Goal: Task Accomplishment & Management: Complete application form

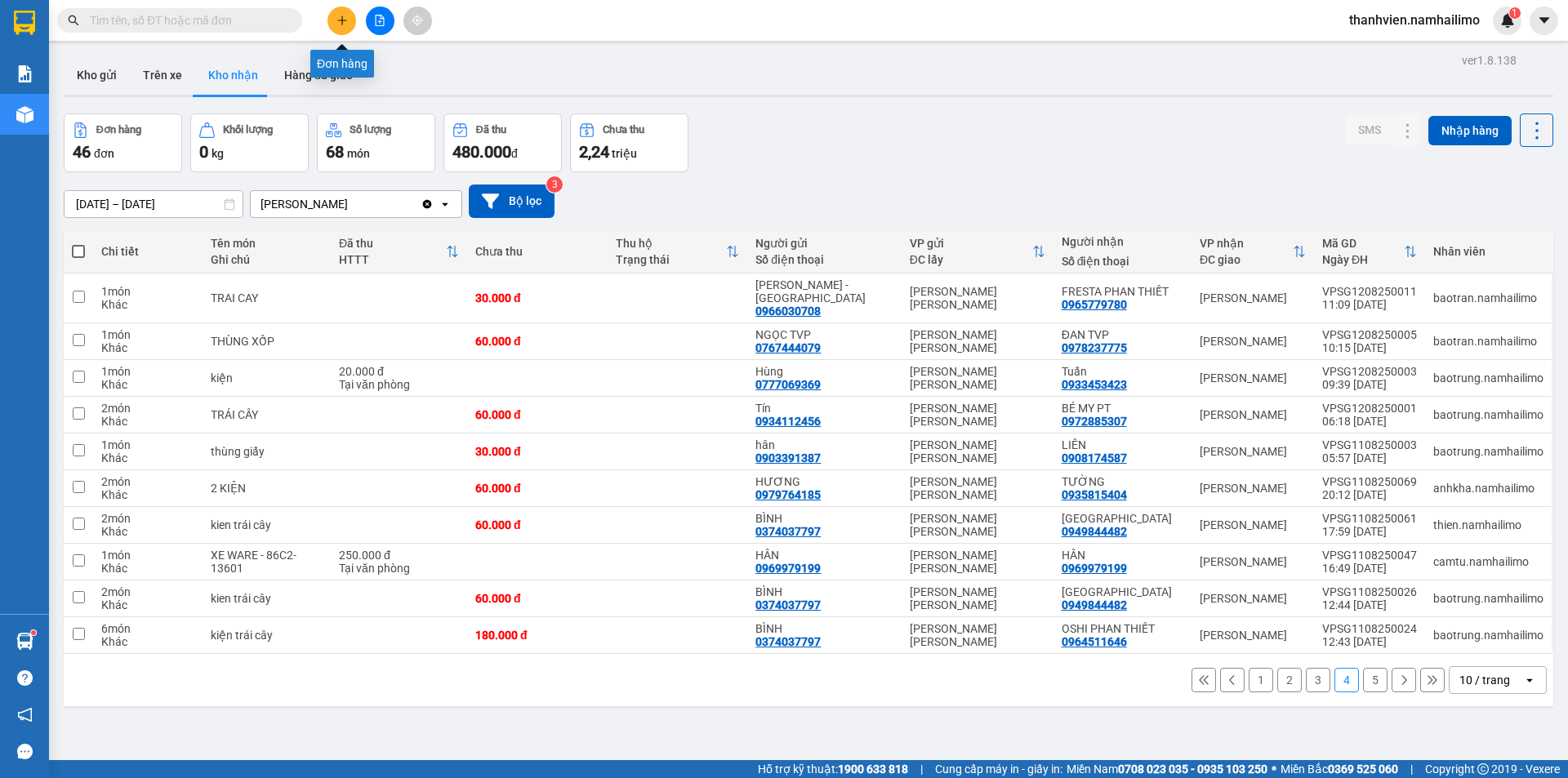
click at [334, 26] on button at bounding box center [342, 21] width 29 height 29
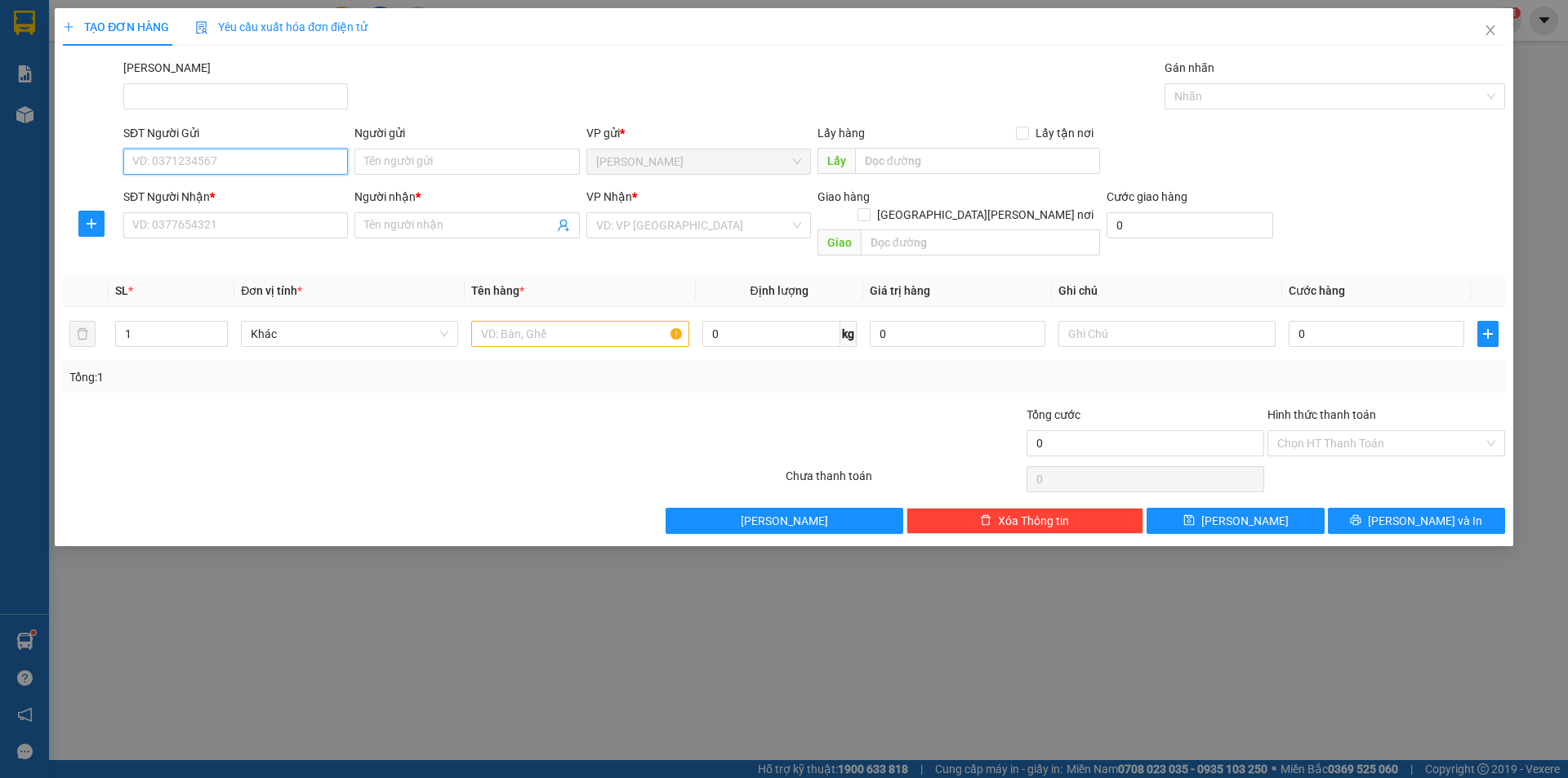
click at [304, 158] on input "SĐT Người Gửi" at bounding box center [235, 161] width 225 height 26
click at [278, 199] on div "0523265695 - THẢO" at bounding box center [236, 193] width 205 height 18
type input "0523265695"
type input "THẢO"
type input "0348065100"
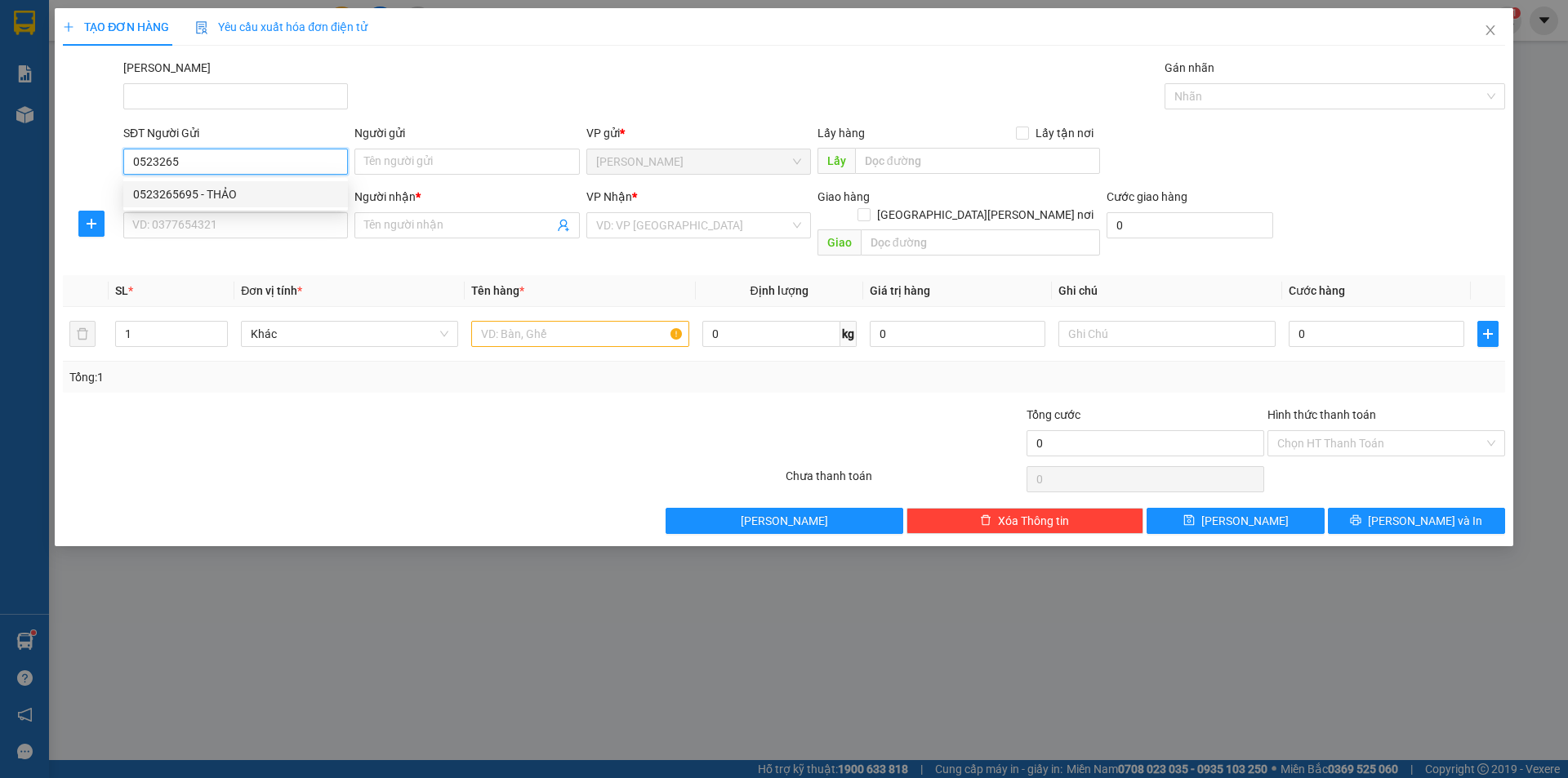
type input "[PERSON_NAME]"
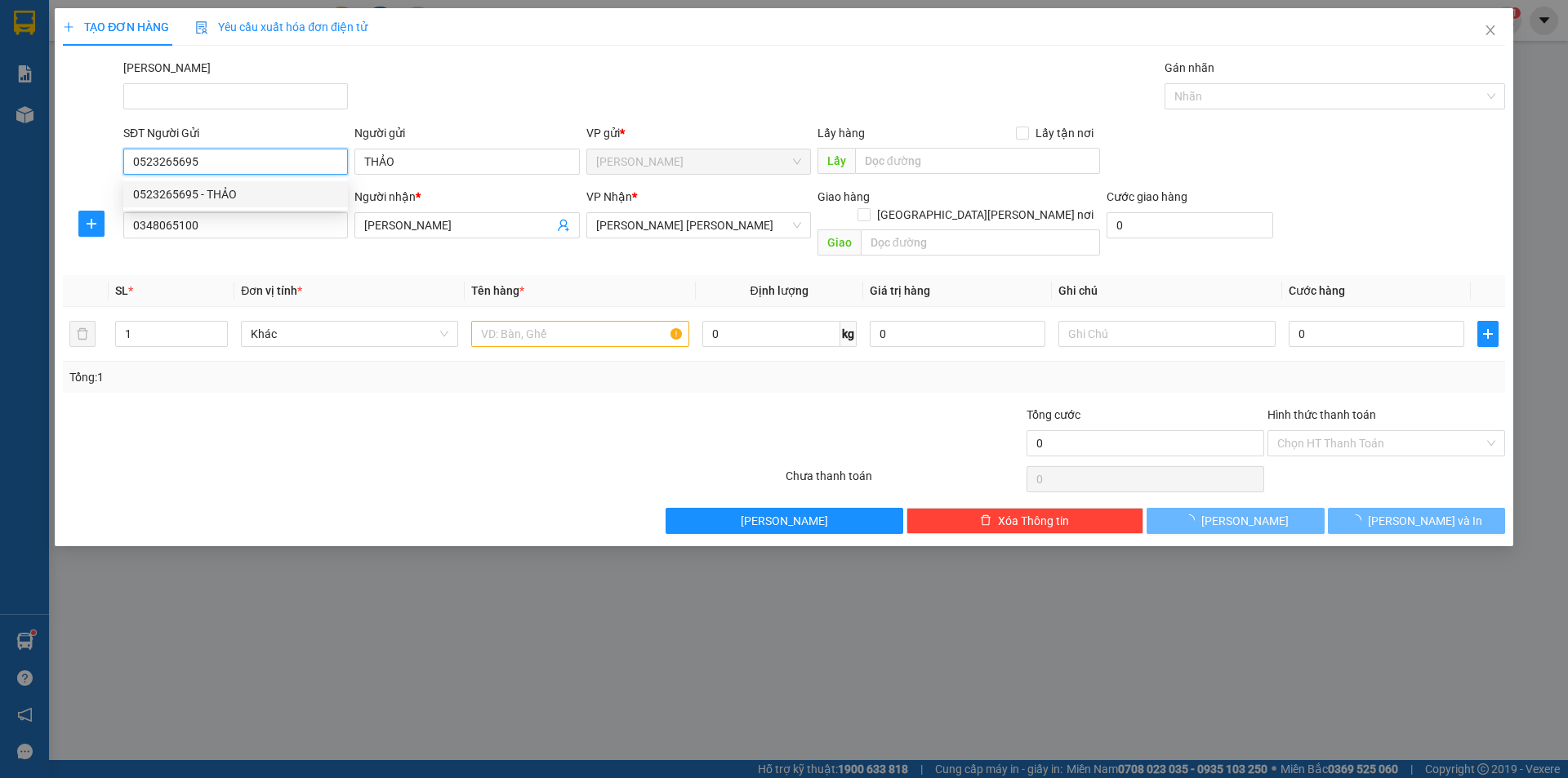
type input "40.000"
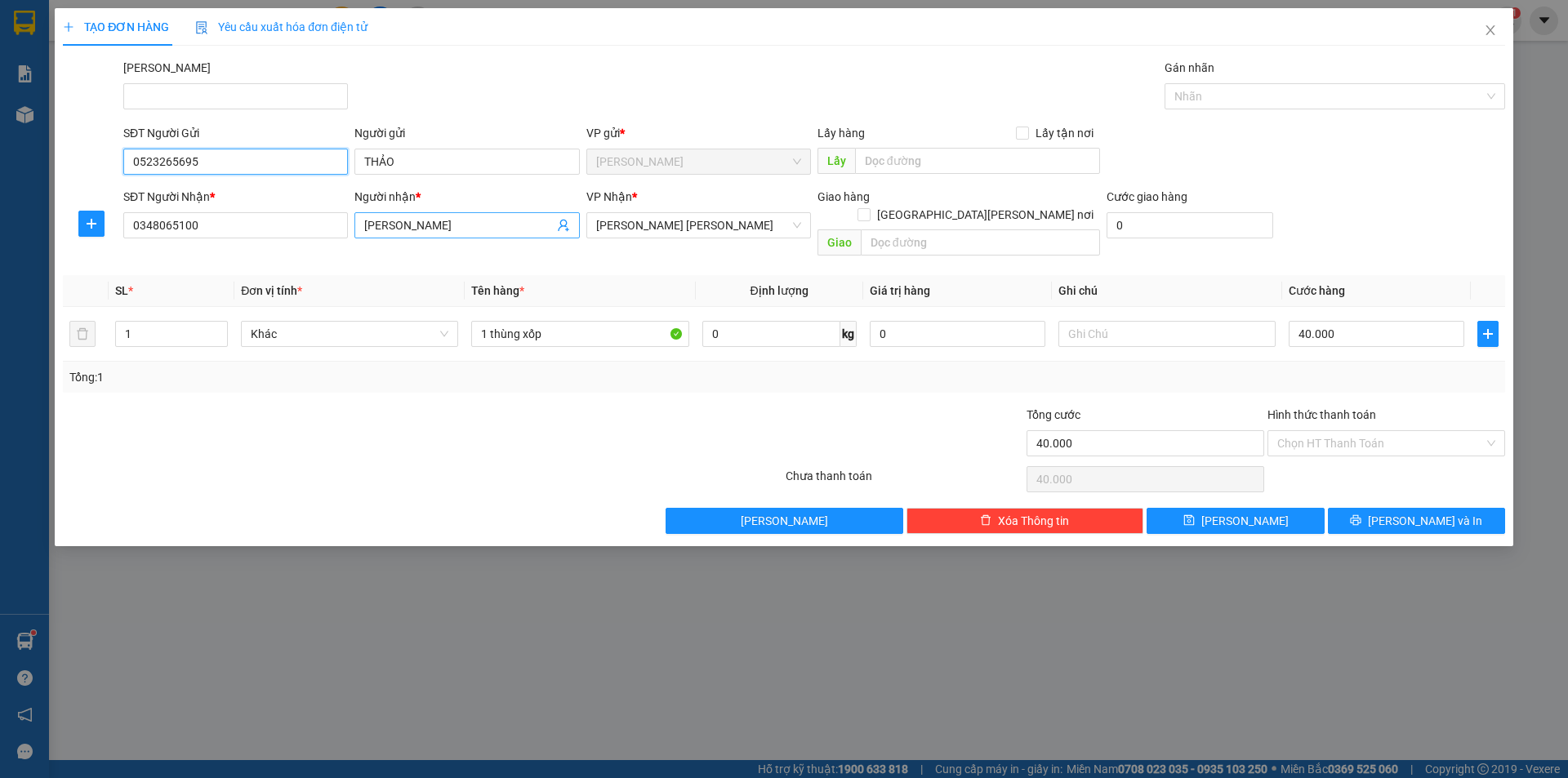
type input "0523265695"
click at [424, 227] on input "[PERSON_NAME]" at bounding box center [458, 225] width 188 height 18
type input "h"
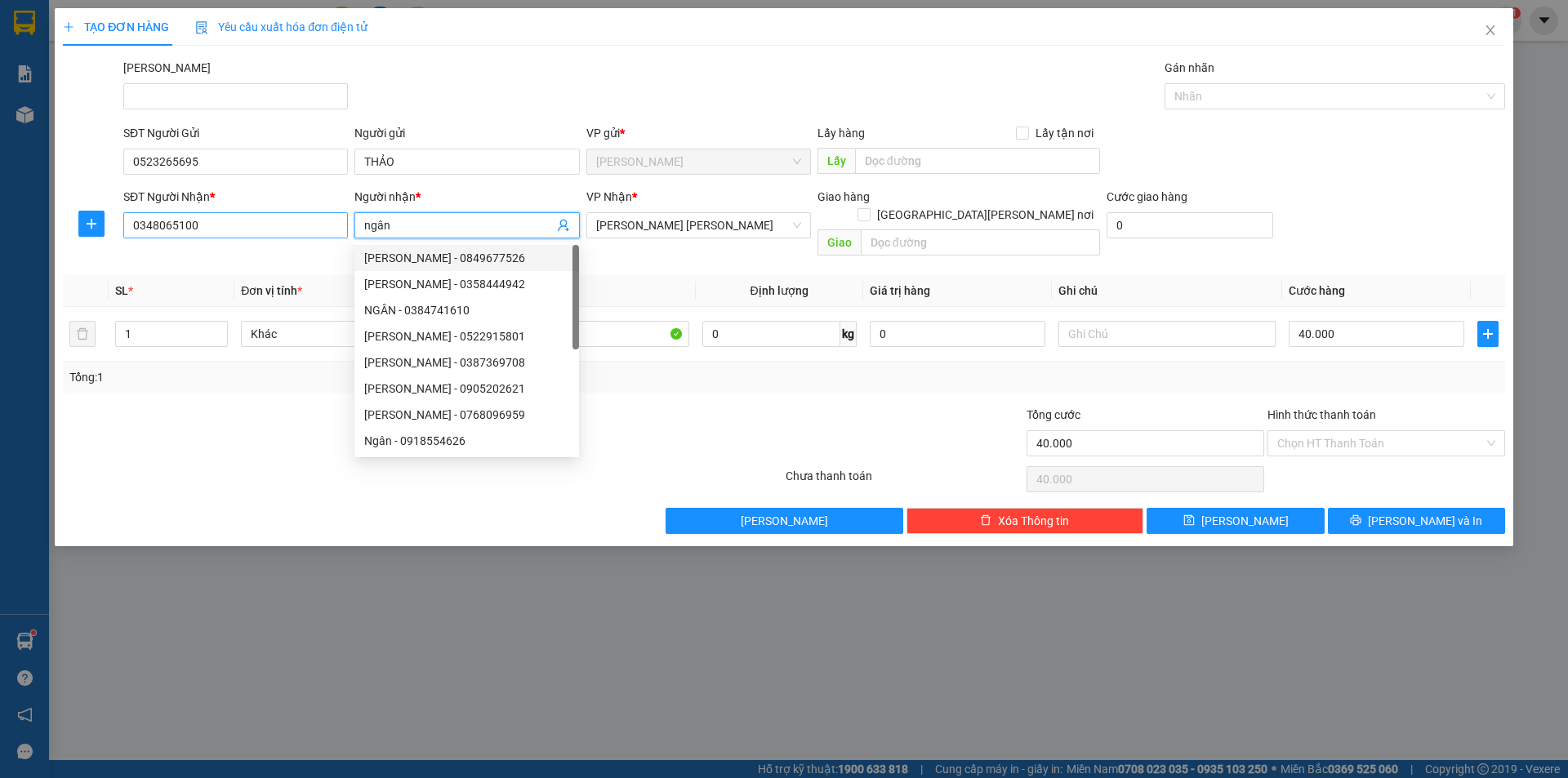
type input "ngân"
click at [289, 227] on input "0348065100" at bounding box center [235, 225] width 225 height 26
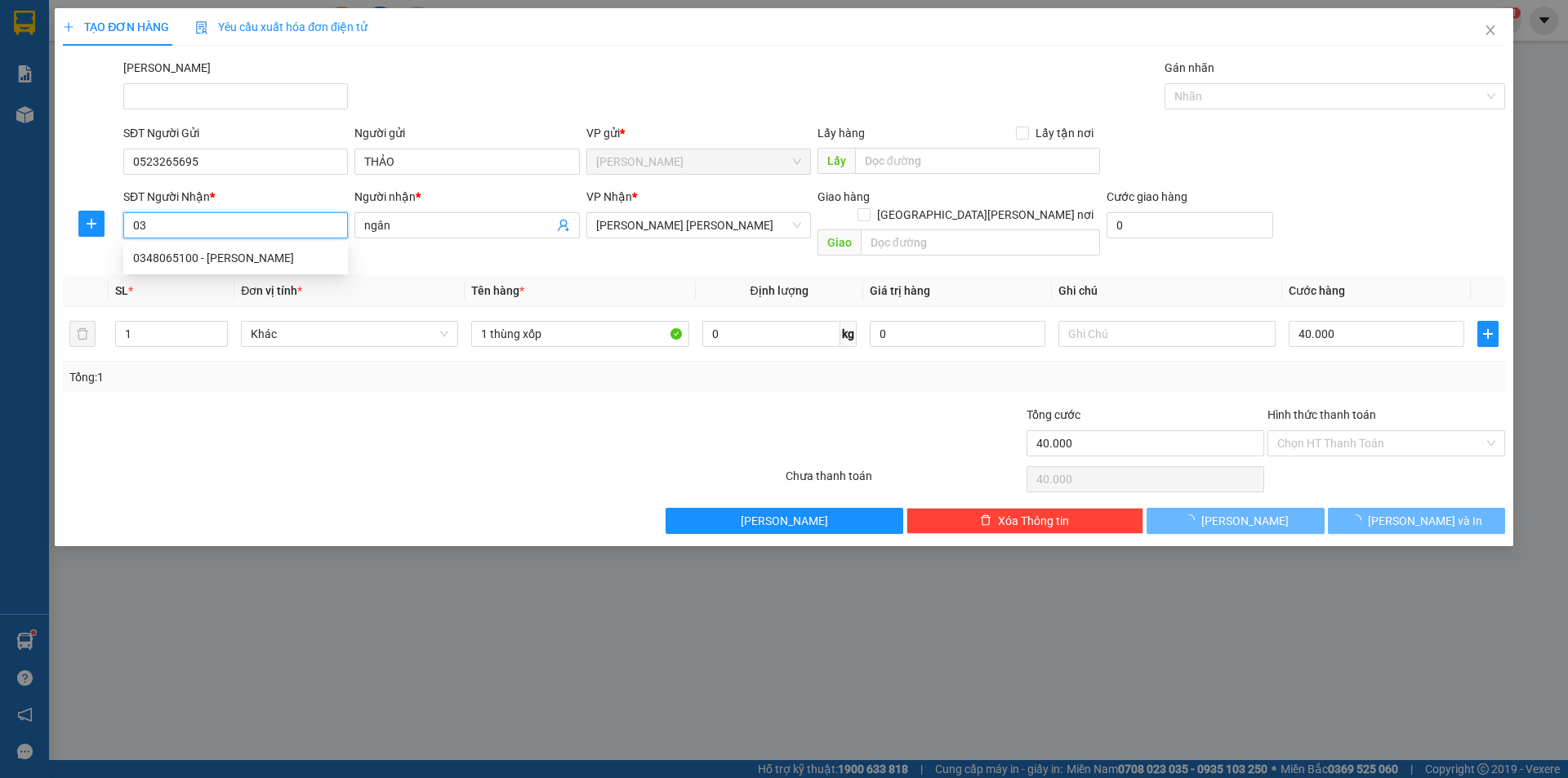
type input "0"
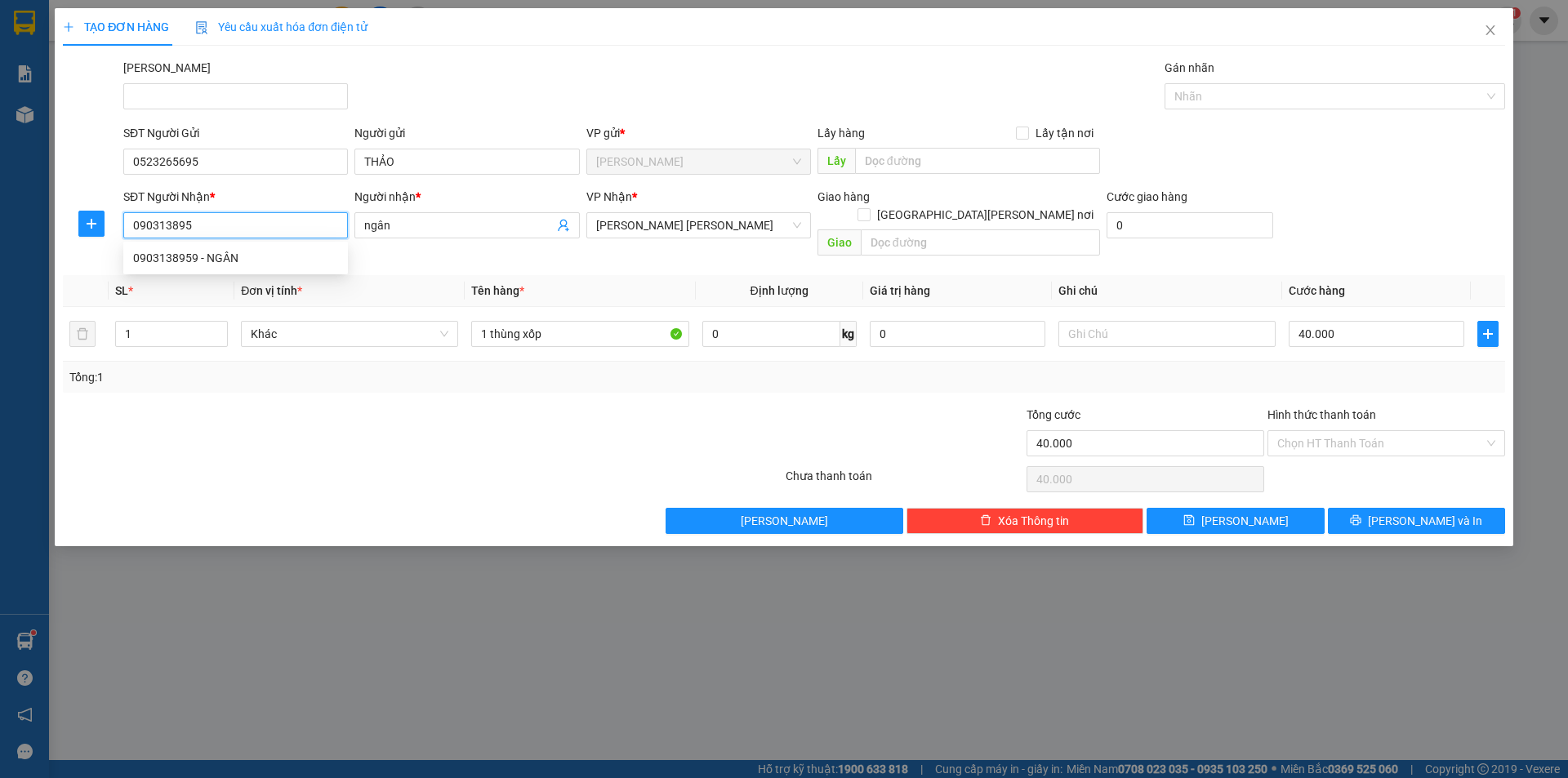
type input "0903138959"
click at [302, 257] on div "0903138959 - NGÂN" at bounding box center [236, 257] width 205 height 18
type input "NGÂN"
type input "50.000"
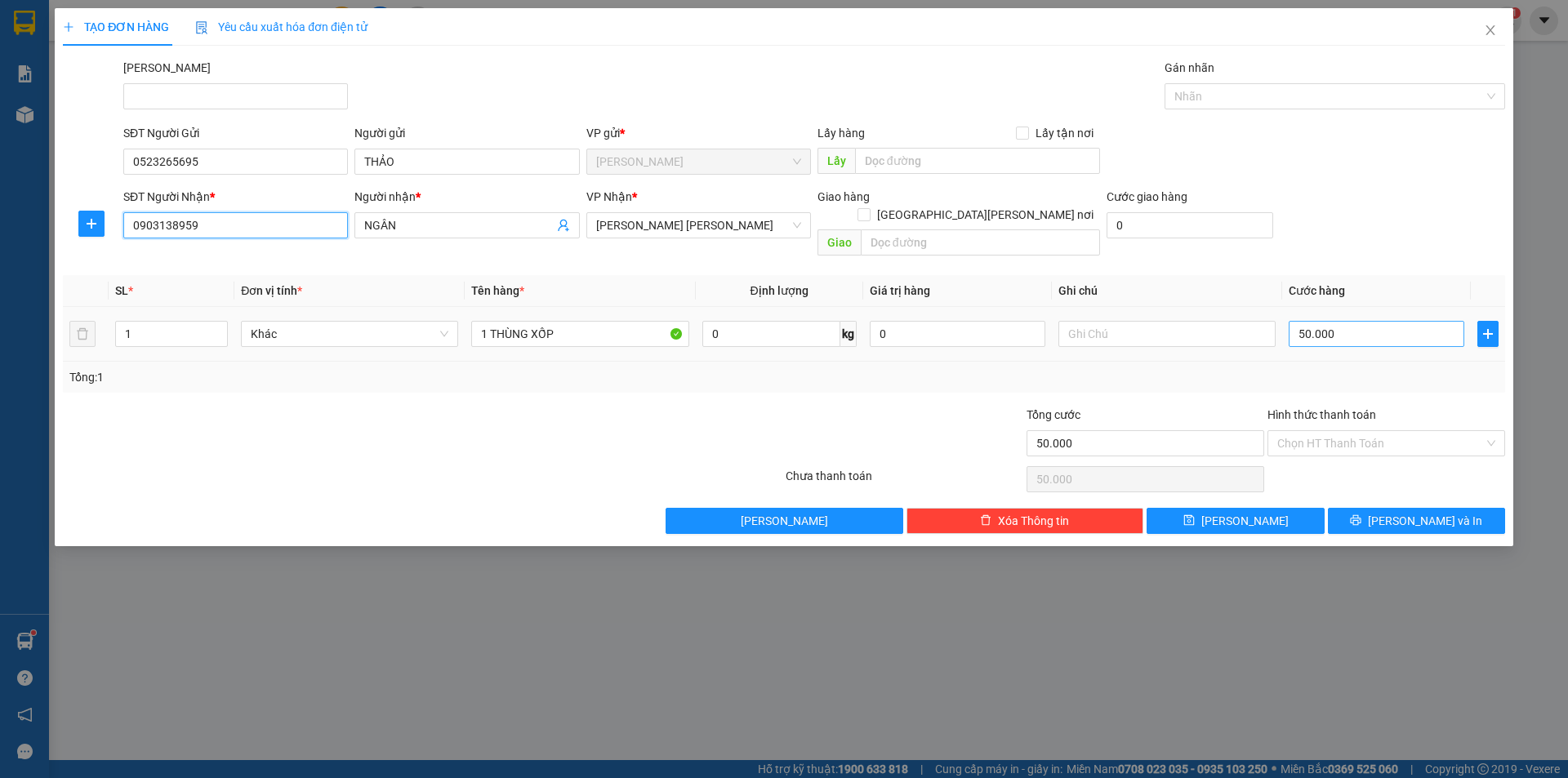
type input "0903138959"
click at [1351, 322] on input "50.000" at bounding box center [1376, 333] width 176 height 26
type input "3"
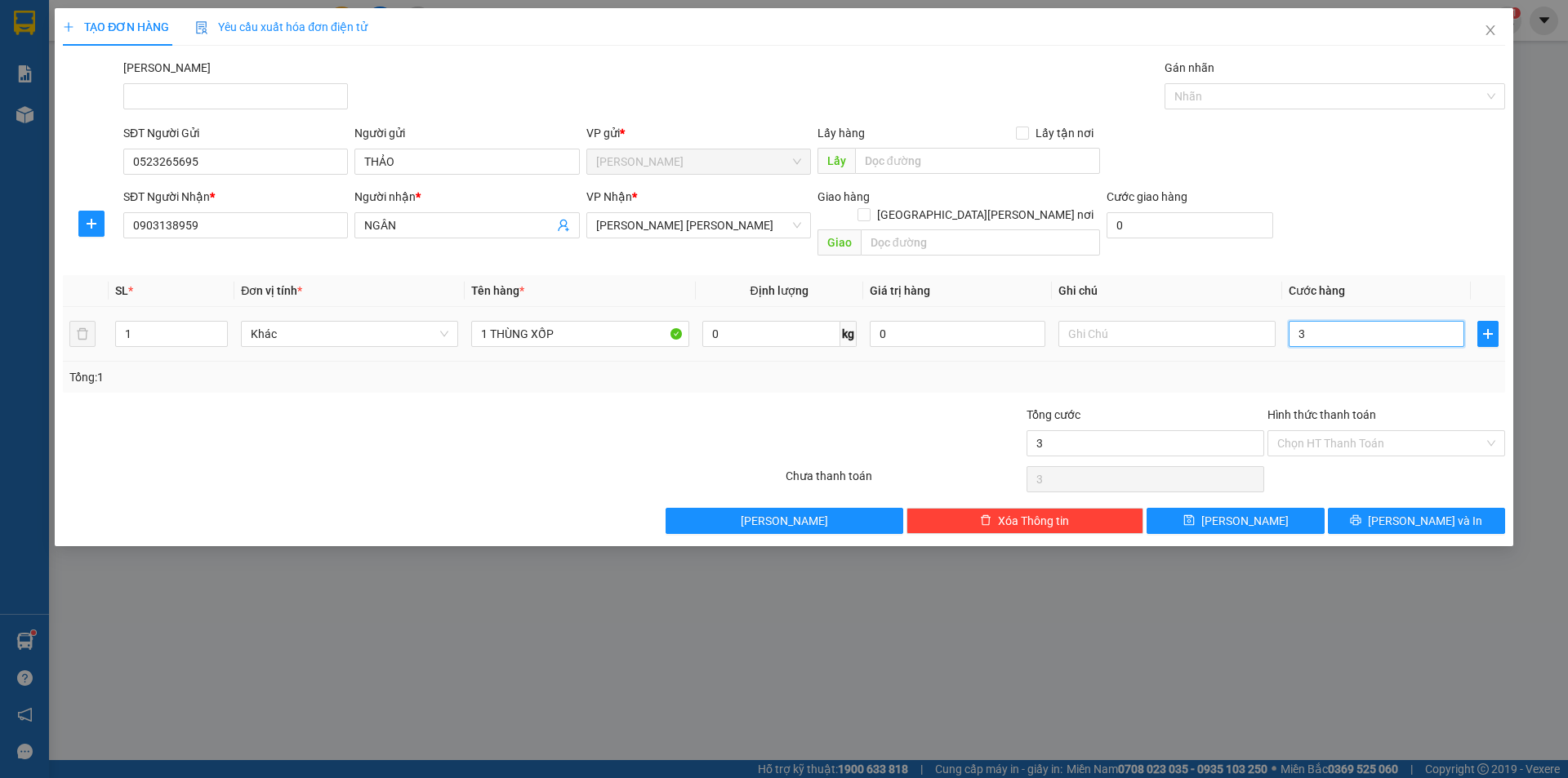
type input "30"
type input "30.000"
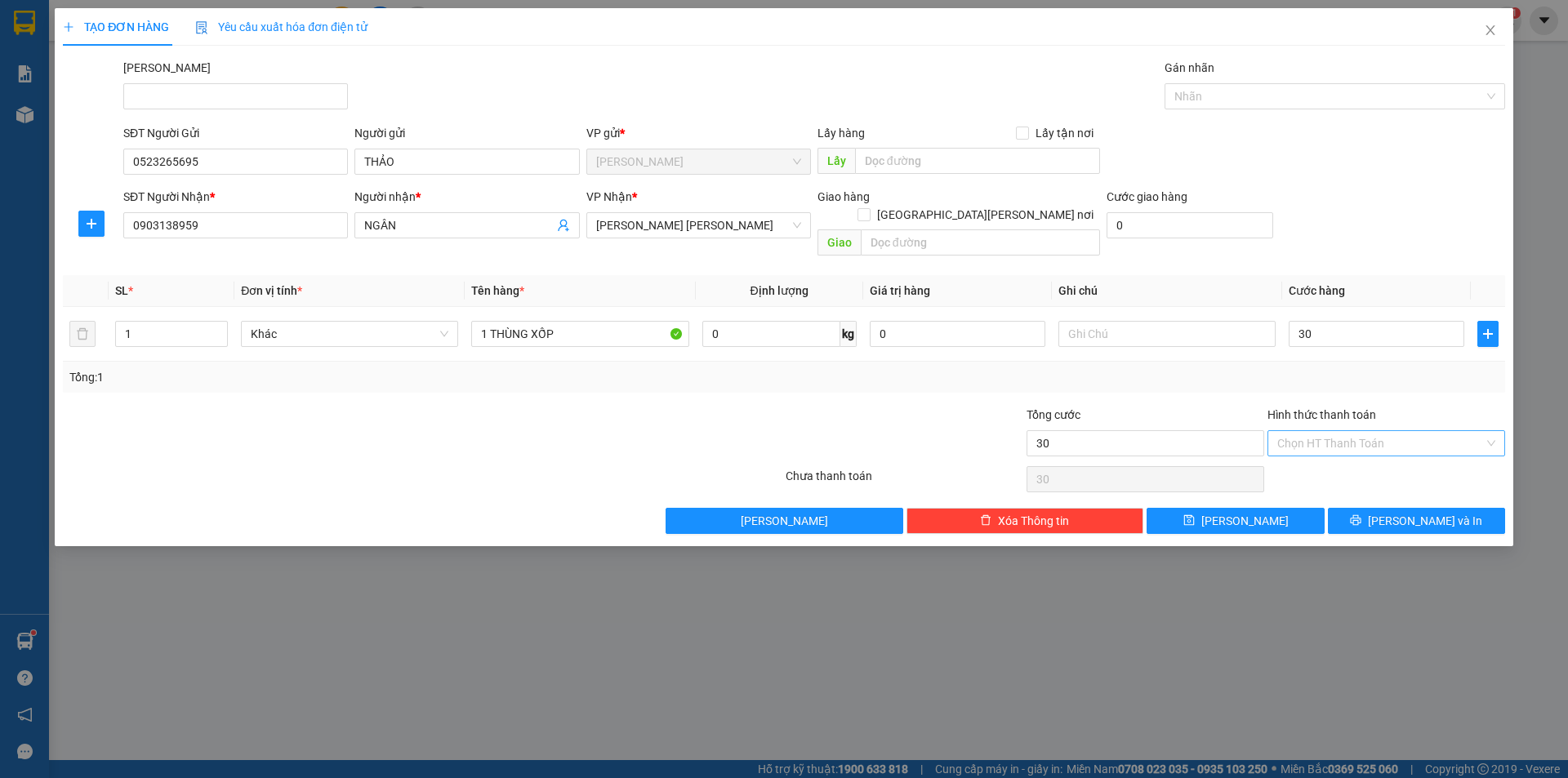
type input "30.000"
click at [1352, 431] on input "Hình thức thanh toán" at bounding box center [1380, 443] width 206 height 25
click at [1330, 459] on div "Tại văn phòng" at bounding box center [1386, 457] width 218 height 18
type input "0"
click at [1436, 512] on span "[PERSON_NAME] và In" at bounding box center [1425, 520] width 115 height 18
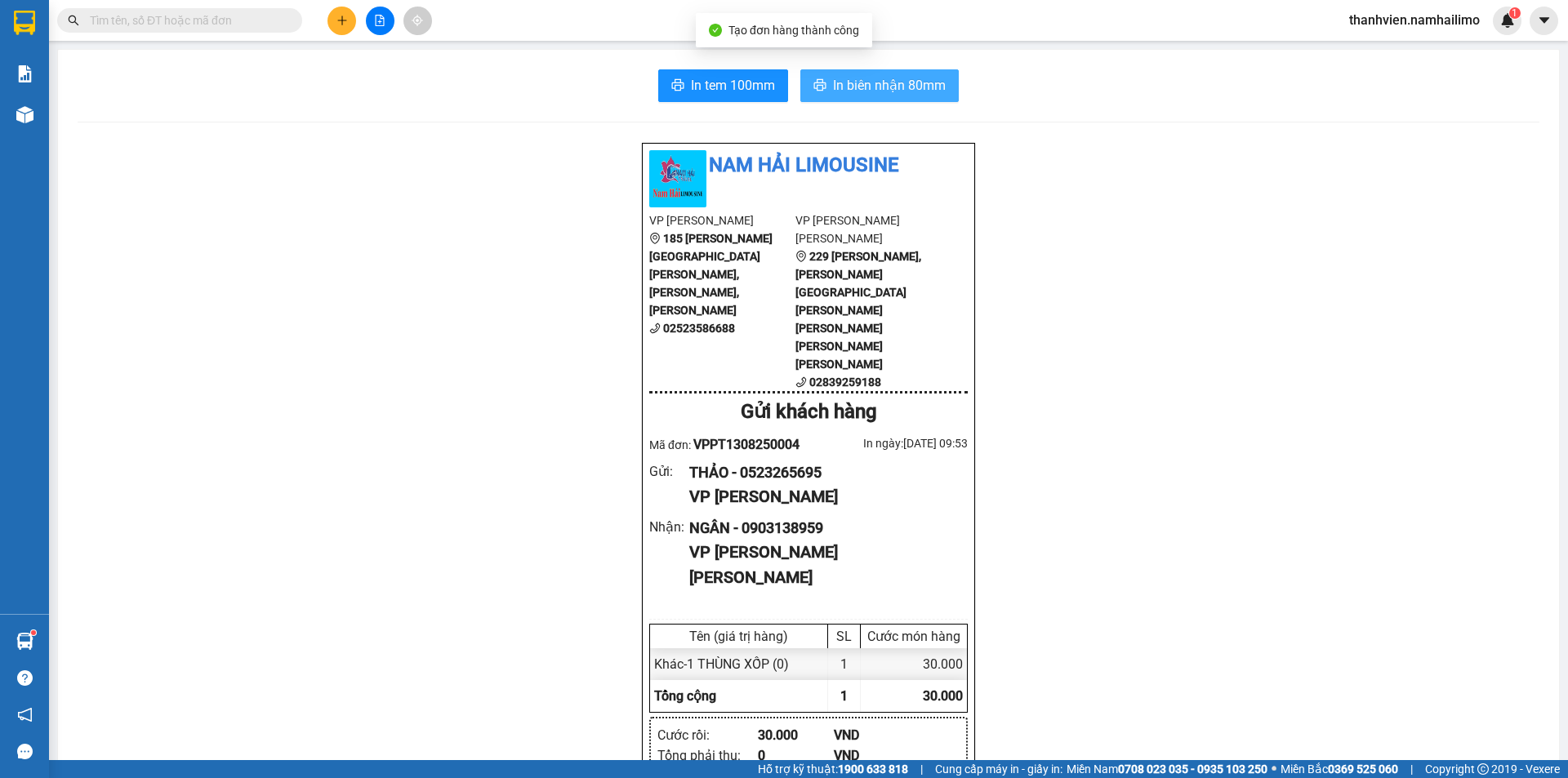
click at [934, 96] on span "In biên nhận 80mm" at bounding box center [889, 86] width 113 height 20
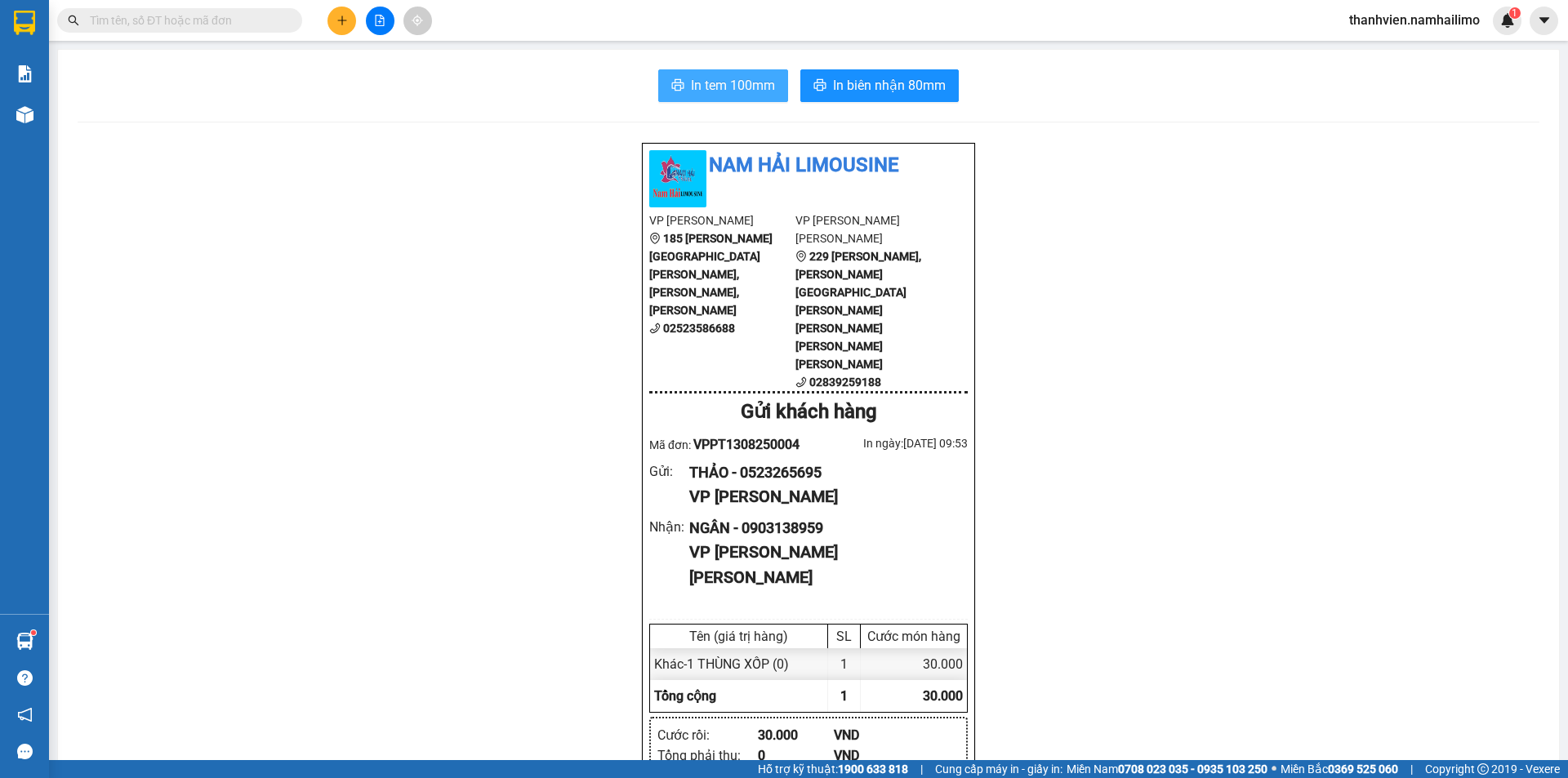
click at [738, 83] on span "In tem 100mm" at bounding box center [733, 86] width 84 height 20
click at [340, 20] on icon "plus" at bounding box center [341, 20] width 11 height 11
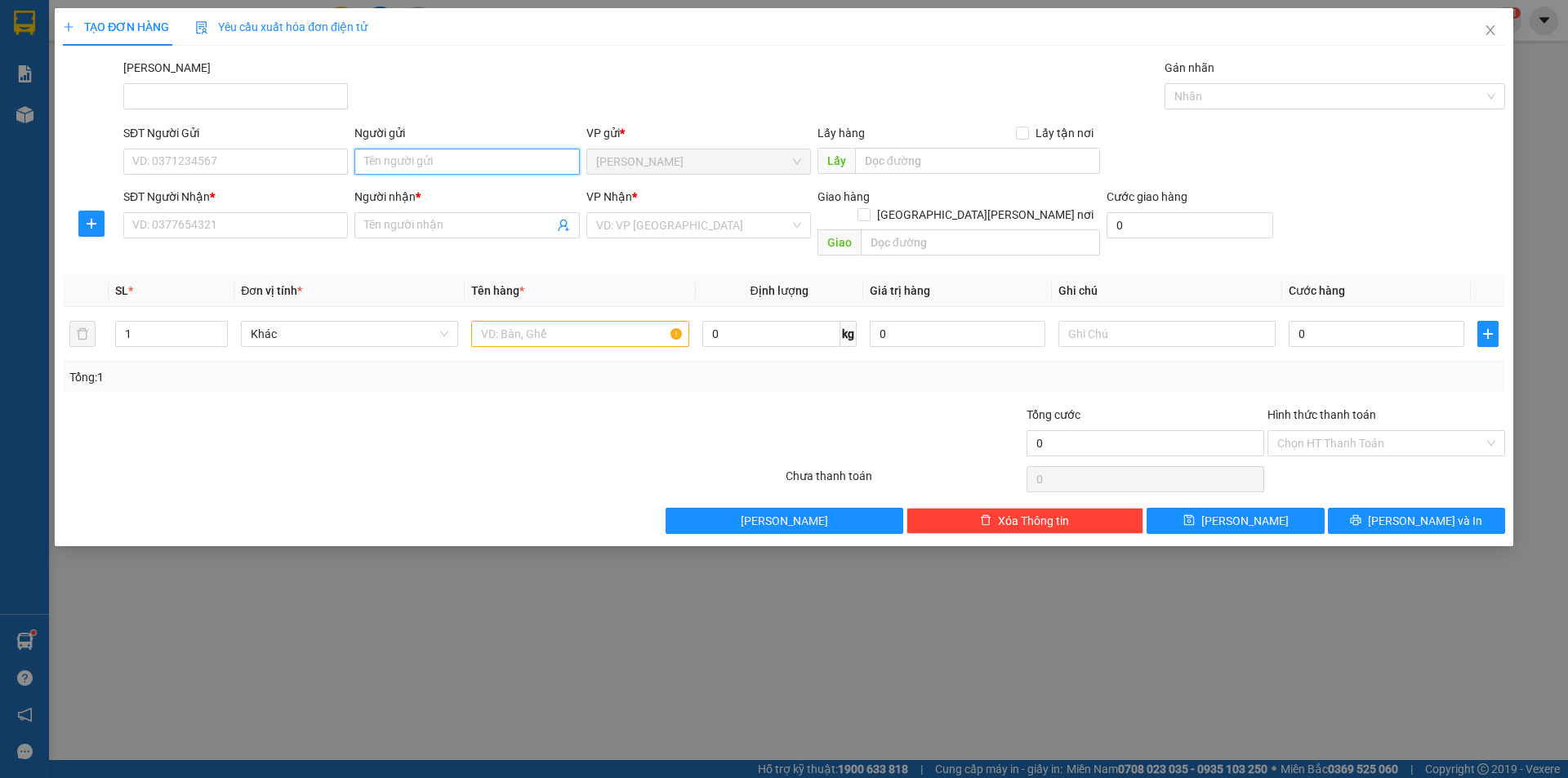
click at [447, 154] on input "Người gửi" at bounding box center [467, 161] width 225 height 26
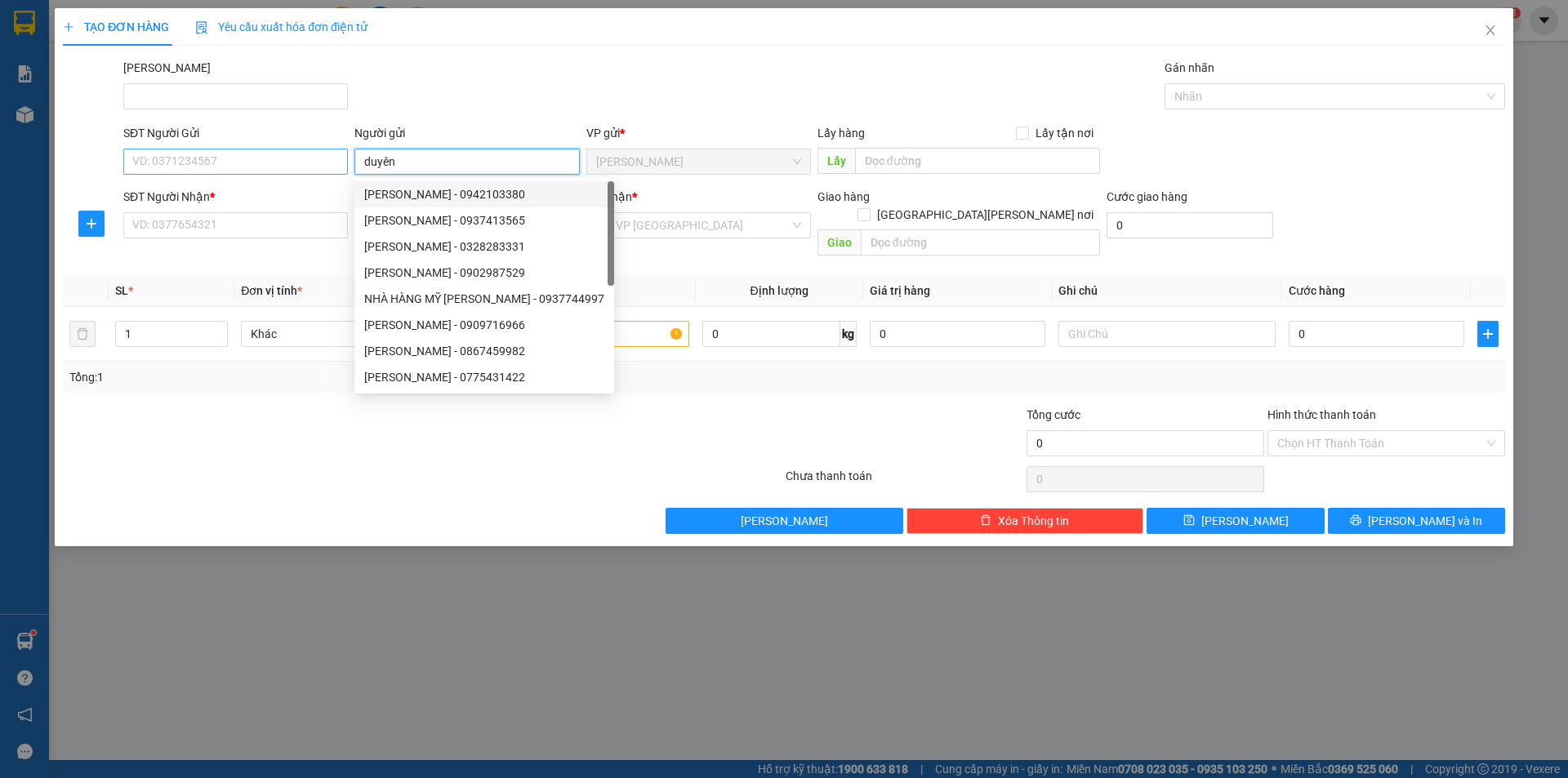
type input "duyên"
click at [267, 164] on input "SĐT Người Gửi" at bounding box center [235, 161] width 225 height 26
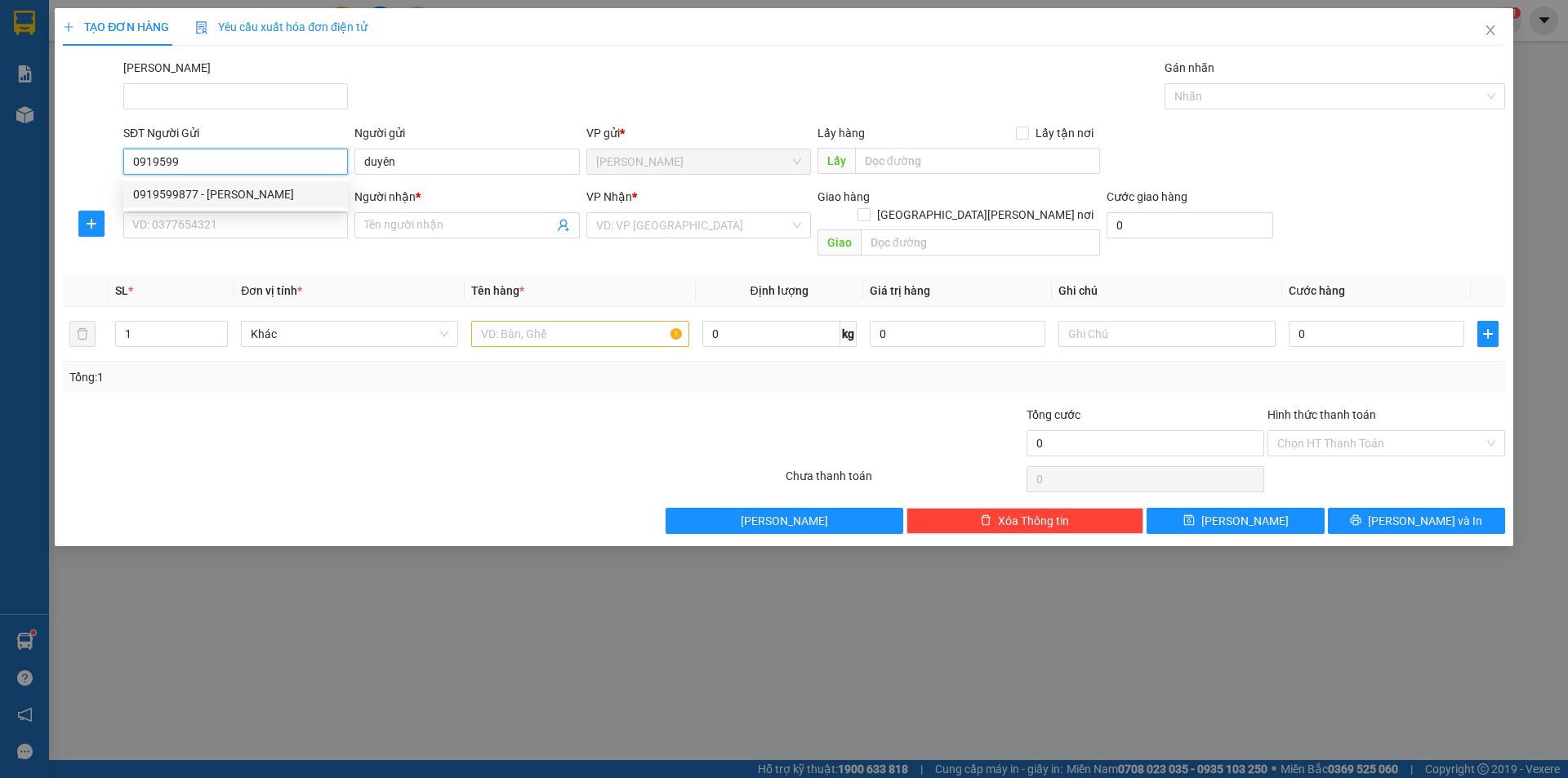
click at [243, 199] on div "0919599877 - [PERSON_NAME]" at bounding box center [236, 193] width 205 height 18
type input "0919599877"
type input "DUYÊN"
type input "0948172175"
type input "HÀ"
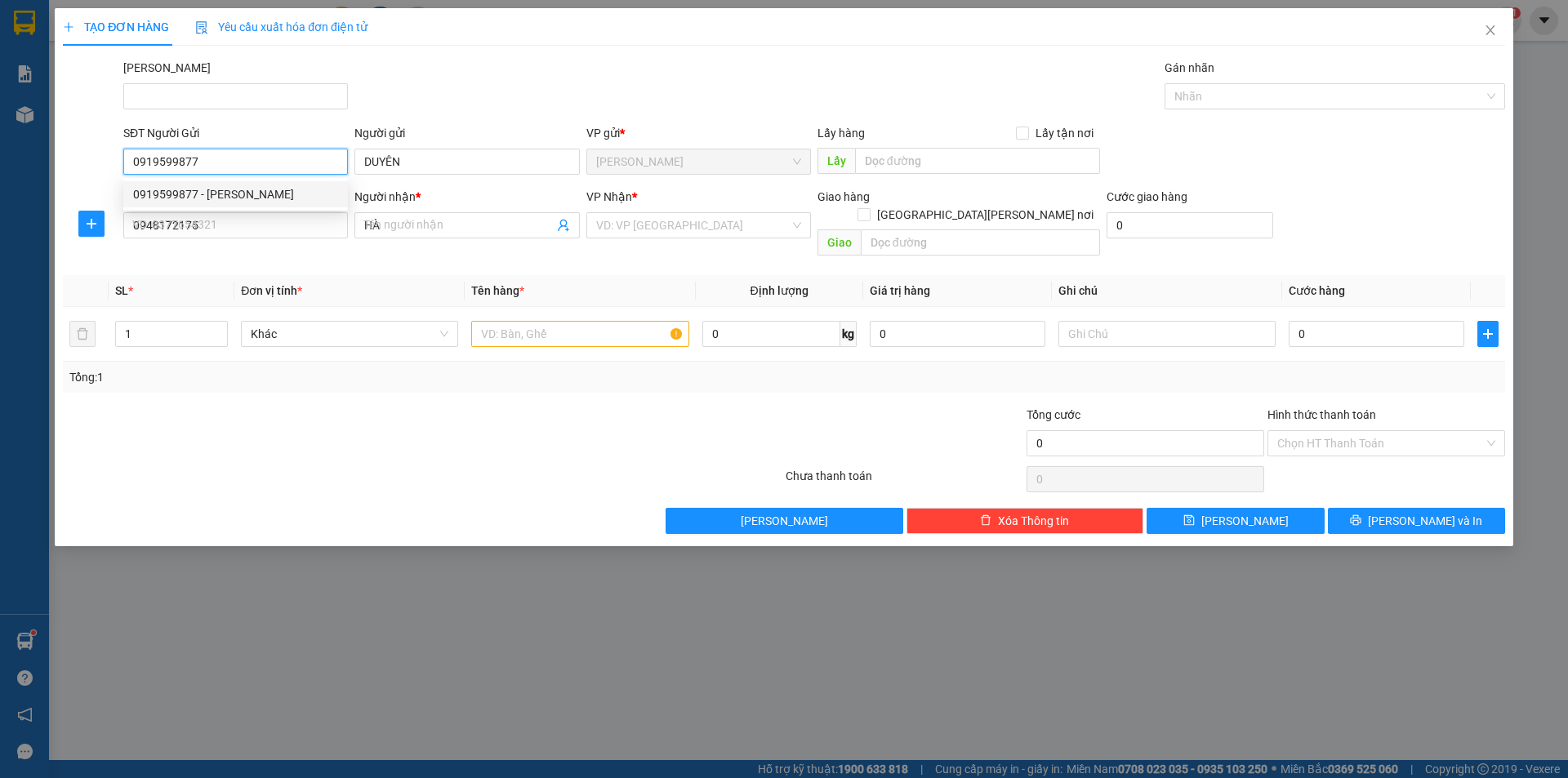
type input "20.000"
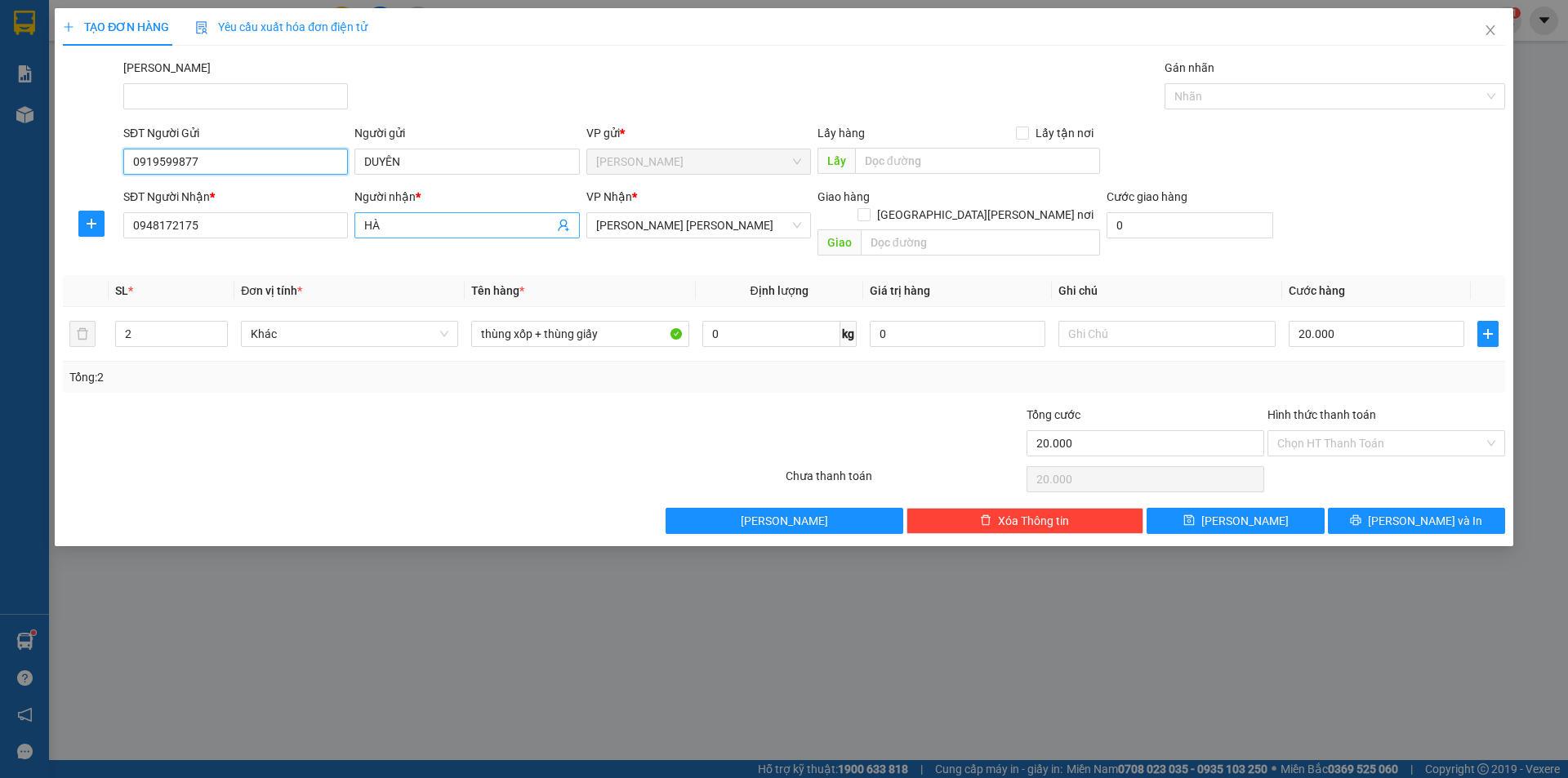
type input "0919599877"
click at [409, 222] on input "HÀ" at bounding box center [458, 225] width 188 height 18
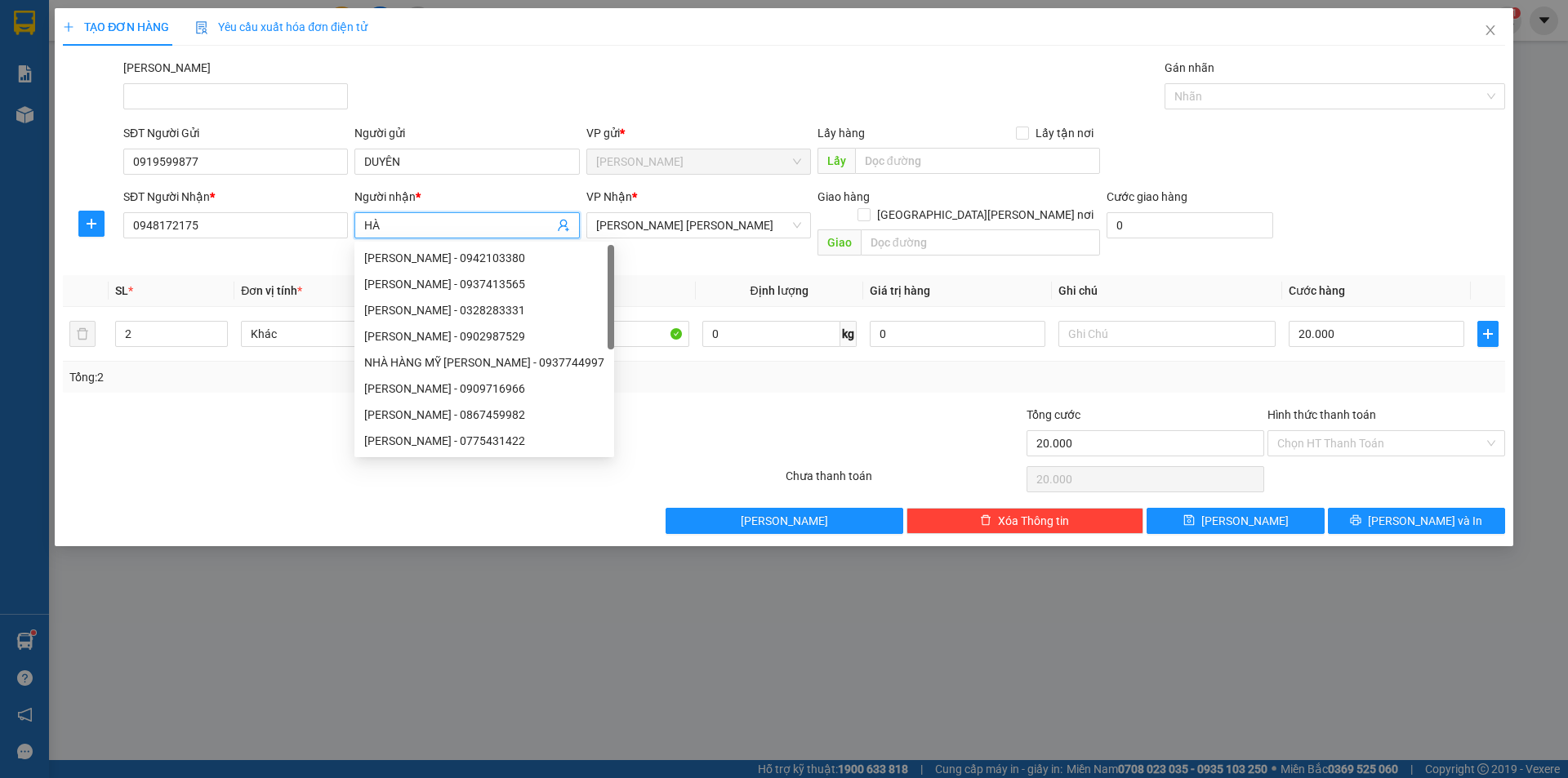
type input "H"
type input "c"
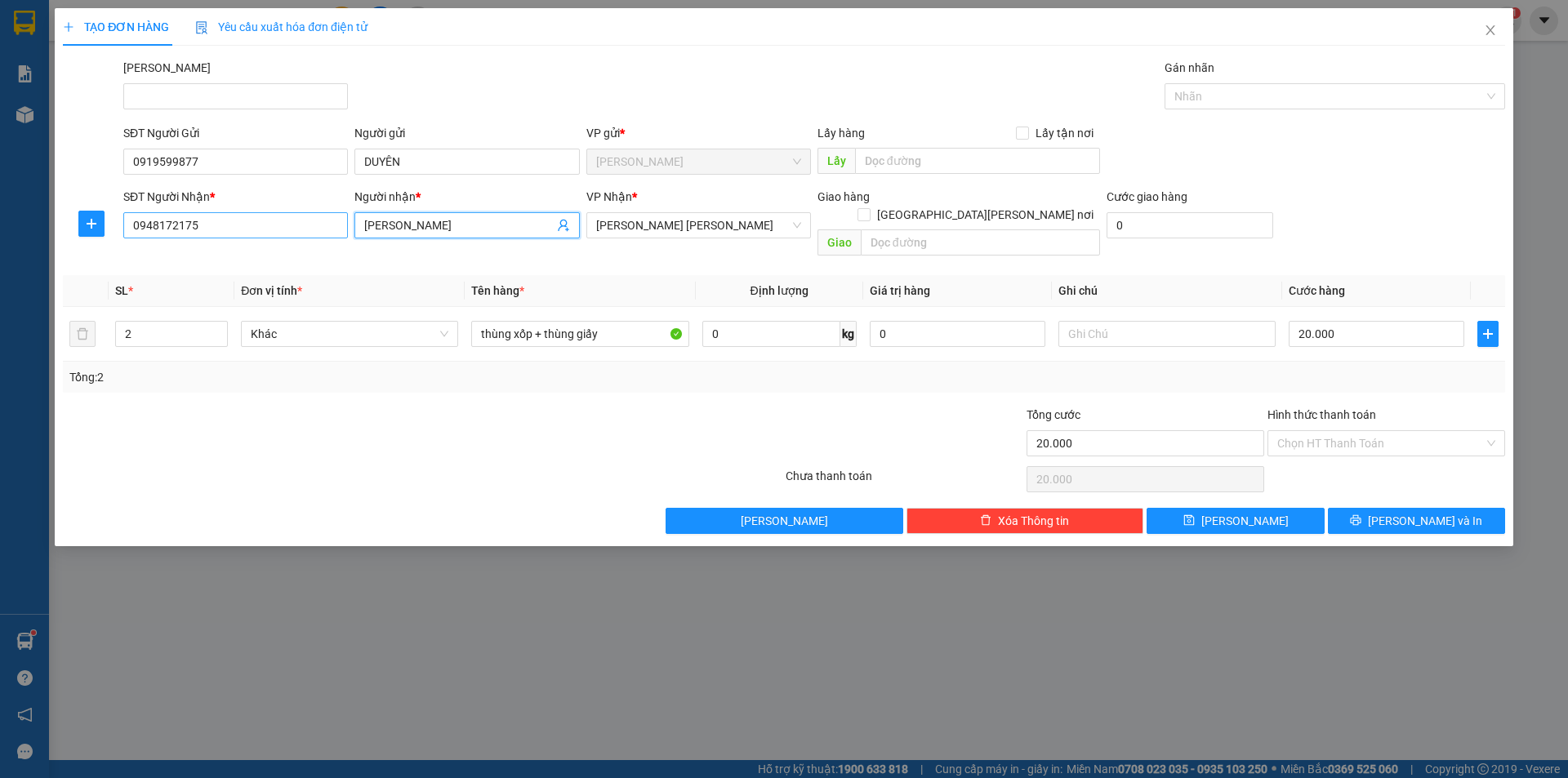
type input "[PERSON_NAME]"
click at [208, 227] on input "0948172175" at bounding box center [235, 225] width 225 height 26
type input "0"
click at [333, 262] on div "0852787689 - THÁI" at bounding box center [236, 257] width 205 height 18
type input "0852787689"
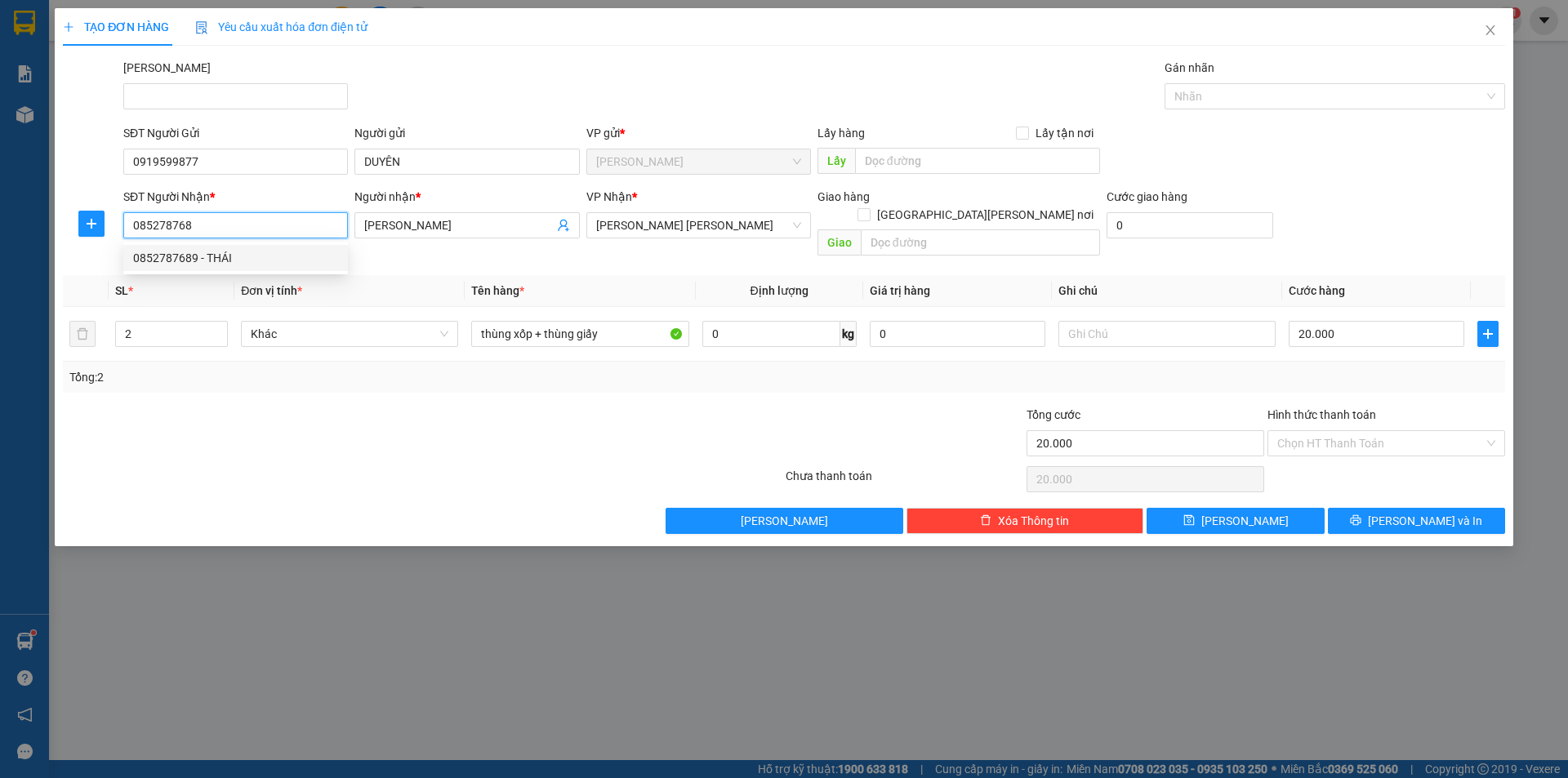
type input "THÁI"
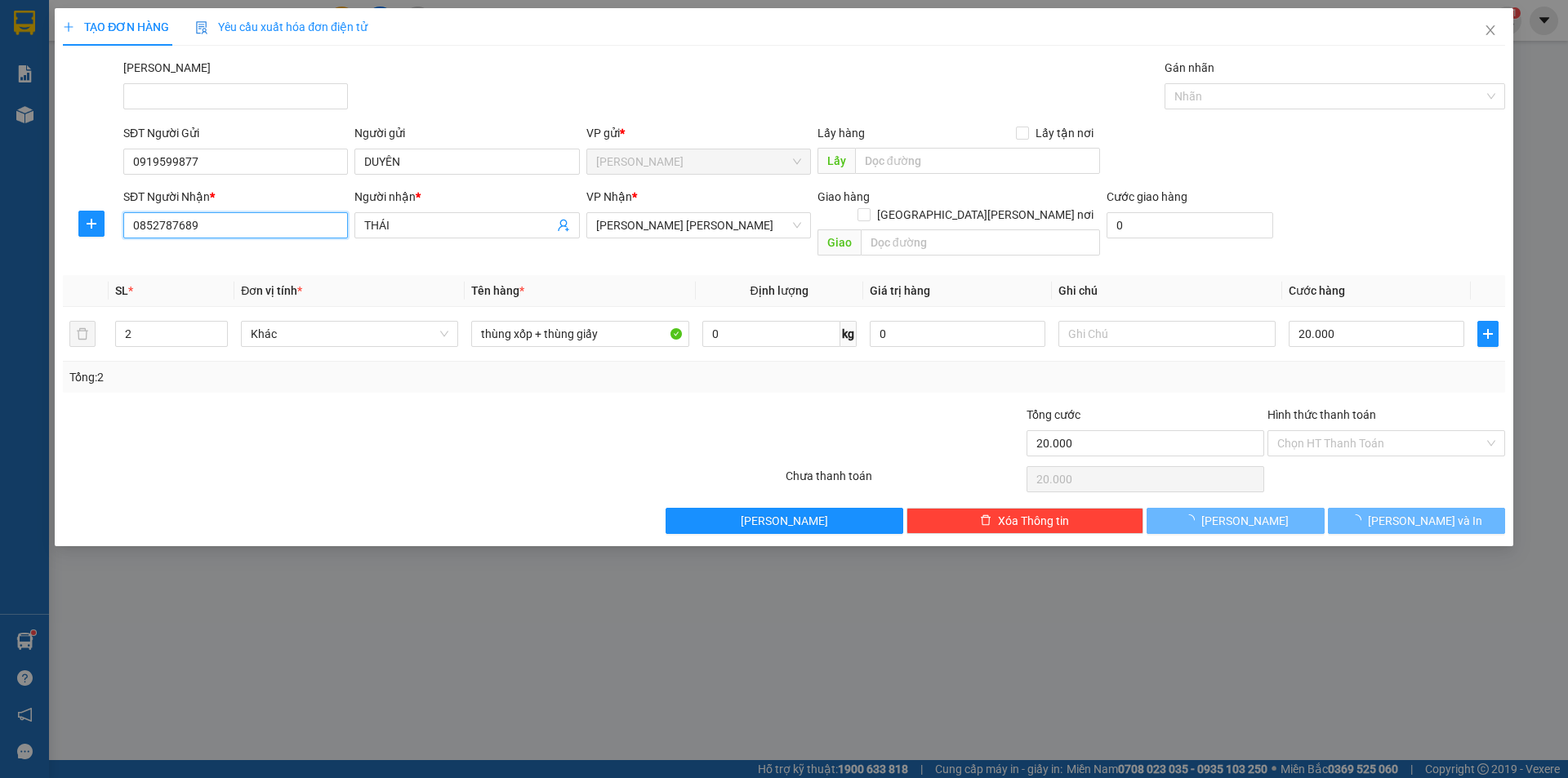
type input "30.000"
type input "0852787689"
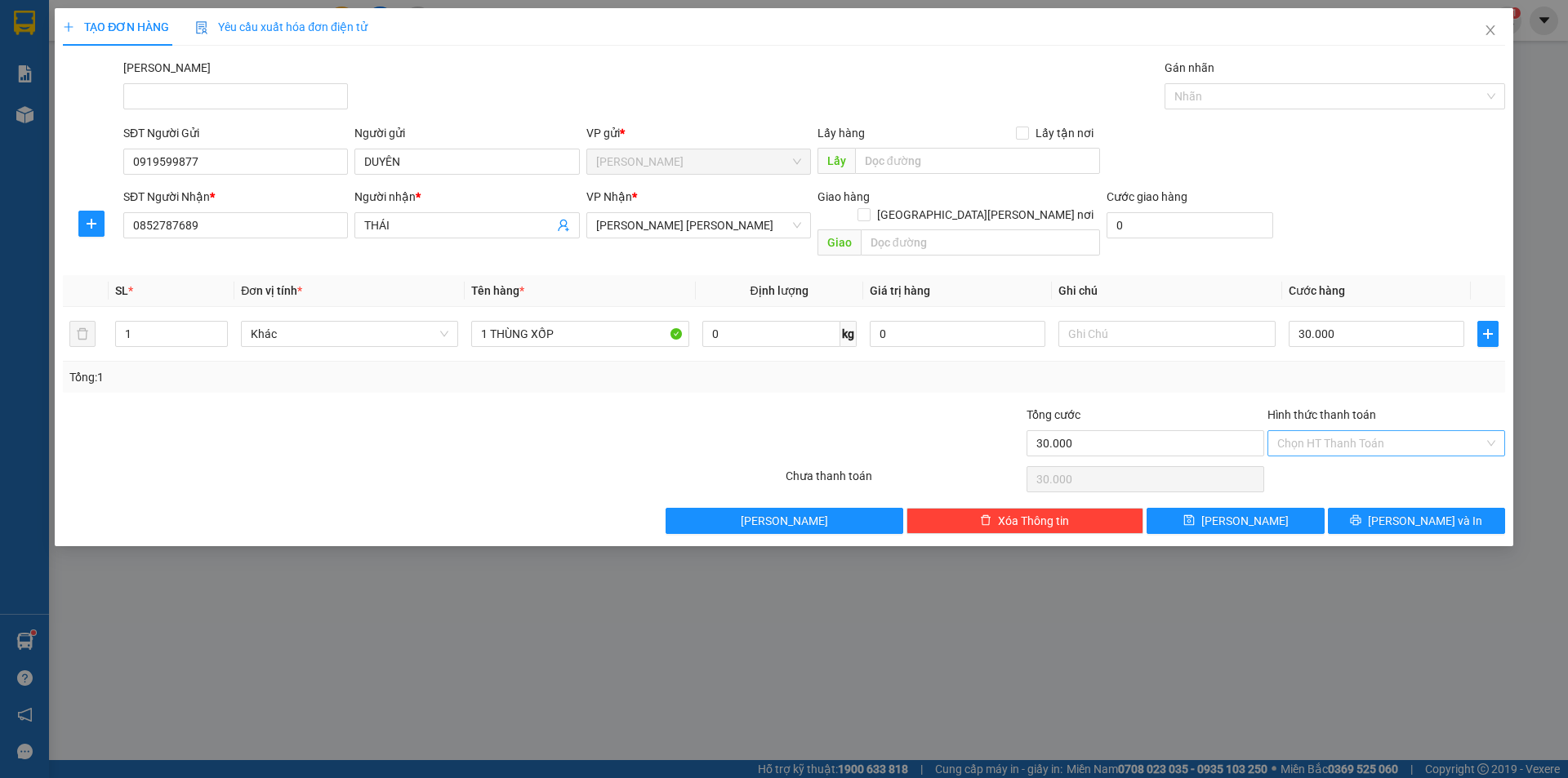
click at [1342, 431] on input "Hình thức thanh toán" at bounding box center [1380, 443] width 206 height 25
click at [1331, 456] on div "Tại văn phòng" at bounding box center [1386, 457] width 218 height 18
type input "0"
click at [1399, 507] on button "[PERSON_NAME] và In" at bounding box center [1416, 520] width 177 height 26
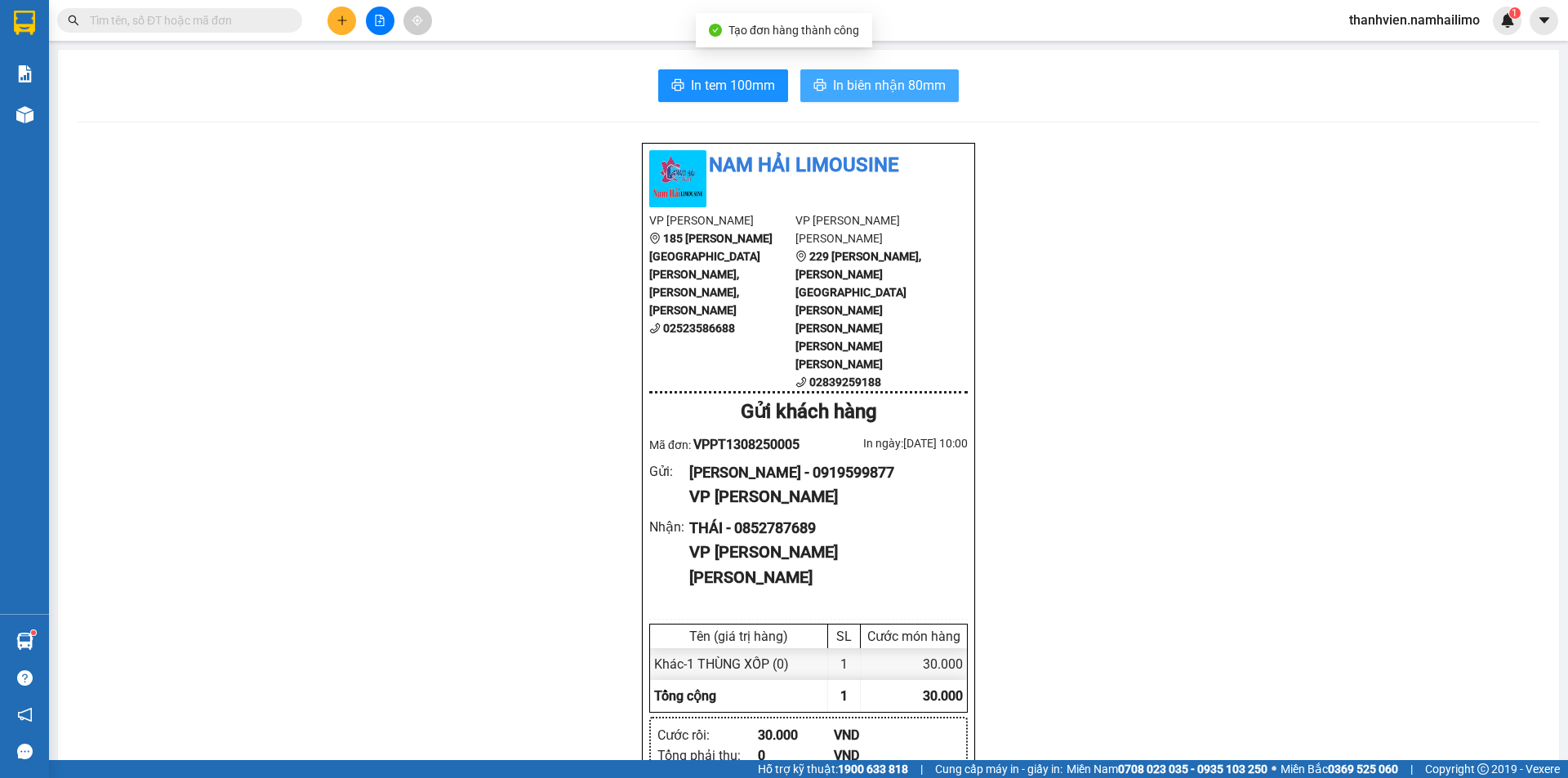
click at [852, 92] on span "In biên nhận 80mm" at bounding box center [889, 86] width 113 height 20
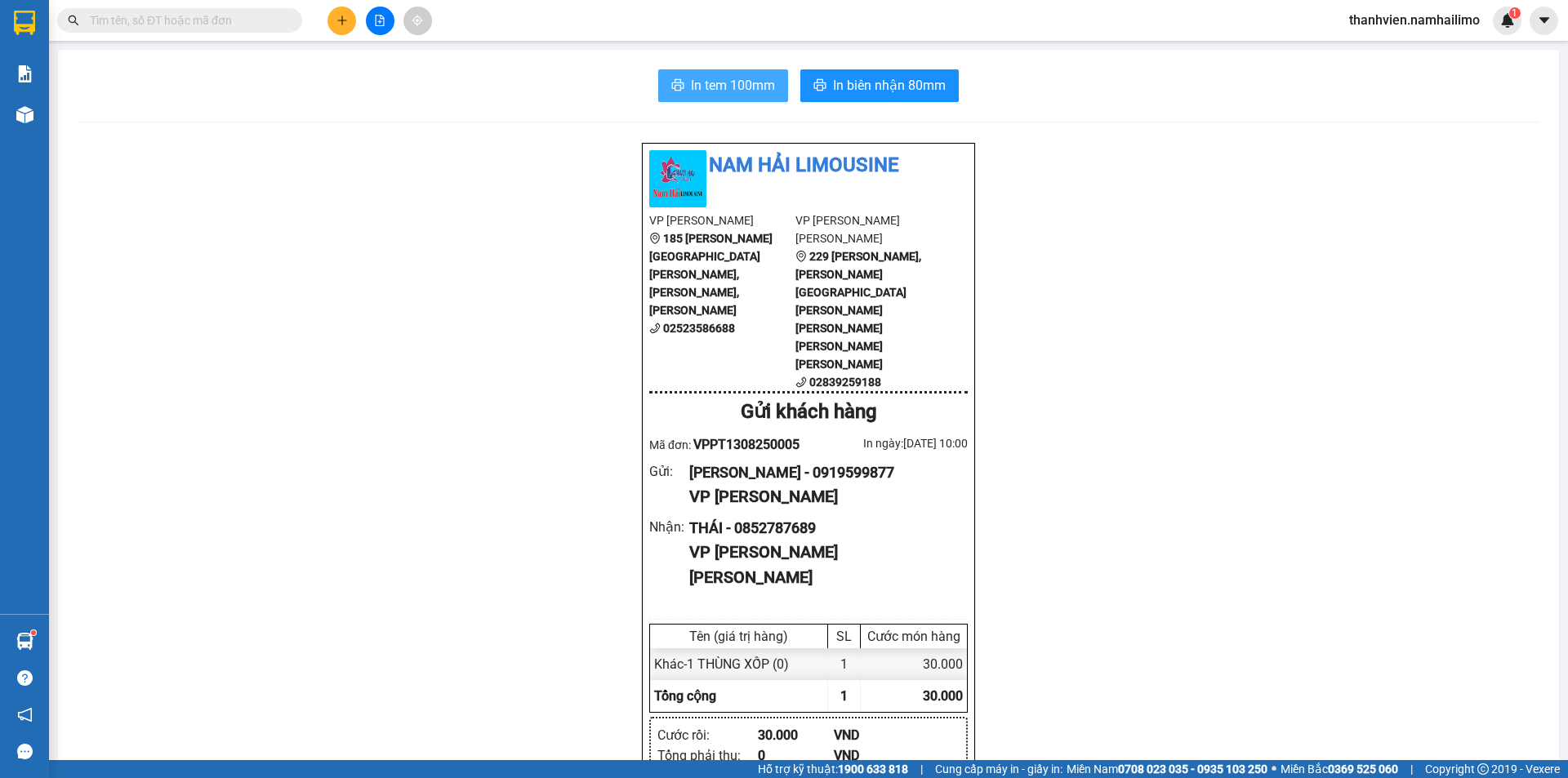
click at [756, 95] on span "In tem 100mm" at bounding box center [733, 86] width 84 height 20
click at [343, 30] on button at bounding box center [342, 21] width 29 height 29
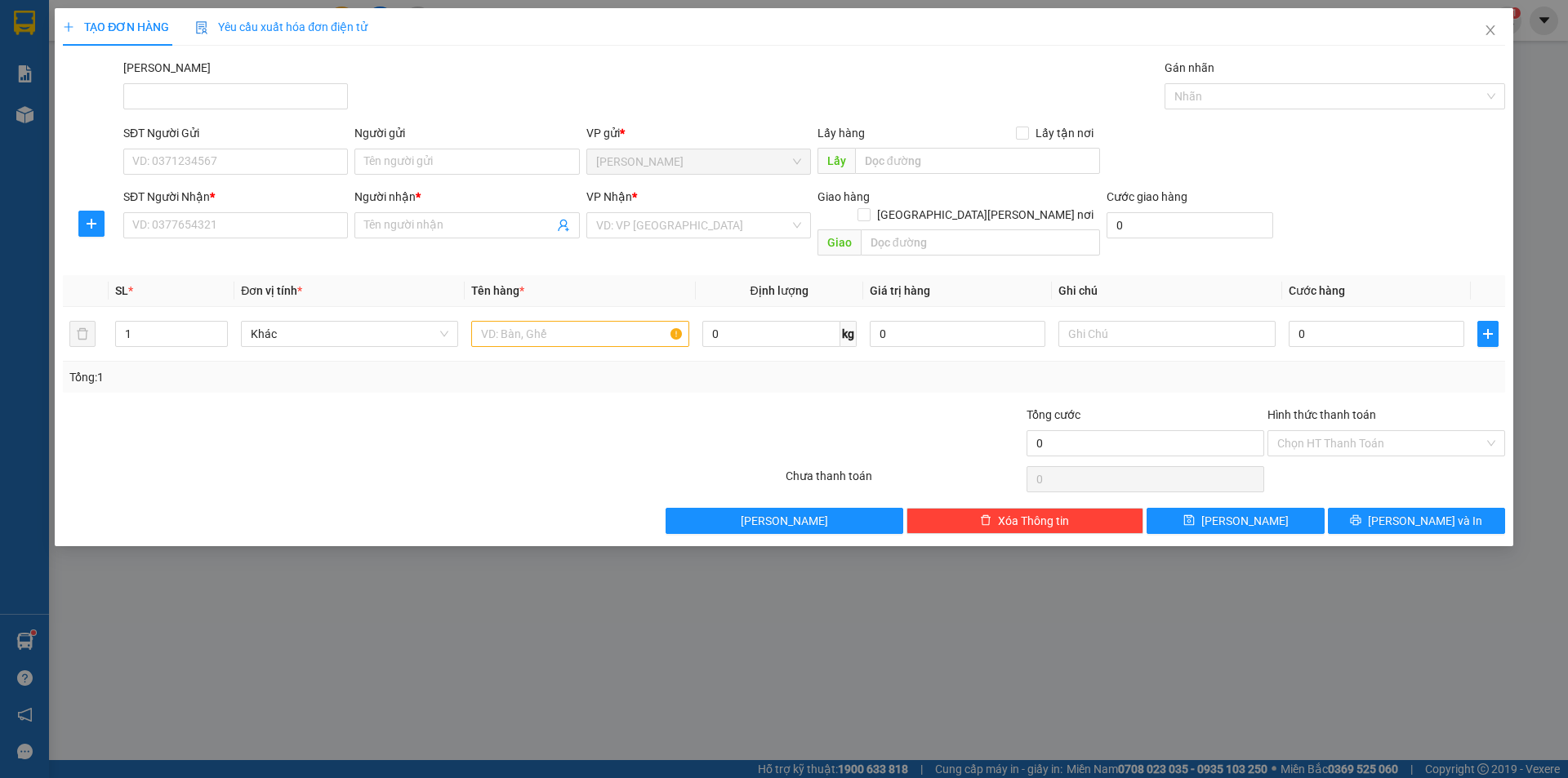
click at [276, 210] on div "SĐT Người Nhận *" at bounding box center [235, 199] width 225 height 25
click at [286, 232] on input "SĐT Người Nhận *" at bounding box center [235, 225] width 225 height 26
drag, startPoint x: 1496, startPoint y: 36, endPoint x: 1459, endPoint y: 44, distance: 37.9
click at [1495, 36] on icon "close" at bounding box center [1490, 30] width 13 height 13
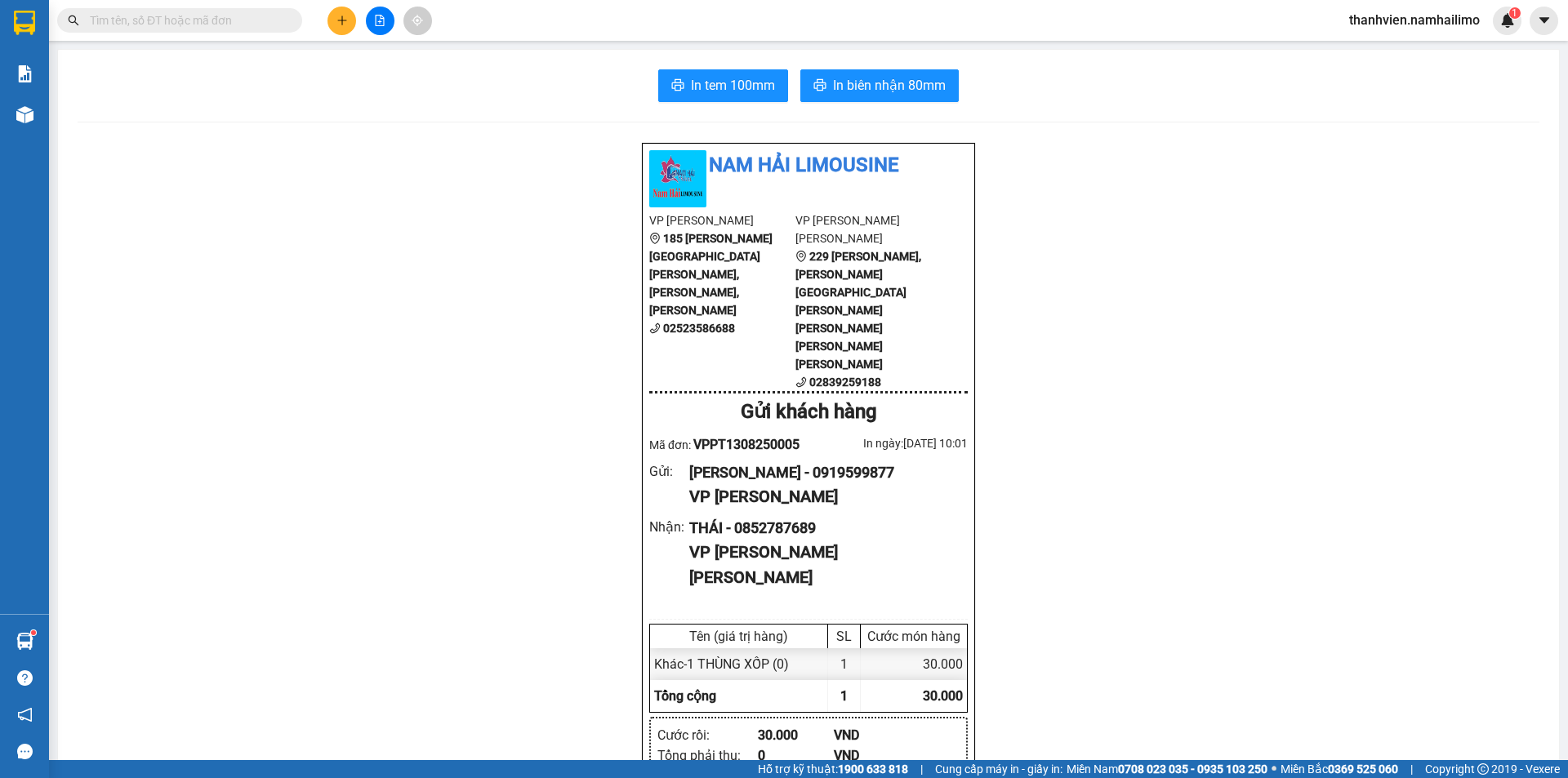
click at [216, 22] on input "text" at bounding box center [186, 20] width 193 height 18
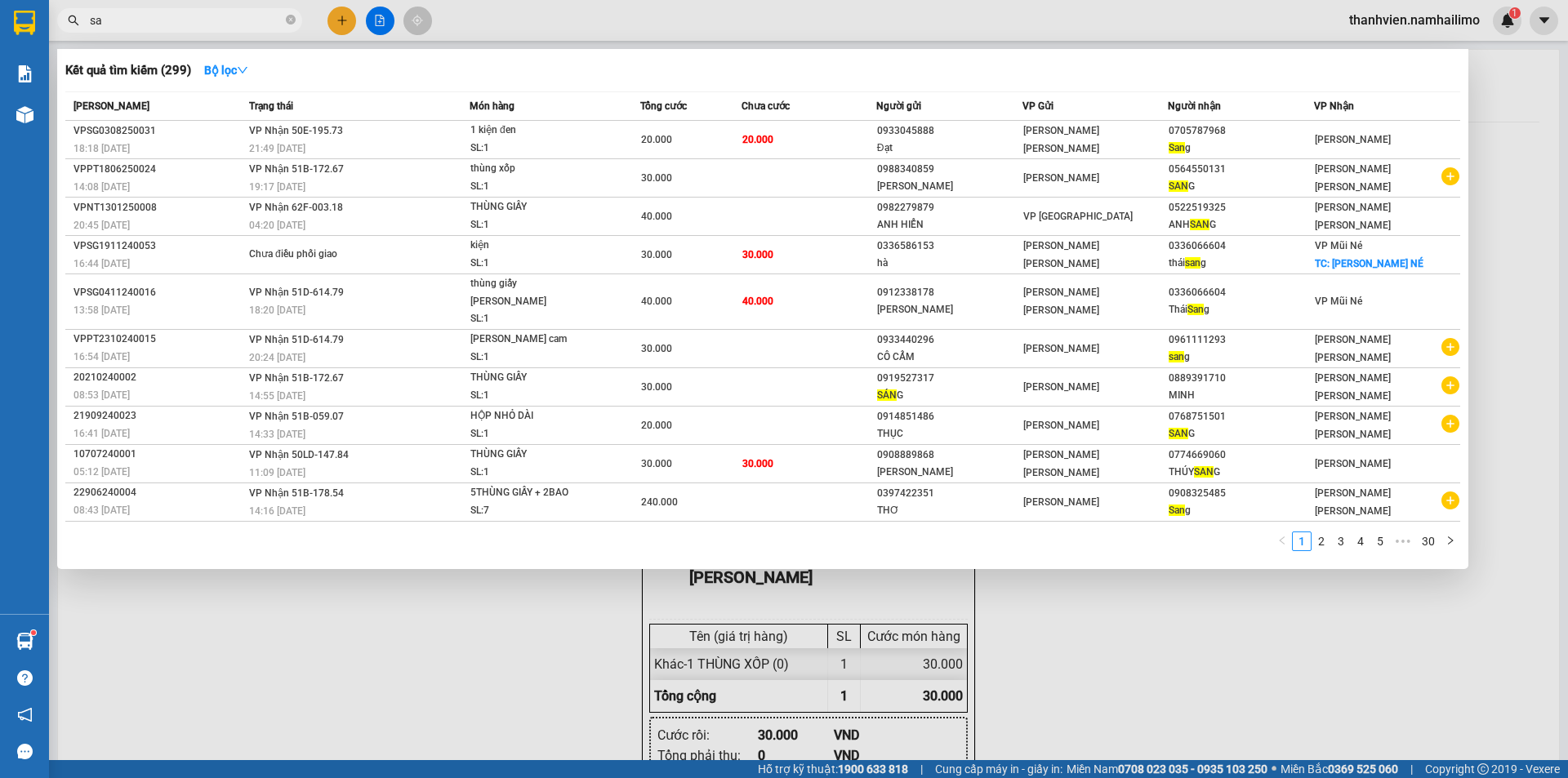
type input "s"
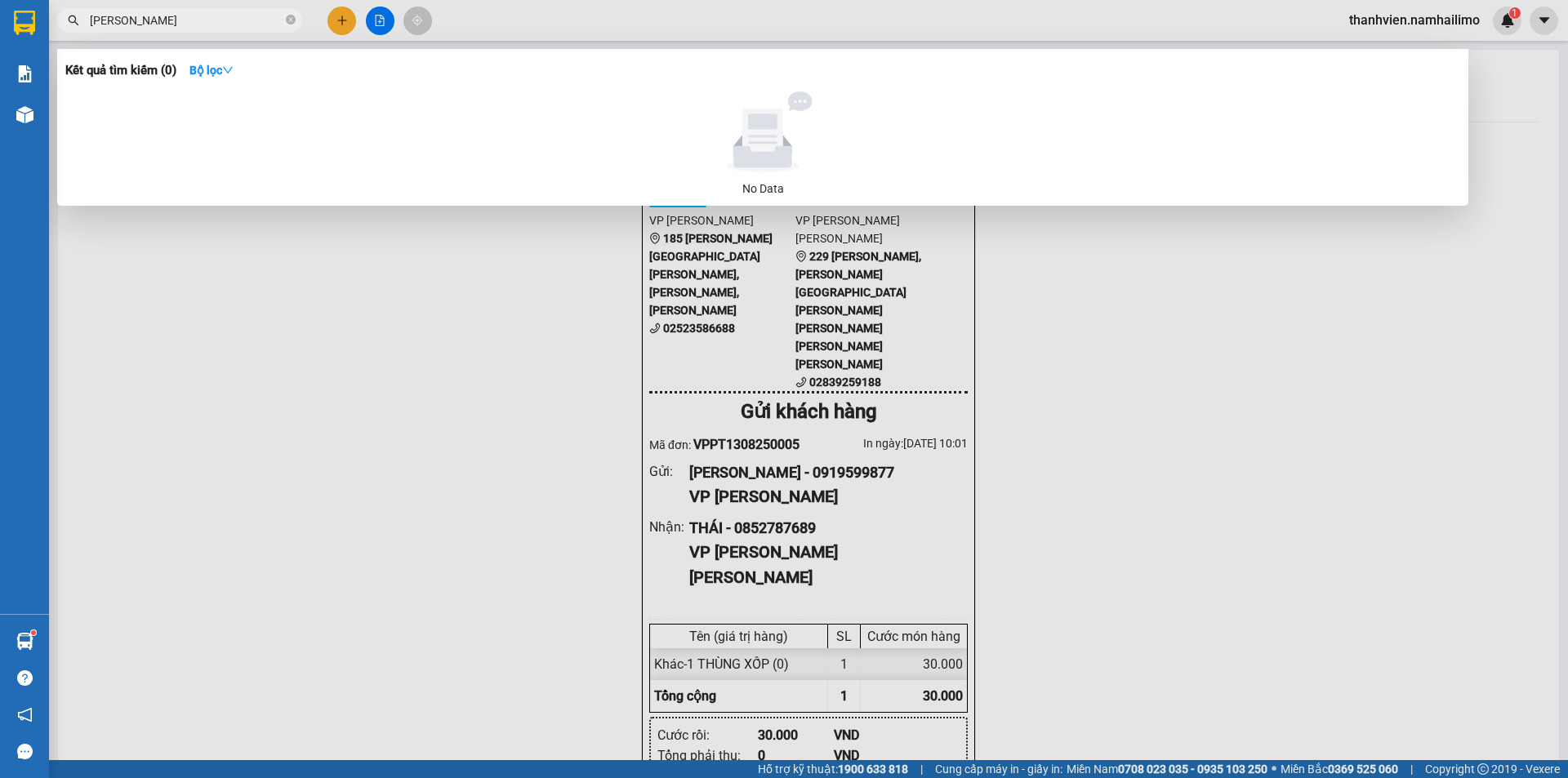
click at [1234, 284] on div at bounding box center [784, 389] width 1568 height 778
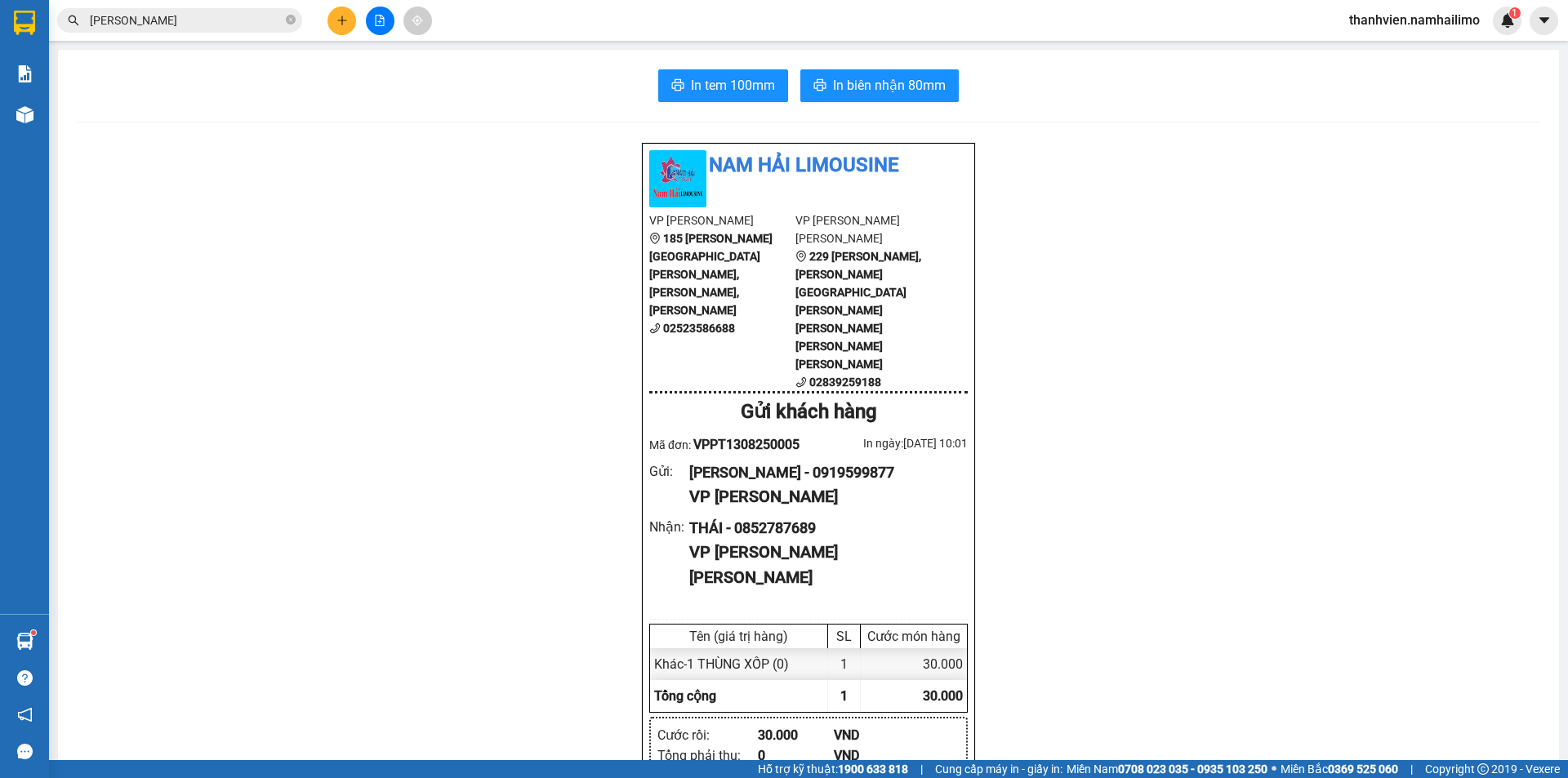
click at [250, 21] on input "[PERSON_NAME]" at bounding box center [186, 20] width 193 height 18
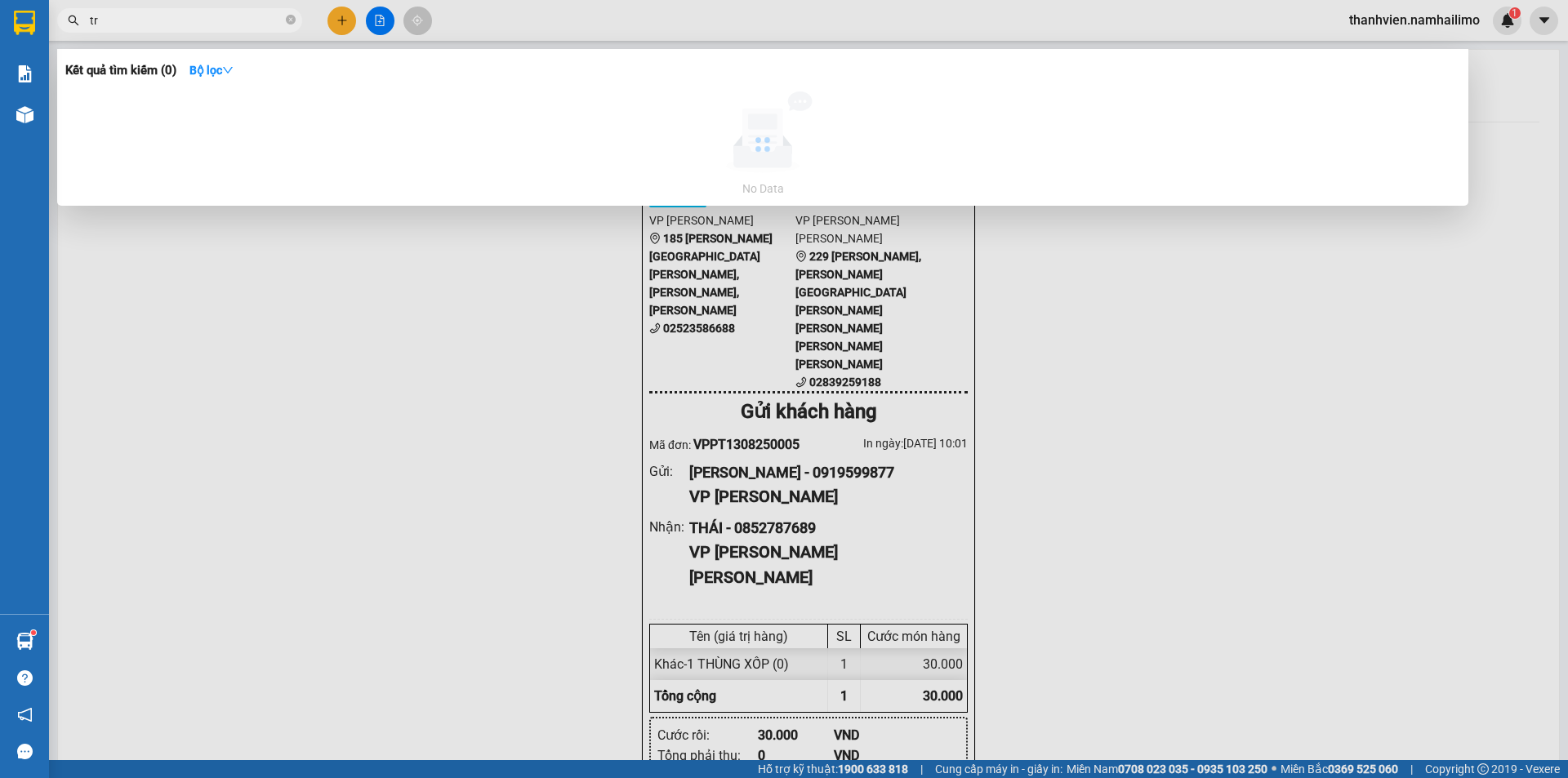
type input "t"
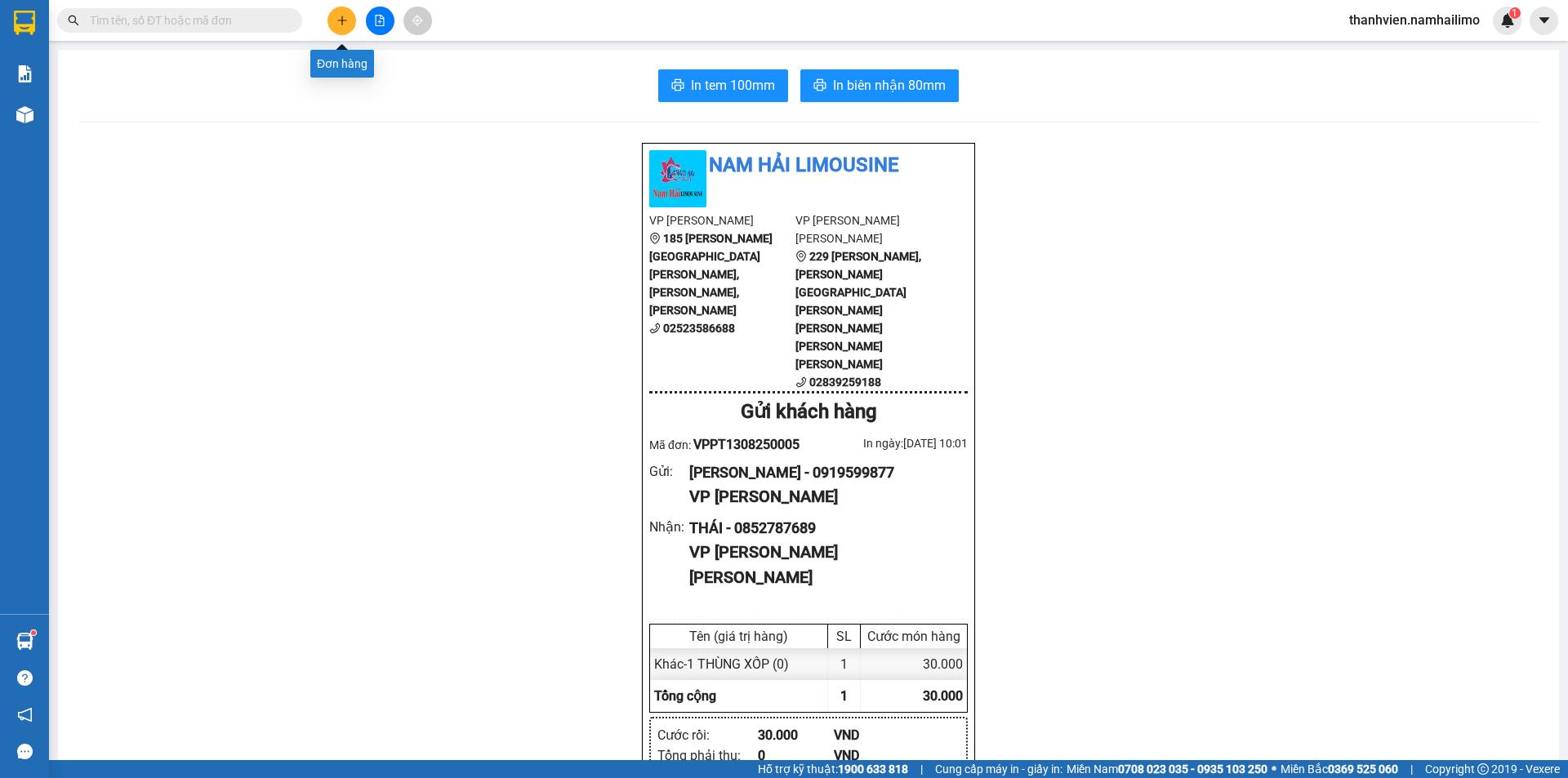
click at [337, 25] on icon "plus" at bounding box center [341, 20] width 11 height 11
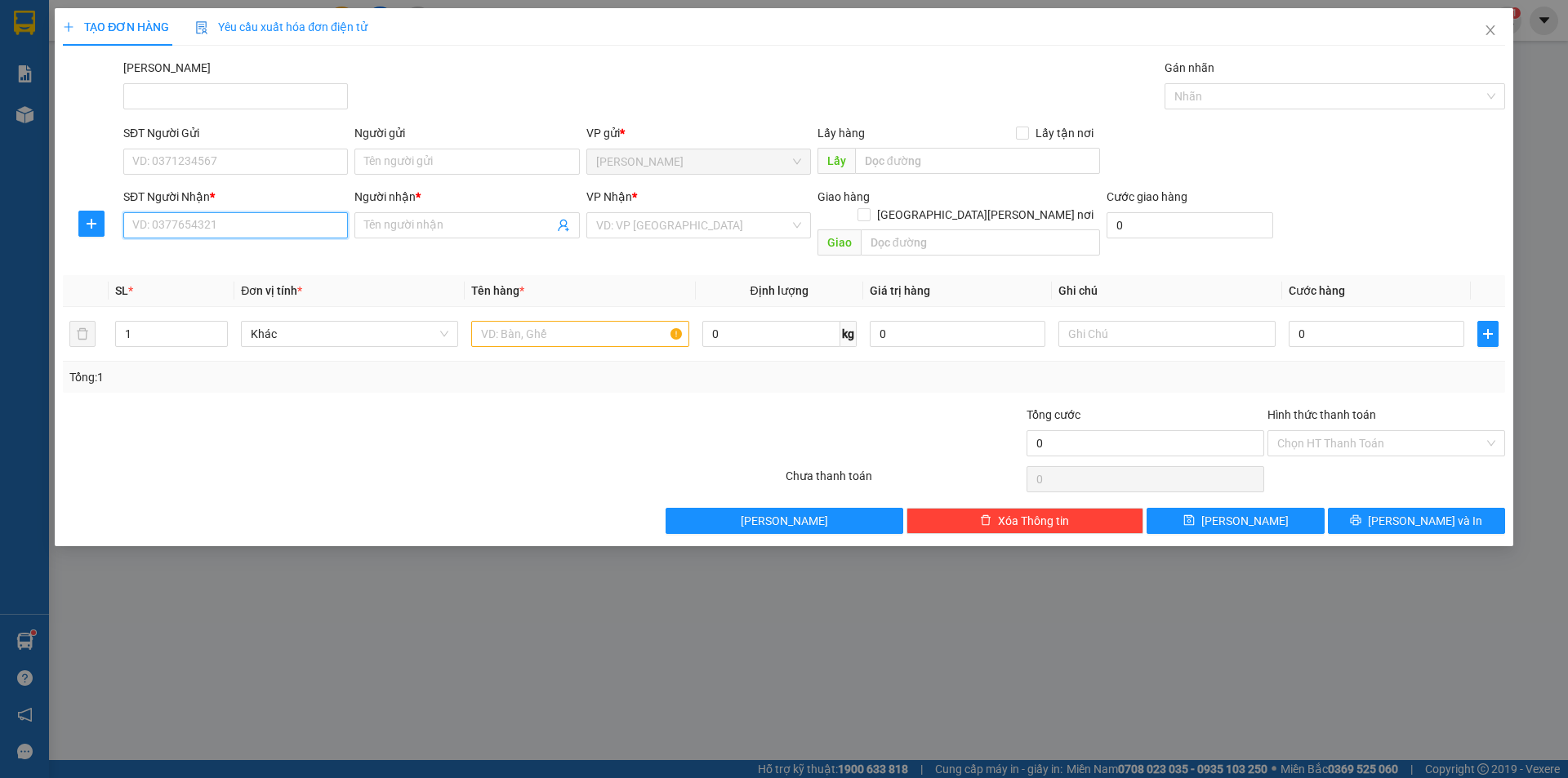
click at [231, 225] on input "SĐT Người Nhận *" at bounding box center [235, 225] width 225 height 26
click at [189, 157] on input "SĐT Người Gửi" at bounding box center [235, 161] width 225 height 26
click at [654, 219] on input "search" at bounding box center [693, 225] width 194 height 25
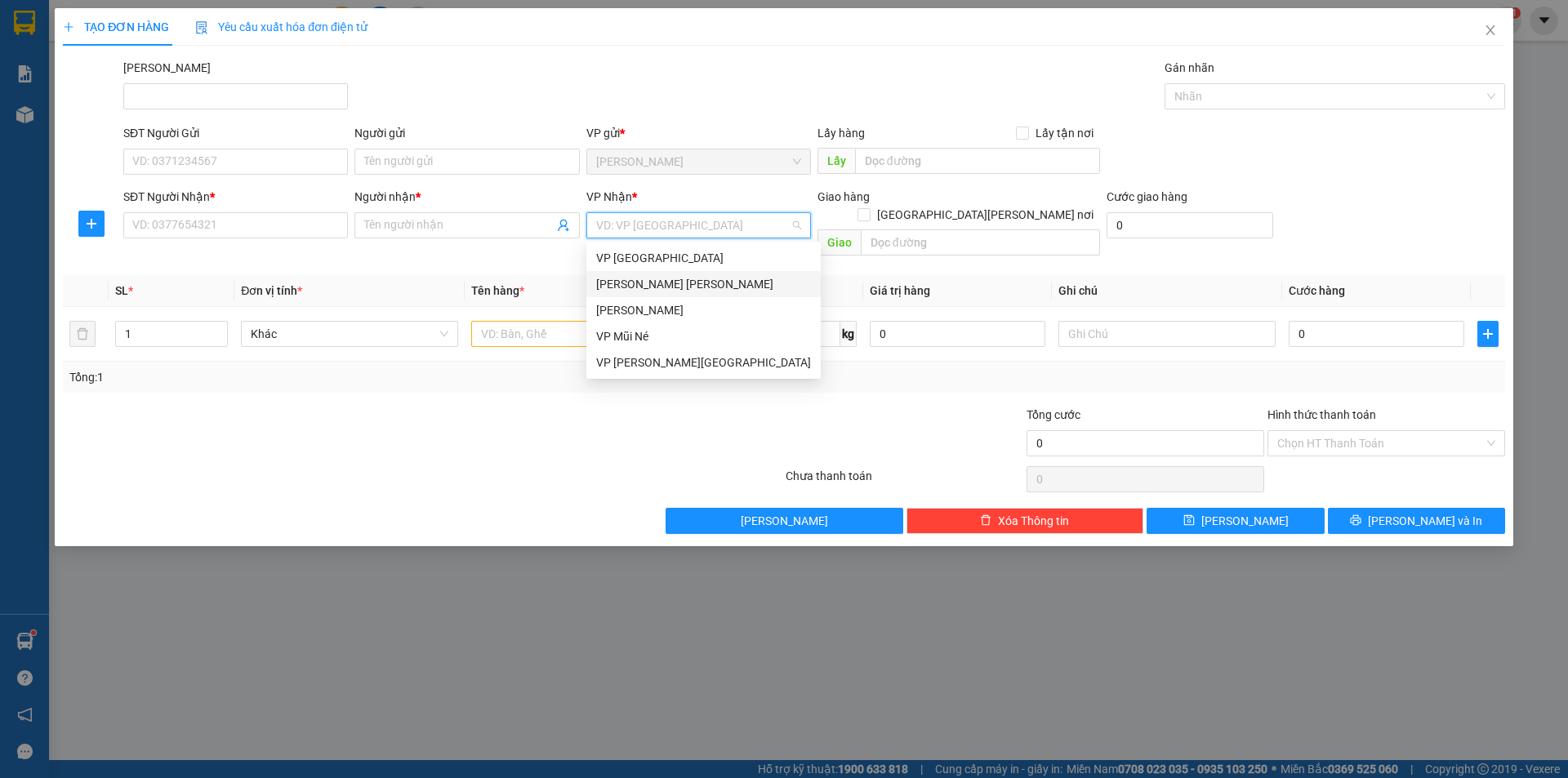
click at [683, 287] on div "[PERSON_NAME] [PERSON_NAME]" at bounding box center [703, 283] width 215 height 18
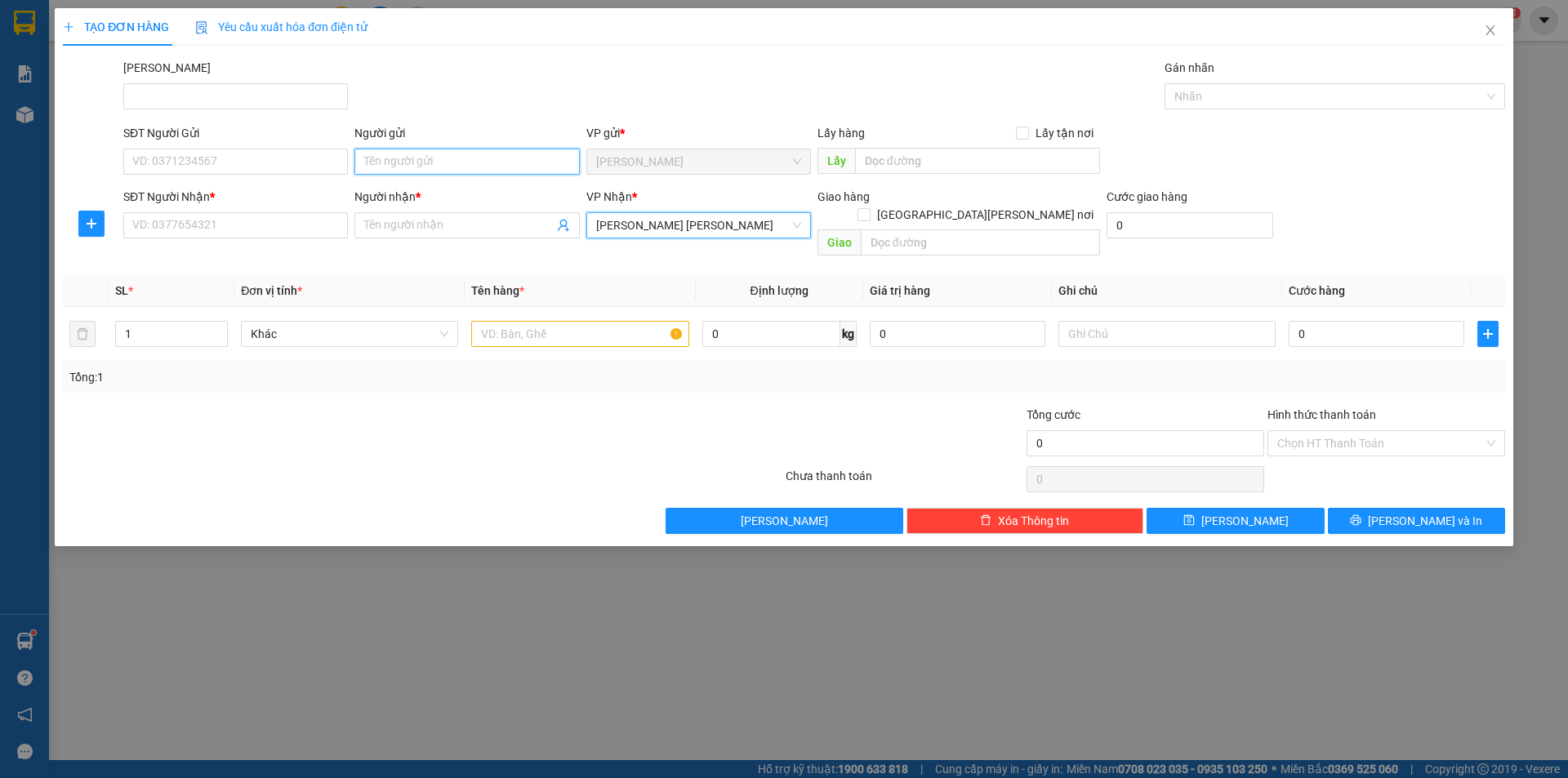
click at [424, 165] on input "Người gửi" at bounding box center [467, 161] width 225 height 26
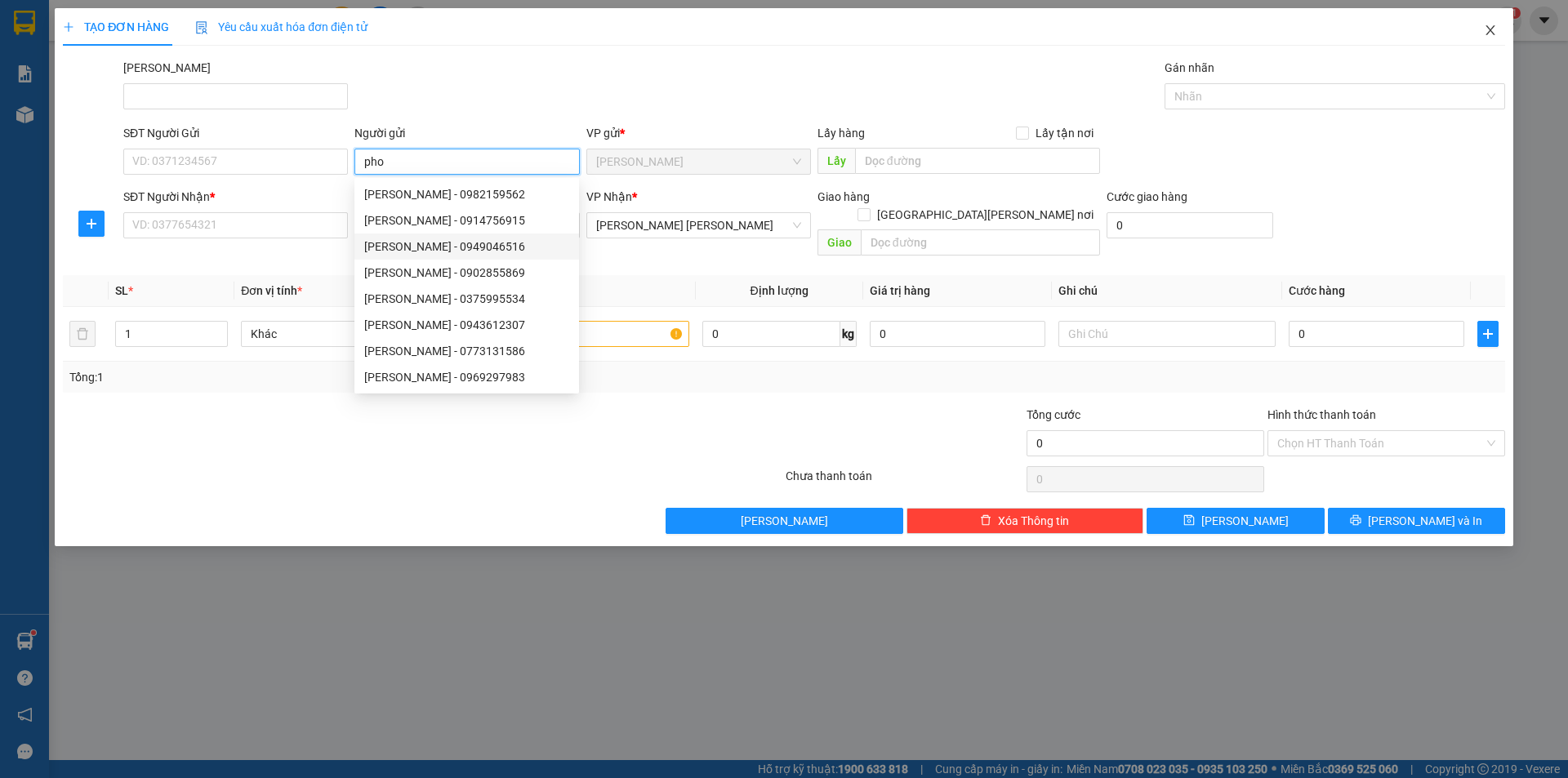
type input "pho"
click at [1498, 39] on span "Close" at bounding box center [1491, 31] width 46 height 46
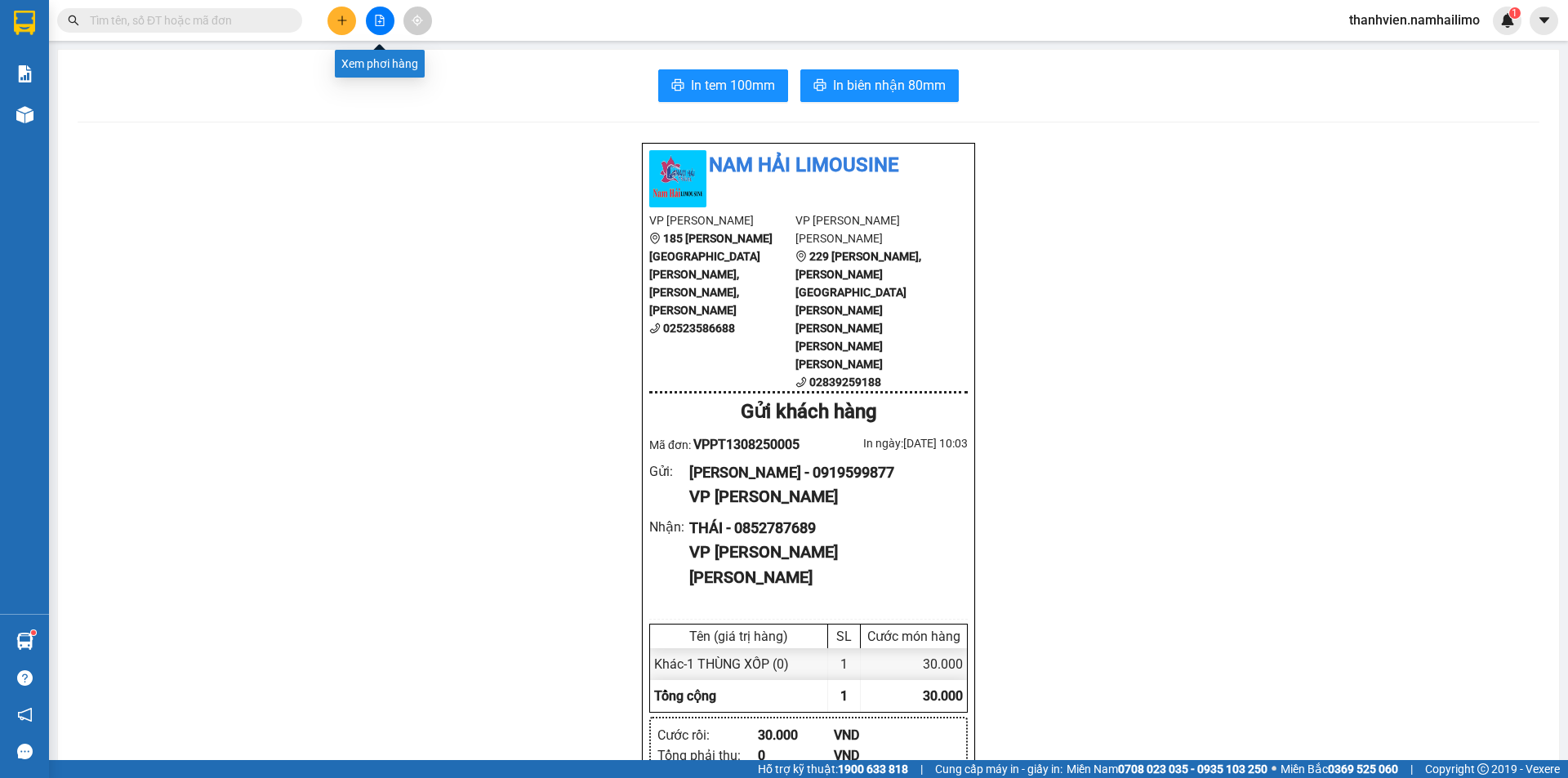
click at [390, 25] on button at bounding box center [380, 21] width 29 height 29
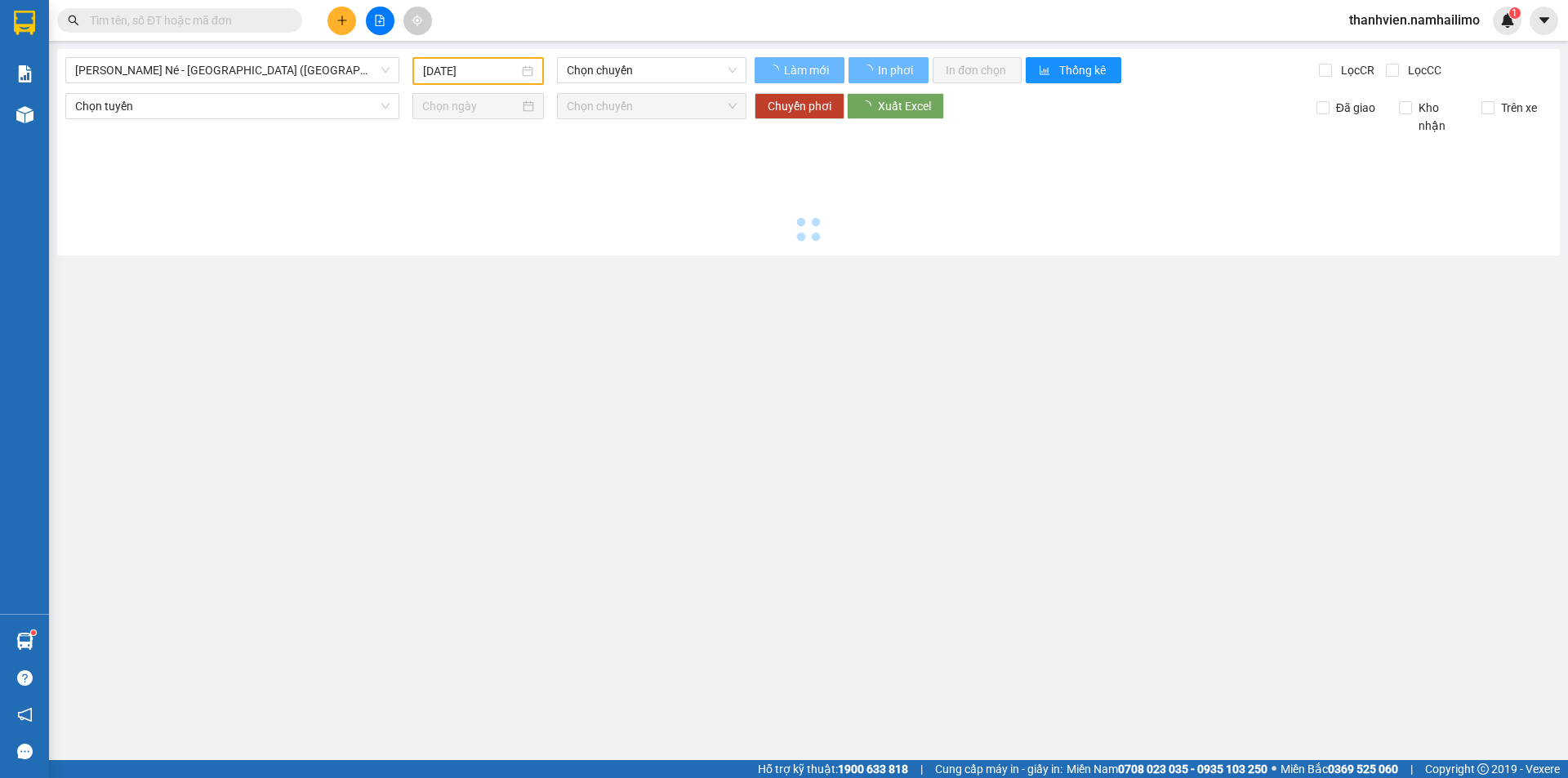
type input "[DATE]"
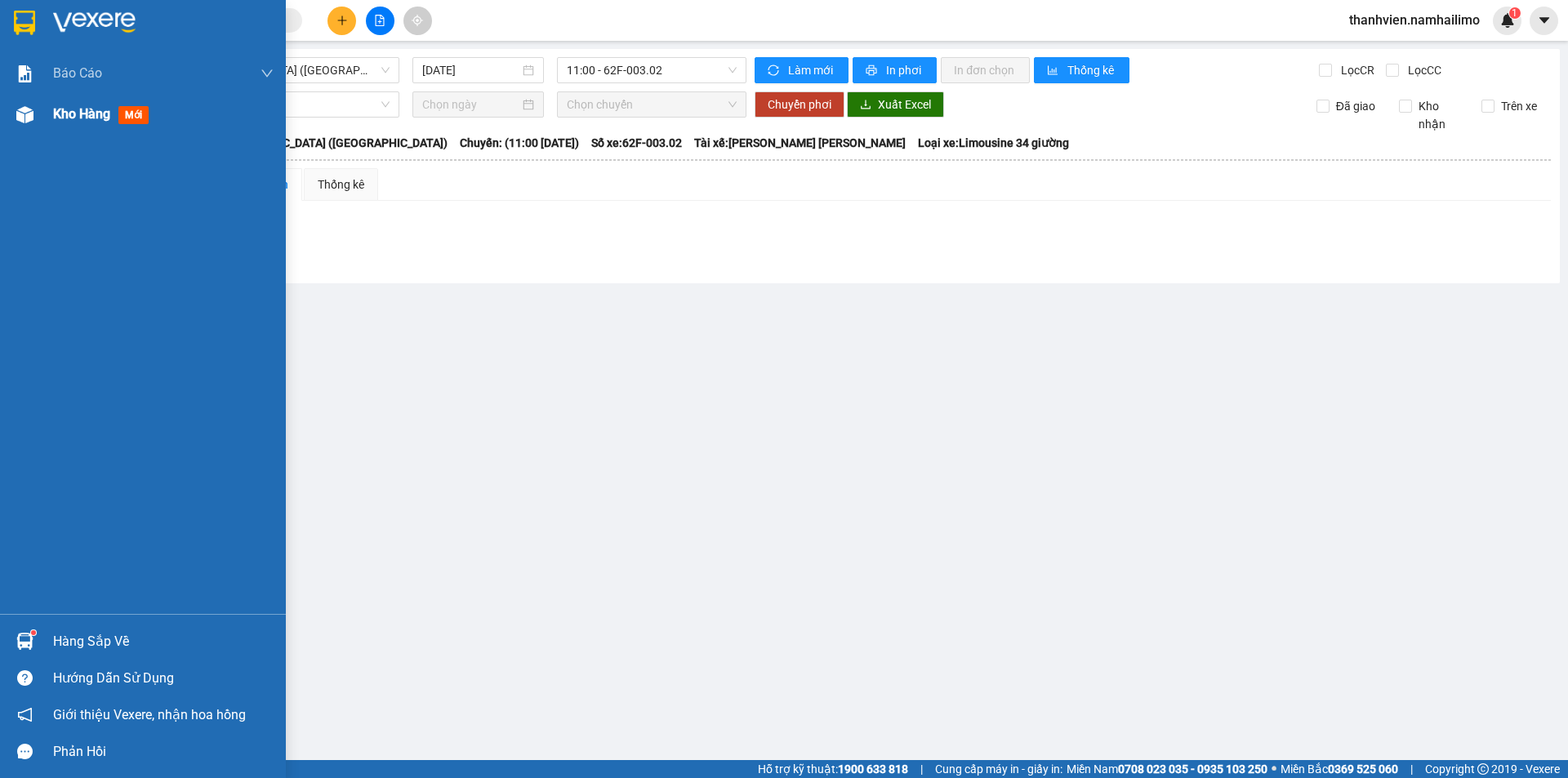
click at [152, 108] on div "Kho hàng mới" at bounding box center [104, 114] width 102 height 20
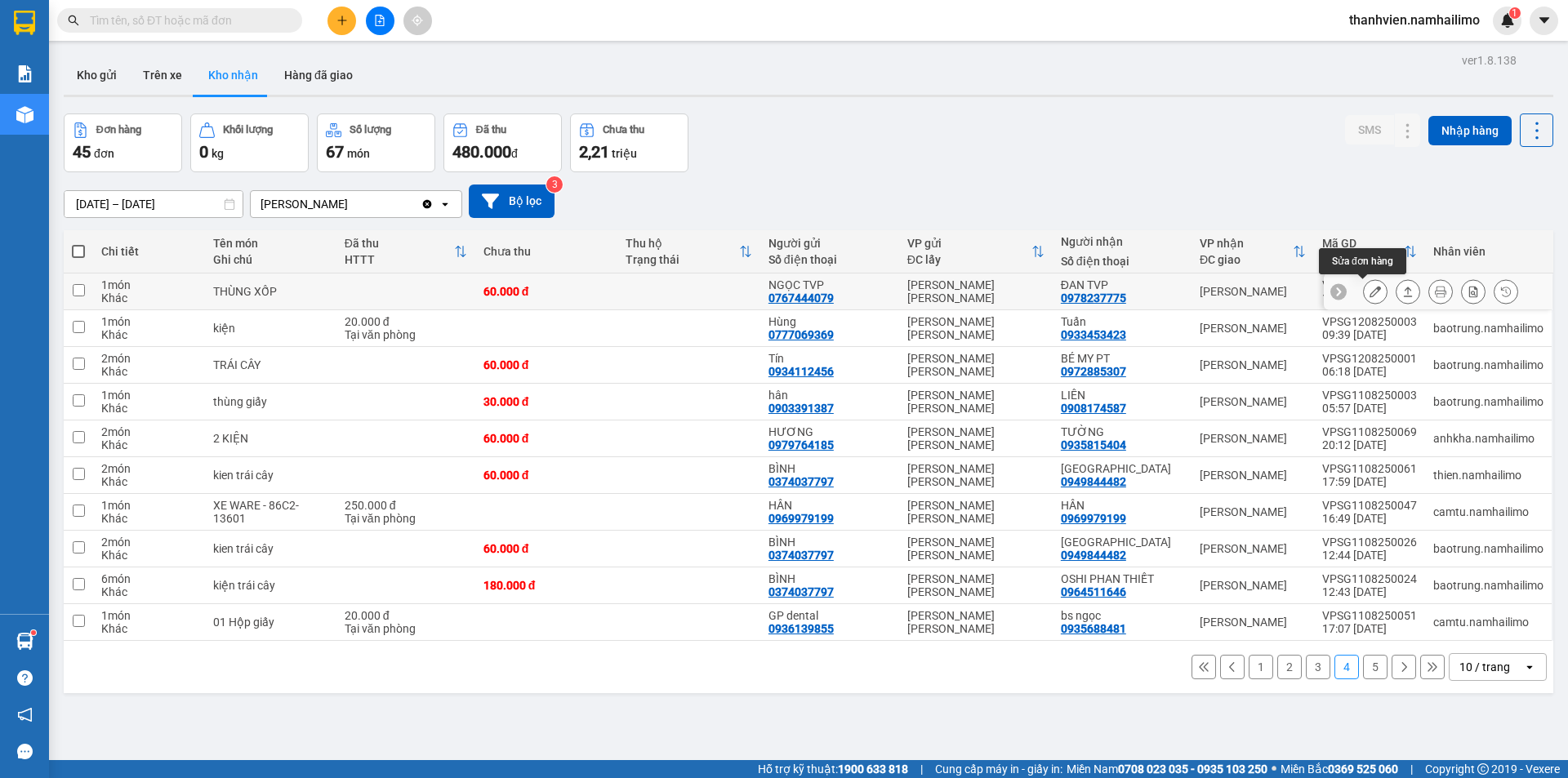
click at [1370, 295] on icon at bounding box center [1375, 291] width 11 height 11
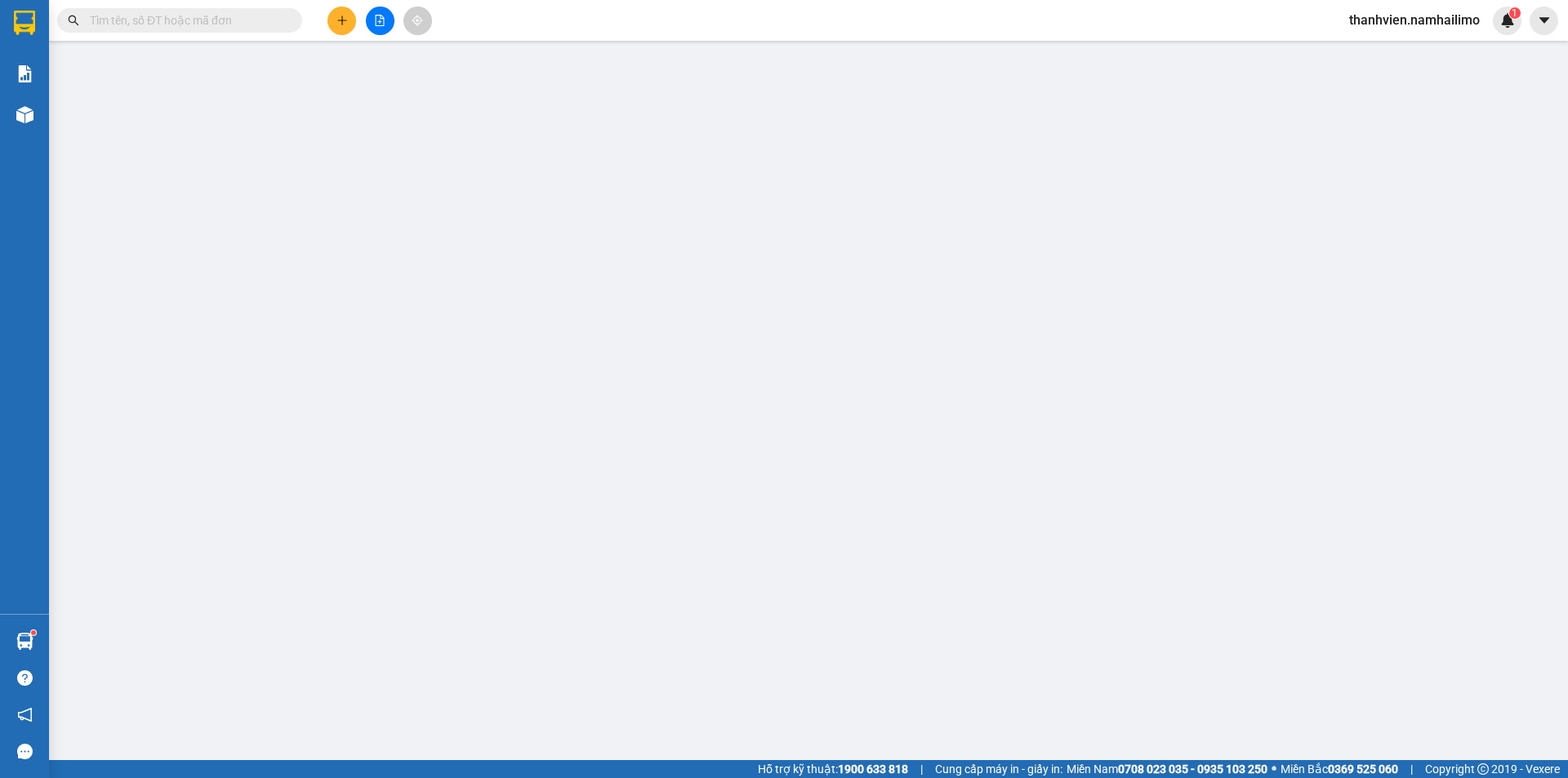
type input "0767444079"
type input "NGỌC TVP"
type input "0978237775"
type input "ĐAN TVP"
type input "60.000"
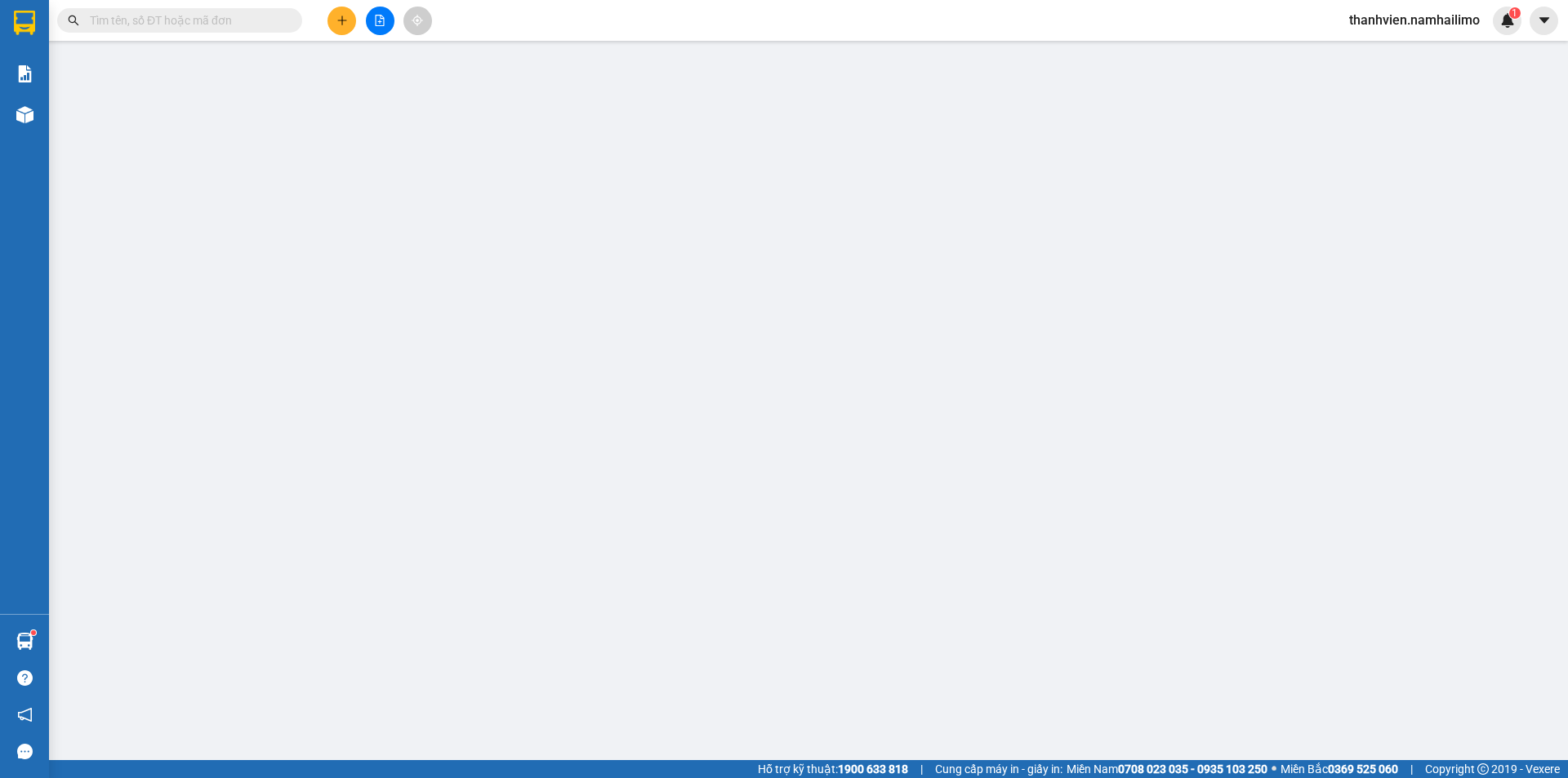
type input "60.000"
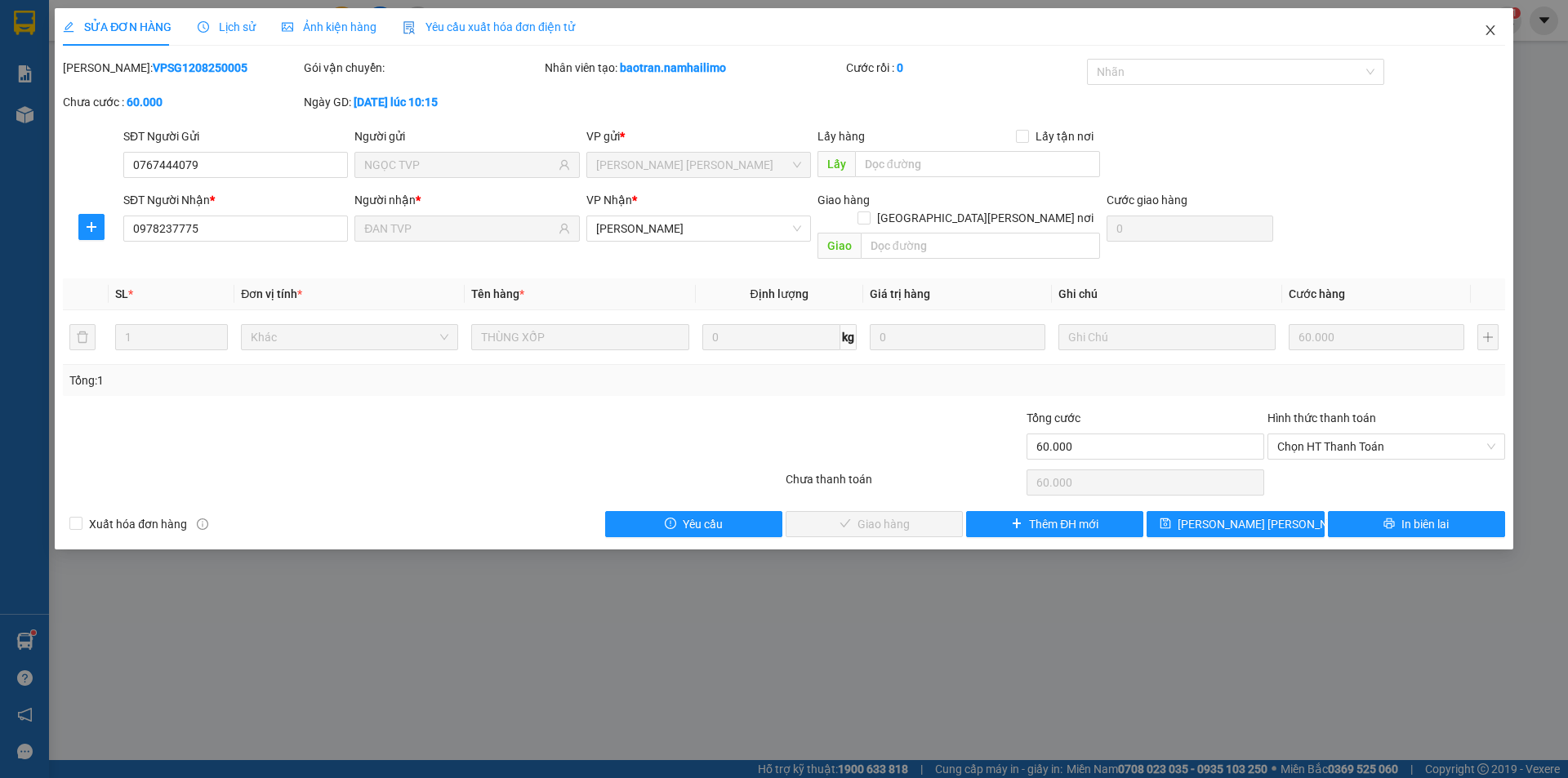
click at [1492, 35] on icon "close" at bounding box center [1490, 30] width 13 height 13
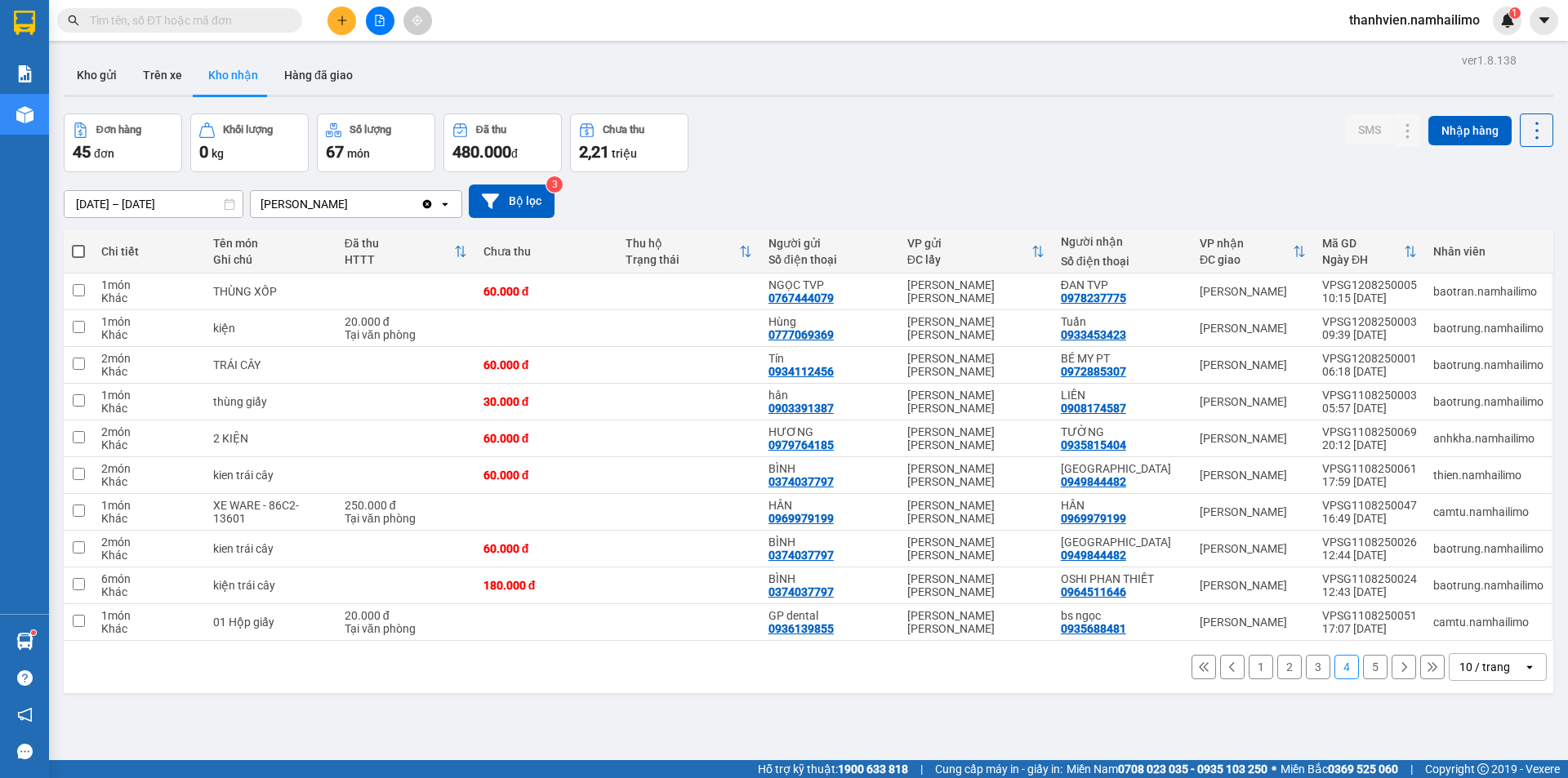
click at [1363, 671] on button "5" at bounding box center [1375, 667] width 25 height 25
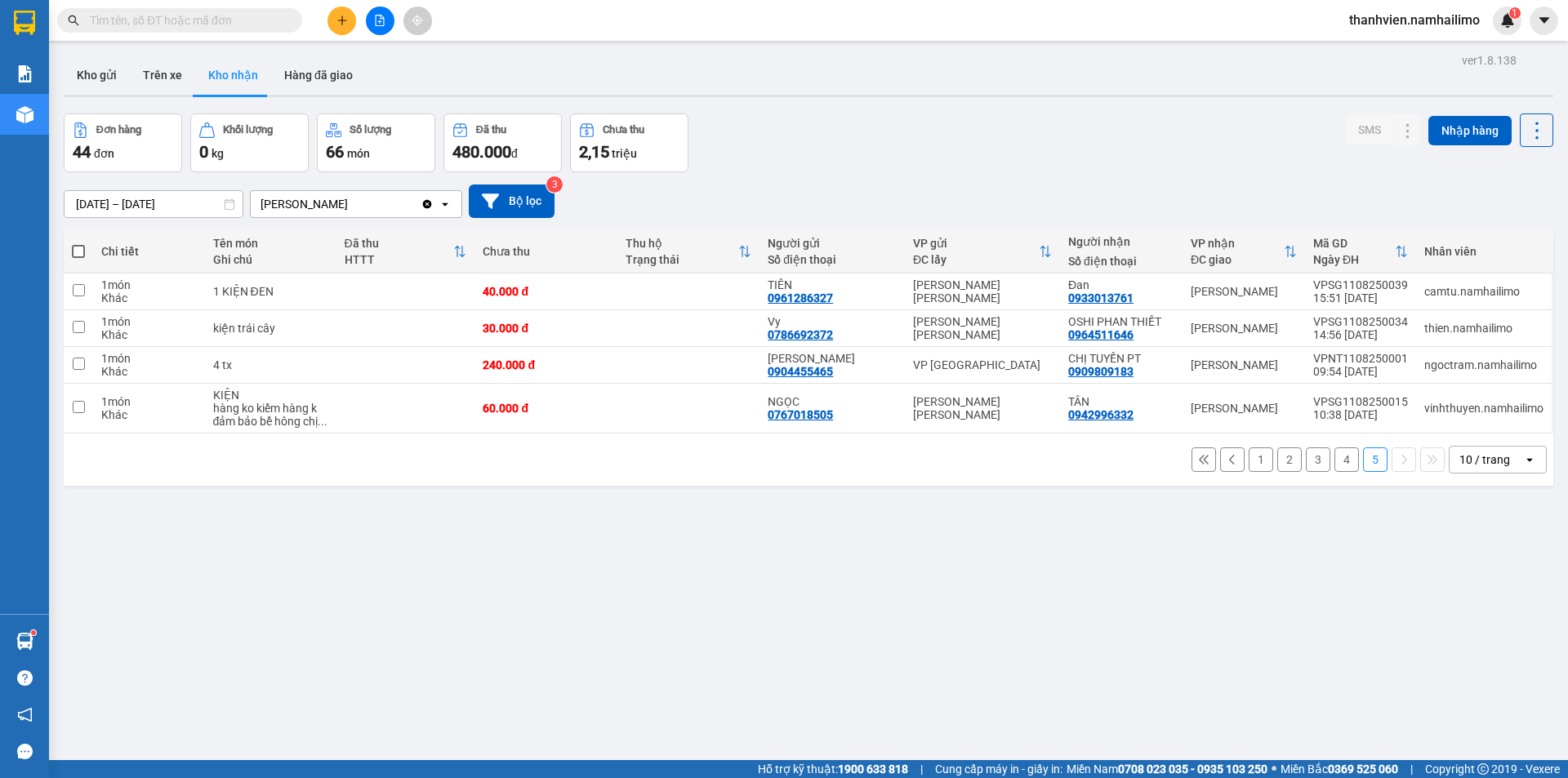
click at [1312, 462] on button "3" at bounding box center [1318, 459] width 25 height 25
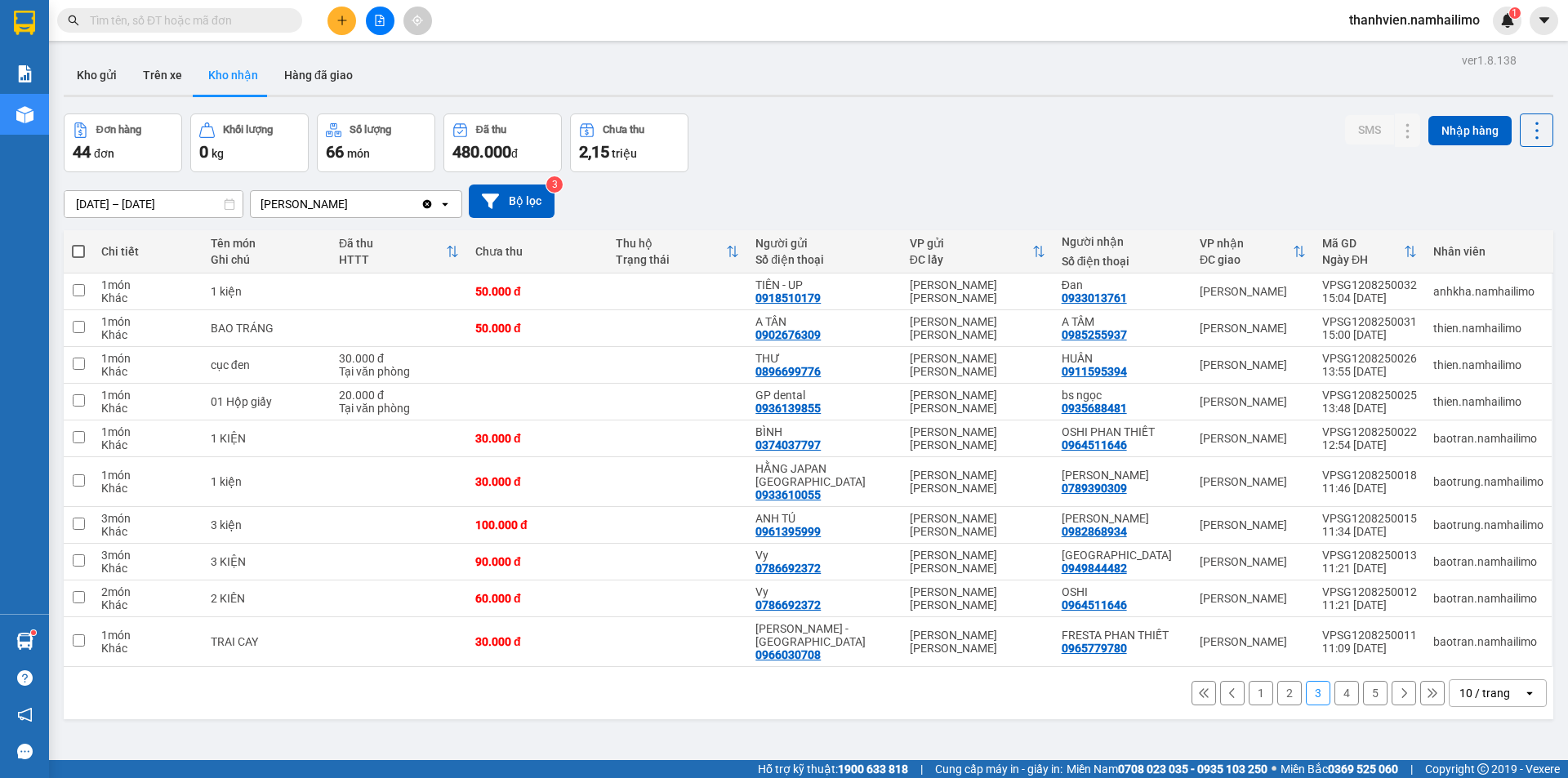
click at [1278, 680] on button "2" at bounding box center [1290, 692] width 25 height 25
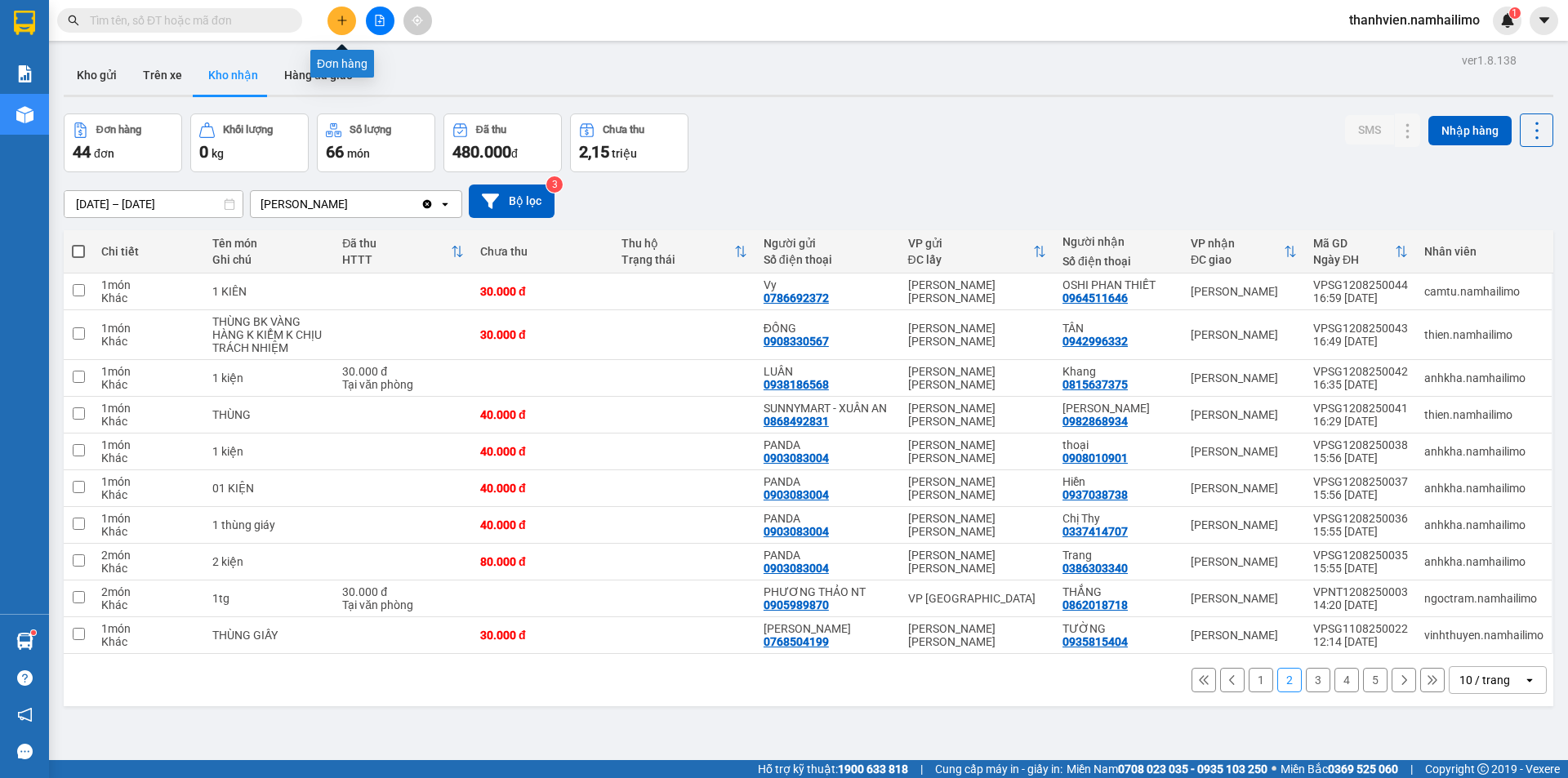
click at [338, 27] on button at bounding box center [342, 21] width 29 height 29
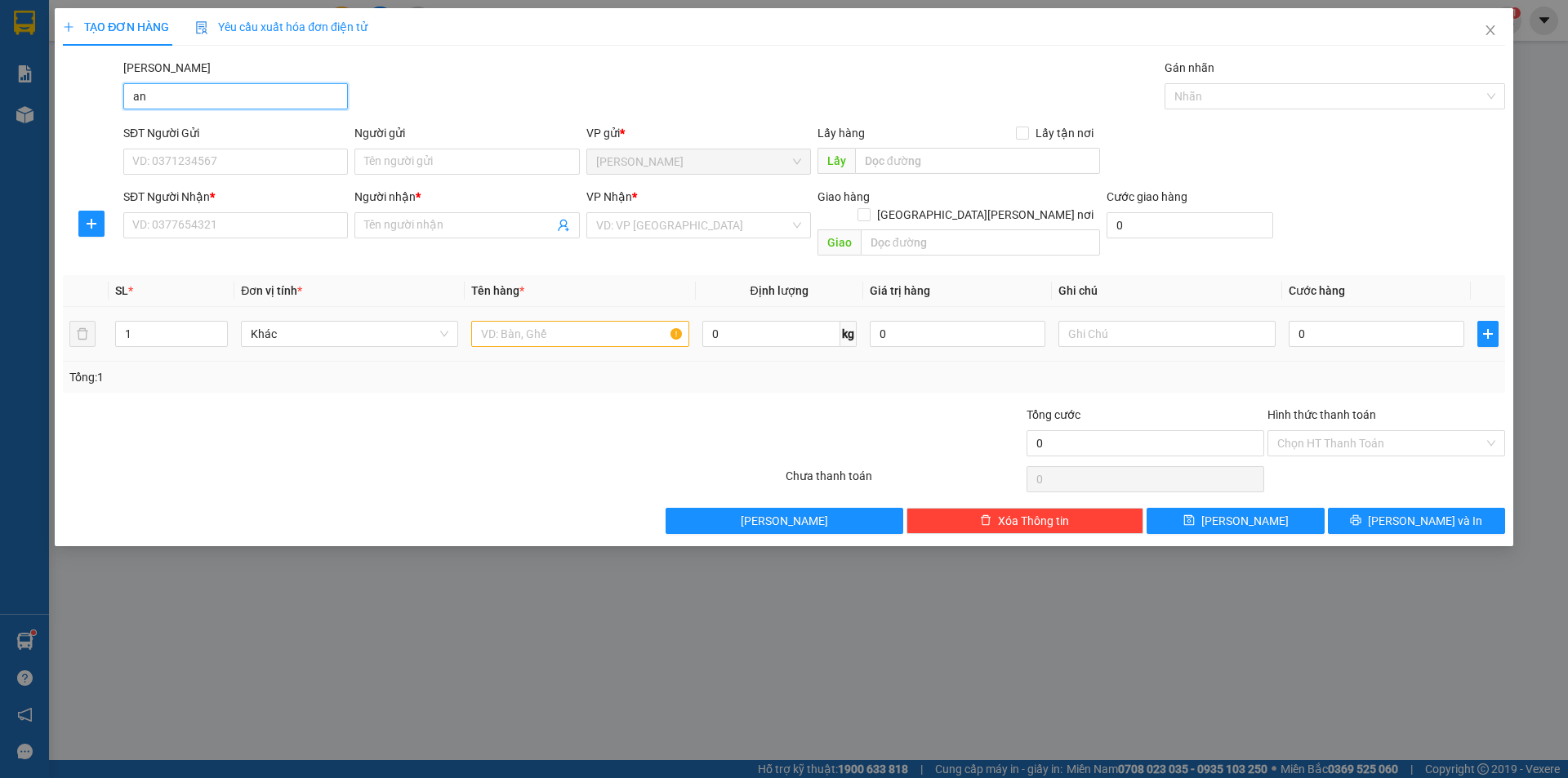
type input "a"
type input "ánh linh"
click at [1497, 32] on icon "close" at bounding box center [1490, 30] width 13 height 13
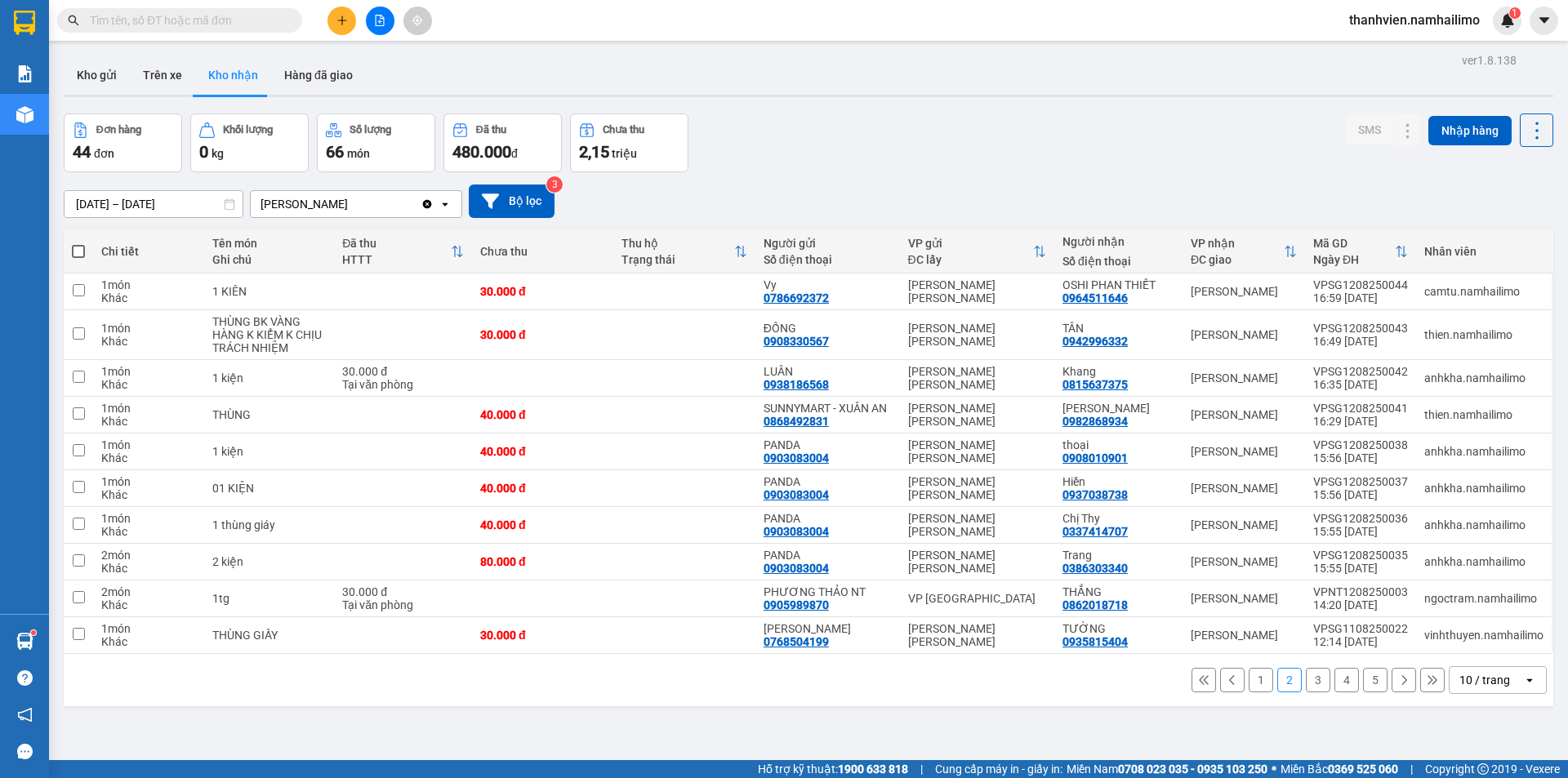
click at [300, 21] on span at bounding box center [179, 20] width 245 height 25
click at [235, 16] on input "text" at bounding box center [186, 20] width 193 height 18
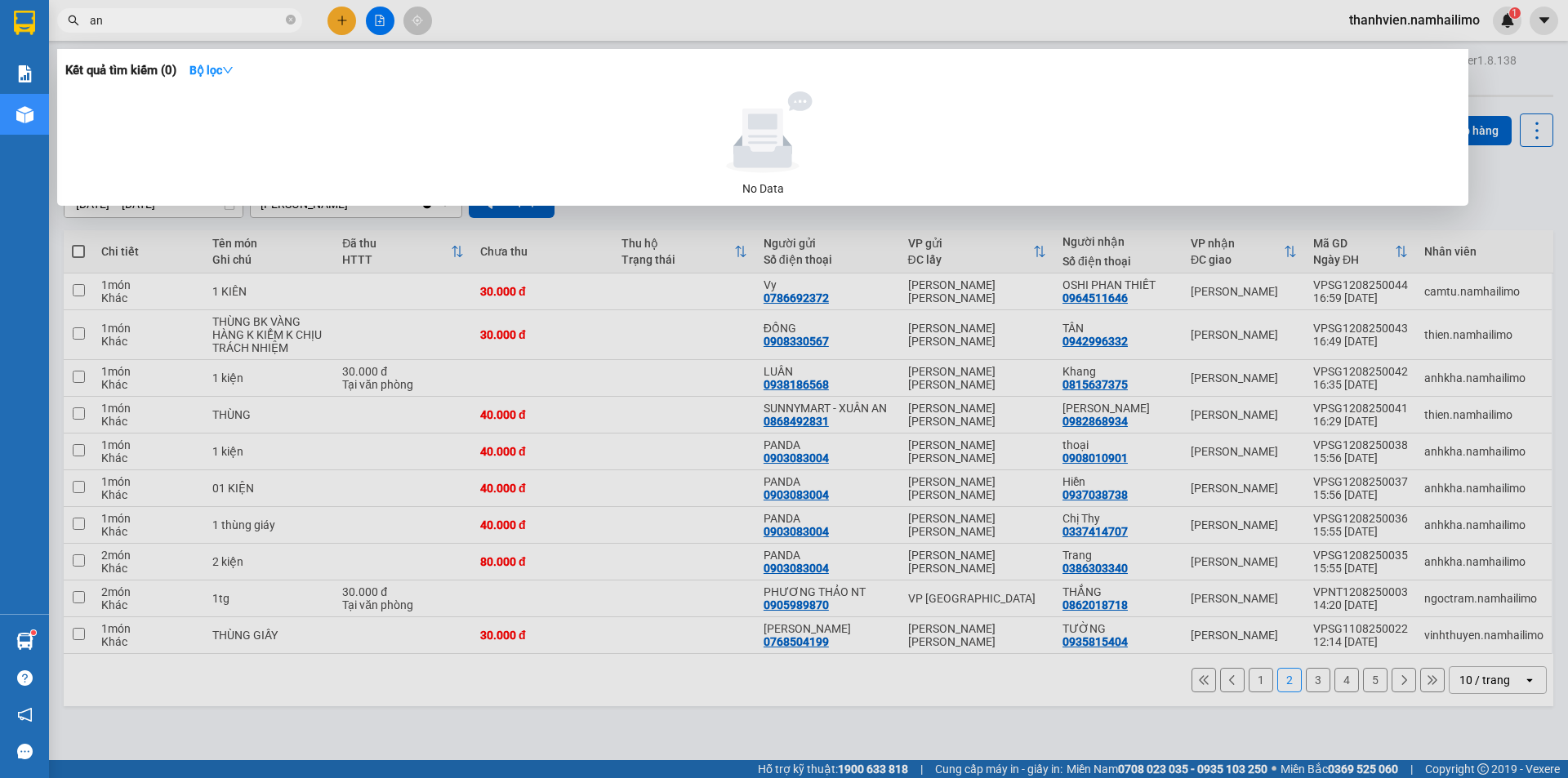
type input "a"
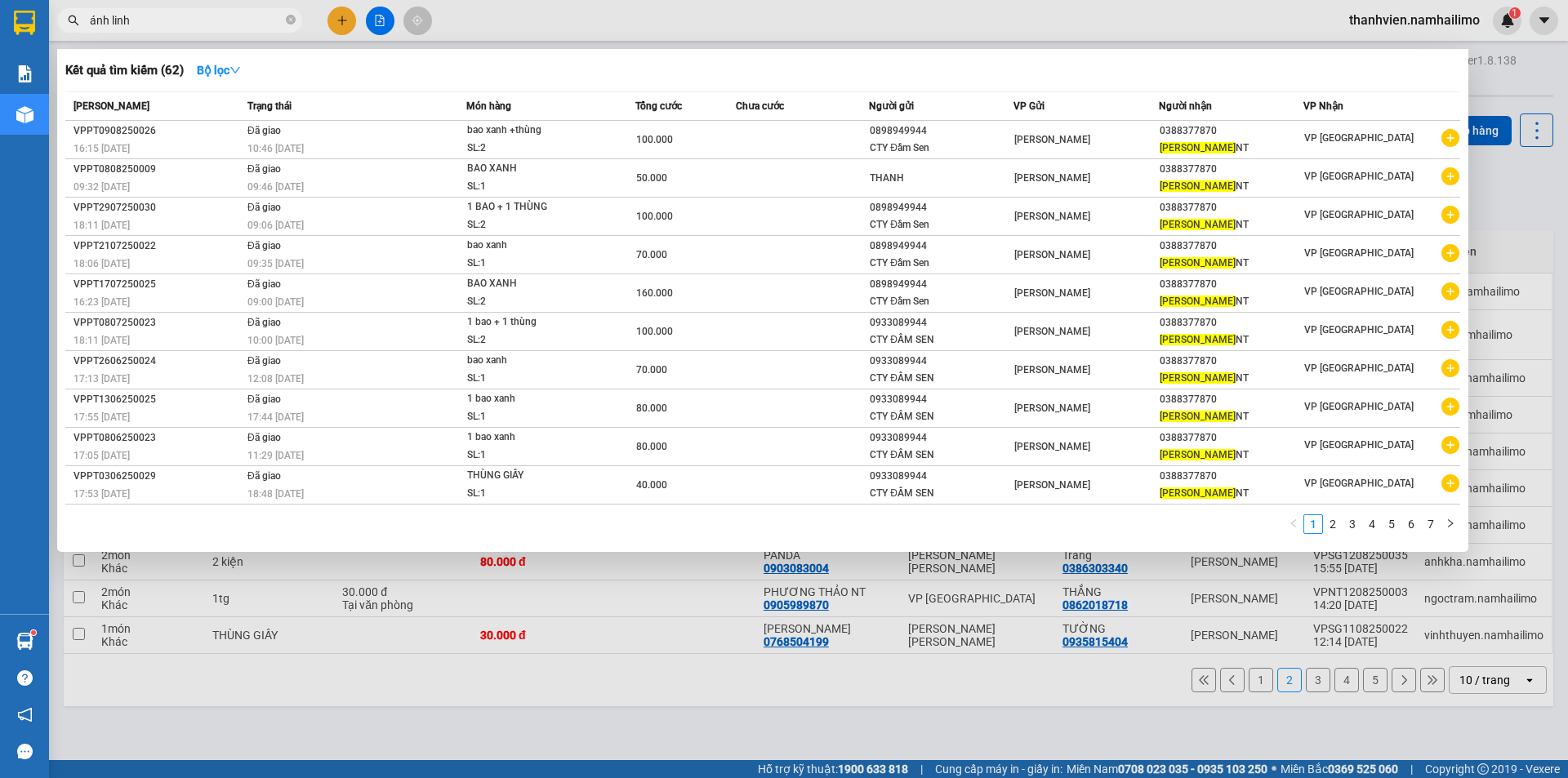
type input "ánh linh"
click at [661, 5] on div at bounding box center [784, 389] width 1568 height 778
click at [198, 19] on input "ánh linh" at bounding box center [186, 20] width 193 height 18
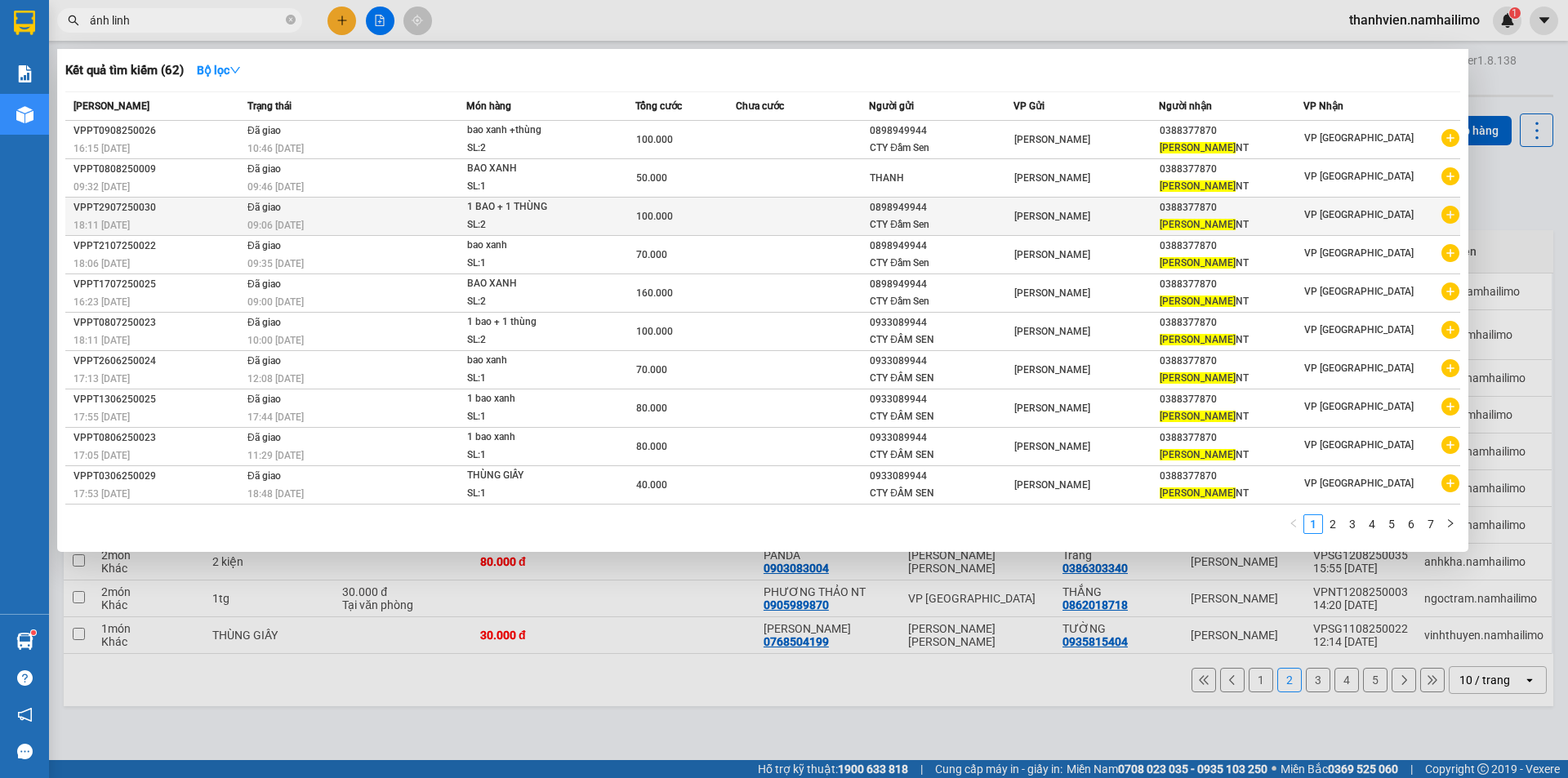
click at [1265, 217] on div "[PERSON_NAME] NT" at bounding box center [1231, 225] width 143 height 17
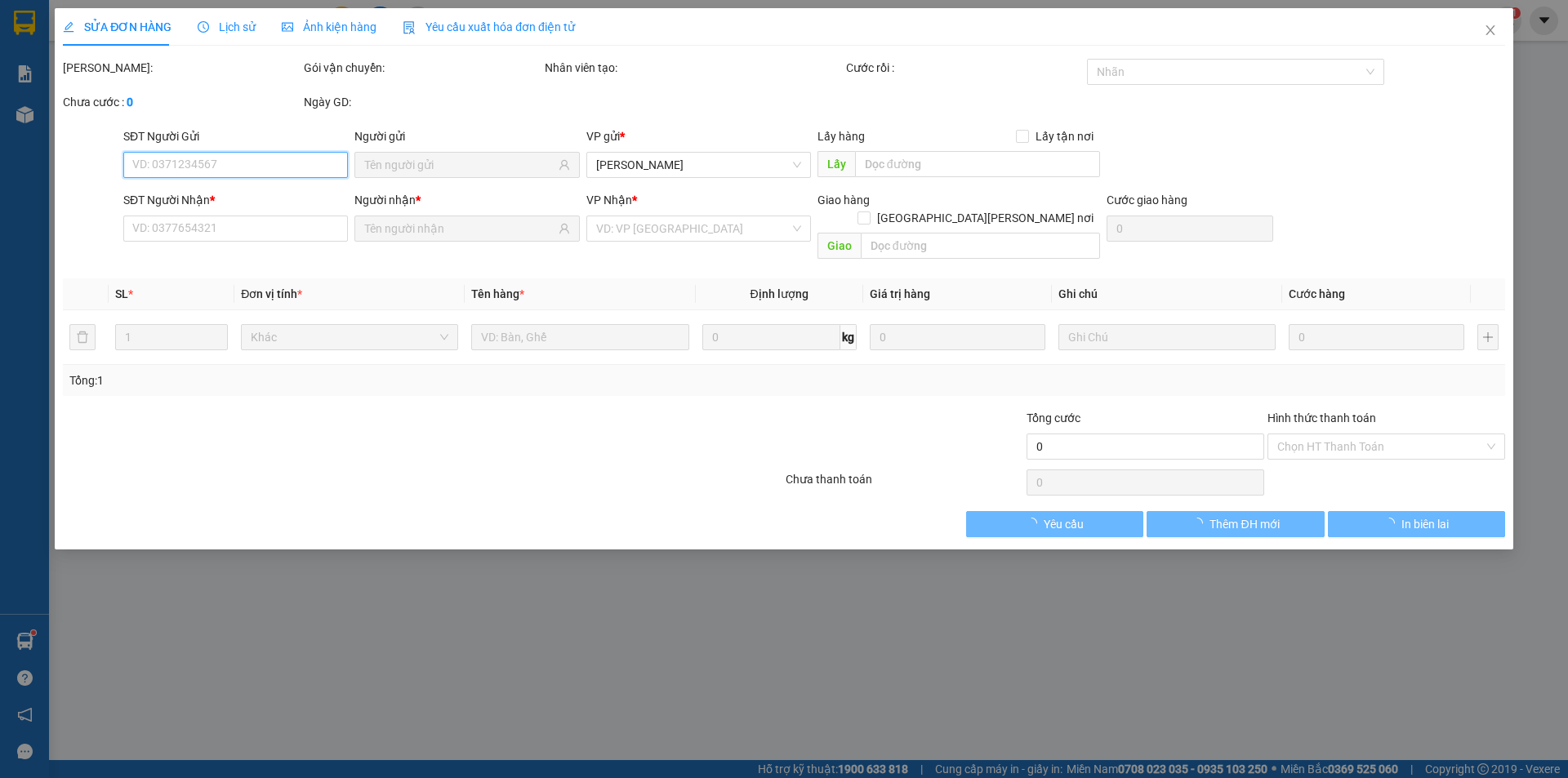
type input "0898949944"
type input "0388377870"
type input "100.000"
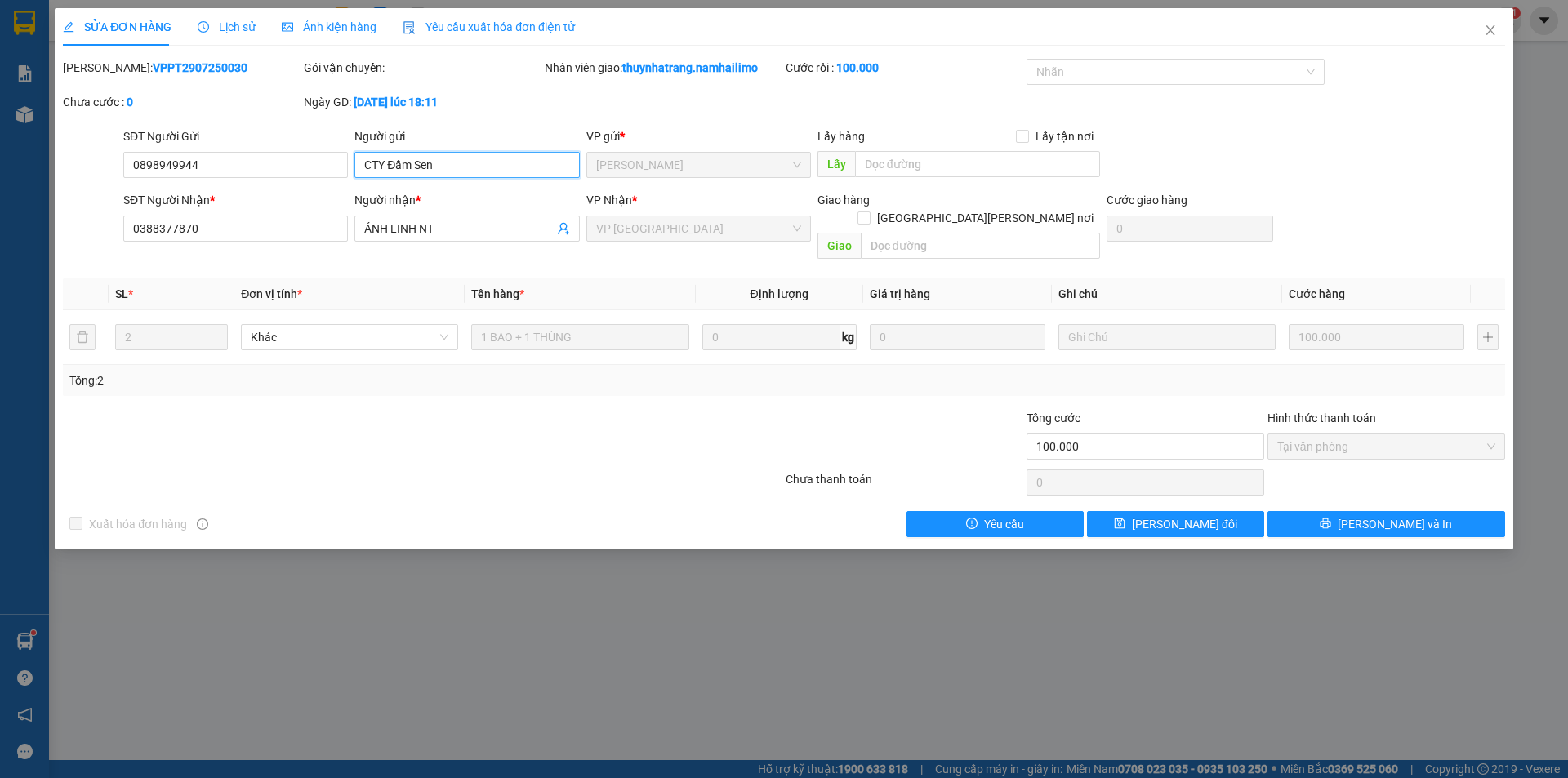
click at [478, 165] on input "CTY Đầm Sen" at bounding box center [467, 165] width 225 height 26
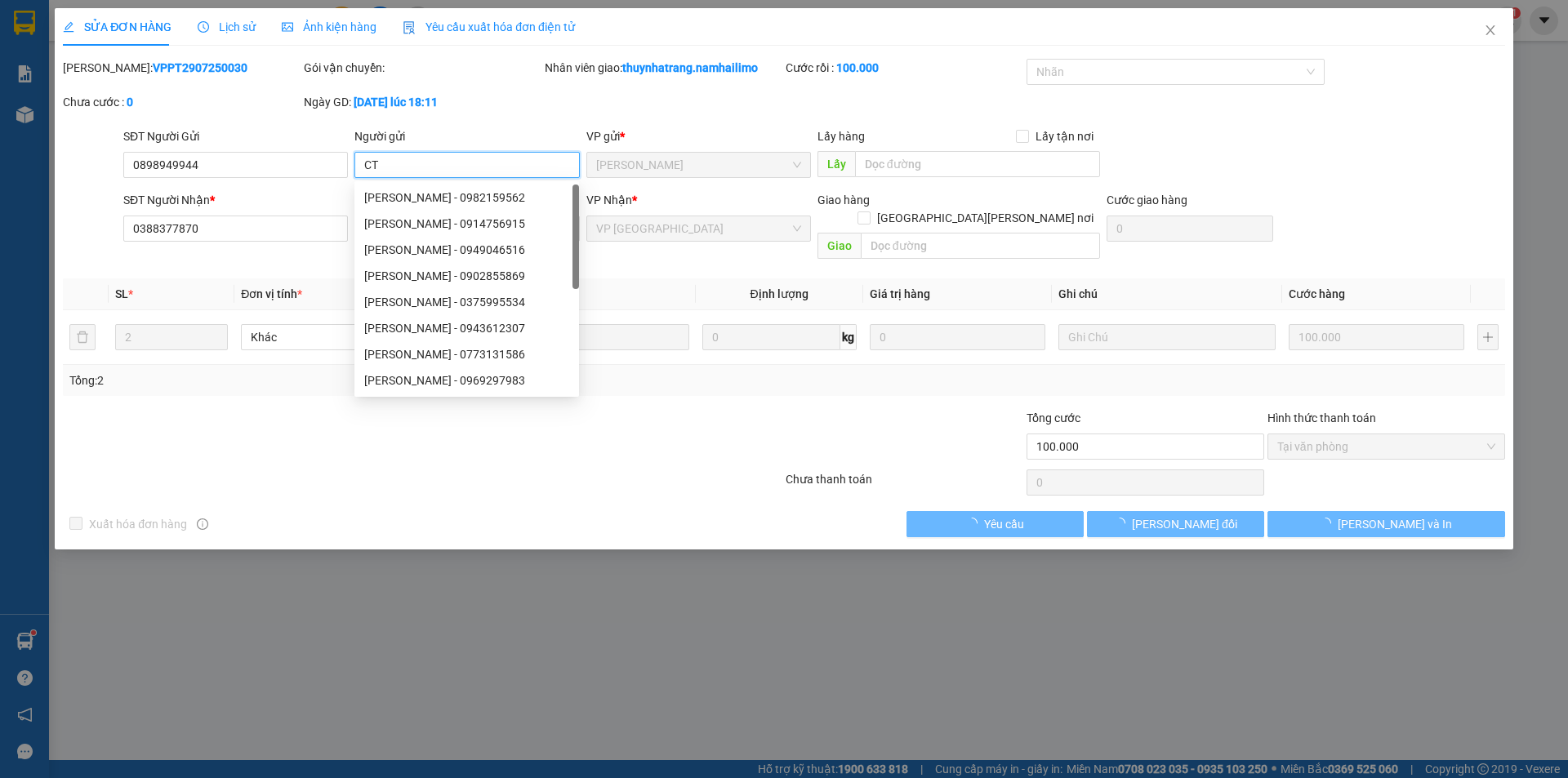
type input "C"
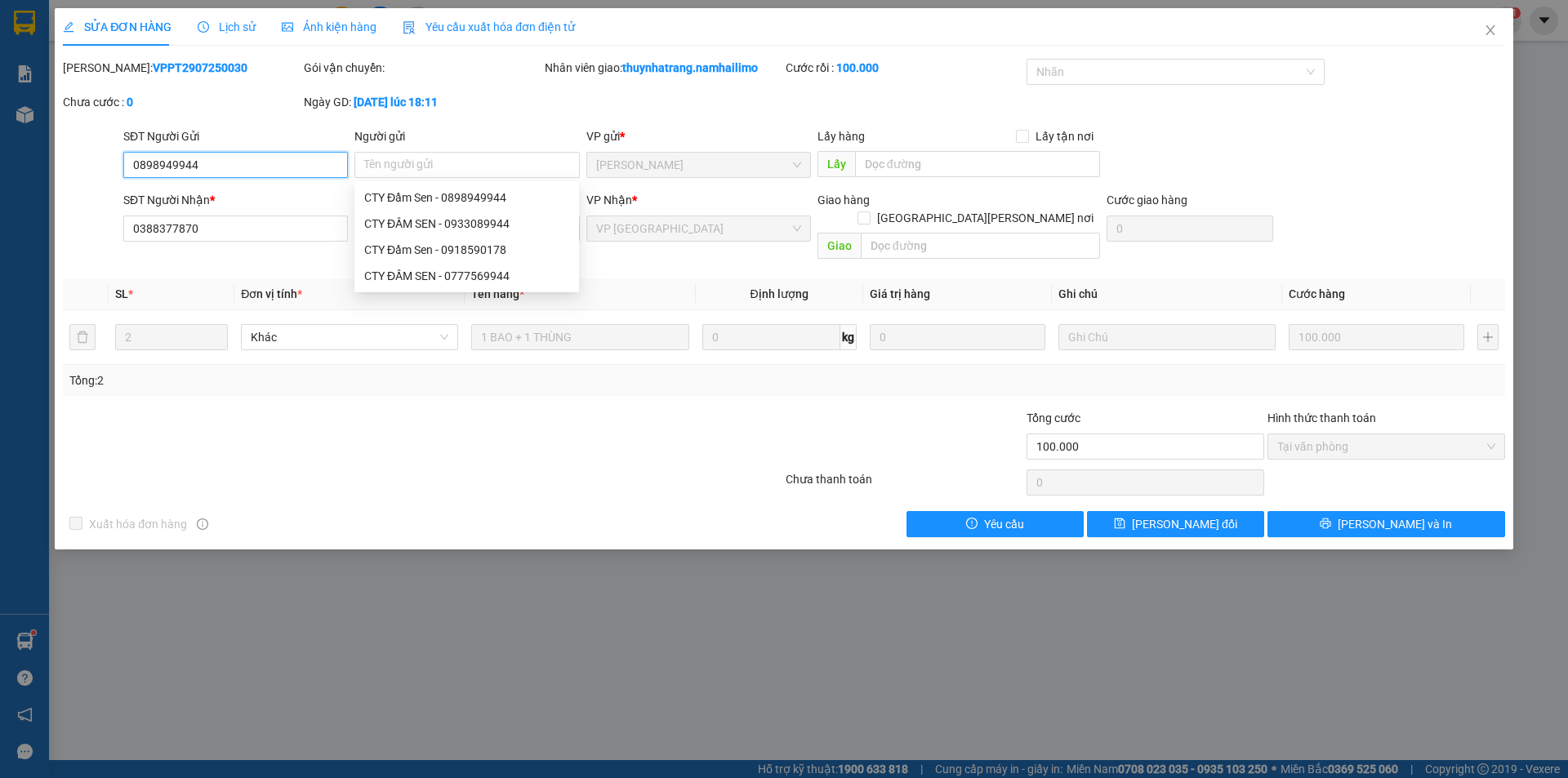
click at [216, 171] on input "0898949944" at bounding box center [235, 165] width 225 height 26
type input "0"
click at [616, 221] on span "VP [GEOGRAPHIC_DATA]" at bounding box center [699, 228] width 205 height 25
click at [610, 236] on span "VP [GEOGRAPHIC_DATA]" at bounding box center [699, 228] width 205 height 25
click at [610, 235] on span "VP [GEOGRAPHIC_DATA]" at bounding box center [699, 228] width 205 height 25
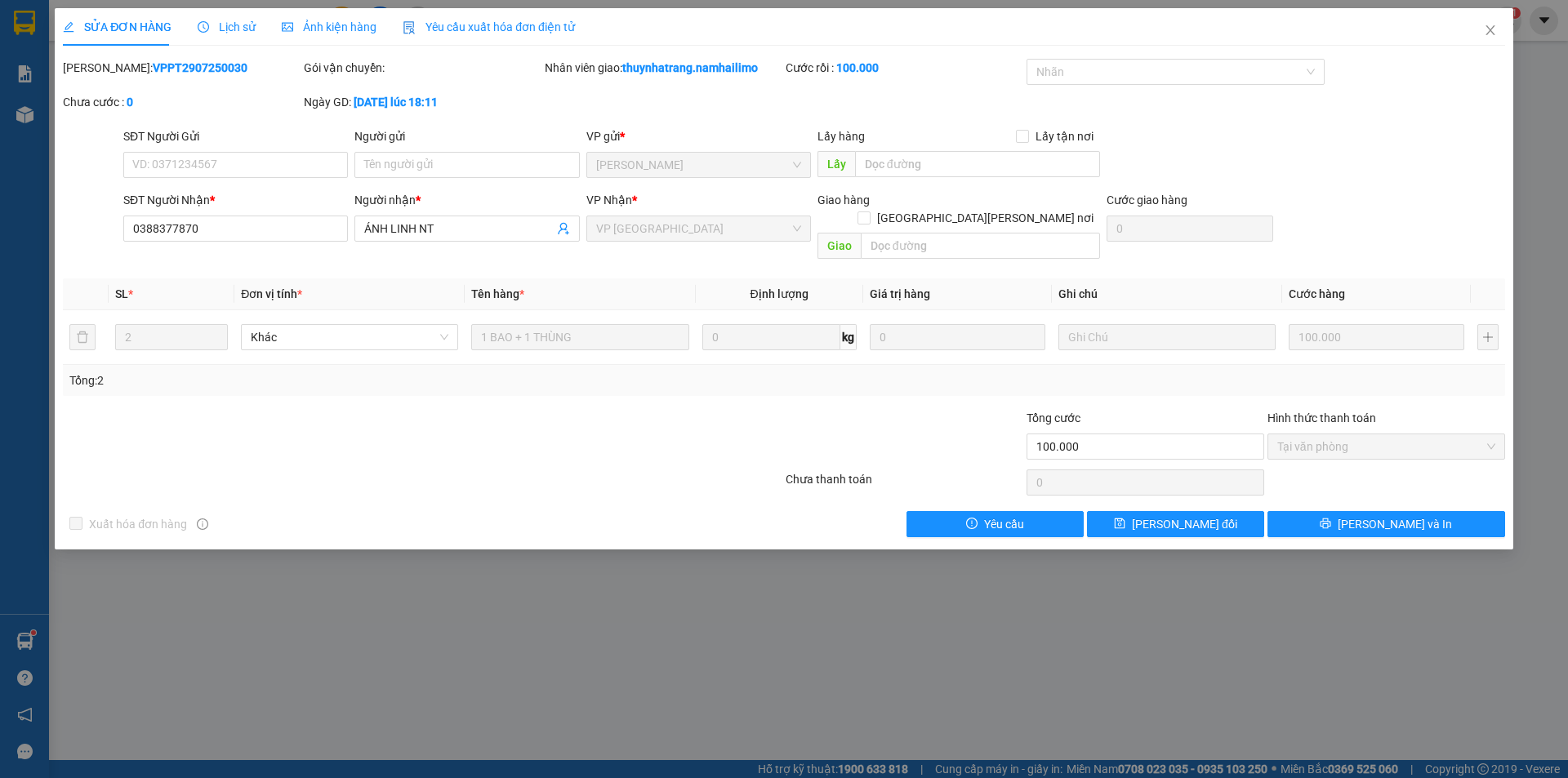
click at [110, 30] on span "SỬA ĐƠN HÀNG" at bounding box center [117, 26] width 109 height 13
click at [626, 237] on span "VP [GEOGRAPHIC_DATA]" at bounding box center [699, 228] width 205 height 25
drag, startPoint x: 626, startPoint y: 229, endPoint x: 361, endPoint y: 333, distance: 284.7
click at [612, 235] on span "VP [GEOGRAPHIC_DATA]" at bounding box center [699, 228] width 205 height 25
click at [125, 31] on span "SỬA ĐƠN HÀNG" at bounding box center [117, 26] width 109 height 13
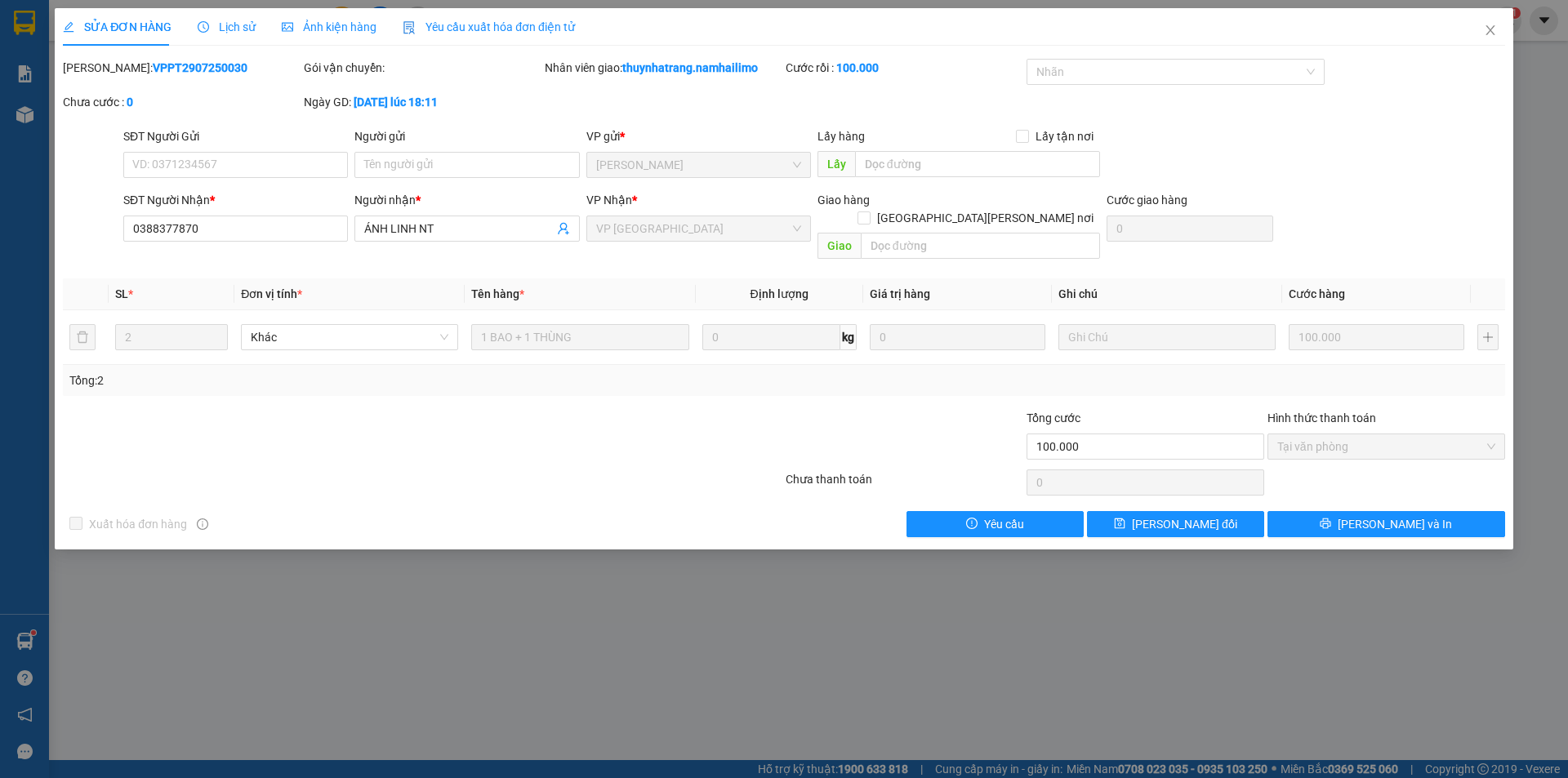
click at [126, 31] on span "SỬA ĐƠN HÀNG" at bounding box center [117, 26] width 109 height 13
click at [267, 623] on div "SỬA ĐƠN HÀNG Lịch sử [PERSON_NAME] hàng Yêu cầu xuất [PERSON_NAME] điện tử Tota…" at bounding box center [784, 389] width 1568 height 778
click at [1498, 38] on span "Close" at bounding box center [1491, 31] width 46 height 46
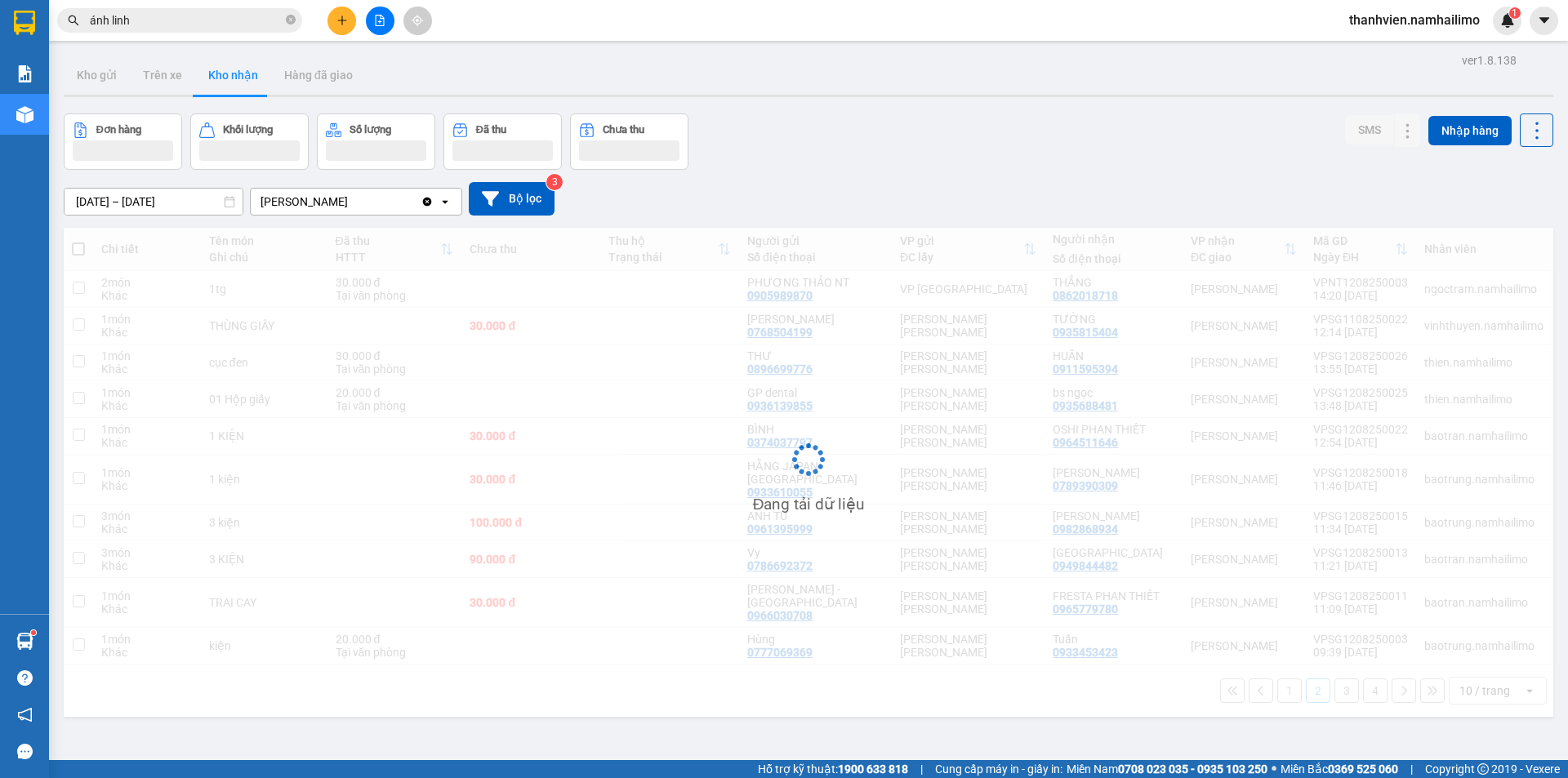
click at [1485, 35] on div "Kết quả [PERSON_NAME] ( 62 ) Bộ lọc Mã ĐH Trạng thái Món hàng [PERSON_NAME] [PE…" at bounding box center [784, 20] width 1568 height 41
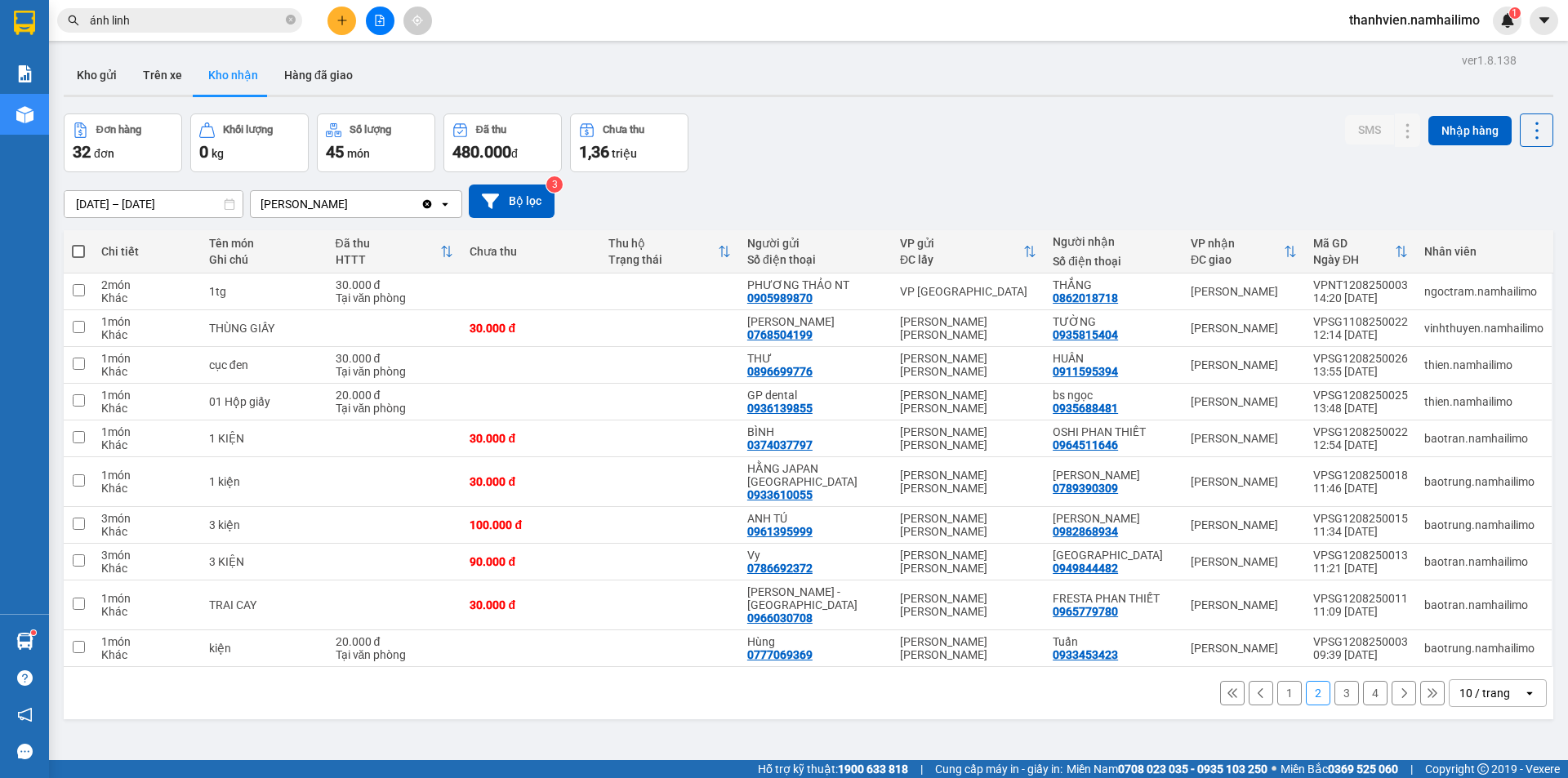
click at [195, 16] on input "ánh linh" at bounding box center [186, 20] width 193 height 18
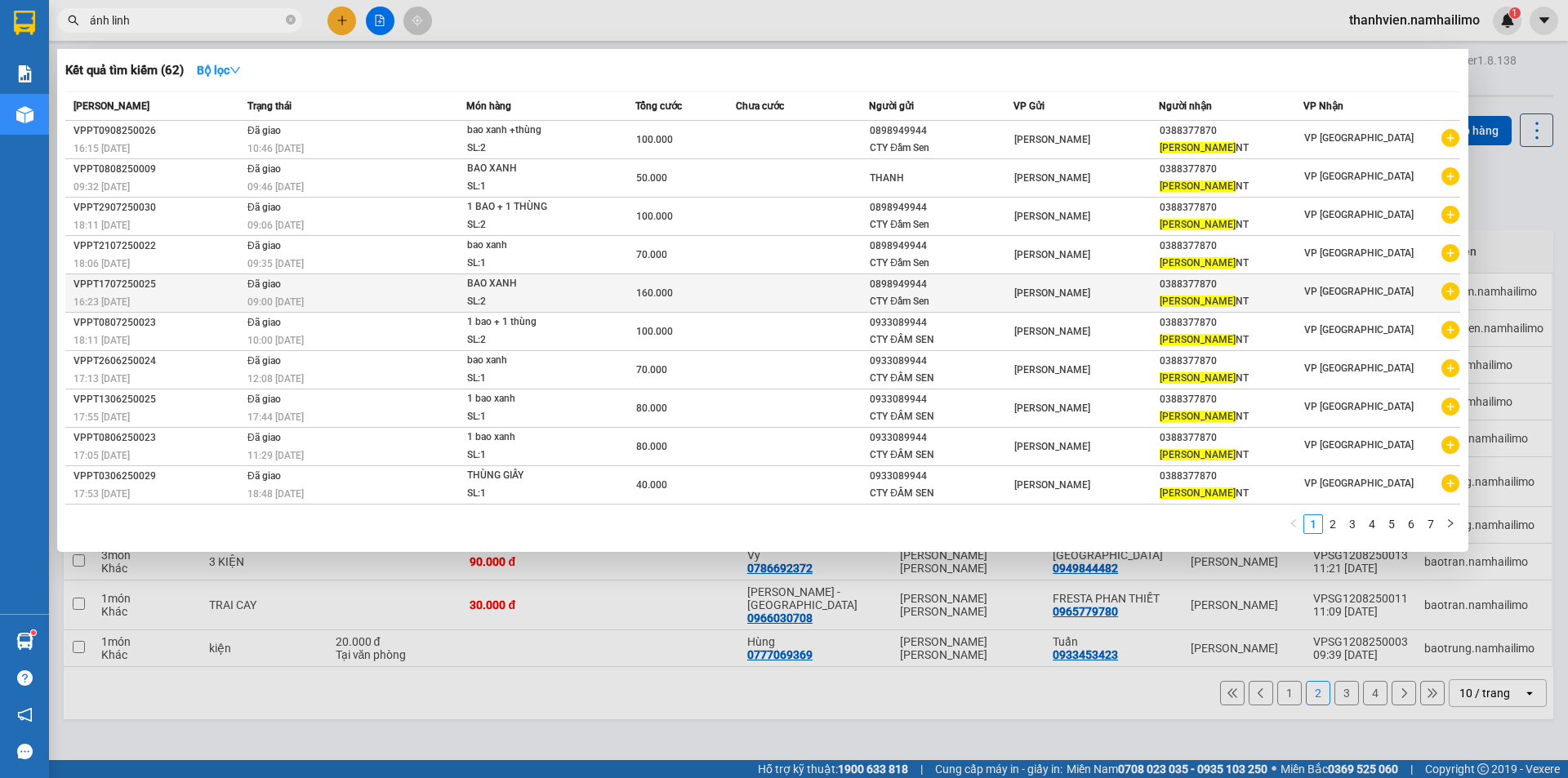
click at [1453, 287] on icon "plus-circle" at bounding box center [1450, 291] width 18 height 18
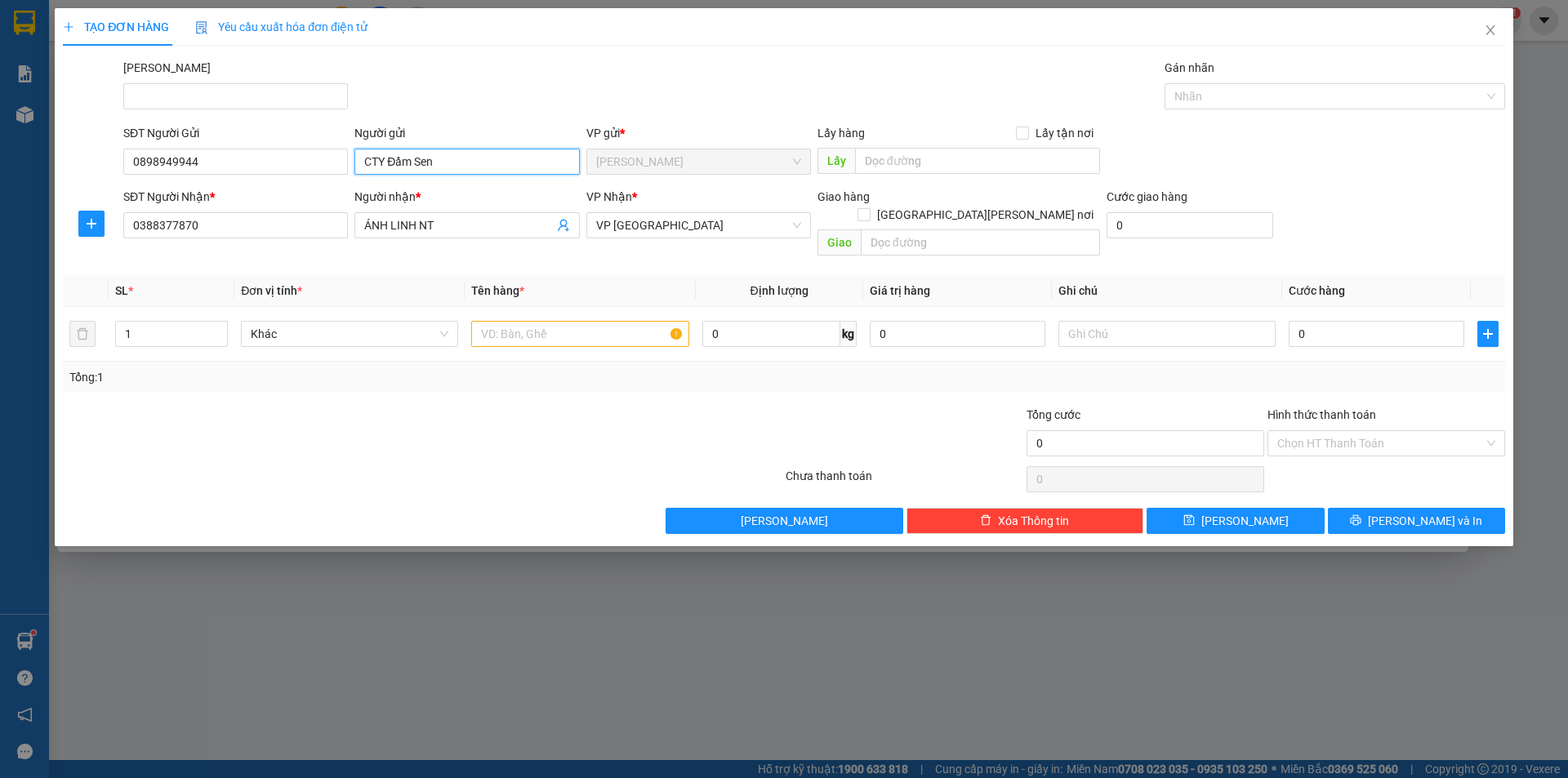
click at [465, 159] on input "CTY Đầm Sen" at bounding box center [467, 161] width 225 height 26
type input "C"
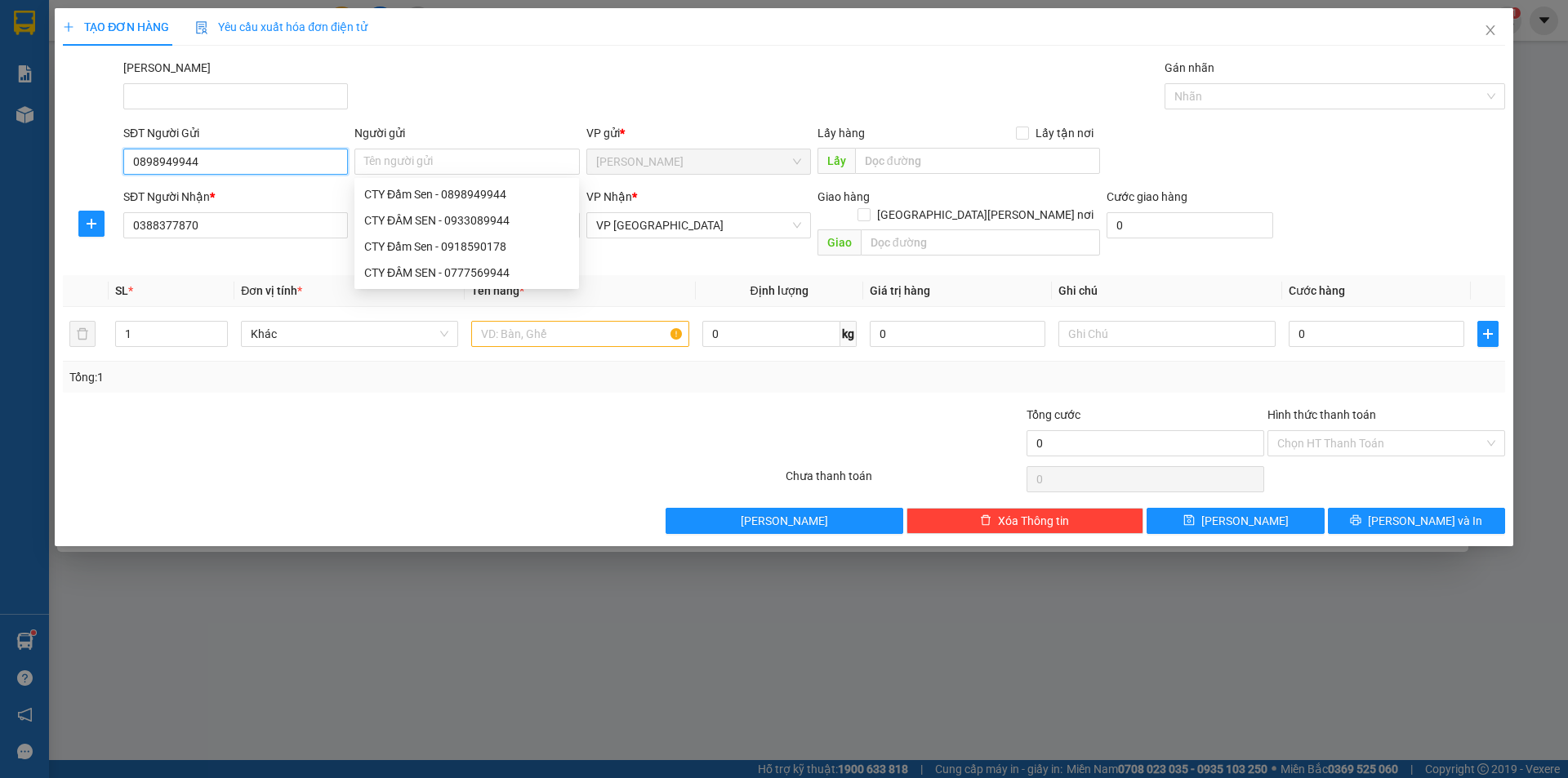
click at [248, 165] on input "0898949944" at bounding box center [235, 161] width 225 height 26
drag, startPoint x: 248, startPoint y: 165, endPoint x: 256, endPoint y: 167, distance: 8.2
click at [256, 167] on input "0898949944" at bounding box center [235, 161] width 225 height 26
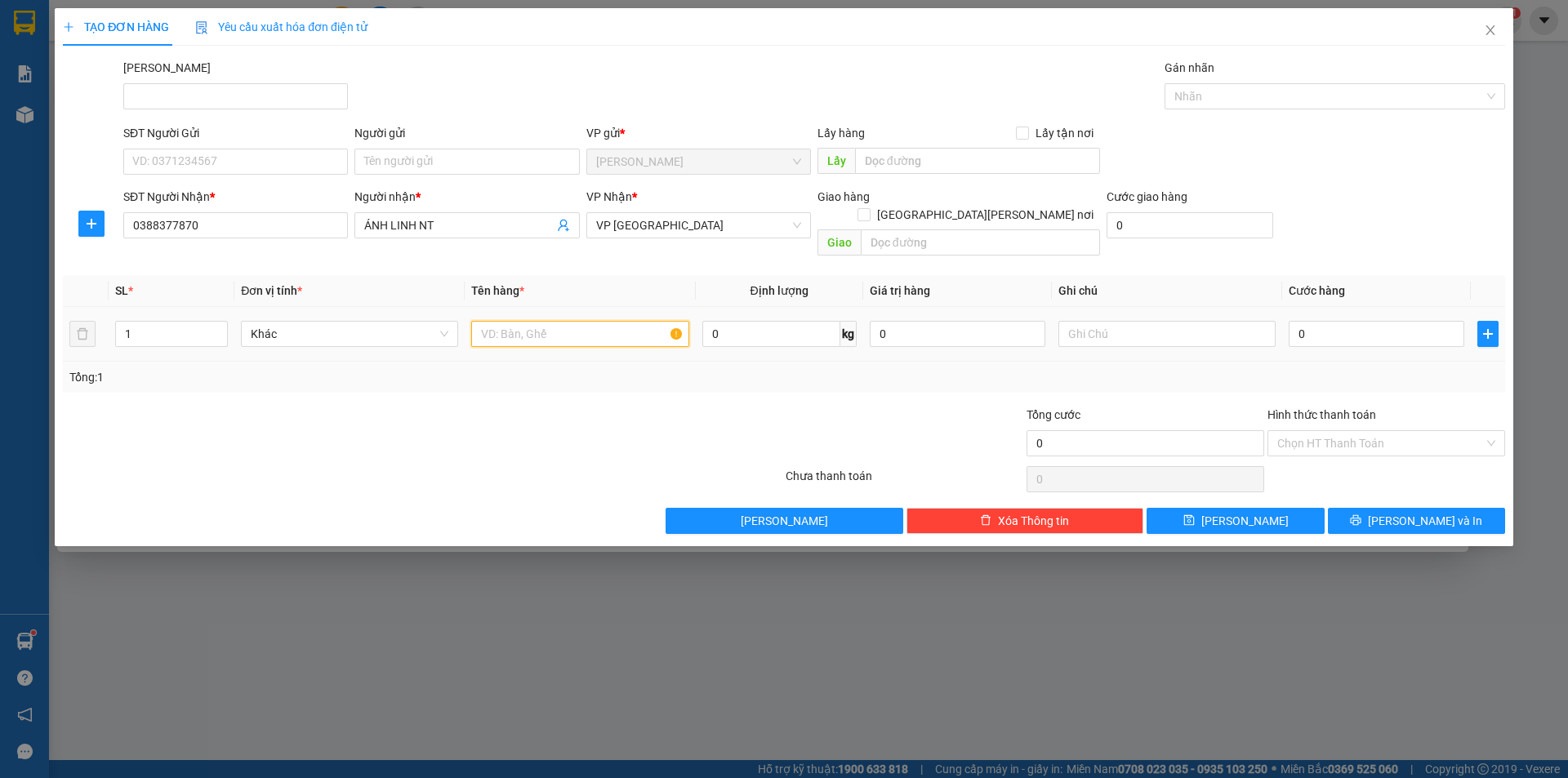
click at [540, 321] on input "text" at bounding box center [580, 333] width 217 height 26
type input "bao xanh"
click at [1303, 321] on input "0" at bounding box center [1376, 333] width 176 height 26
type input "8"
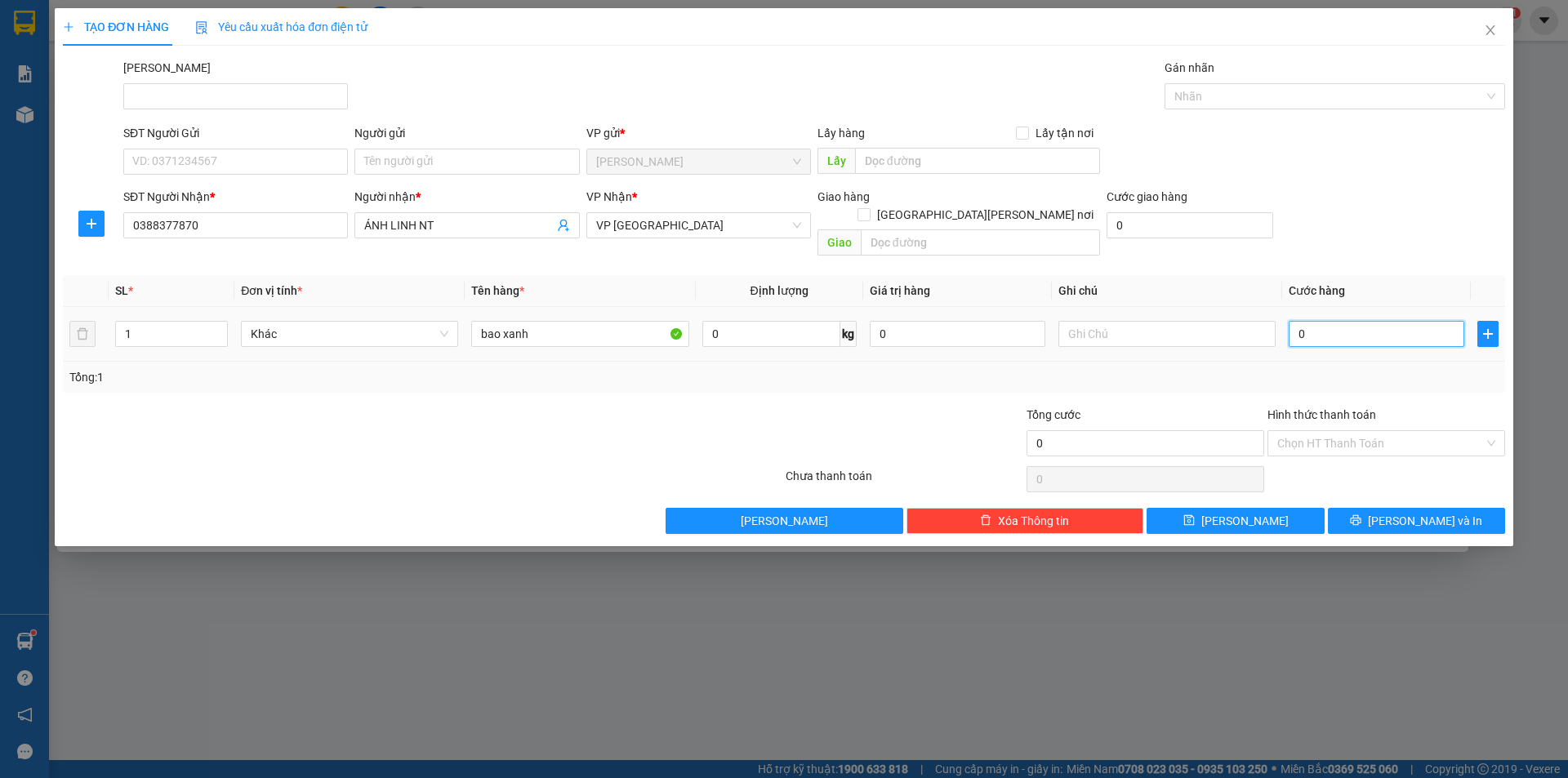
type input "8"
type input "80"
type input "80.000"
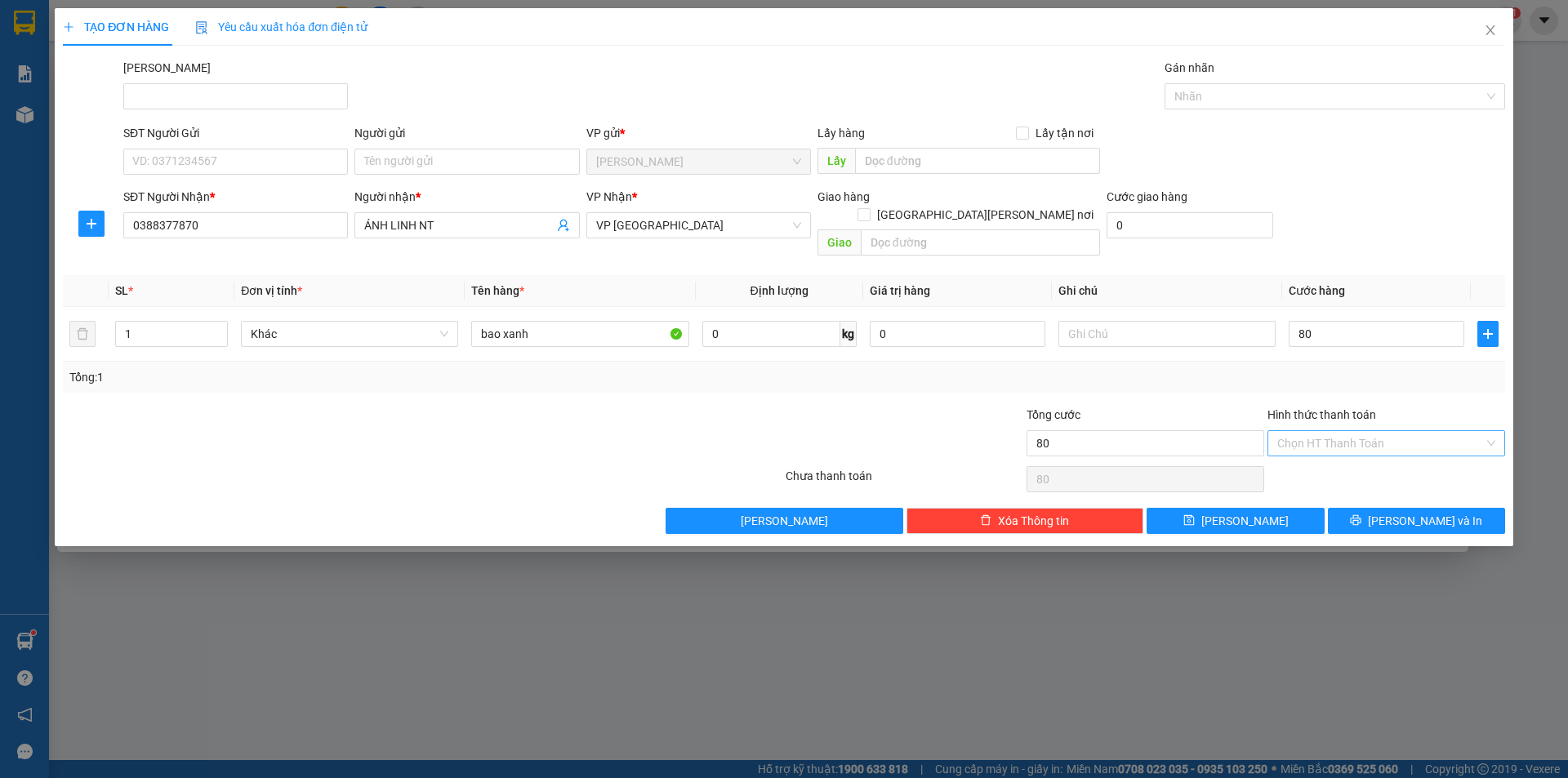
type input "80.000"
click at [1324, 432] on input "Hình thức thanh toán" at bounding box center [1380, 443] width 206 height 25
click at [1322, 453] on div "Tại văn phòng" at bounding box center [1386, 457] width 218 height 18
type input "0"
click at [1452, 507] on button "[PERSON_NAME] và In" at bounding box center [1416, 520] width 177 height 26
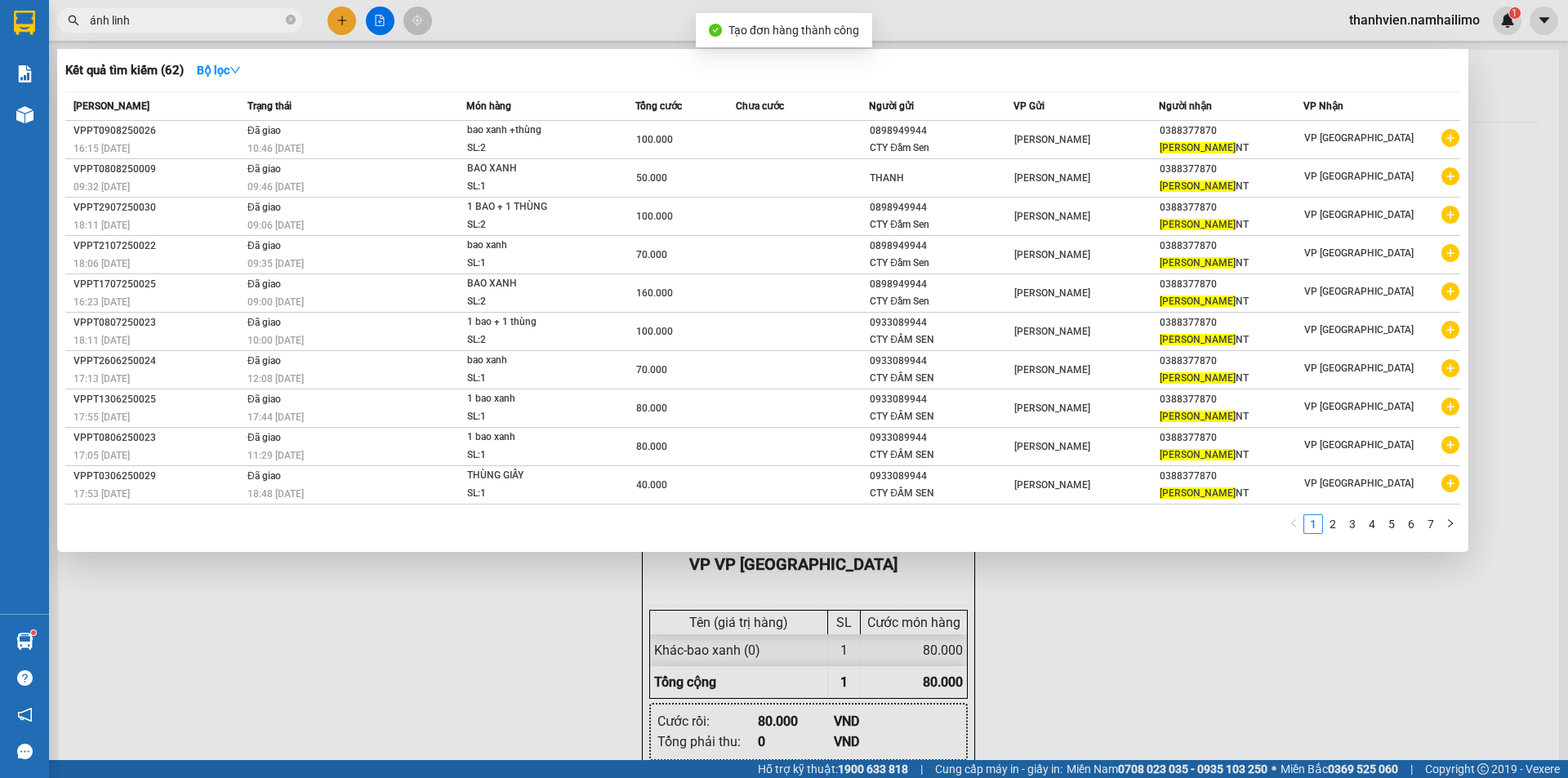
drag, startPoint x: 1124, startPoint y: 642, endPoint x: 1114, endPoint y: 598, distance: 45.1
click at [1123, 631] on div at bounding box center [784, 389] width 1568 height 778
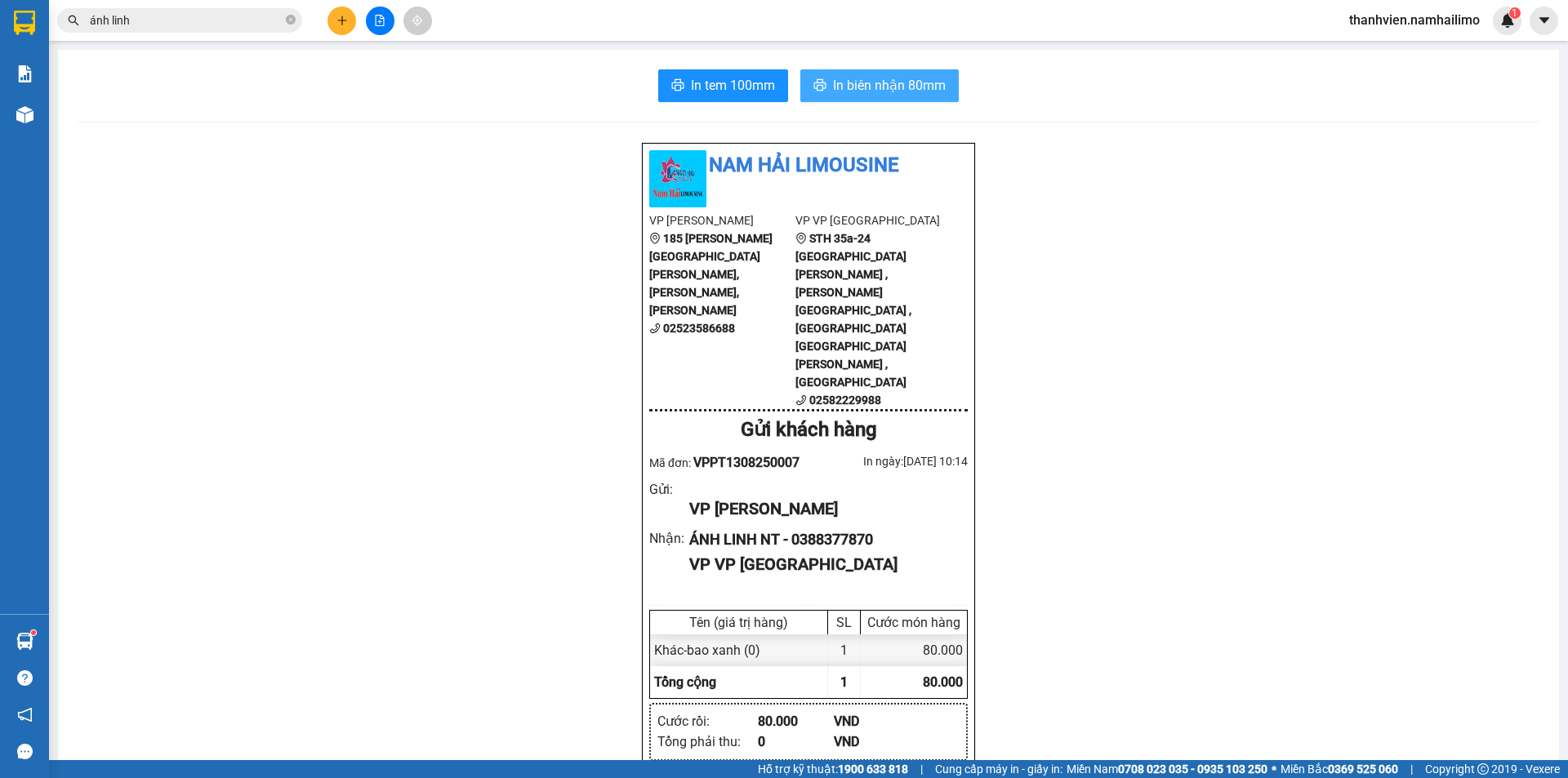
click at [874, 81] on span "In biên nhận 80mm" at bounding box center [889, 86] width 113 height 20
click at [735, 86] on span "In tem 100mm" at bounding box center [733, 86] width 84 height 20
click at [340, 25] on icon "plus" at bounding box center [341, 20] width 11 height 11
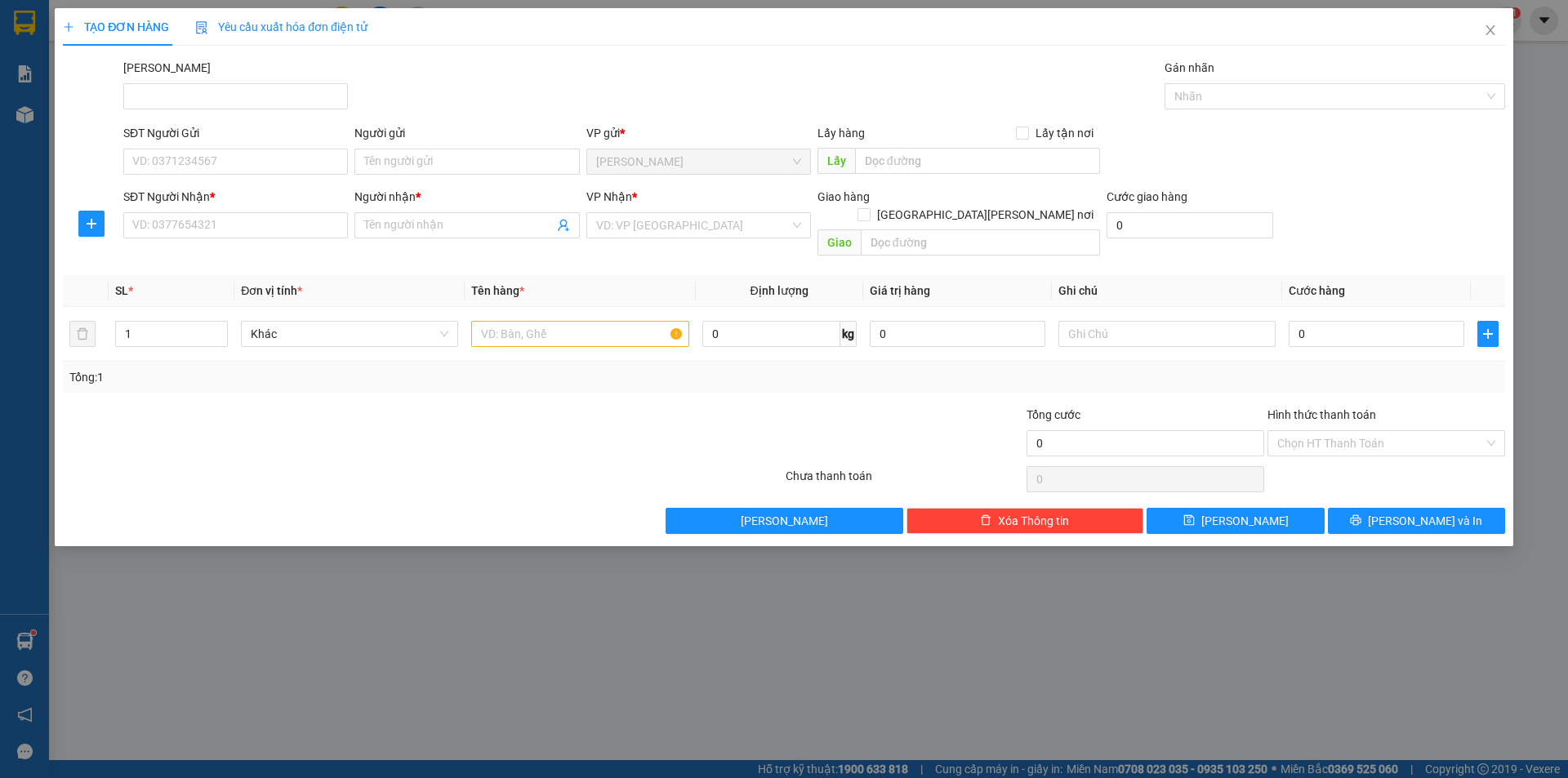
click at [136, 647] on div "TẠO ĐƠN HÀNG Yêu cầu xuất [PERSON_NAME] điện tử Transit Pickup Surcharge Ids Tr…" at bounding box center [784, 389] width 1568 height 778
click at [1481, 35] on span "Close" at bounding box center [1491, 31] width 46 height 46
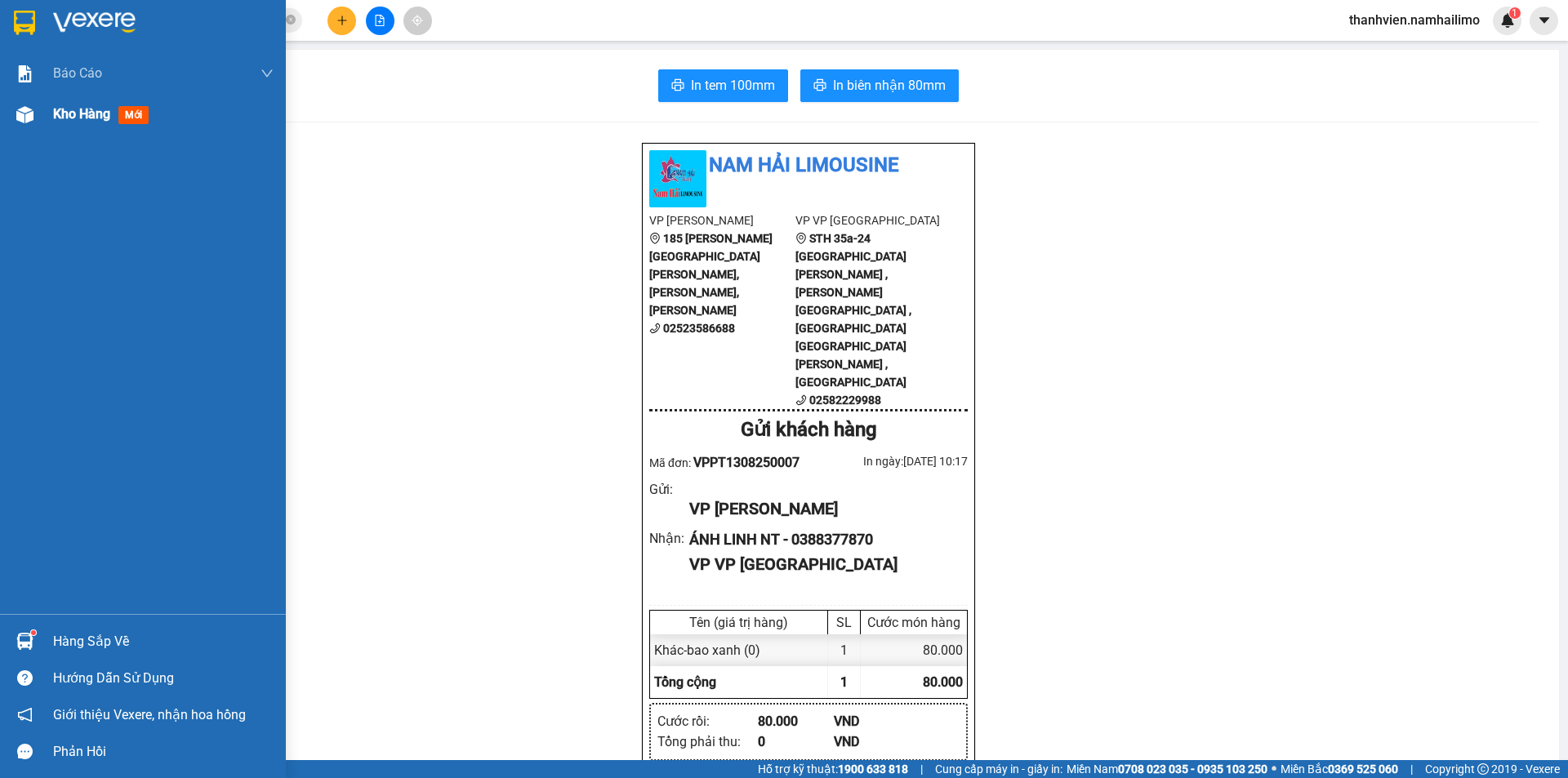
click at [16, 110] on img at bounding box center [25, 115] width 17 height 17
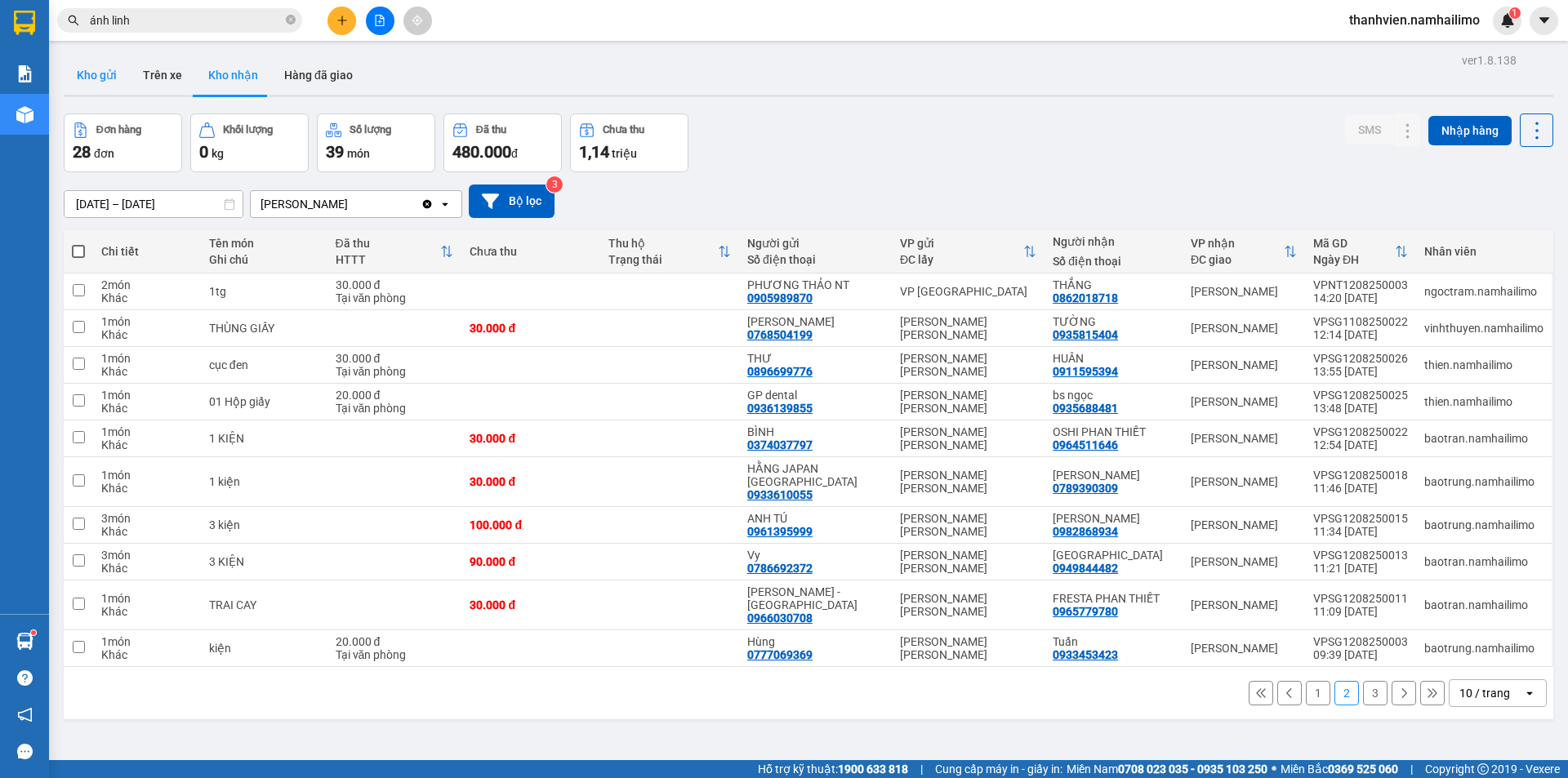
click at [104, 71] on button "Kho gửi" at bounding box center [97, 75] width 66 height 39
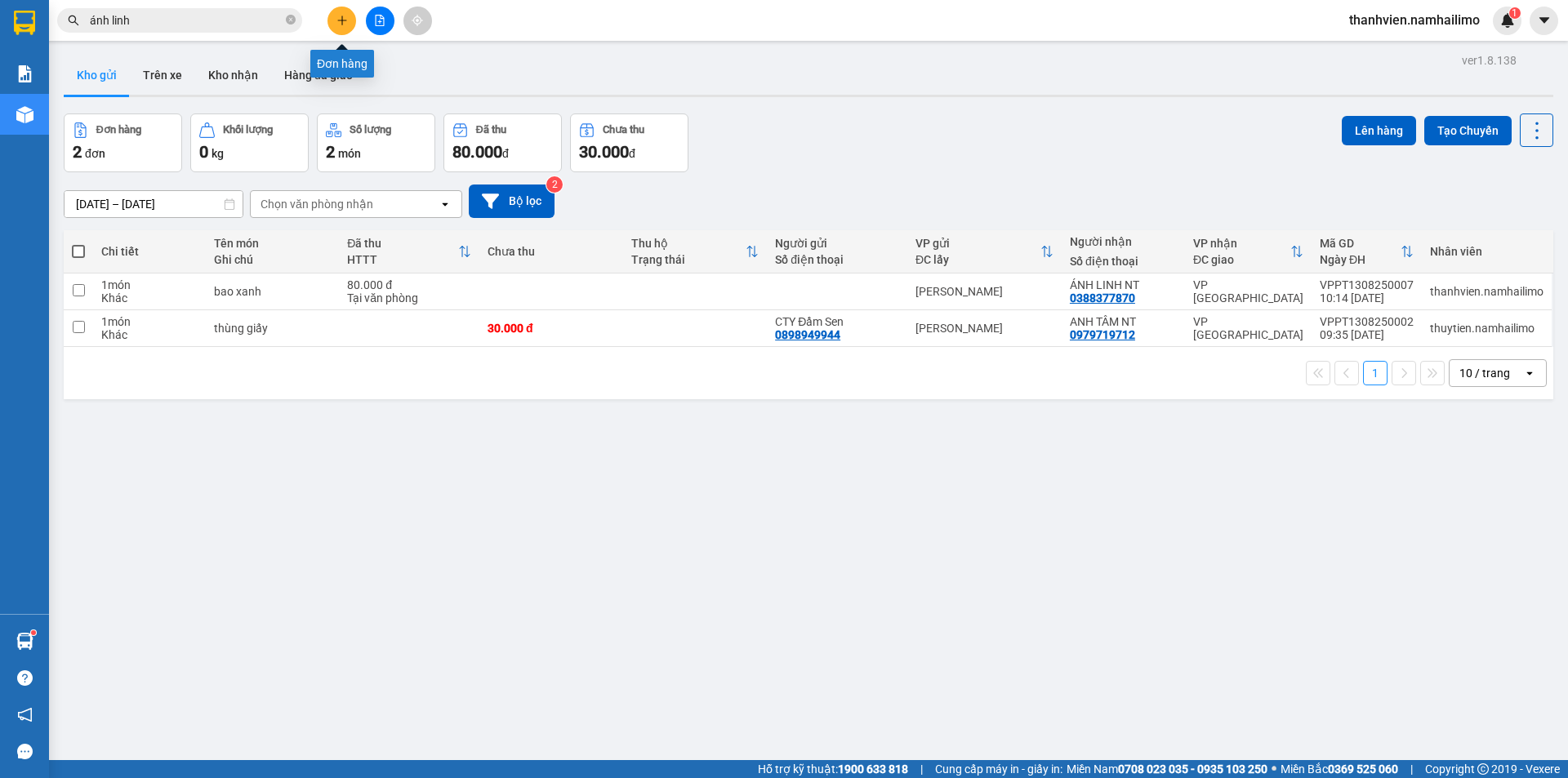
click at [339, 24] on icon "plus" at bounding box center [341, 20] width 11 height 11
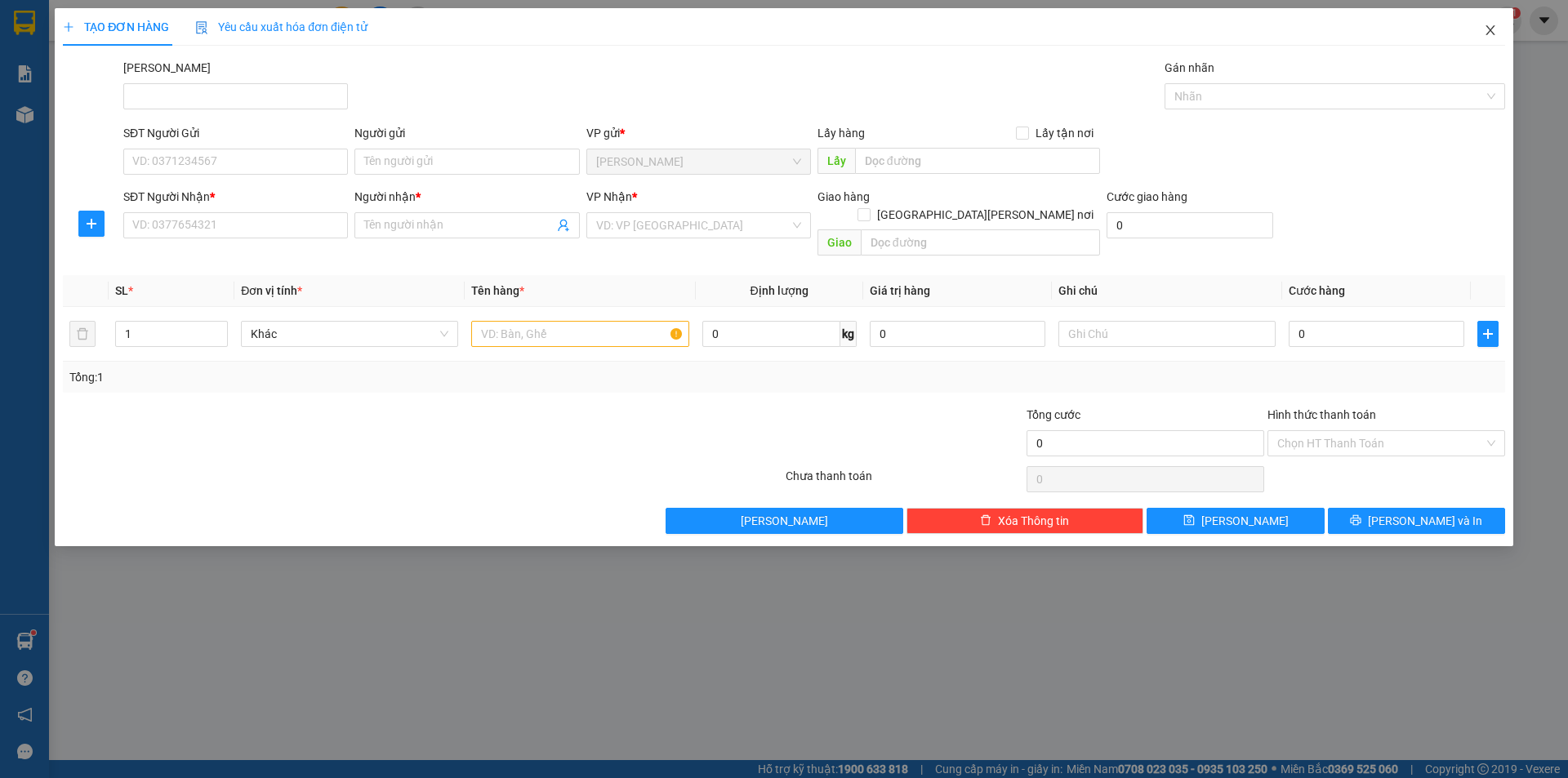
click at [1488, 35] on icon "close" at bounding box center [1490, 30] width 13 height 13
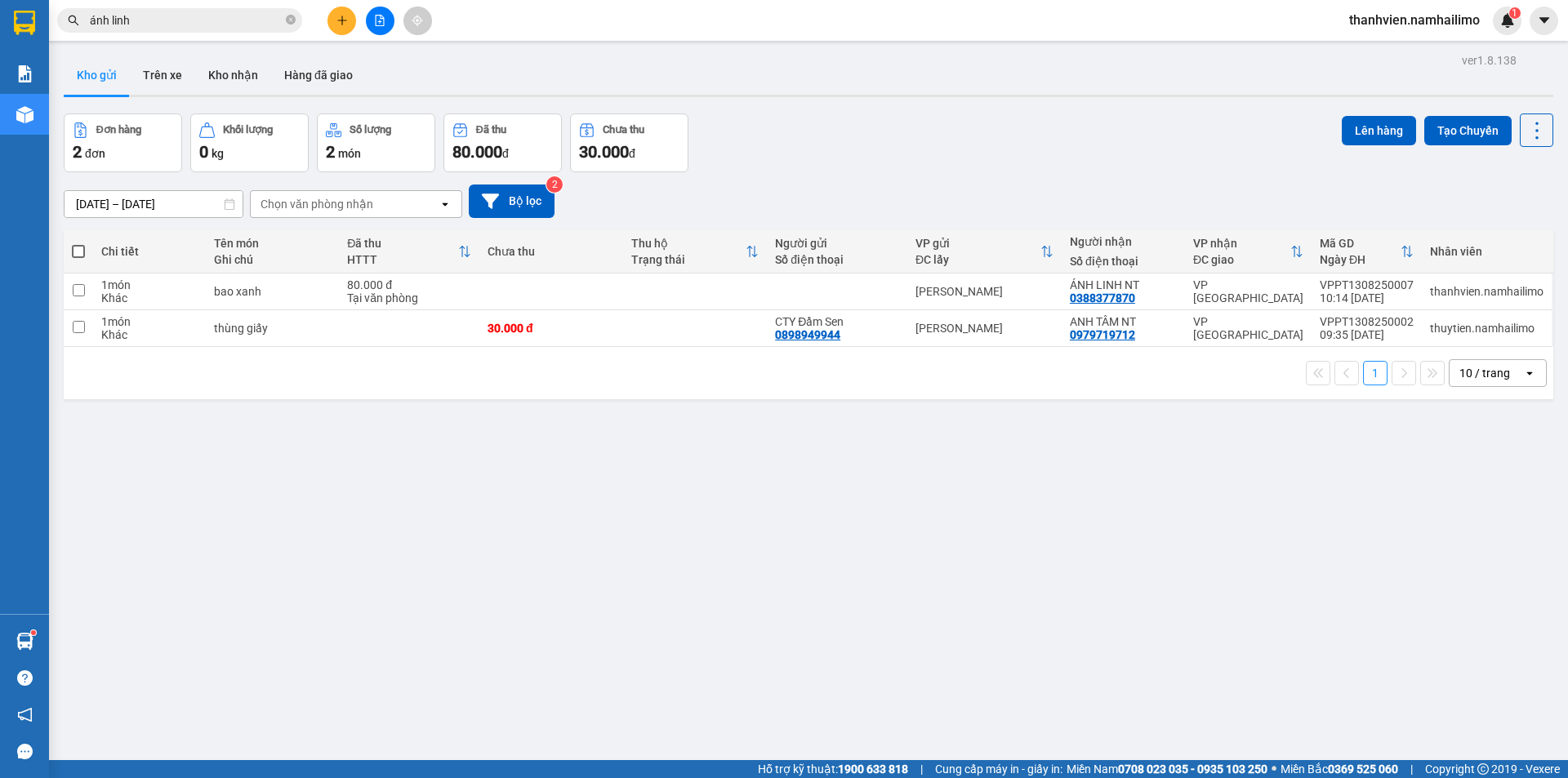
click at [171, 14] on input "ánh linh" at bounding box center [186, 20] width 193 height 18
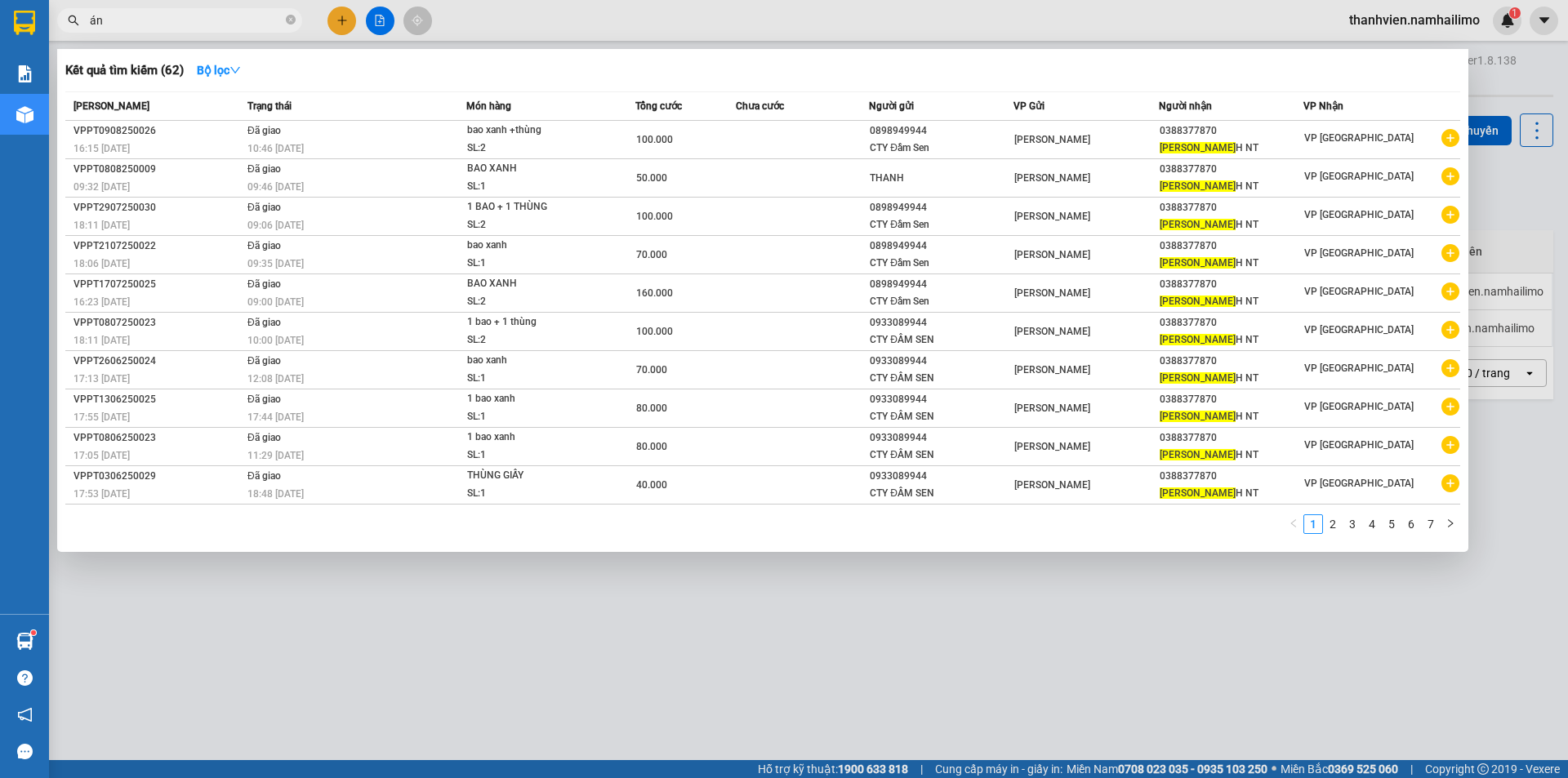
type input "á"
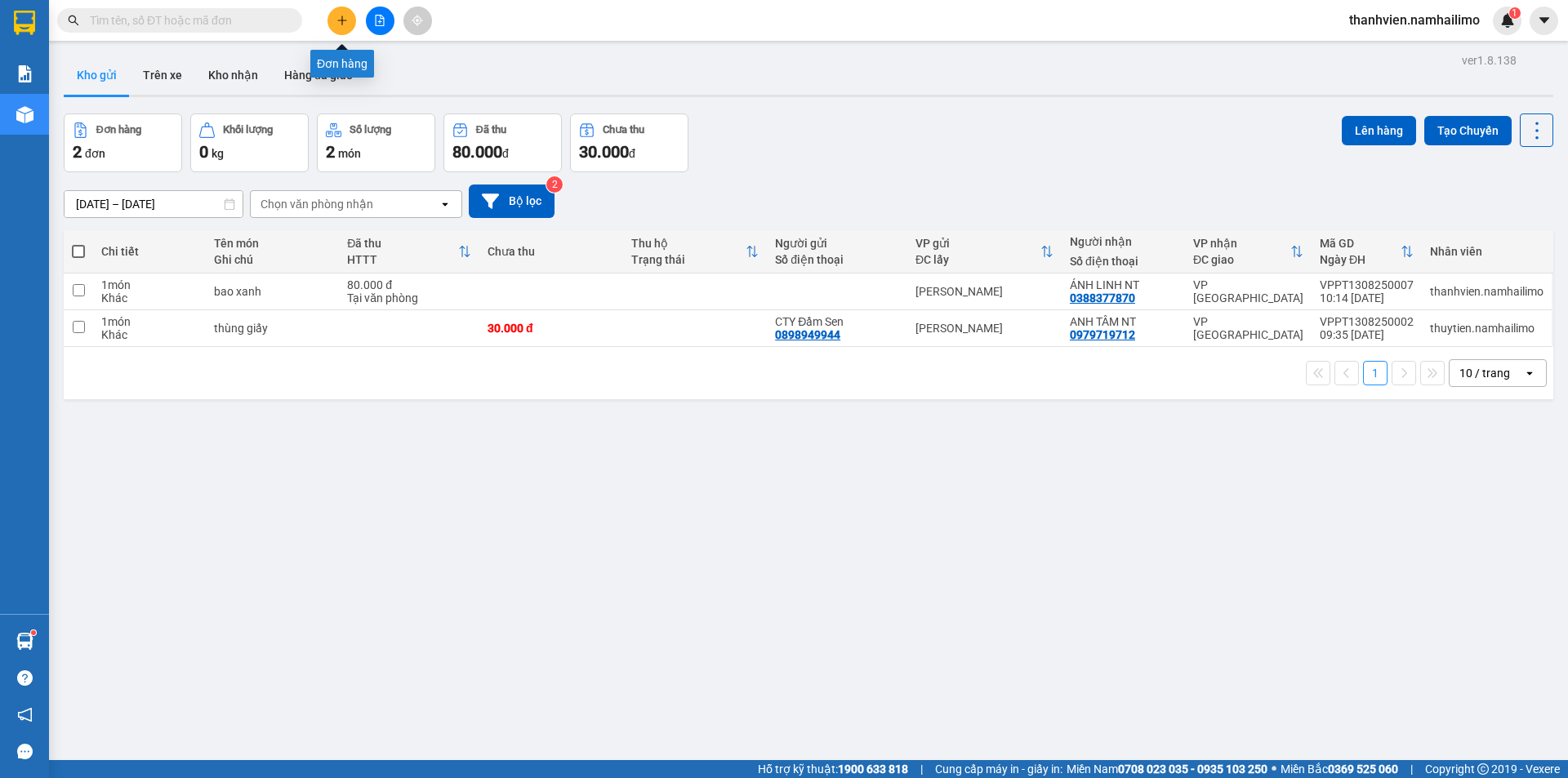
click at [334, 30] on button at bounding box center [342, 21] width 29 height 29
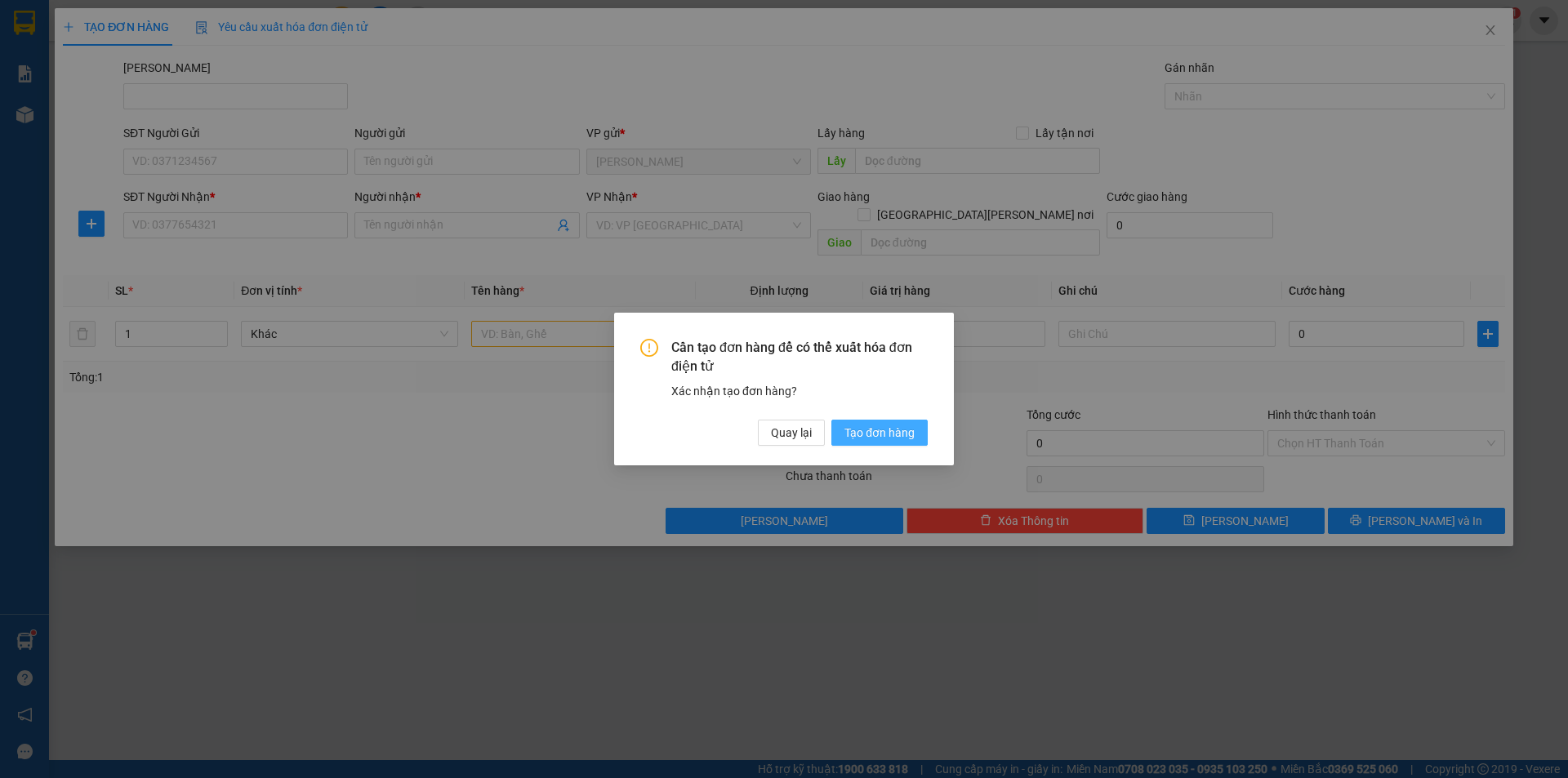
click at [856, 437] on span "Tạo đơn hàng" at bounding box center [880, 432] width 70 height 18
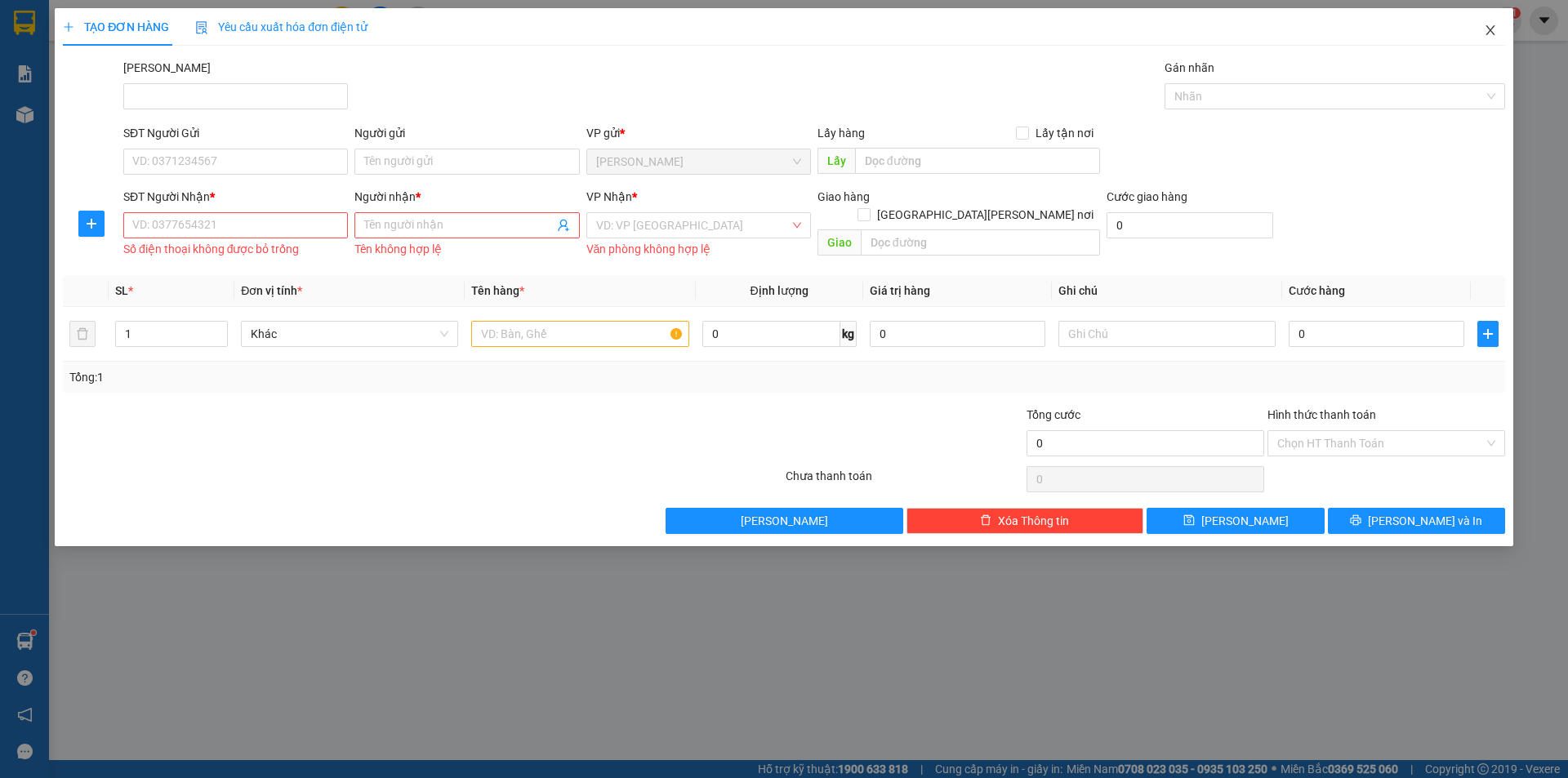
drag, startPoint x: 1487, startPoint y: 35, endPoint x: 1445, endPoint y: 32, distance: 42.1
click at [1487, 34] on icon "close" at bounding box center [1490, 31] width 9 height 10
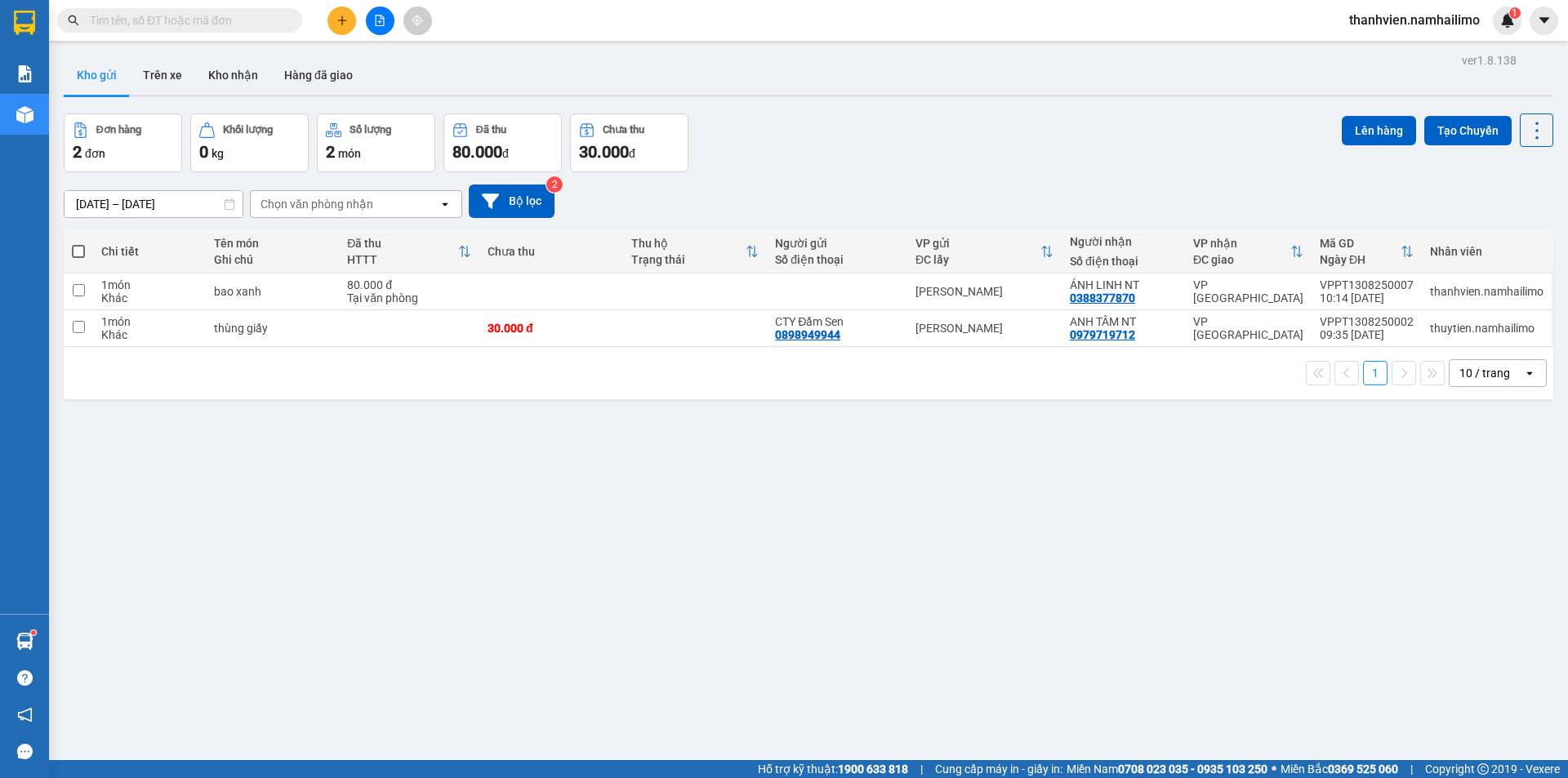
click at [107, 20] on input "text" at bounding box center [186, 20] width 193 height 18
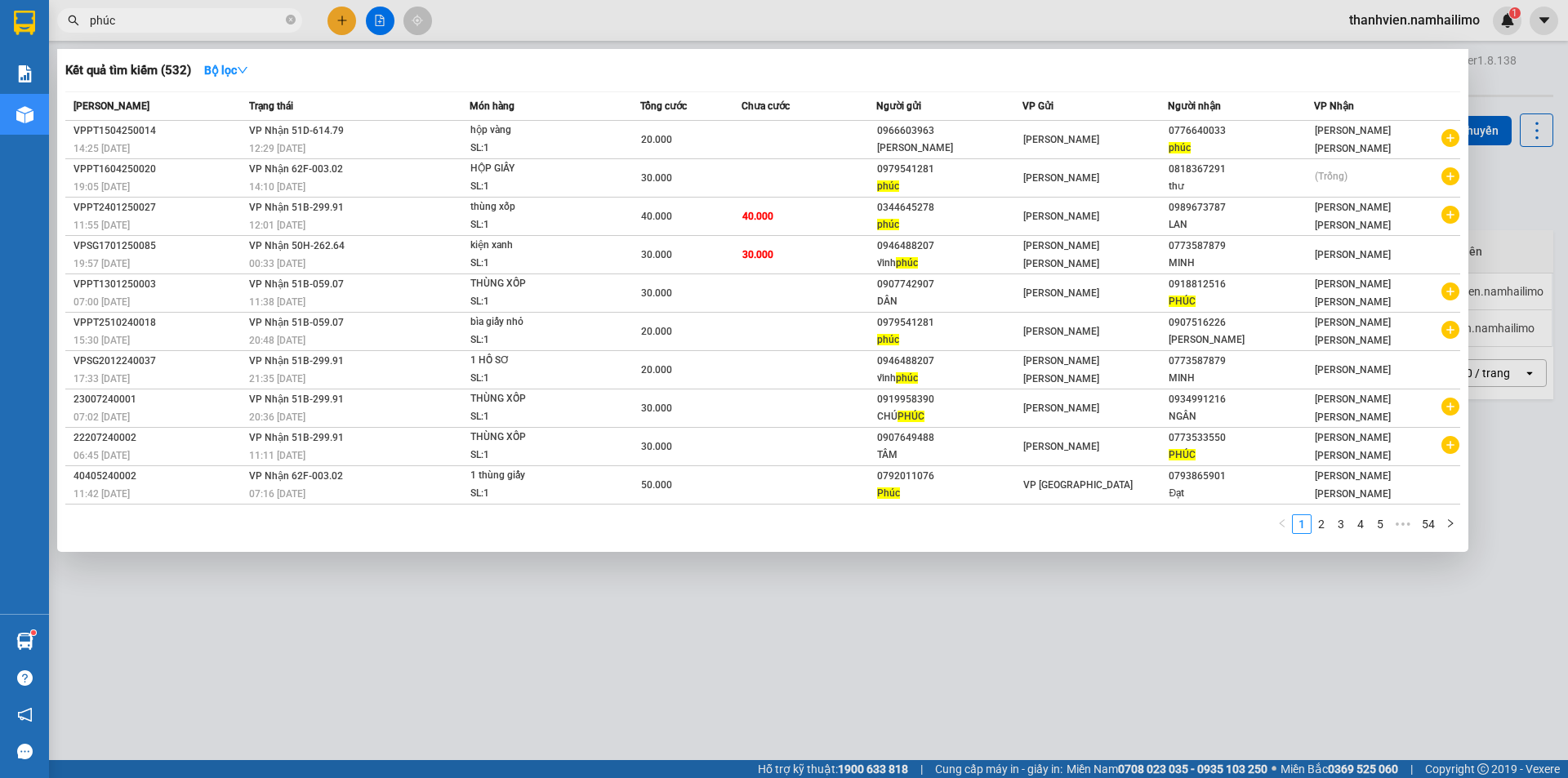
type input "phúc"
click at [1071, 759] on div at bounding box center [784, 389] width 1568 height 778
drag, startPoint x: 1071, startPoint y: 759, endPoint x: 1048, endPoint y: 675, distance: 87.1
click at [1071, 750] on div "ver 1.8.138 Kho gửi Trên xe [PERSON_NAME] Hàng đã [PERSON_NAME] hàng 2 đơn [PER…" at bounding box center [808, 438] width 1503 height 778
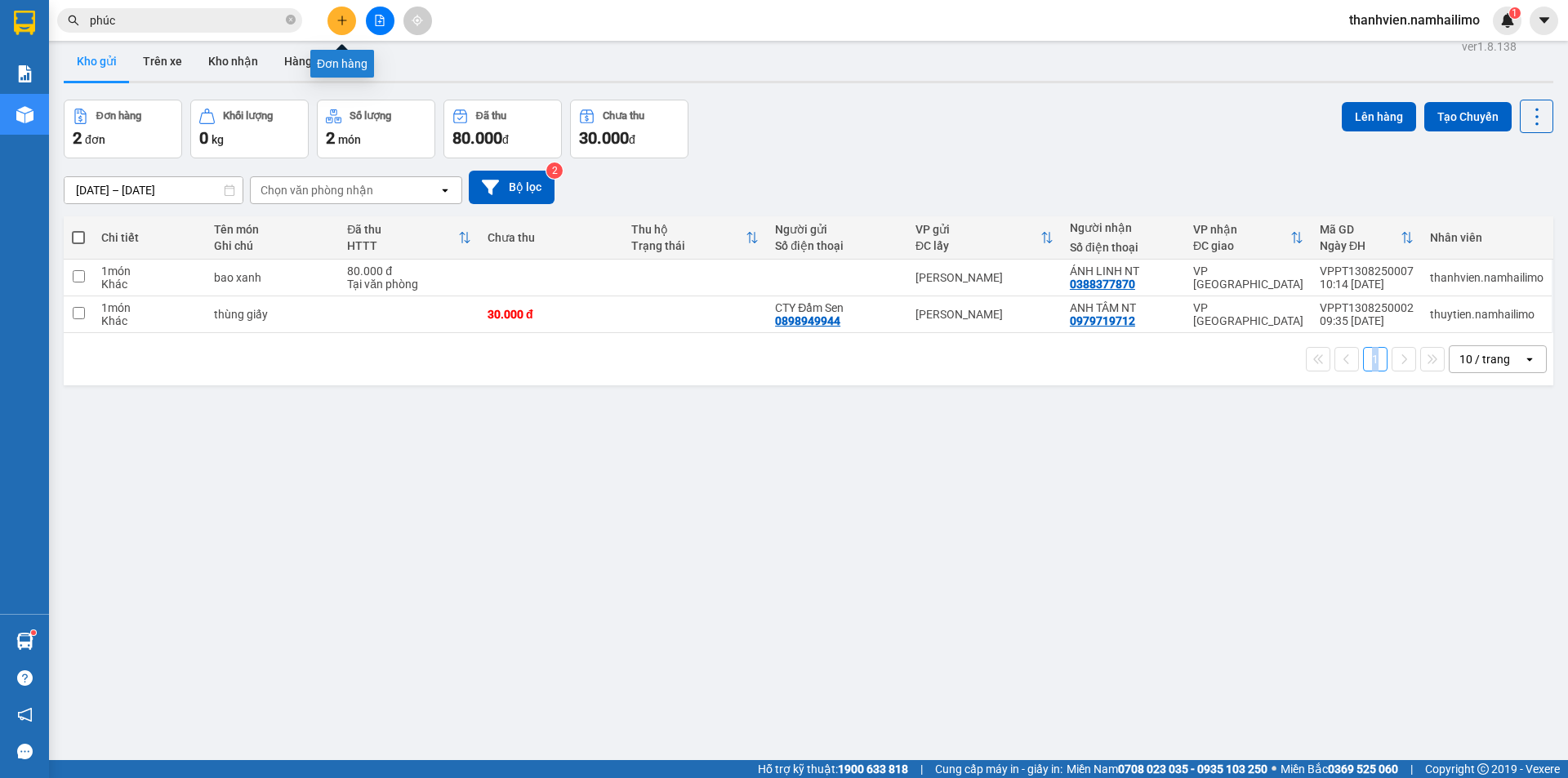
click at [338, 27] on button at bounding box center [342, 21] width 29 height 29
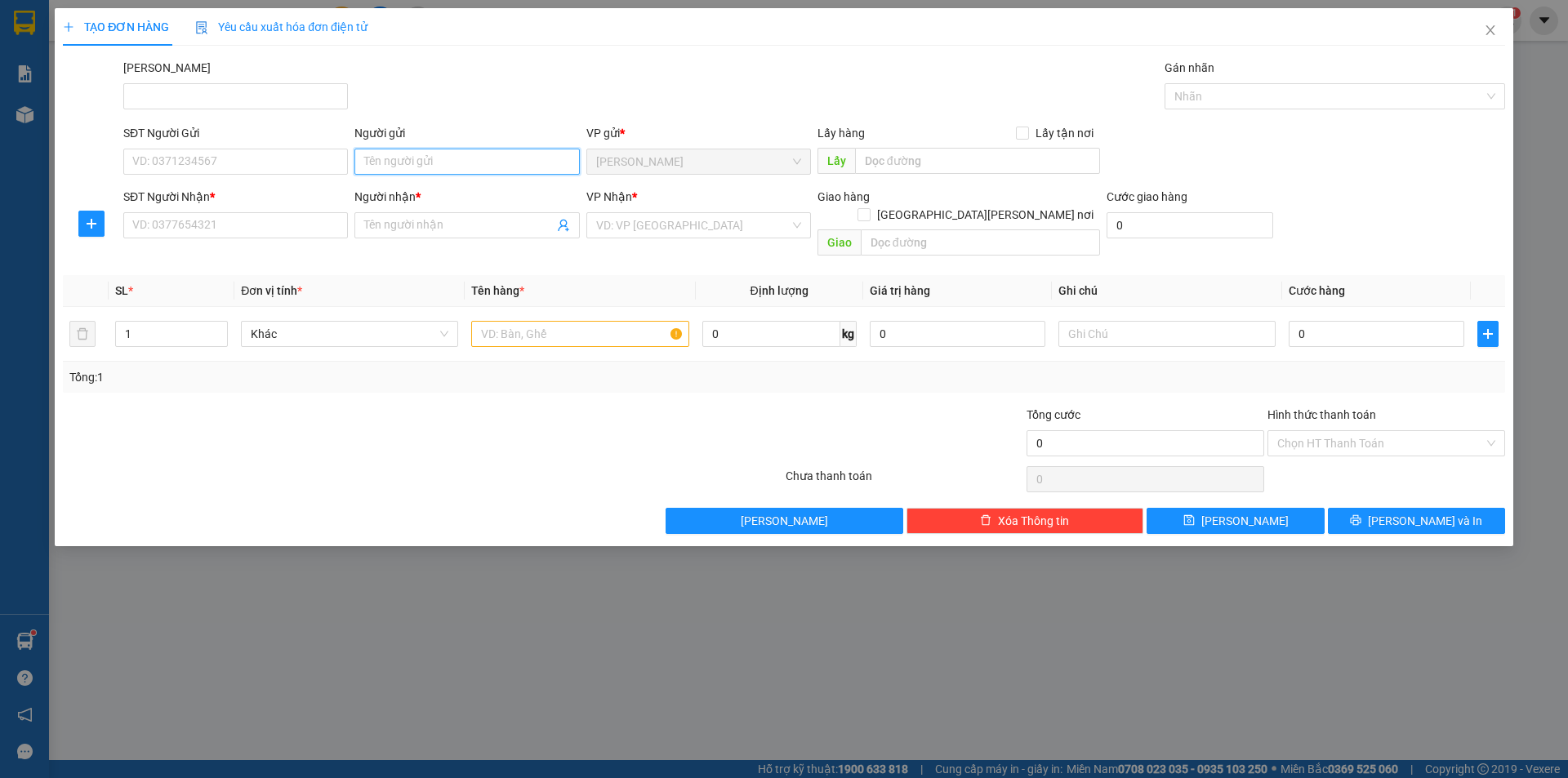
click at [400, 161] on input "Người gửi" at bounding box center [467, 161] width 225 height 26
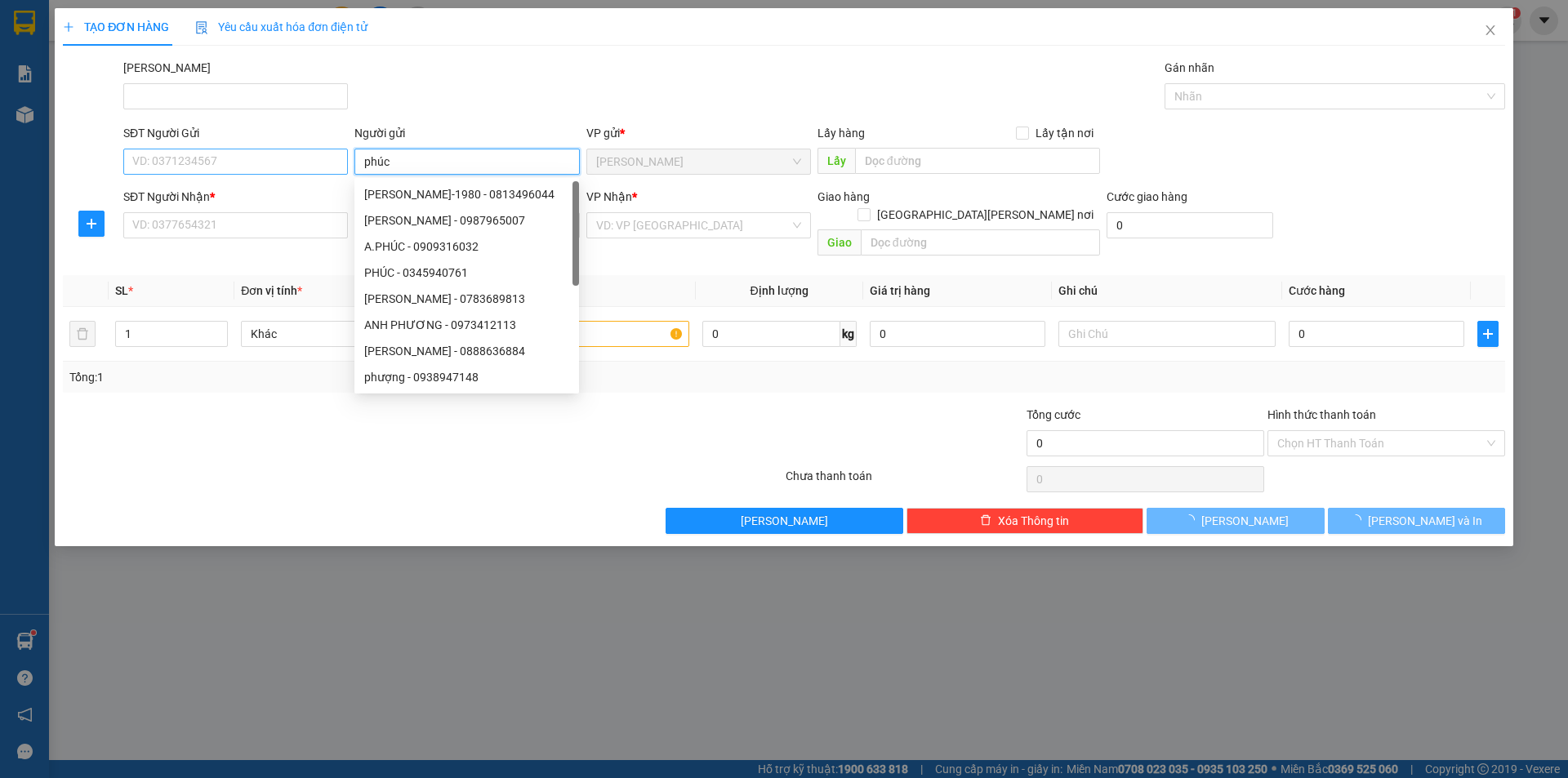
type input "phúc"
click at [271, 163] on input "SĐT Người Gửi" at bounding box center [235, 161] width 225 height 26
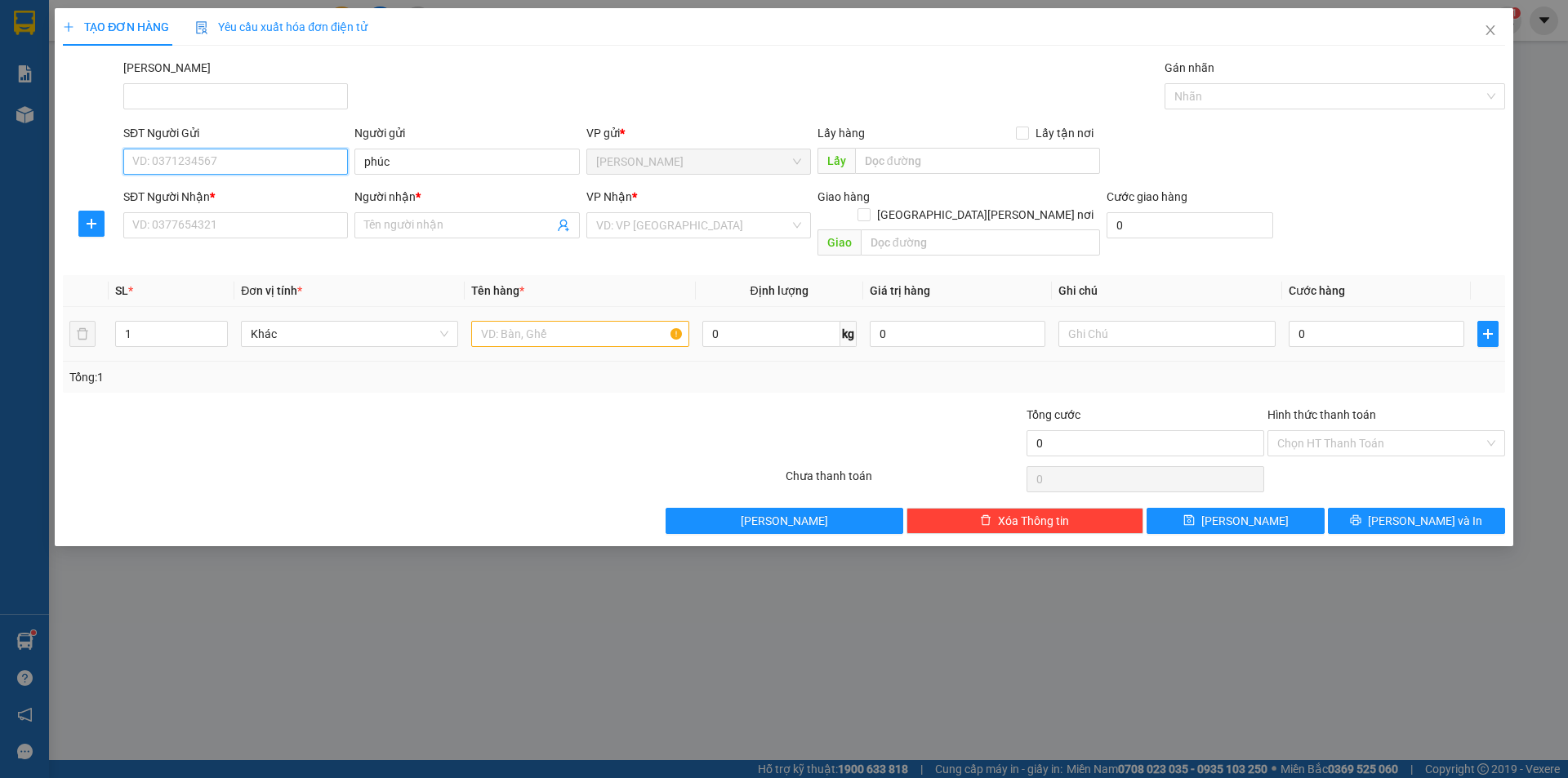
type input "0"
click at [1479, 31] on span "Close" at bounding box center [1491, 31] width 46 height 46
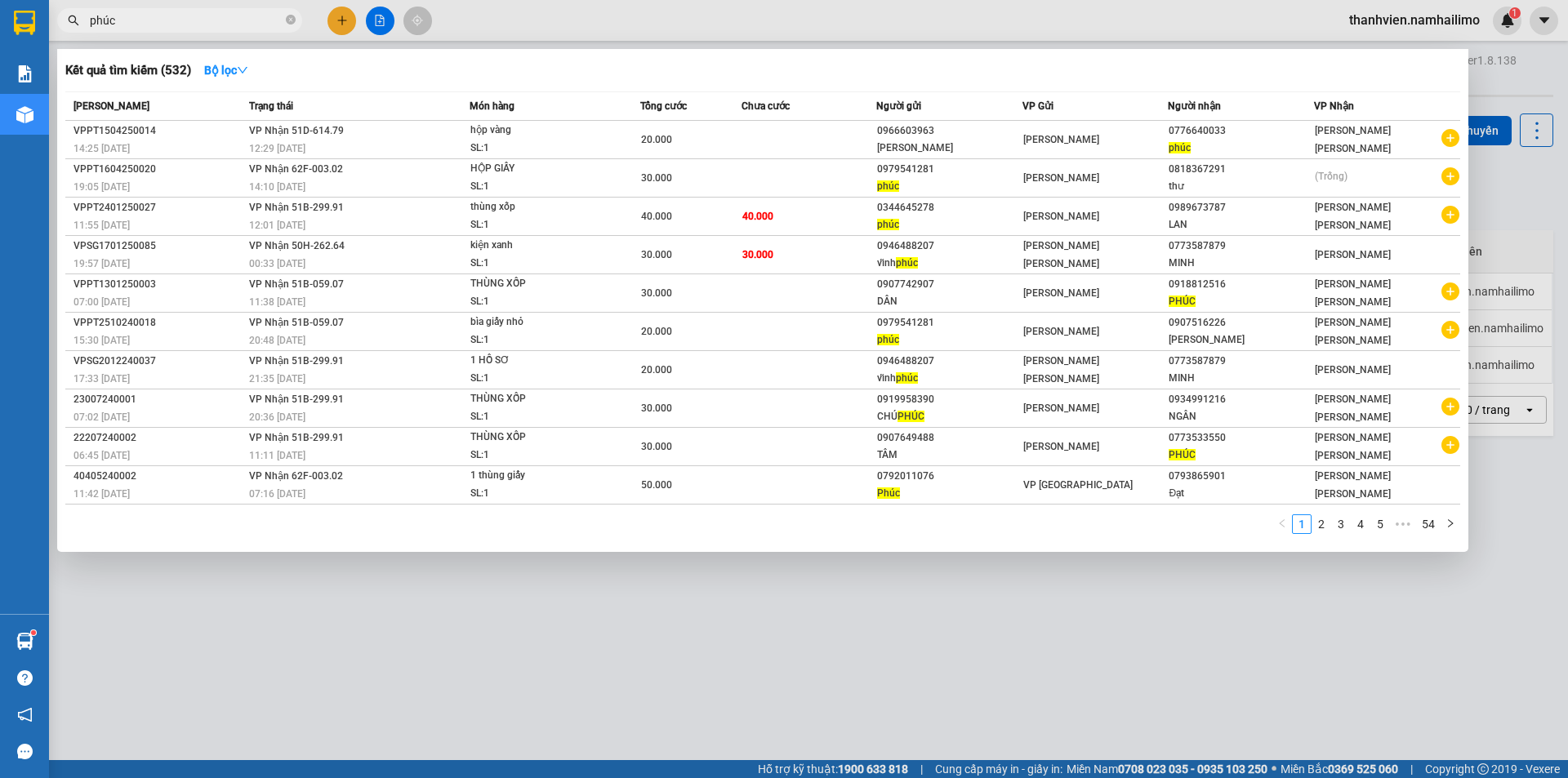
click at [166, 14] on input "phúc" at bounding box center [186, 20] width 193 height 18
type input "p"
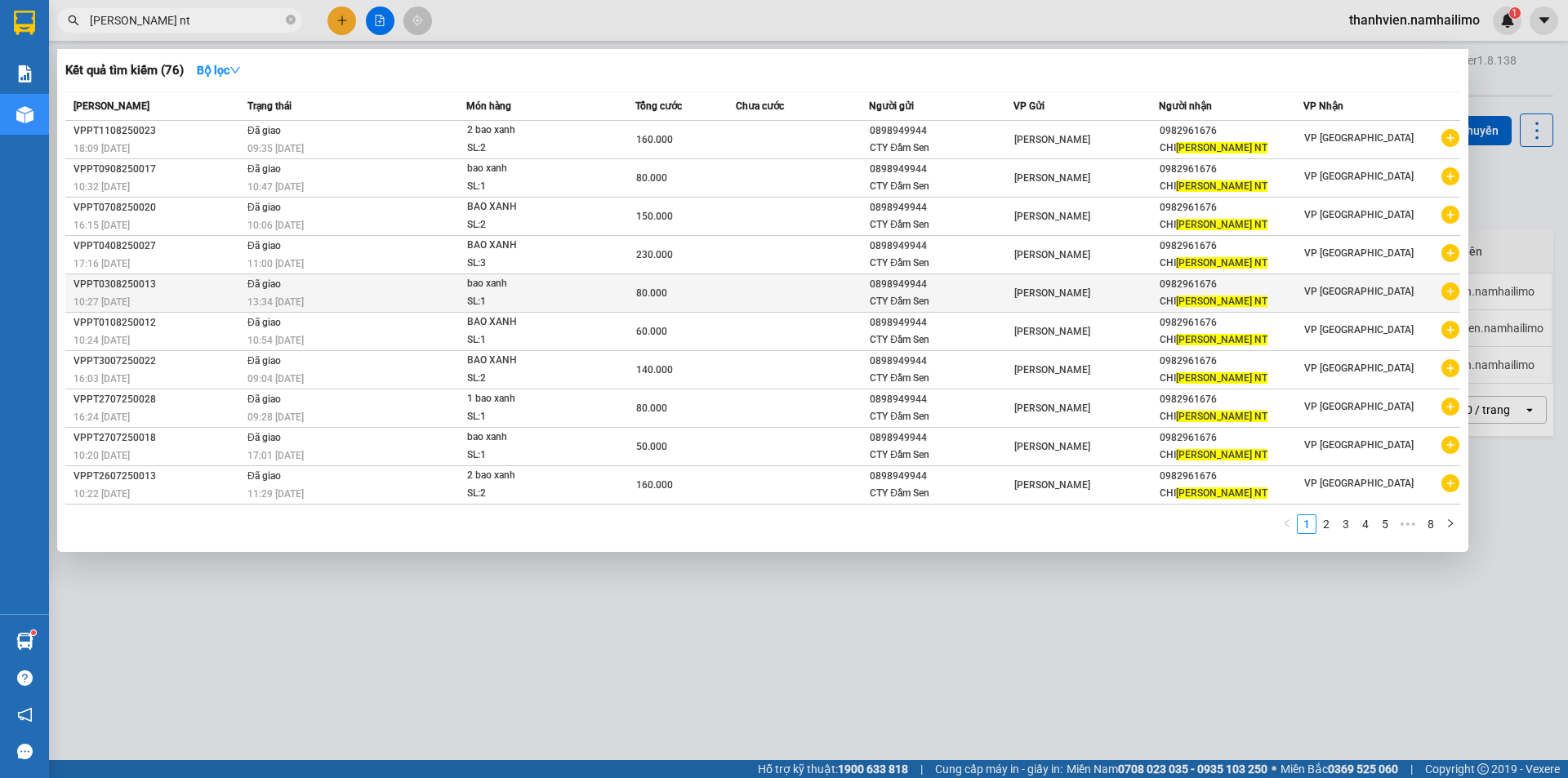
type input "[PERSON_NAME] nt"
click at [1452, 297] on icon "plus-circle" at bounding box center [1450, 291] width 18 height 18
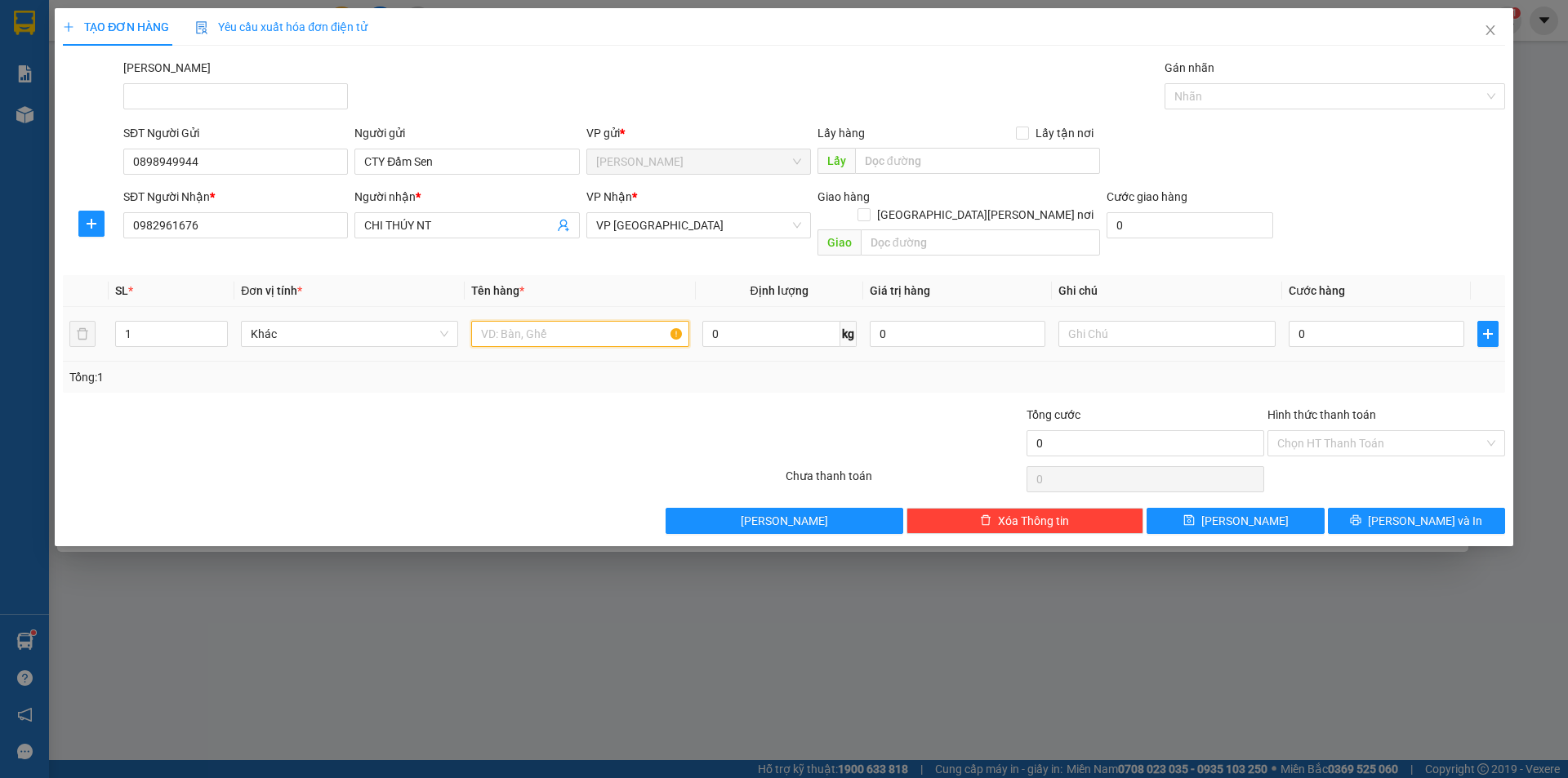
click at [567, 321] on input "text" at bounding box center [580, 333] width 217 height 26
type input "bao xanh"
click at [1337, 321] on input "0" at bounding box center [1376, 333] width 176 height 26
type input "8"
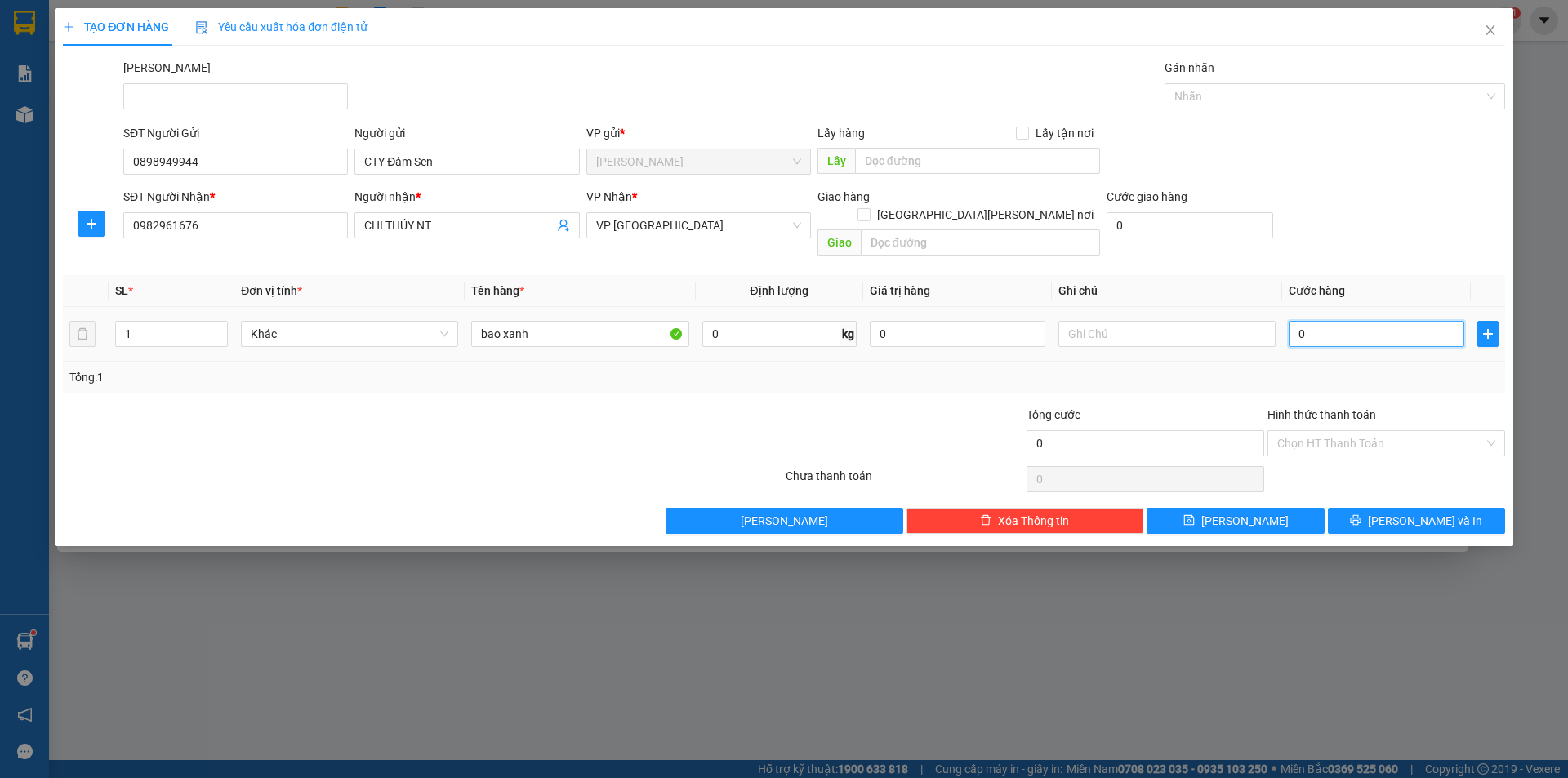
type input "8"
type input "80"
type input "80.000"
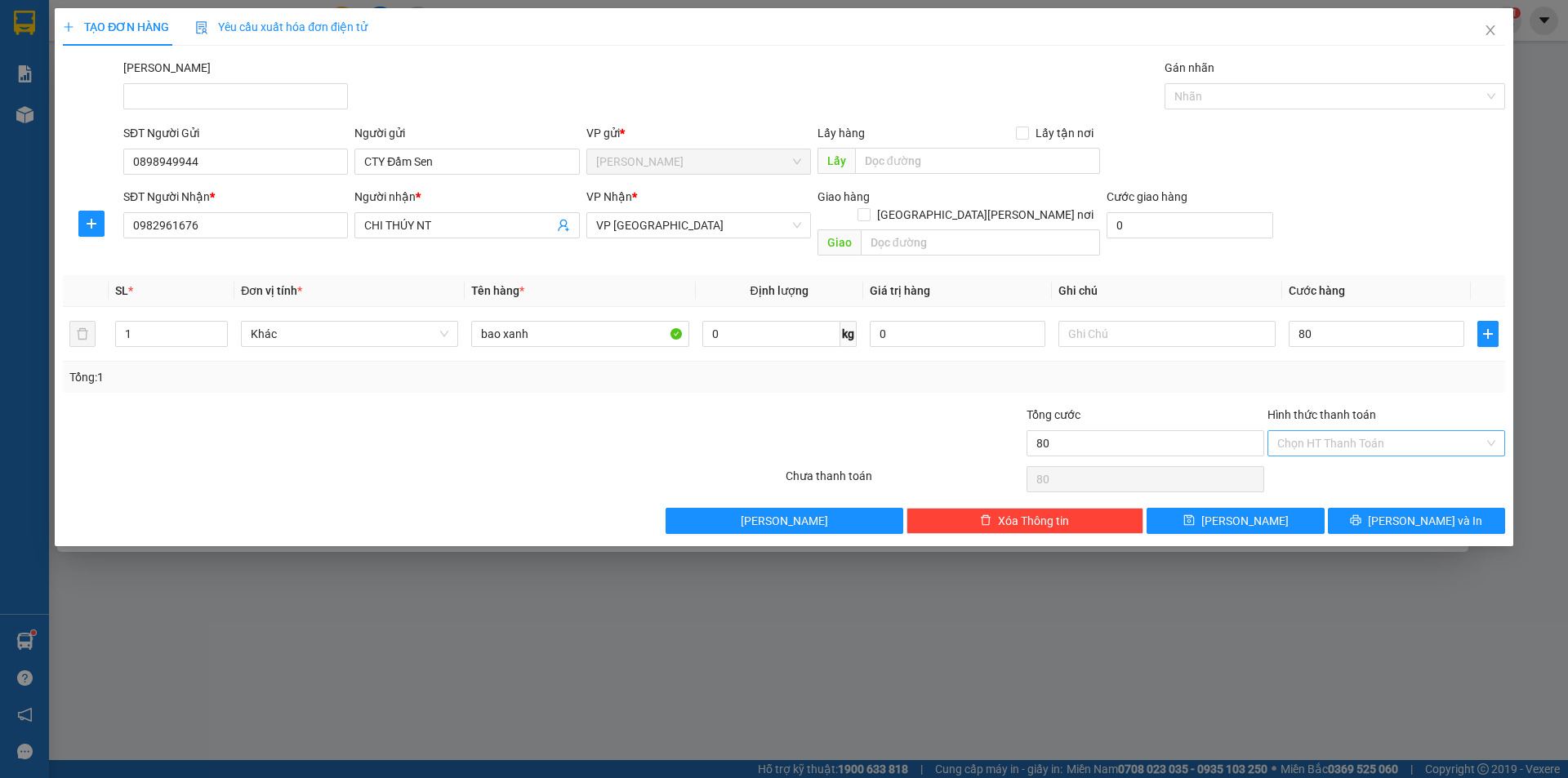
type input "80.000"
drag, startPoint x: 1316, startPoint y: 422, endPoint x: 1301, endPoint y: 411, distance: 18.6
click at [1317, 431] on input "Hình thức thanh toán" at bounding box center [1380, 443] width 206 height 25
click at [1361, 462] on div "Tại văn phòng" at bounding box center [1386, 457] width 218 height 18
type input "0"
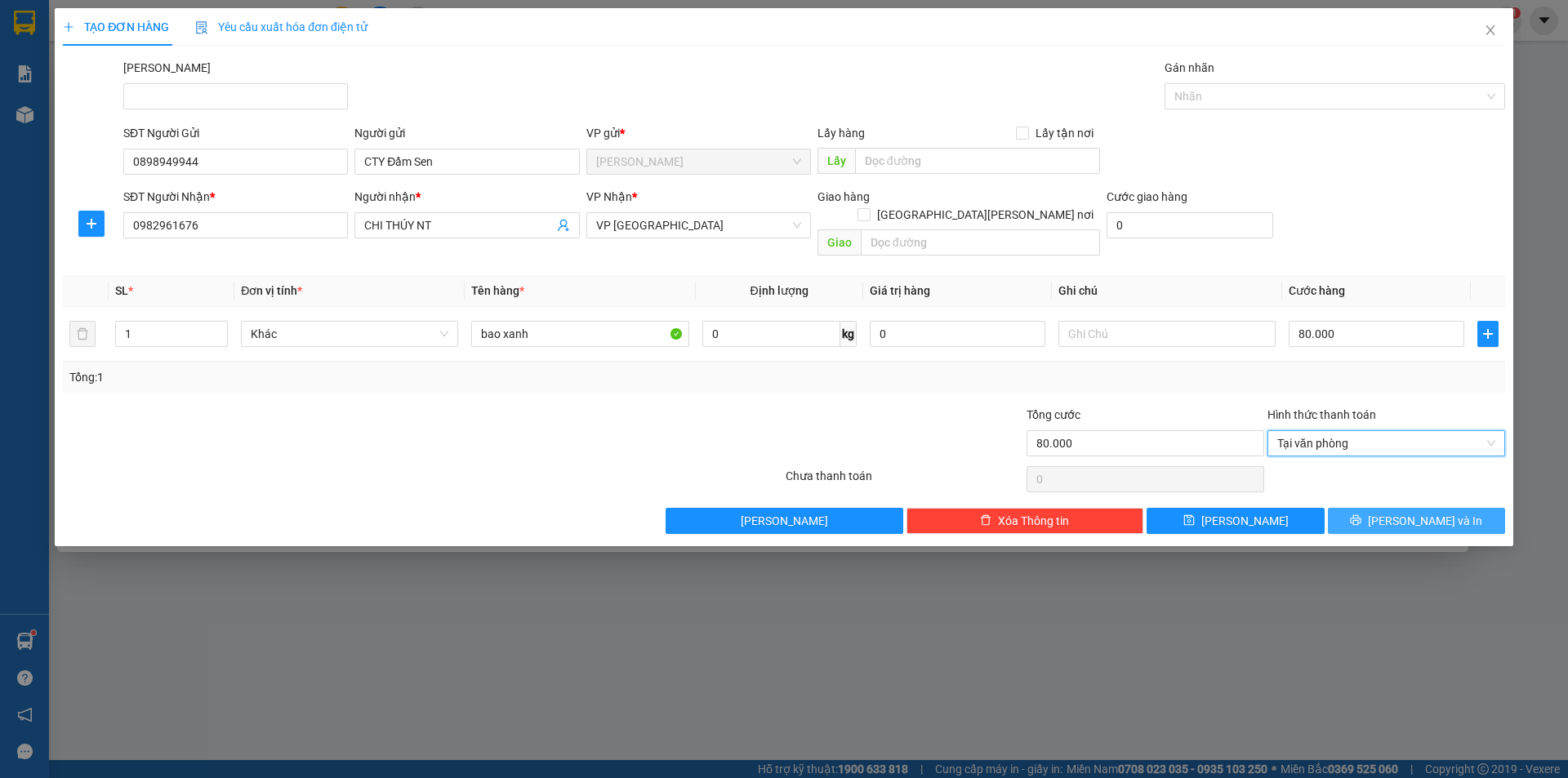
click at [1375, 507] on button "[PERSON_NAME] và In" at bounding box center [1416, 520] width 177 height 26
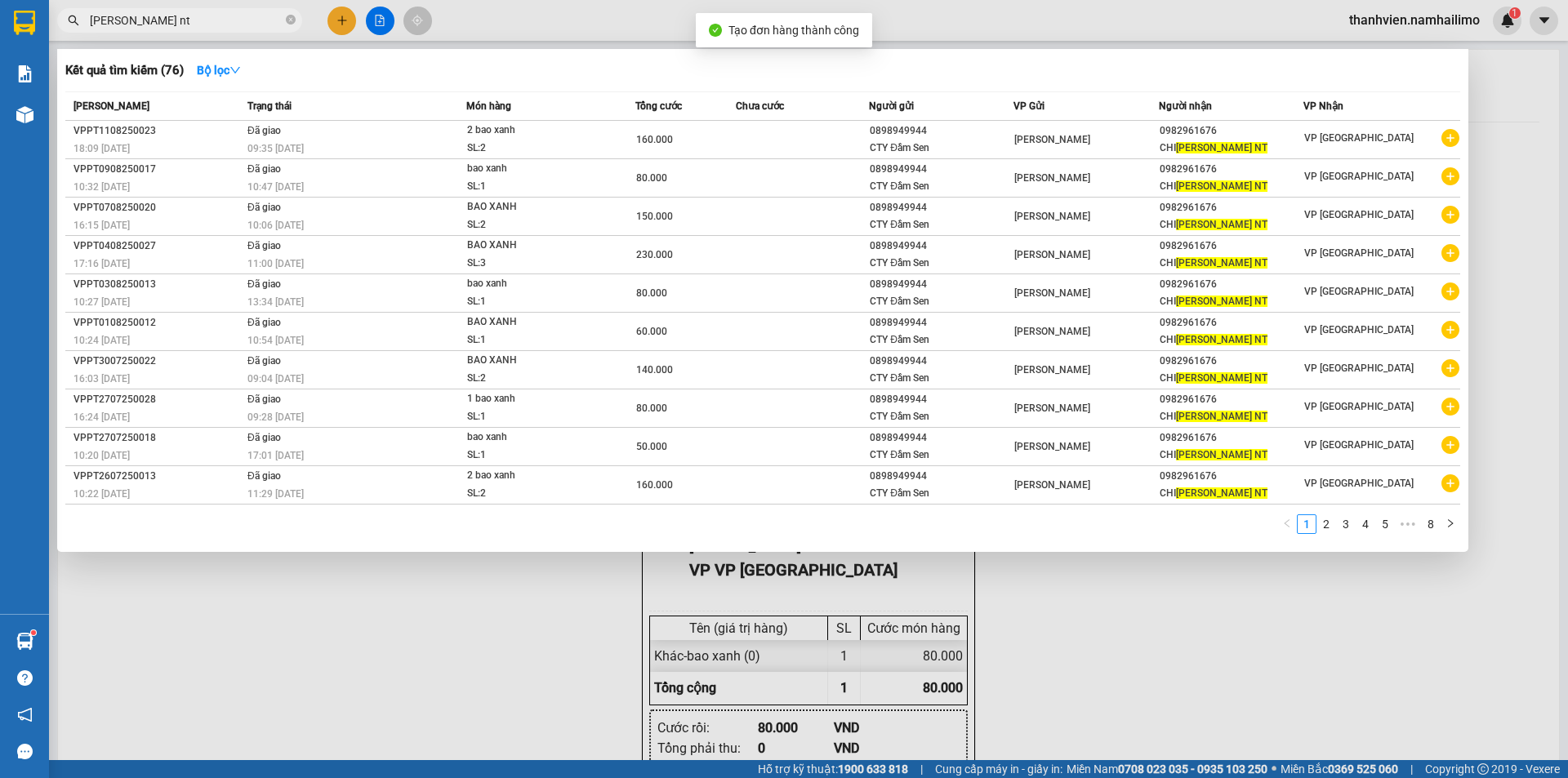
drag, startPoint x: 1126, startPoint y: 608, endPoint x: 1130, endPoint y: 571, distance: 37.2
click at [1132, 596] on div at bounding box center [784, 389] width 1568 height 778
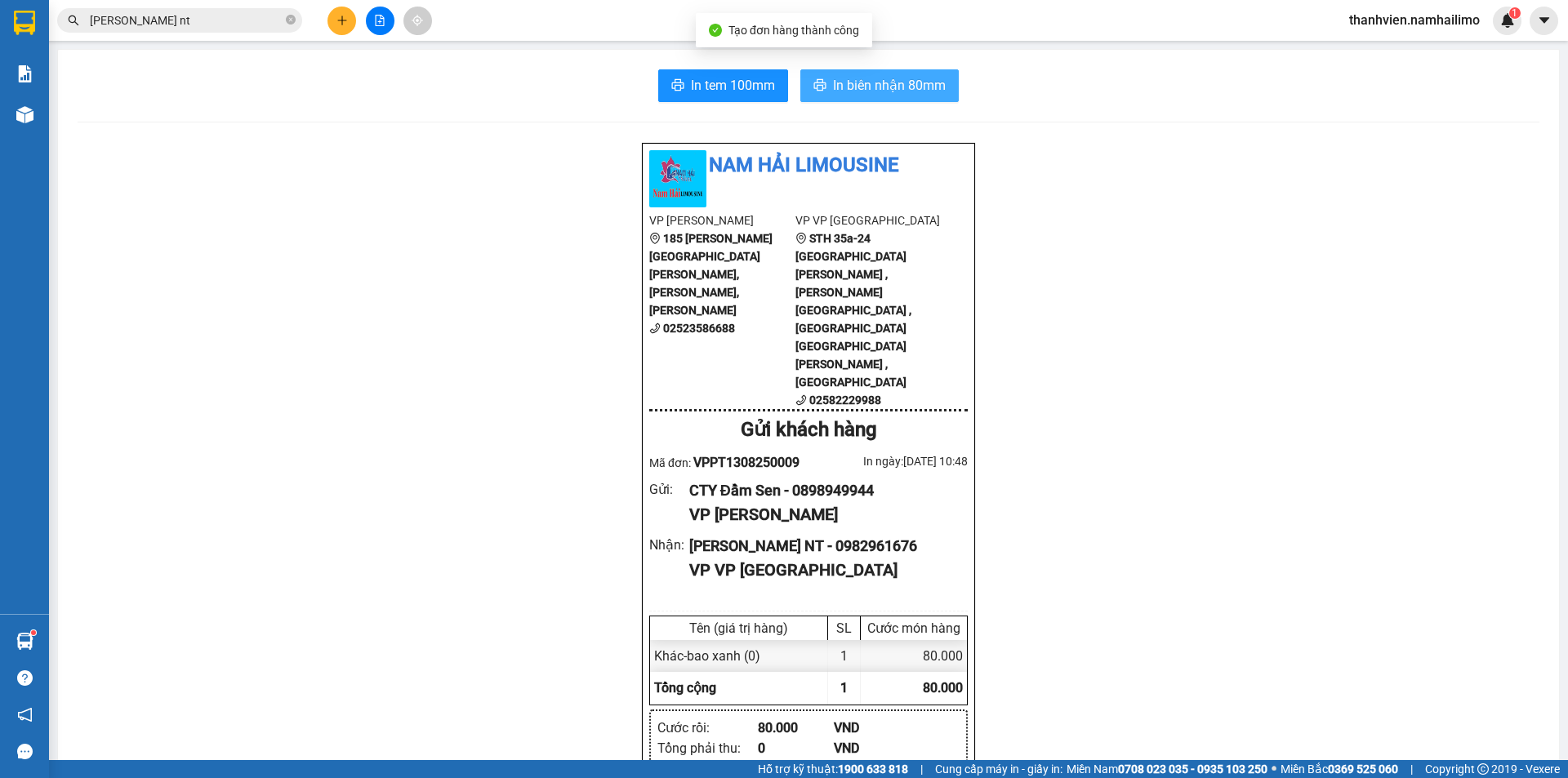
click at [881, 91] on span "In biên nhận 80mm" at bounding box center [889, 86] width 113 height 20
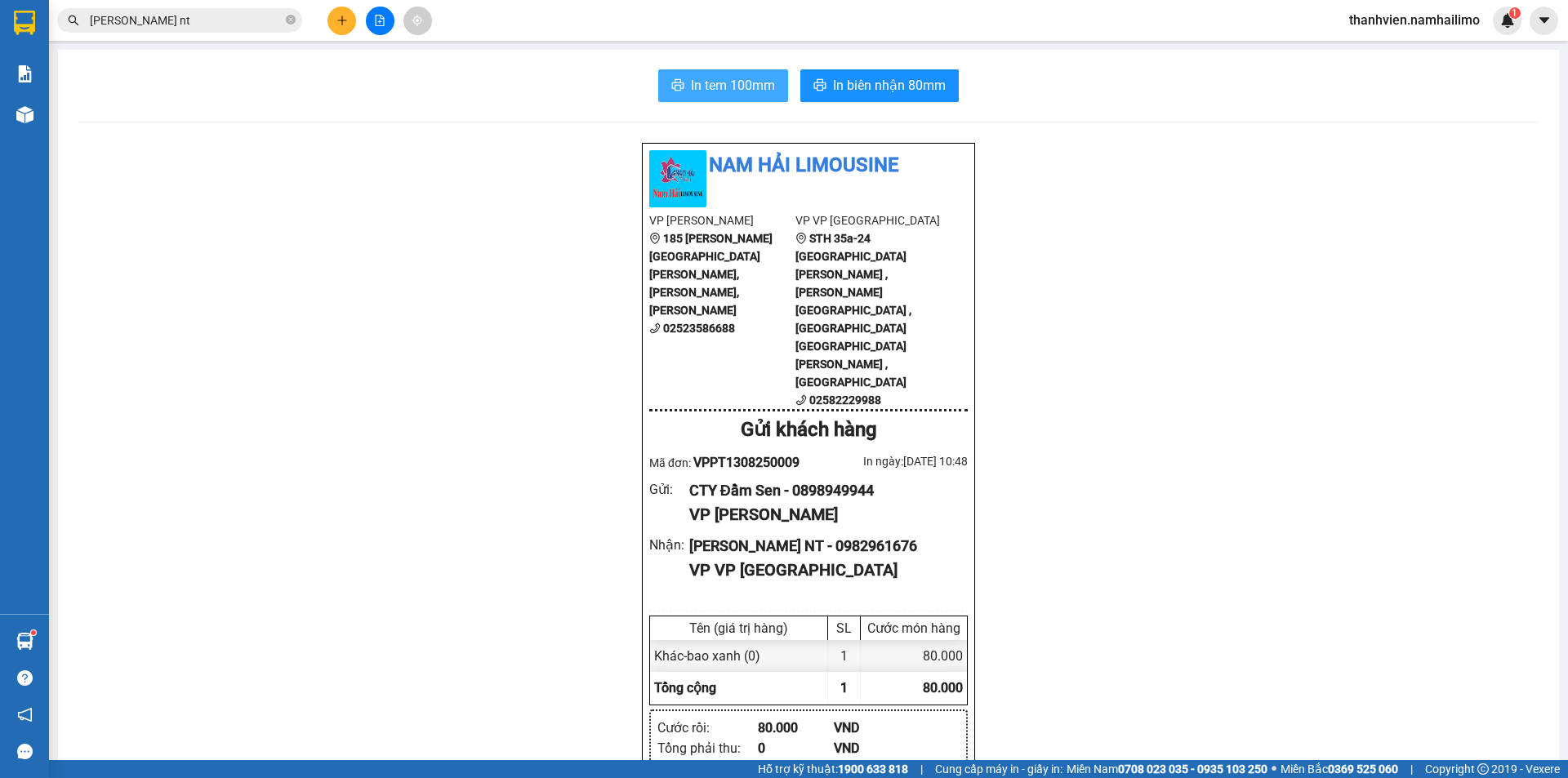
click at [767, 87] on span "In tem 100mm" at bounding box center [733, 86] width 84 height 20
click at [340, 30] on button at bounding box center [342, 21] width 29 height 29
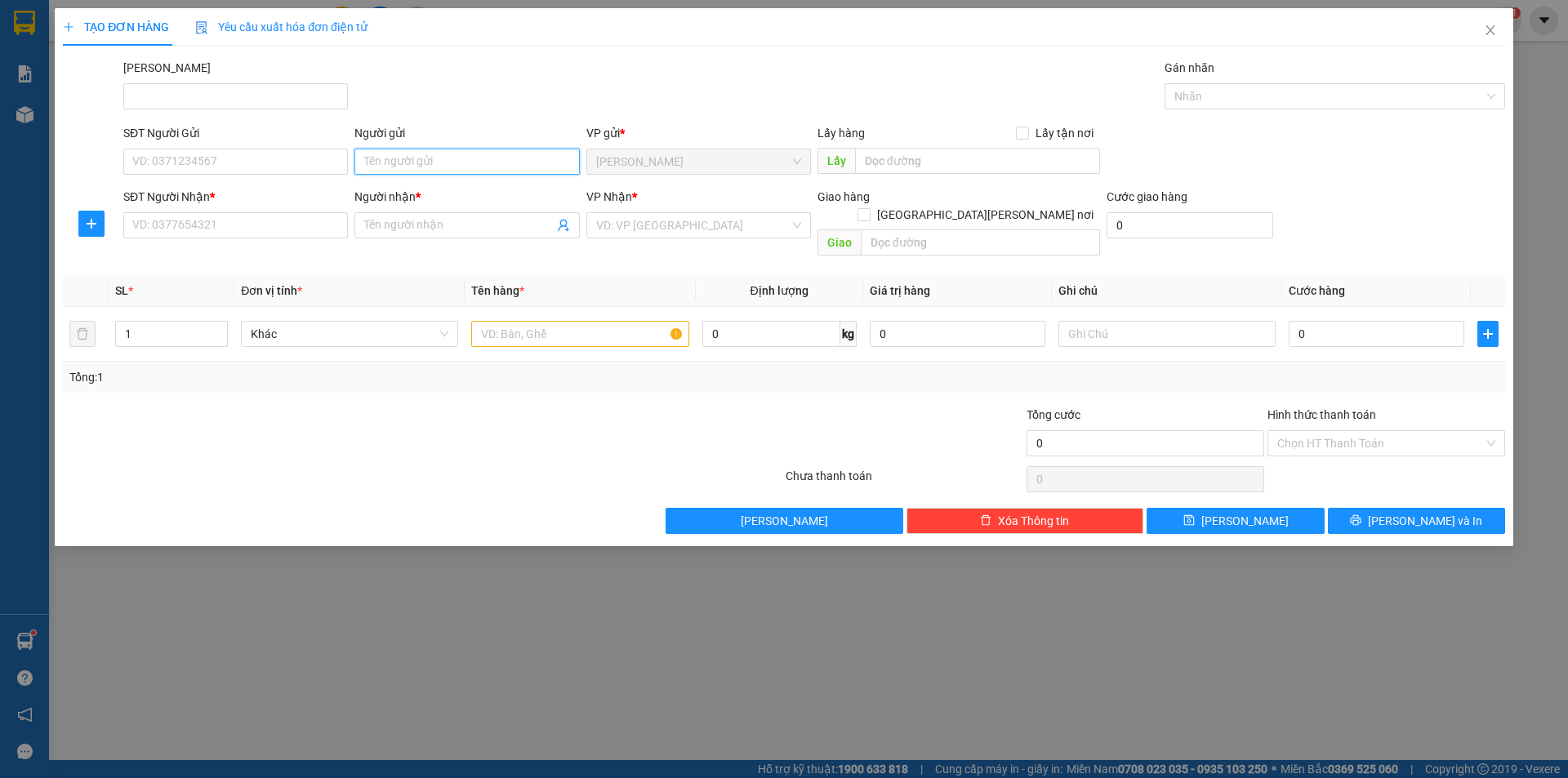
click at [425, 168] on input "Người gửi" at bounding box center [467, 161] width 225 height 26
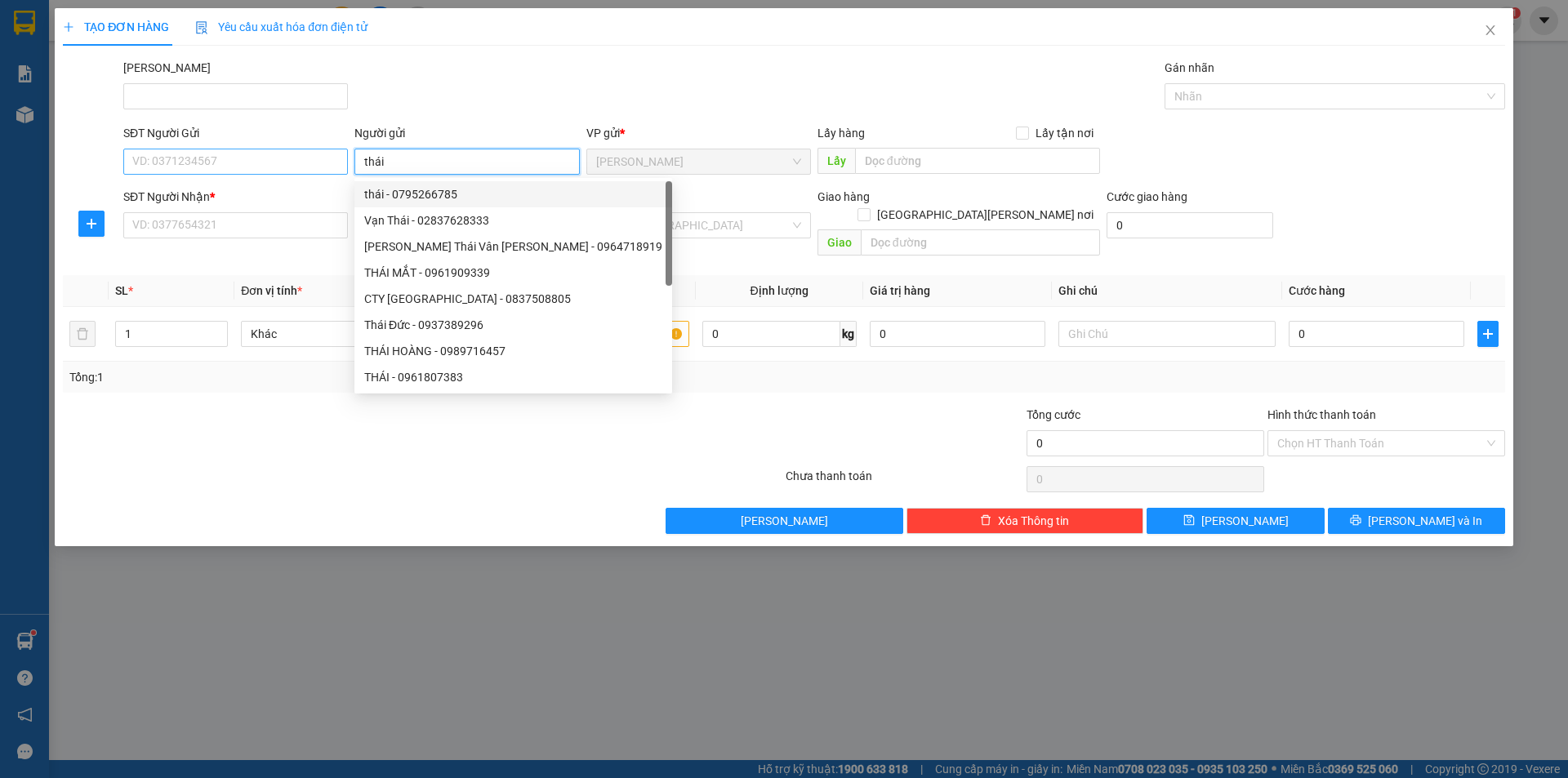
type input "thái"
click at [259, 154] on input "SĐT Người Gửi" at bounding box center [235, 161] width 225 height 26
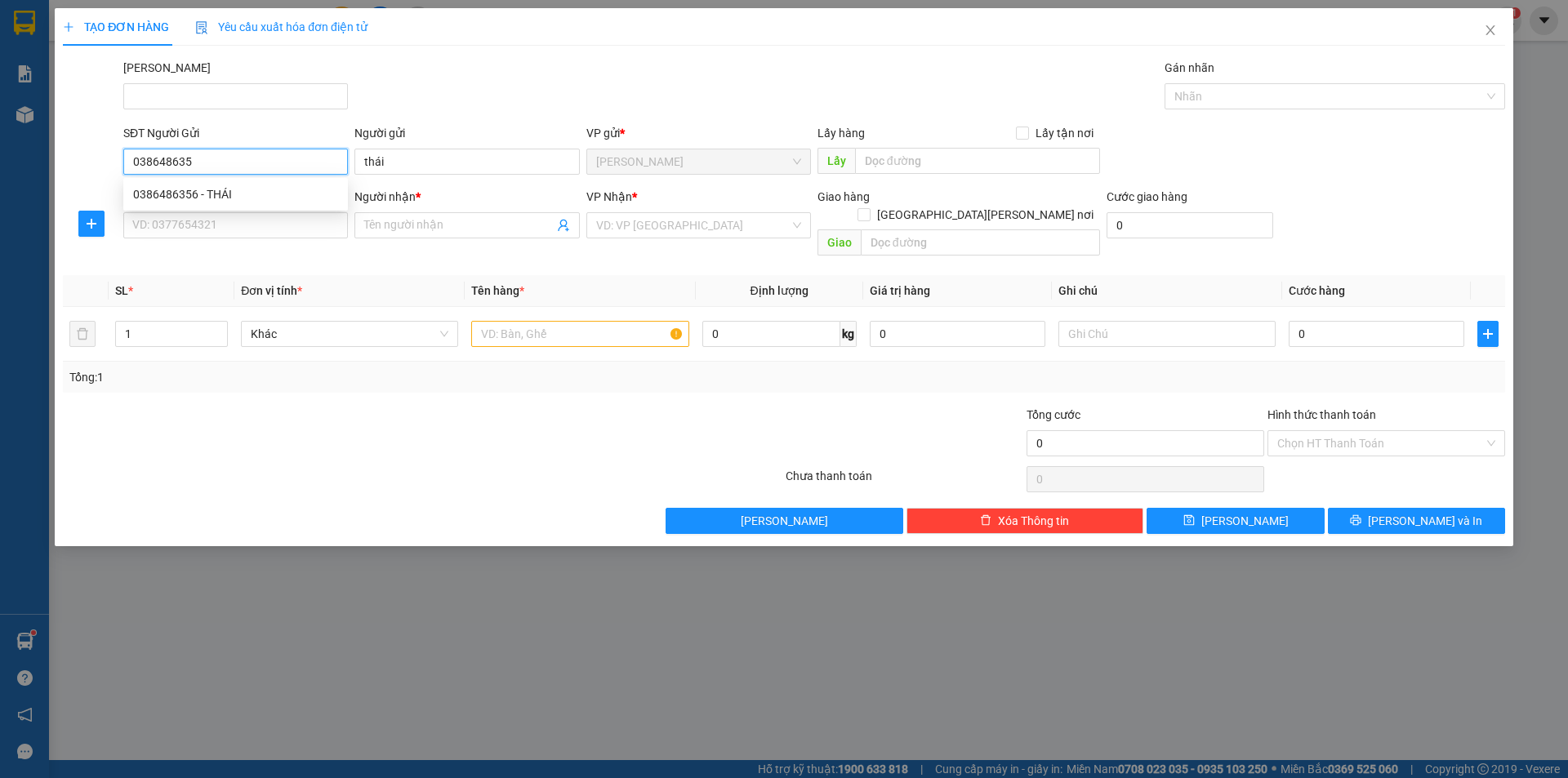
type input "0386486356"
click at [243, 196] on div "0386486356 - THÁI" at bounding box center [236, 193] width 205 height 18
type input "THÁI"
type input "0374380872"
type input "VÂN"
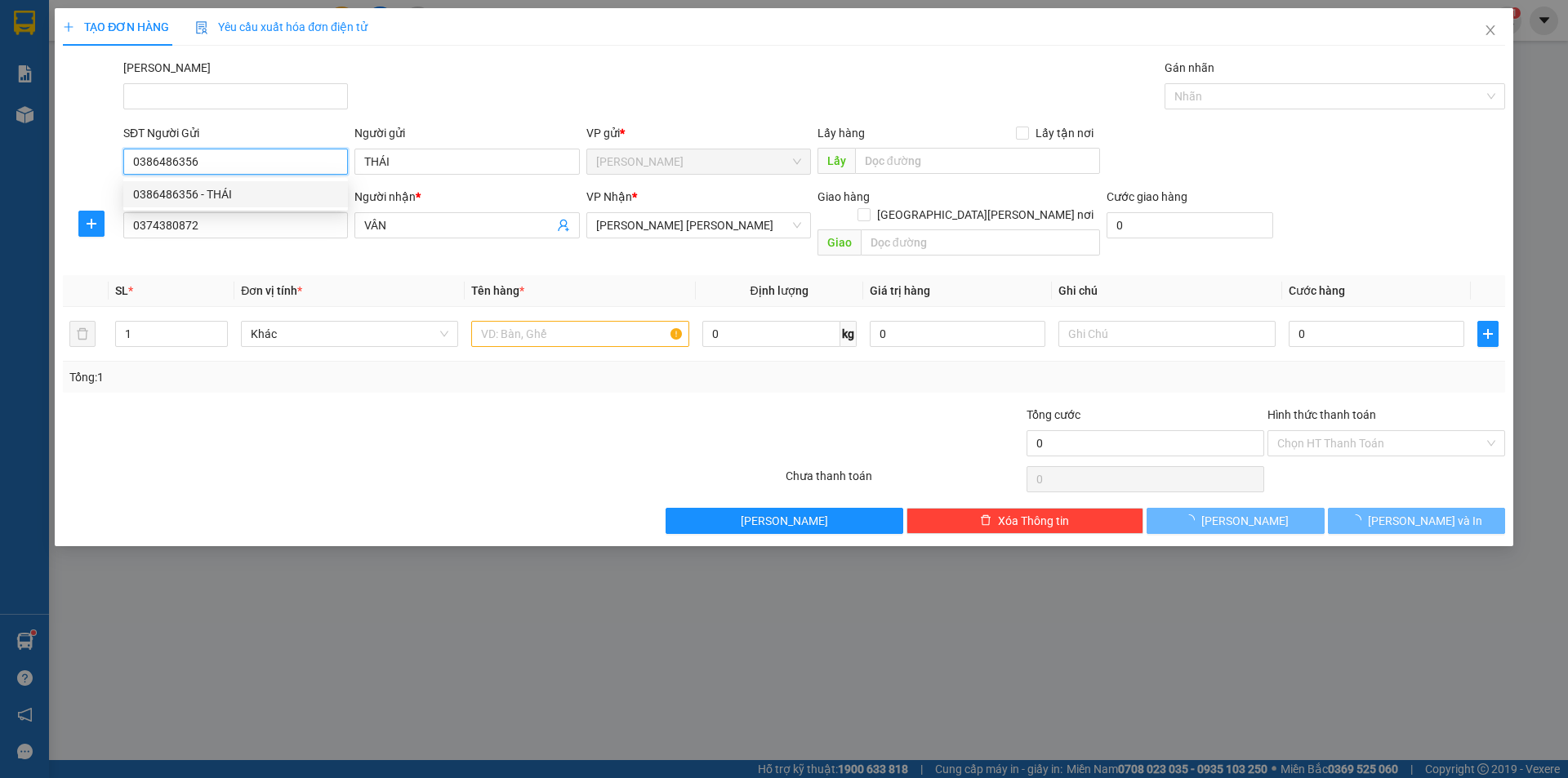
type input "30.000"
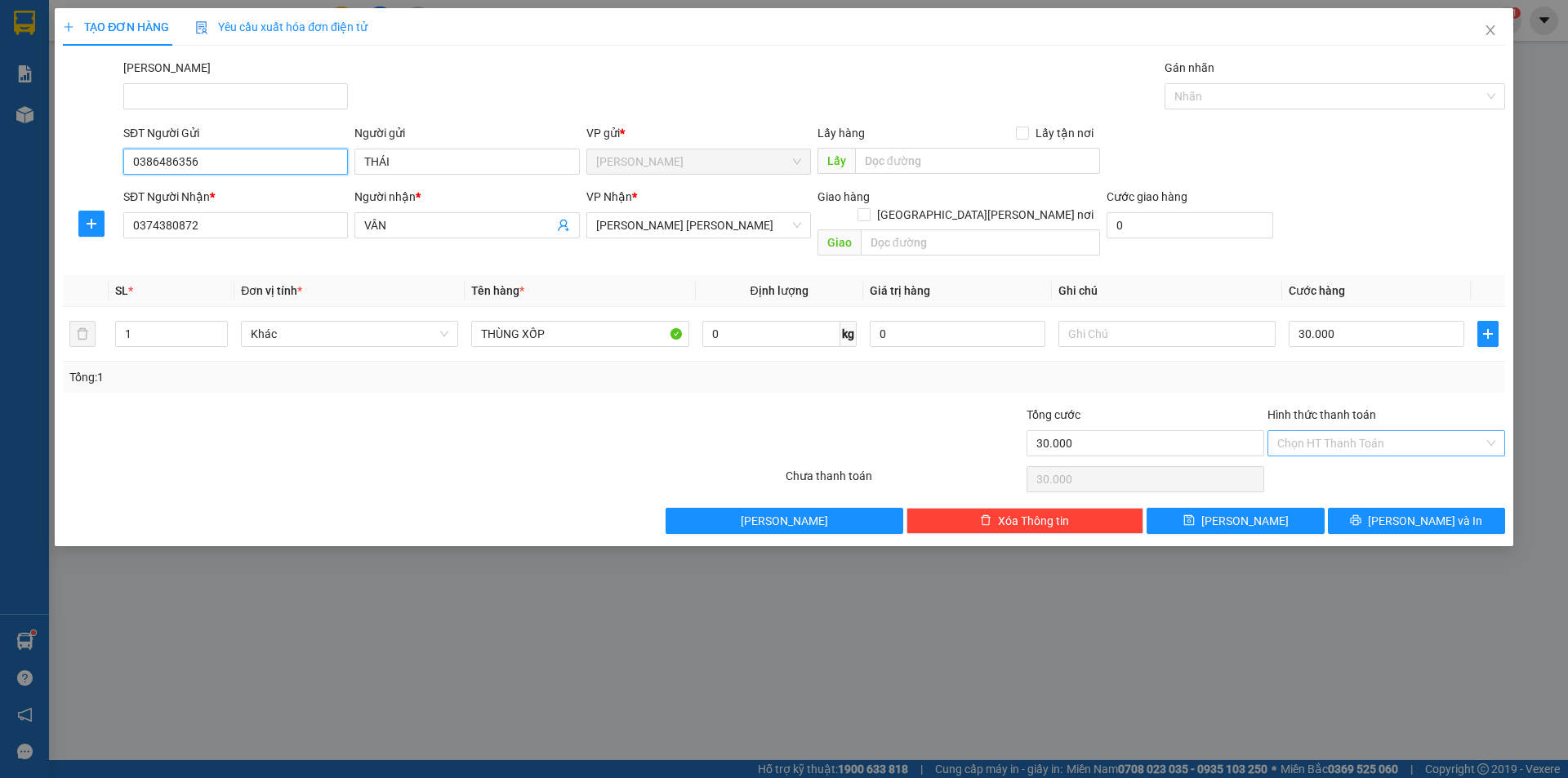
type input "0386486356"
click at [1371, 431] on input "Hình thức thanh toán" at bounding box center [1380, 443] width 206 height 25
click at [1383, 455] on div "Tại văn phòng" at bounding box center [1386, 457] width 218 height 18
type input "0"
click at [1419, 512] on span "[PERSON_NAME] và In" at bounding box center [1425, 520] width 115 height 18
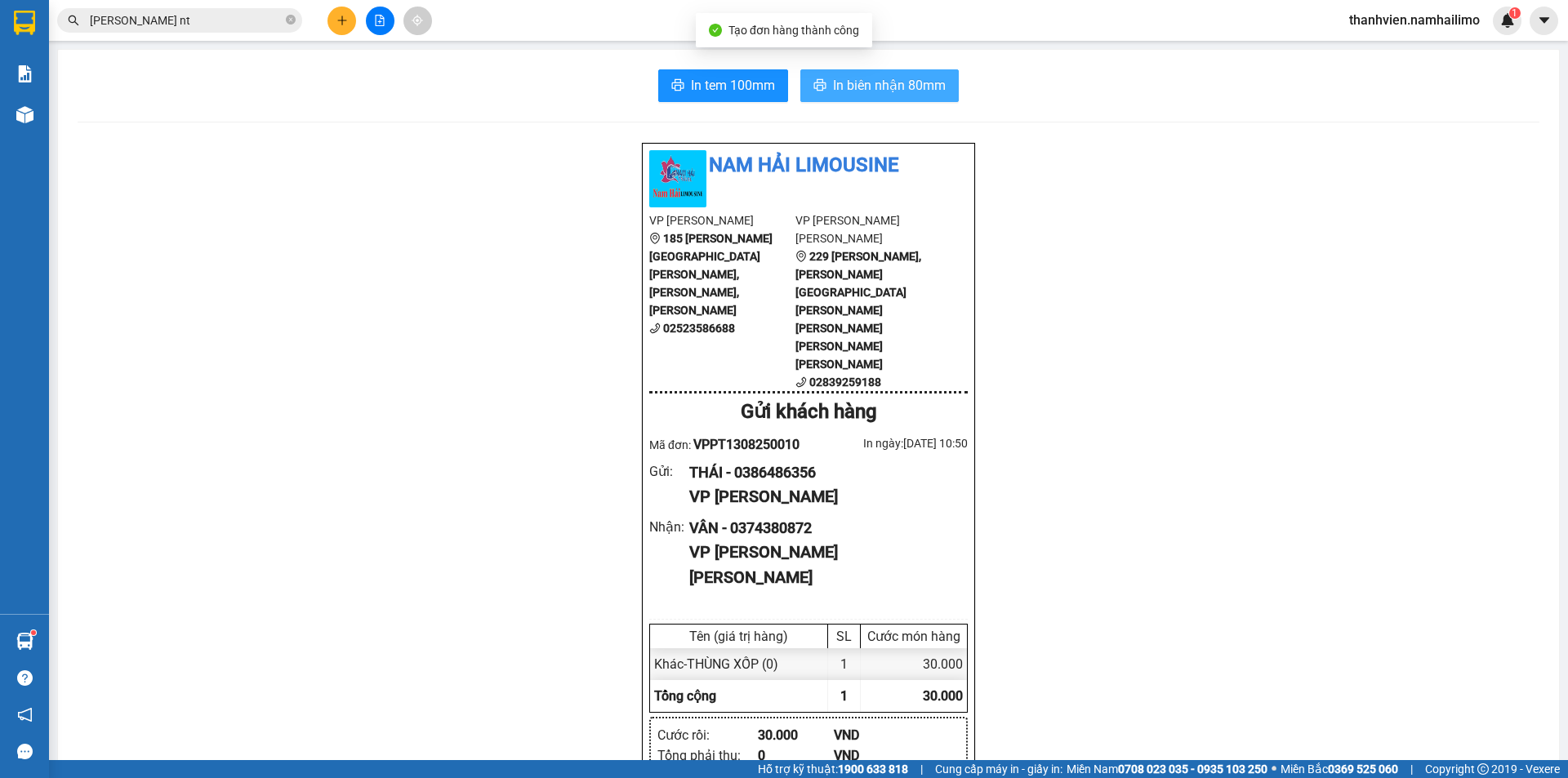
click at [908, 81] on span "In biên nhận 80mm" at bounding box center [889, 86] width 113 height 20
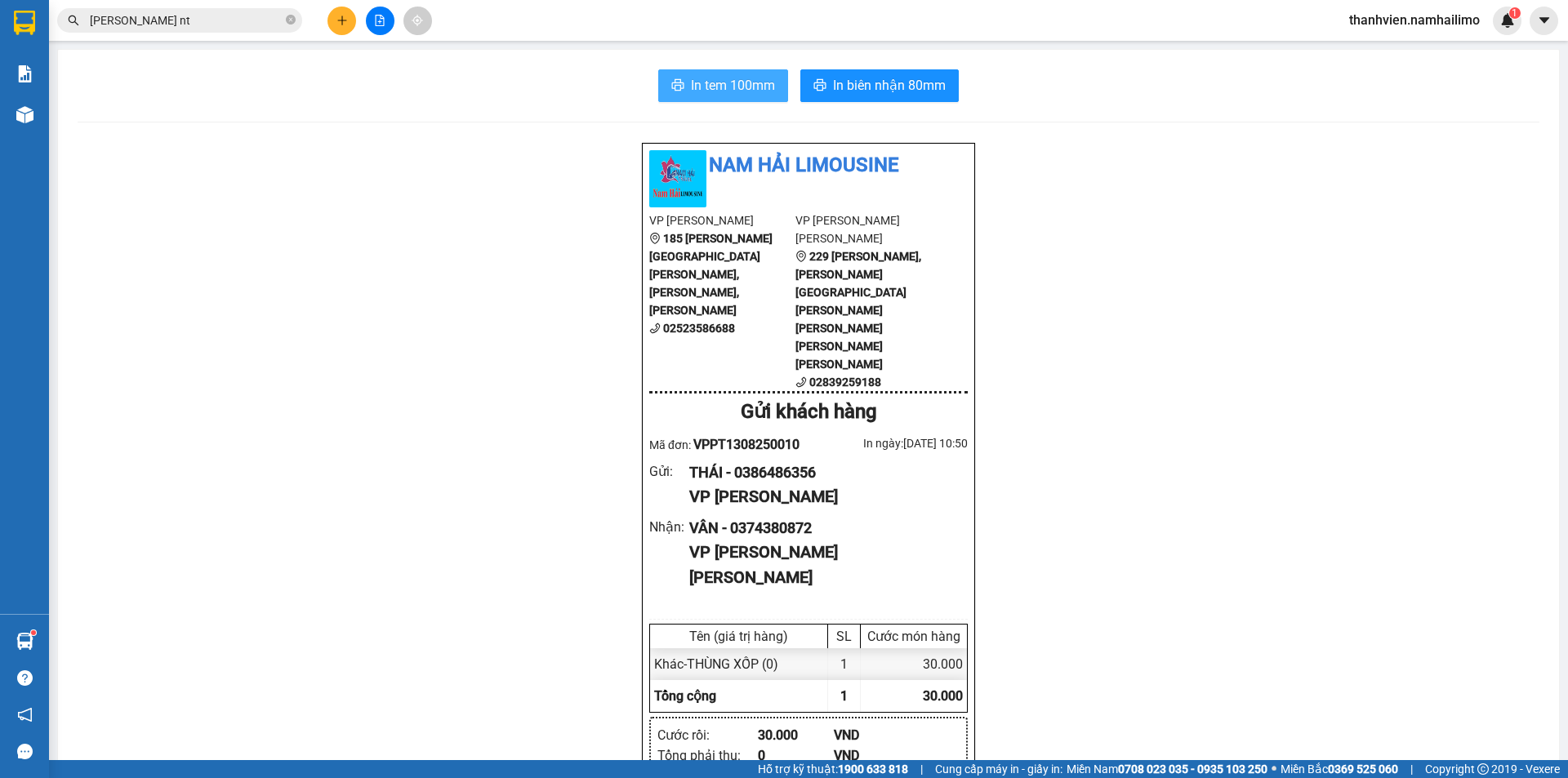
click at [732, 75] on button "In tem 100mm" at bounding box center [723, 86] width 130 height 32
click at [384, 26] on button at bounding box center [380, 21] width 29 height 29
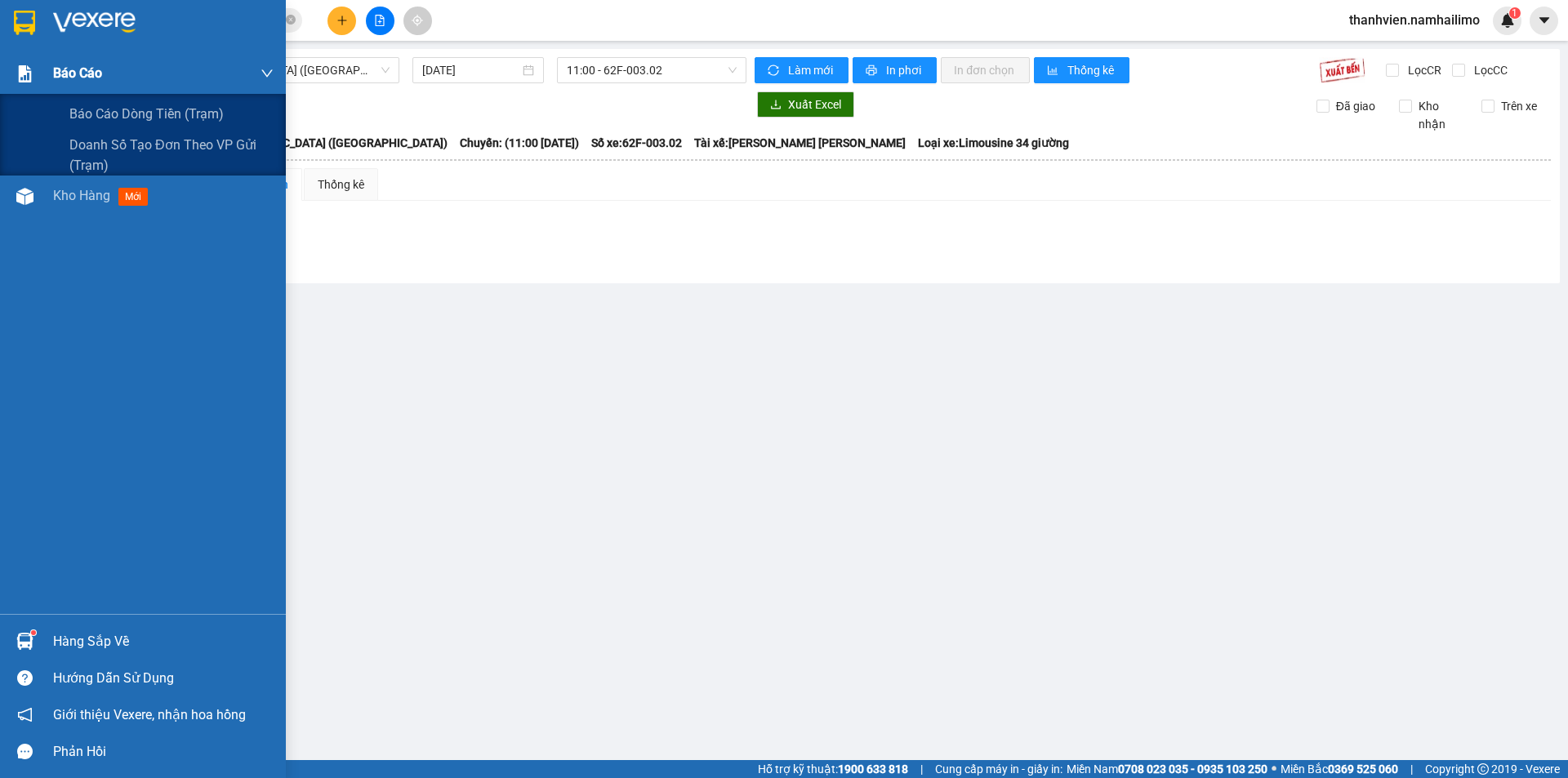
click at [26, 67] on img at bounding box center [25, 74] width 17 height 17
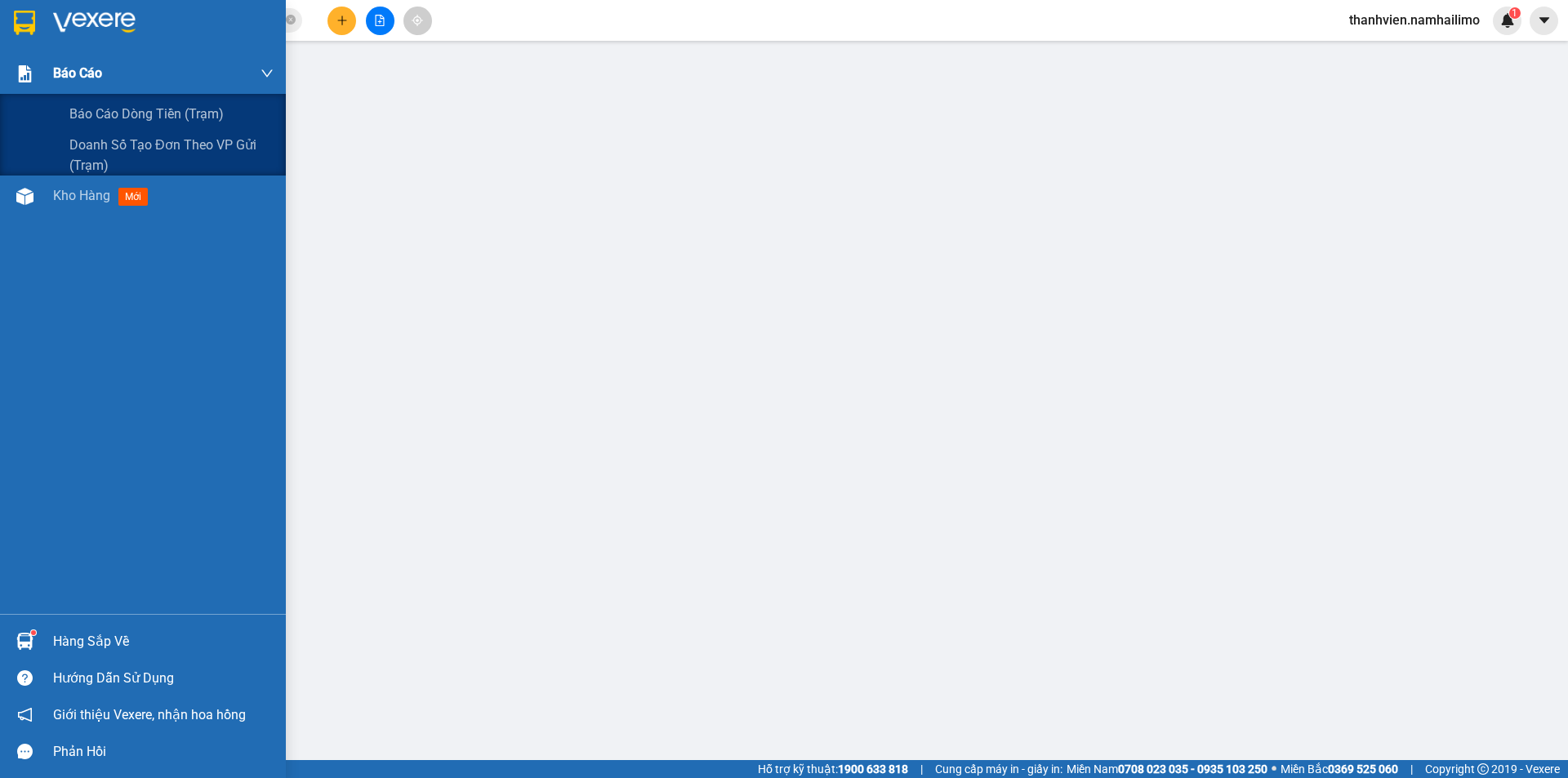
click at [81, 77] on span "Báo cáo" at bounding box center [78, 73] width 49 height 20
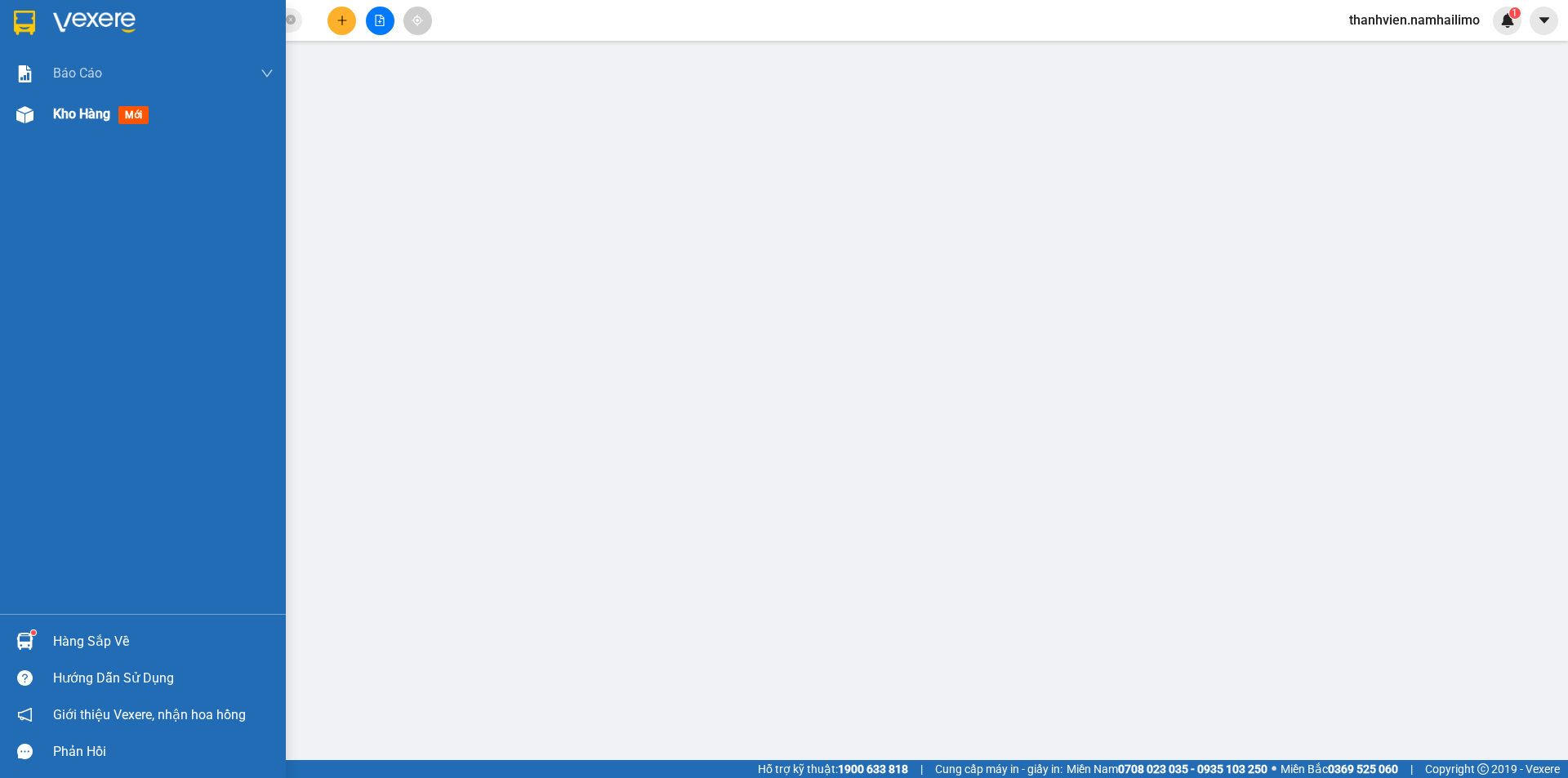
click at [179, 116] on div "Kho hàng mới" at bounding box center [164, 115] width 221 height 41
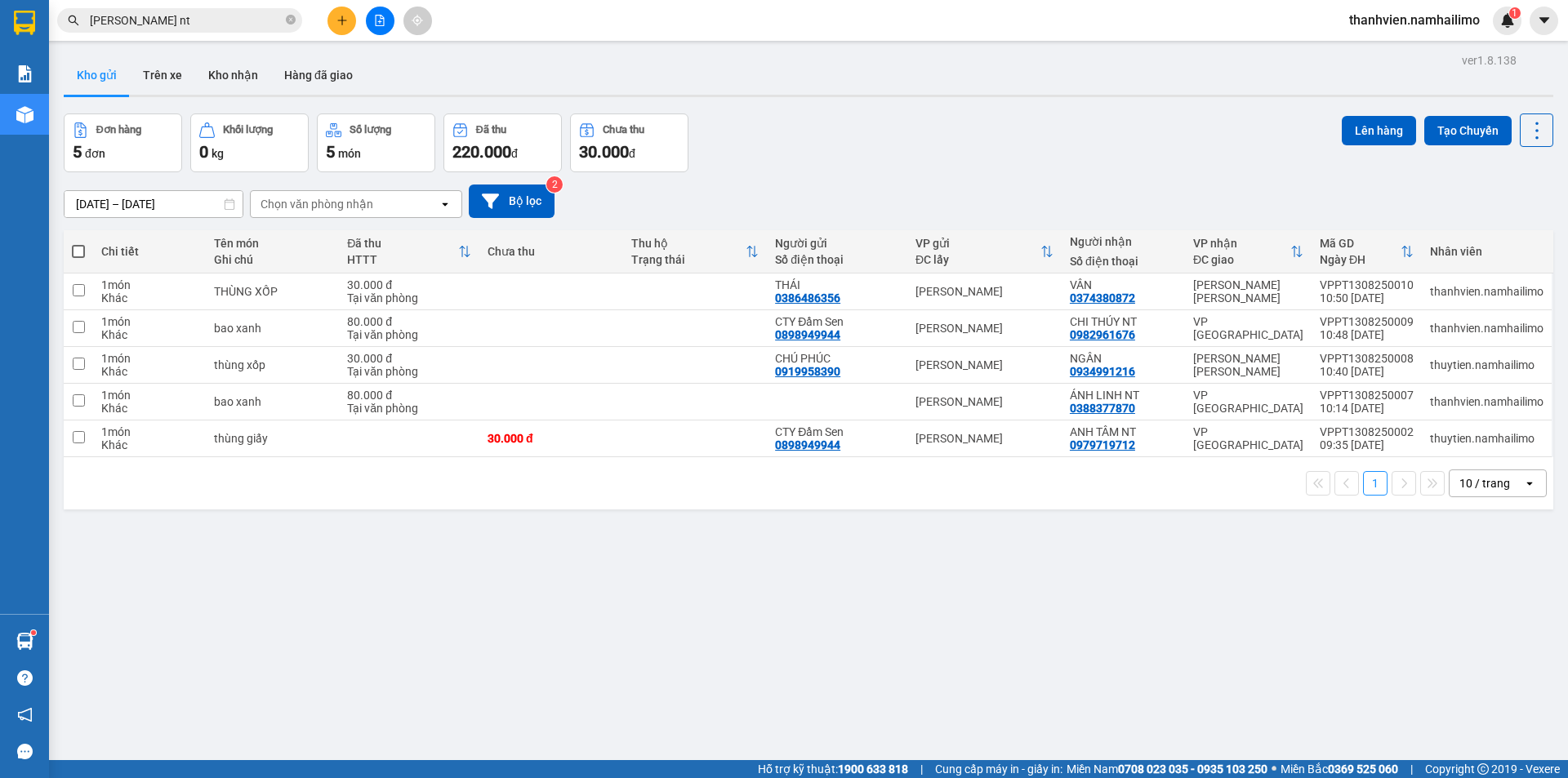
click at [1364, 486] on button "1" at bounding box center [1375, 483] width 25 height 25
click at [1368, 490] on button "1" at bounding box center [1375, 483] width 25 height 25
click at [225, 76] on button "Kho nhận" at bounding box center [233, 75] width 76 height 39
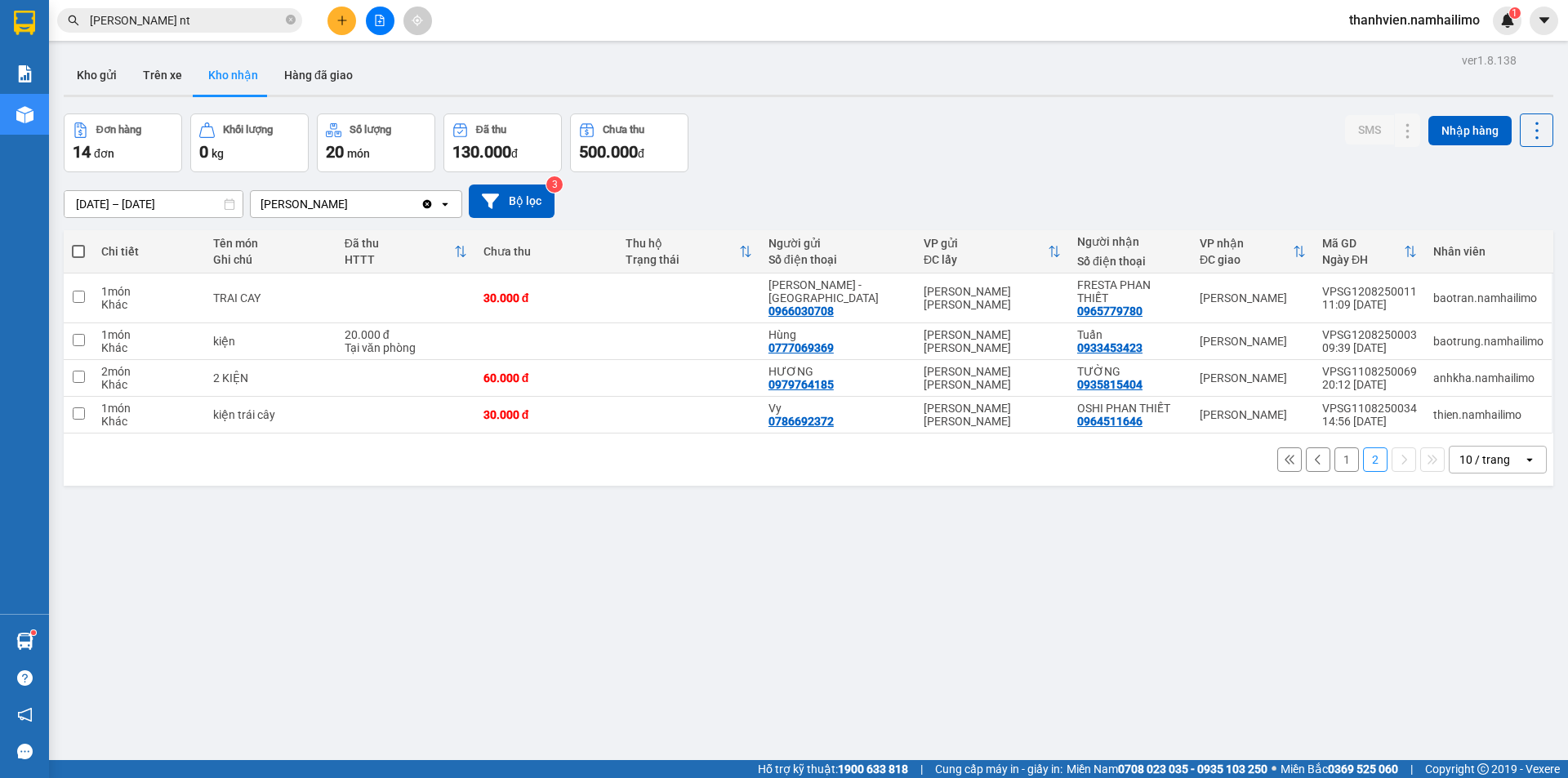
click at [1340, 450] on button "1" at bounding box center [1346, 459] width 25 height 25
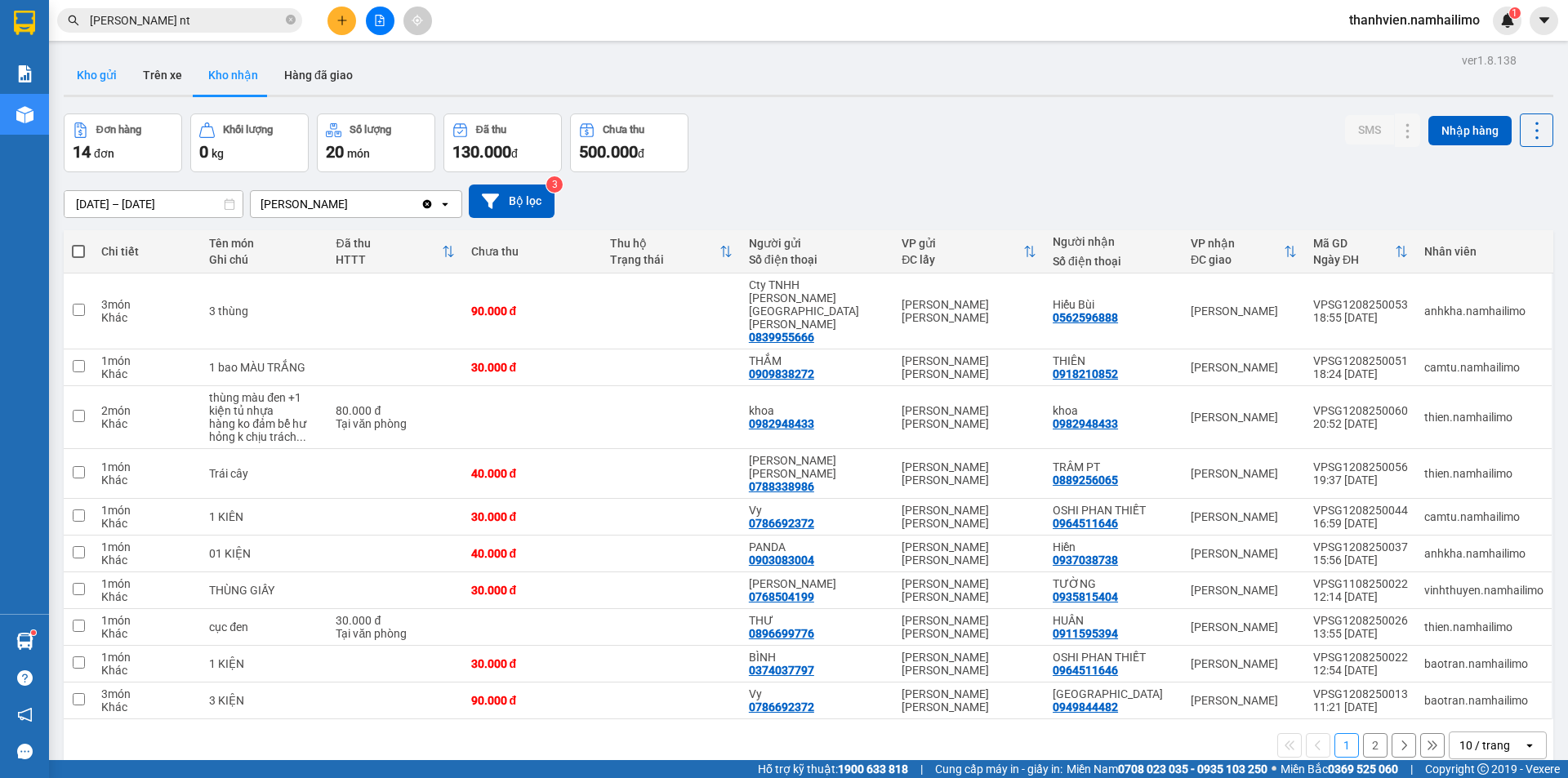
click at [121, 71] on button "Kho gửi" at bounding box center [97, 75] width 66 height 39
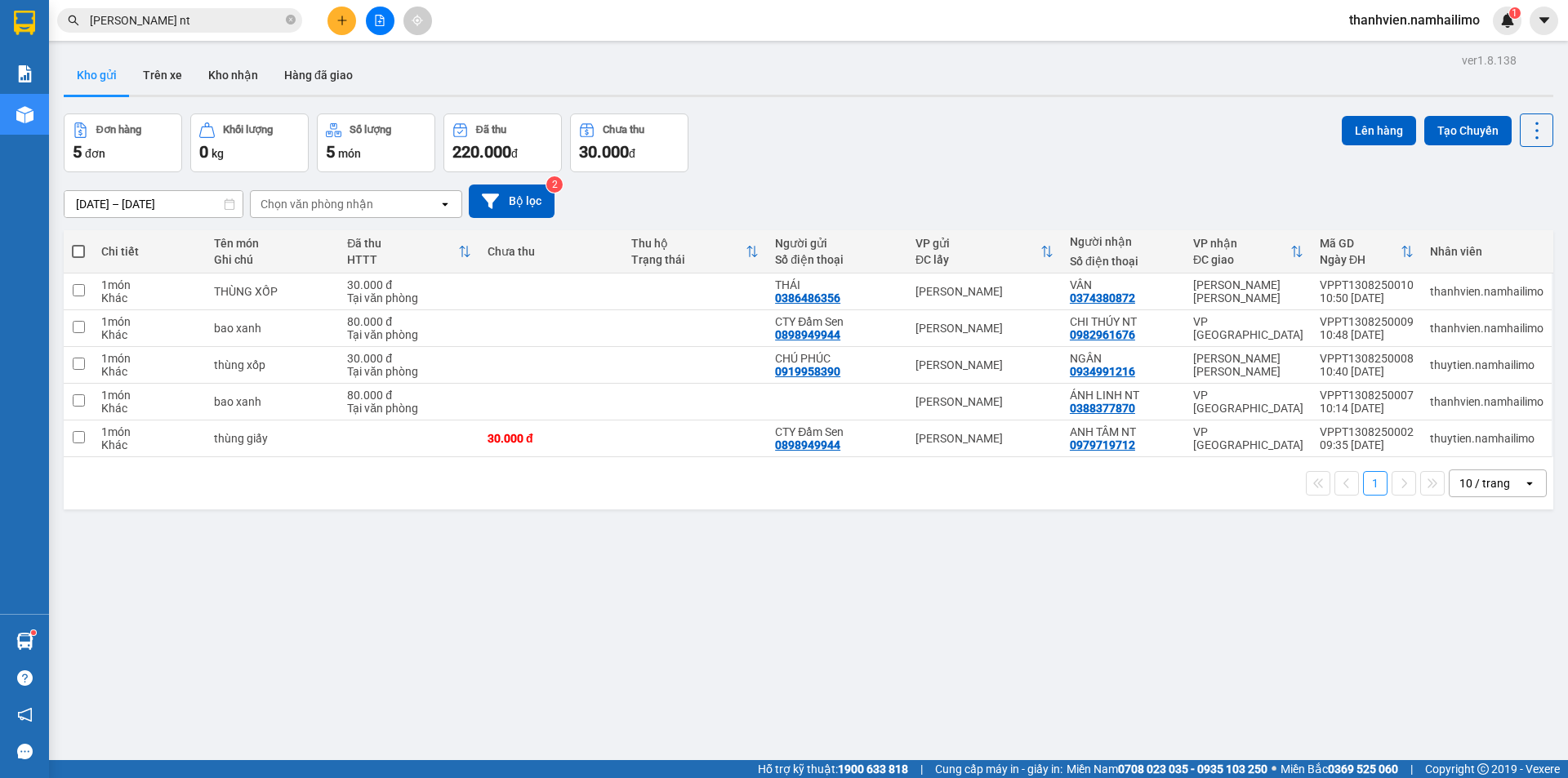
click at [417, 206] on div "Chọn văn phòng nhận" at bounding box center [344, 204] width 188 height 26
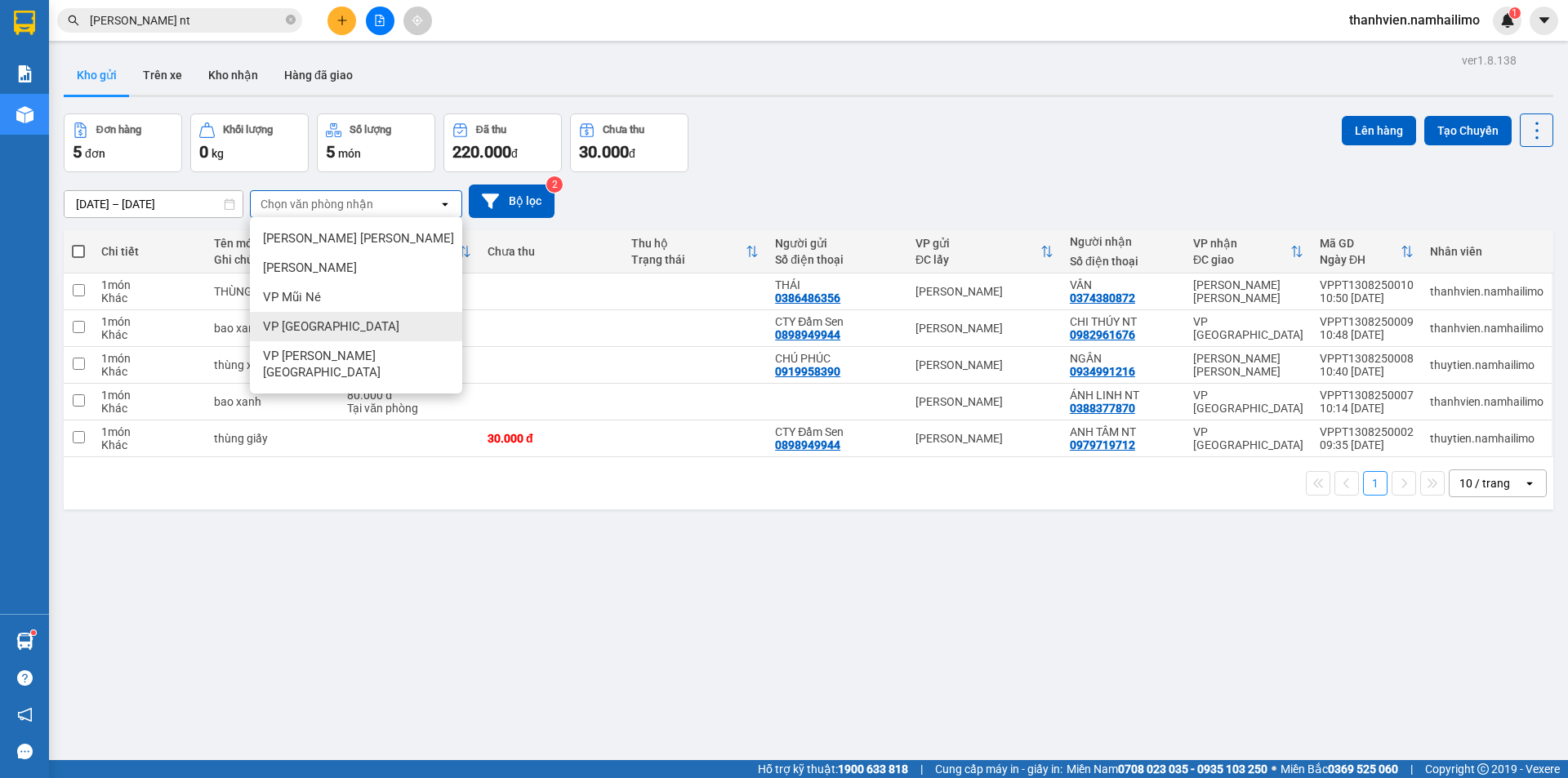
click at [368, 326] on div "VP [GEOGRAPHIC_DATA]" at bounding box center [356, 327] width 212 height 30
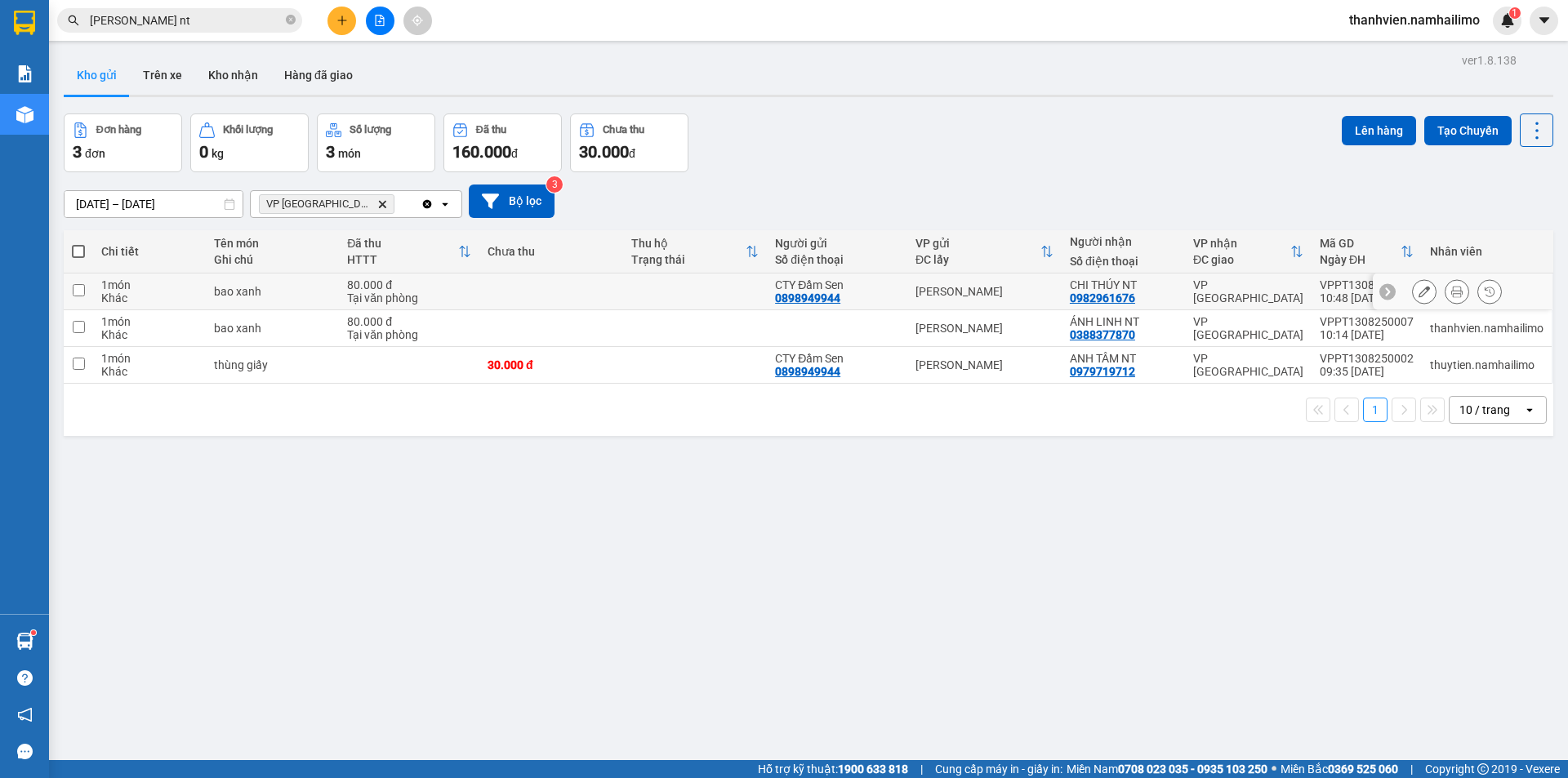
drag, startPoint x: 73, startPoint y: 291, endPoint x: 82, endPoint y: 316, distance: 26.6
click at [75, 294] on input "checkbox" at bounding box center [79, 290] width 12 height 12
checkbox input "true"
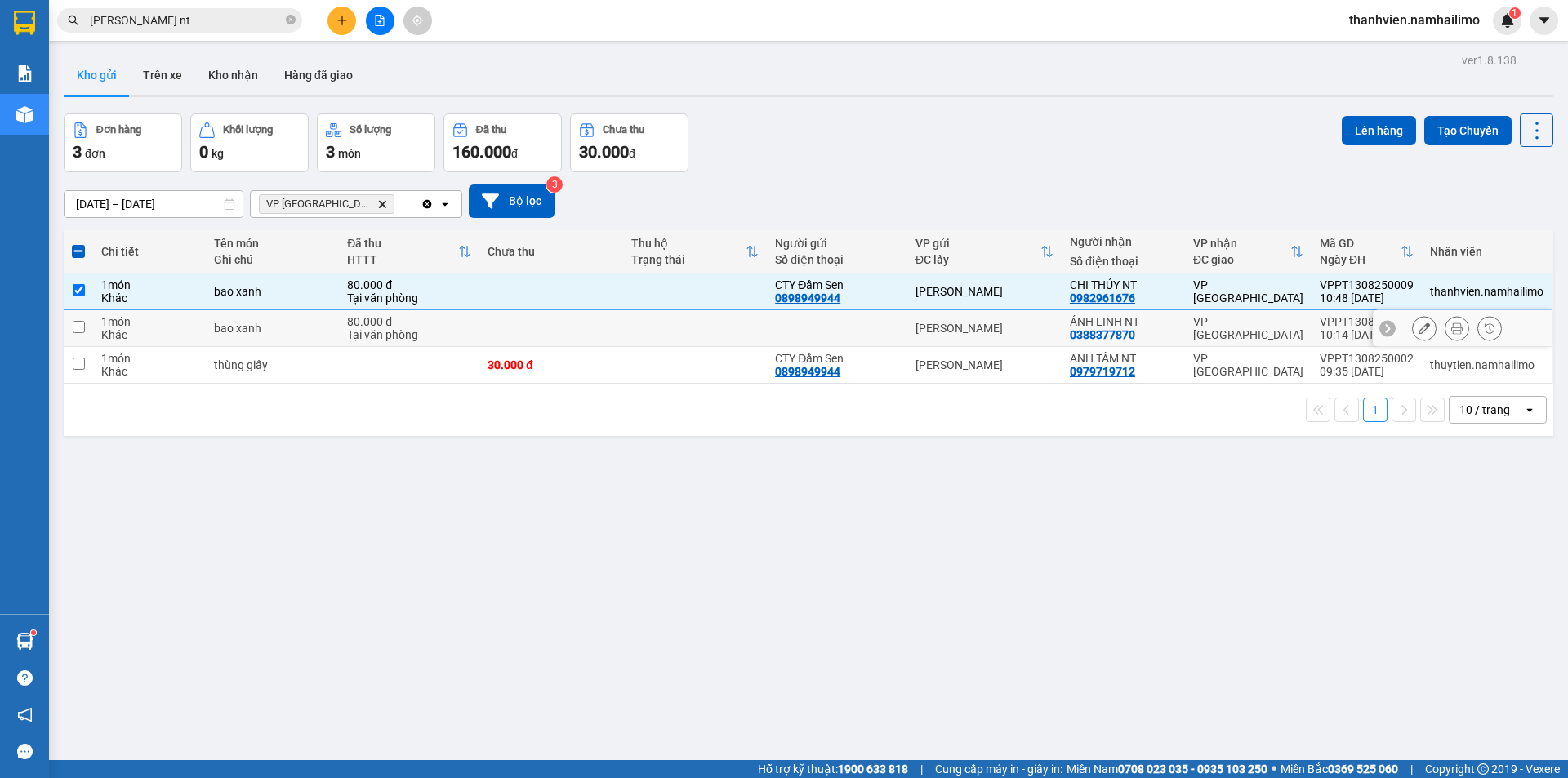
drag, startPoint x: 80, startPoint y: 328, endPoint x: 87, endPoint y: 361, distance: 33.7
click at [79, 329] on input "checkbox" at bounding box center [79, 327] width 12 height 12
checkbox input "true"
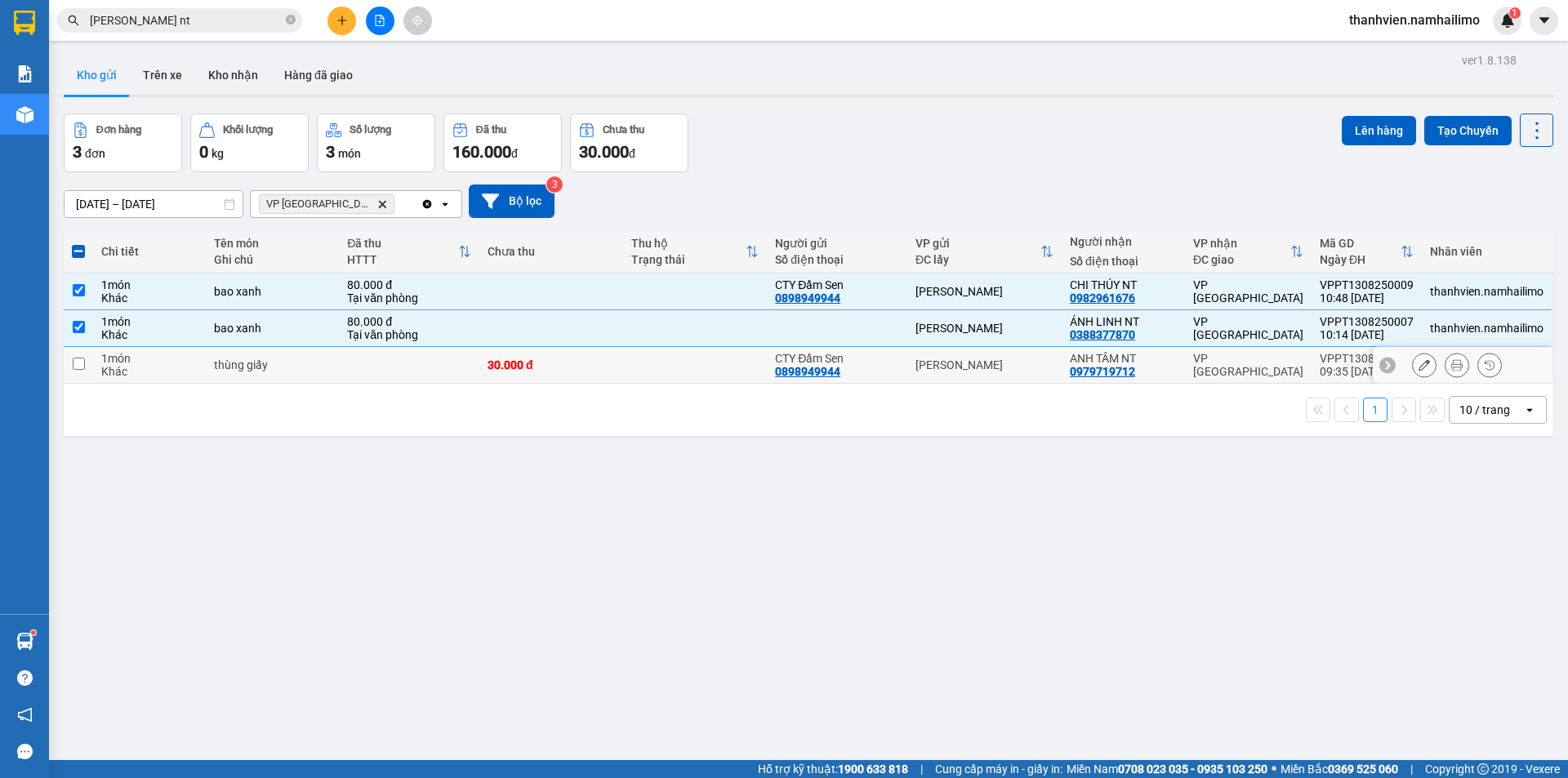
click at [81, 367] on input "checkbox" at bounding box center [79, 363] width 12 height 12
click at [75, 367] on input "checkbox" at bounding box center [79, 363] width 12 height 12
checkbox input "true"
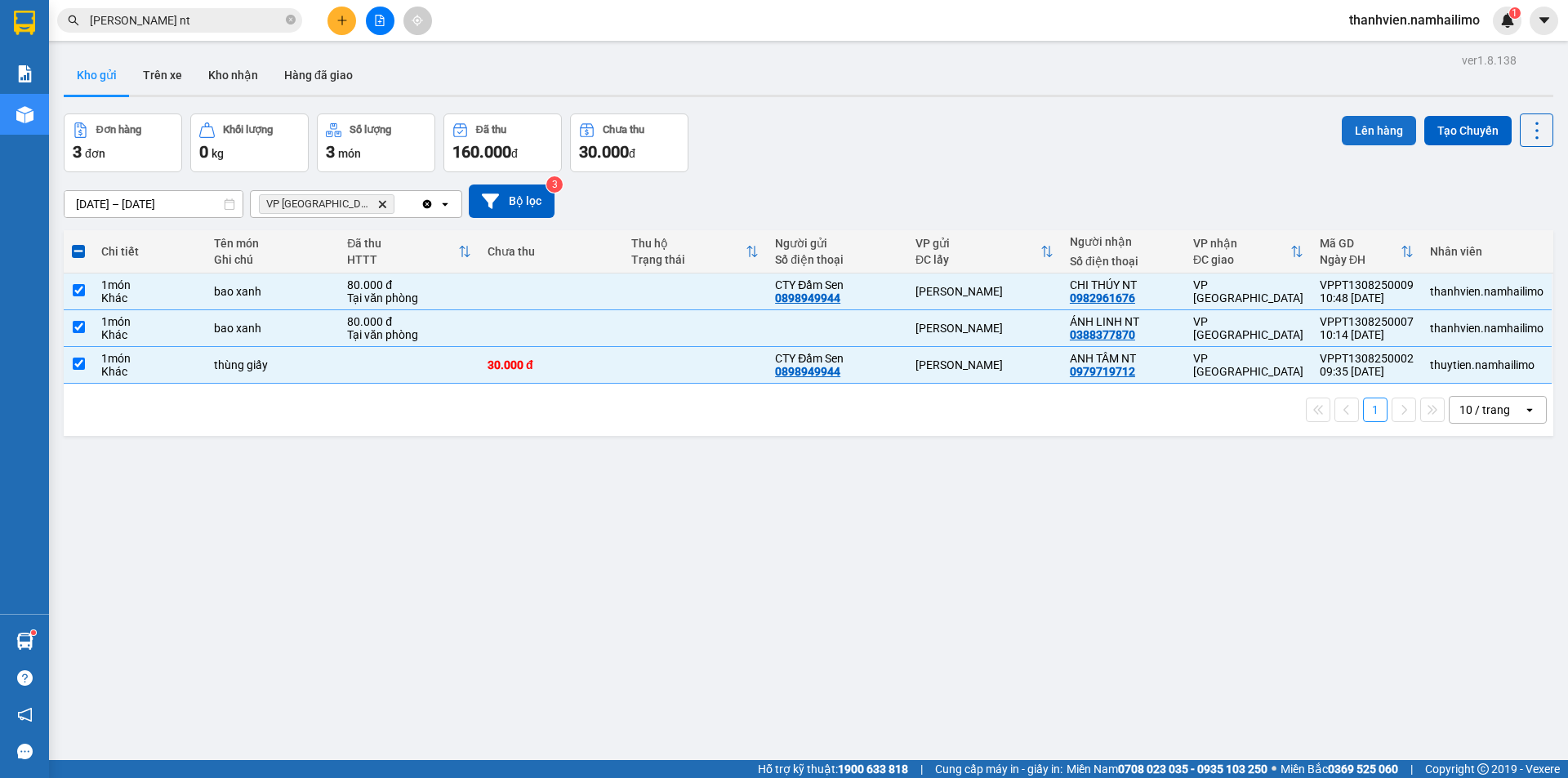
click at [1376, 127] on button "Lên hàng" at bounding box center [1380, 131] width 75 height 30
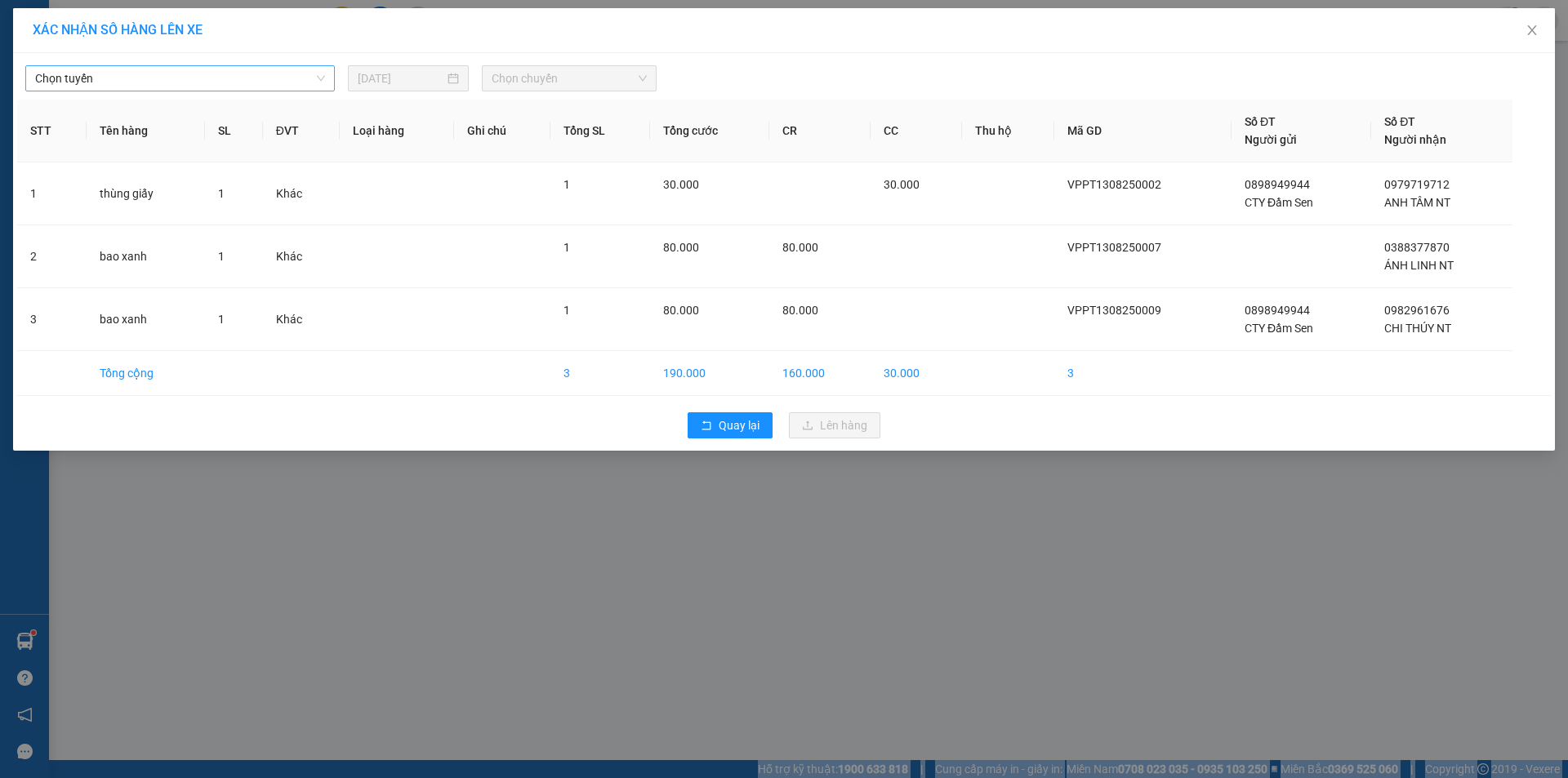
click at [281, 76] on span "Chọn tuyến" at bounding box center [180, 78] width 290 height 25
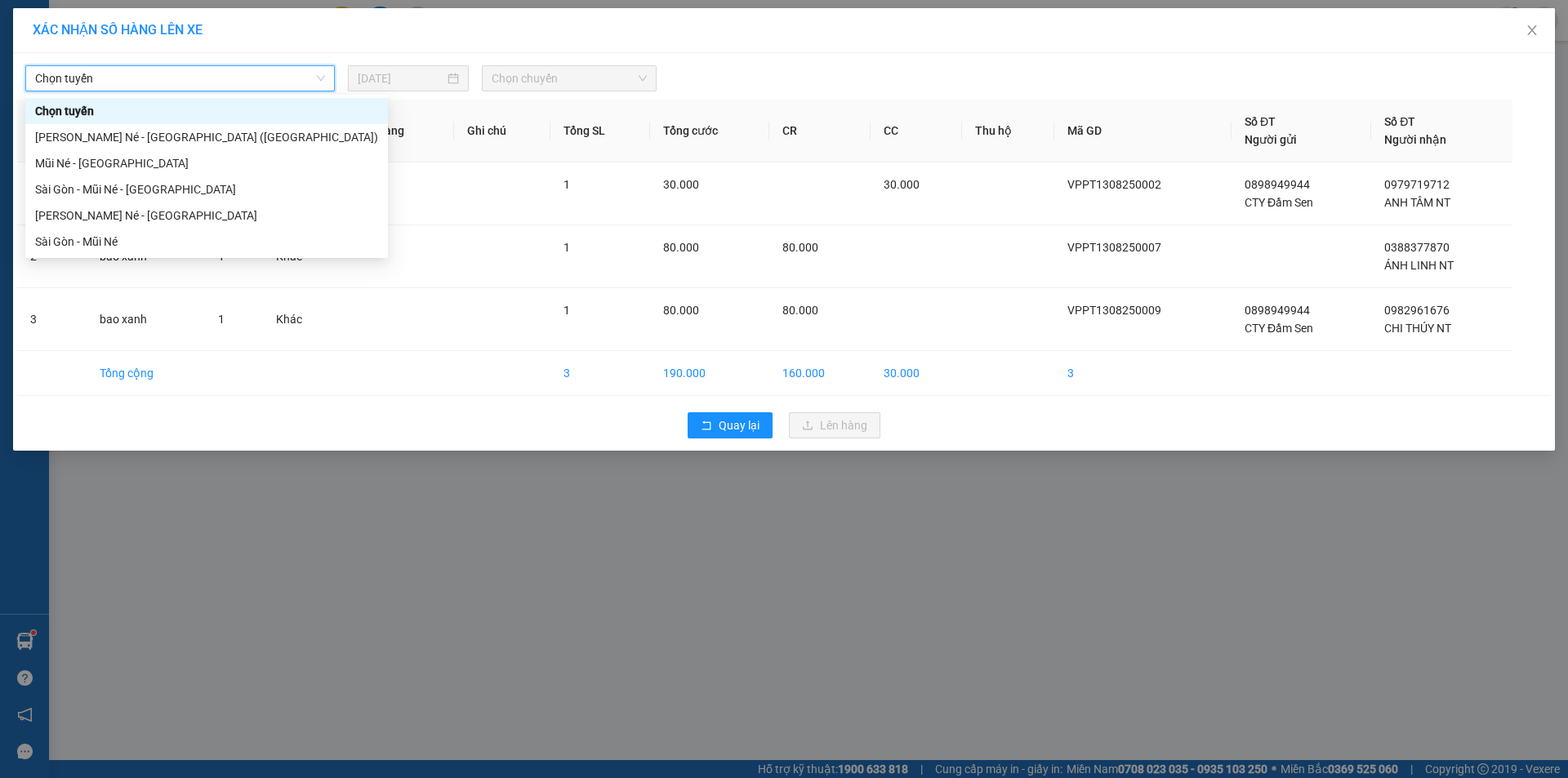
click at [281, 76] on span "Chọn tuyến" at bounding box center [180, 78] width 290 height 25
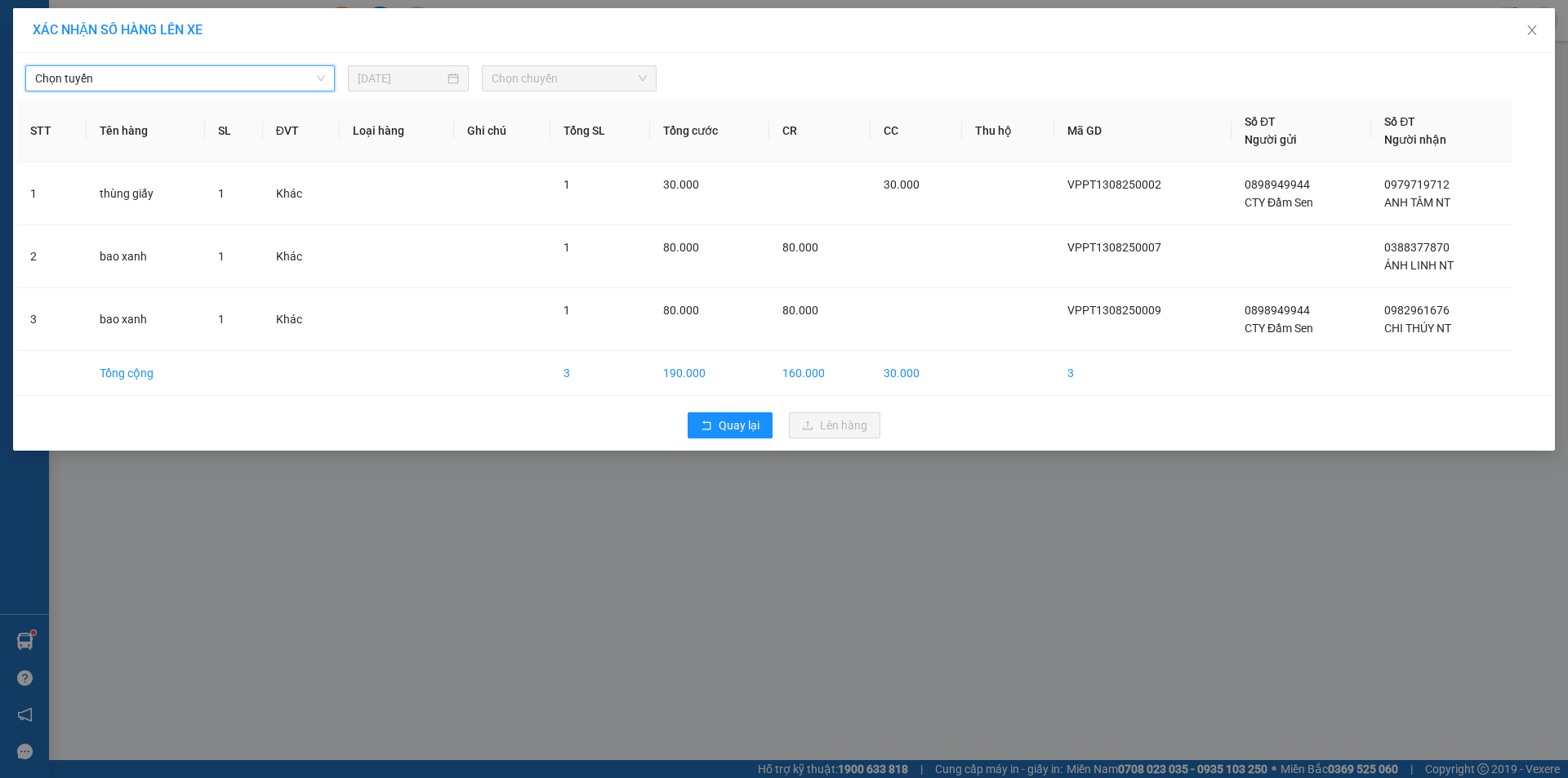
click at [281, 76] on span "Chọn tuyến" at bounding box center [180, 78] width 290 height 25
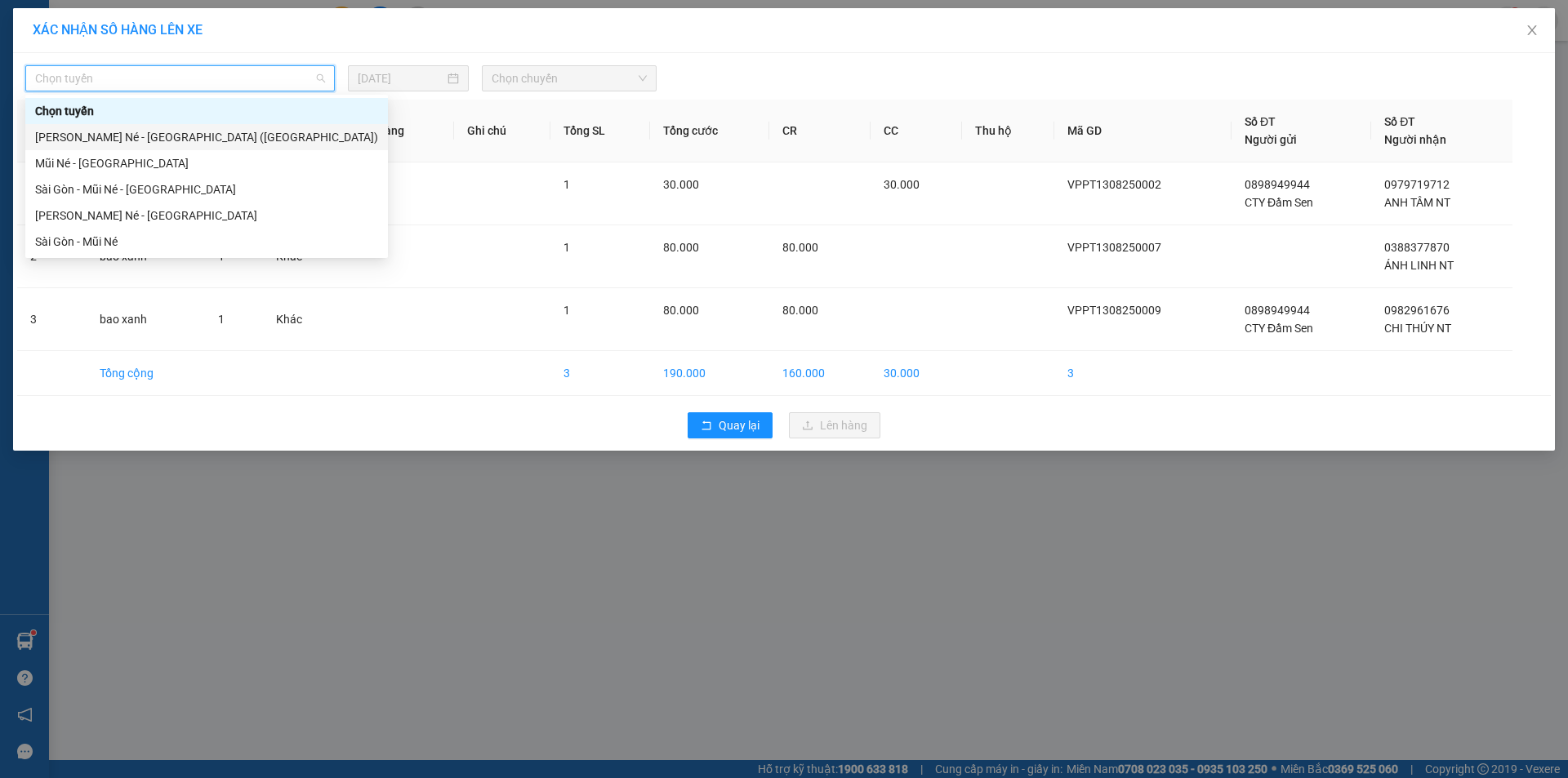
click at [192, 139] on div "[PERSON_NAME] Né - [GEOGRAPHIC_DATA] ([GEOGRAPHIC_DATA])" at bounding box center [206, 137] width 343 height 18
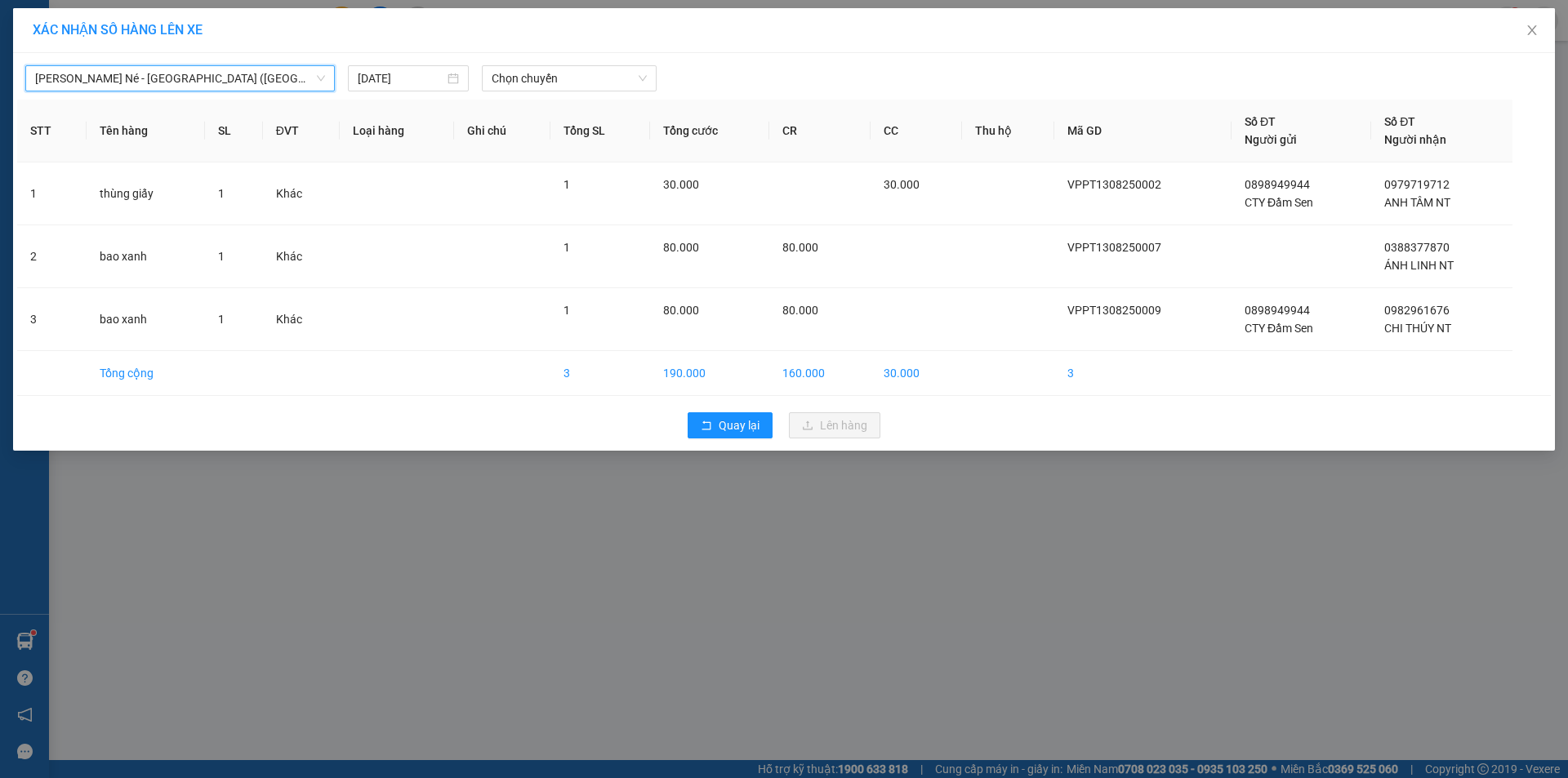
click at [325, 79] on div "[PERSON_NAME] Né - [GEOGRAPHIC_DATA] ([GEOGRAPHIC_DATA])" at bounding box center [180, 78] width 310 height 26
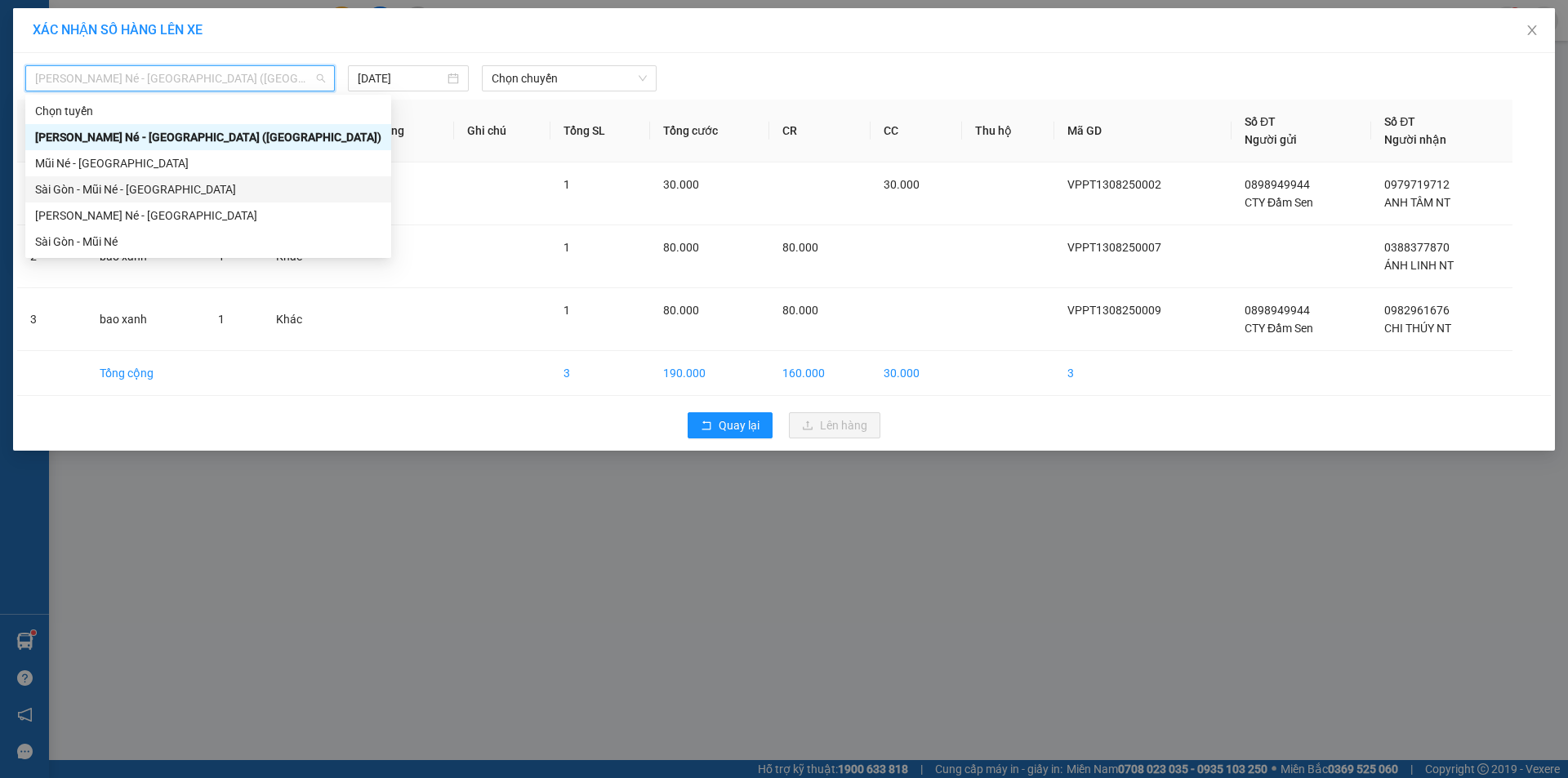
click at [155, 191] on div "Sài Gòn - Mũi Né - [GEOGRAPHIC_DATA]" at bounding box center [208, 189] width 346 height 18
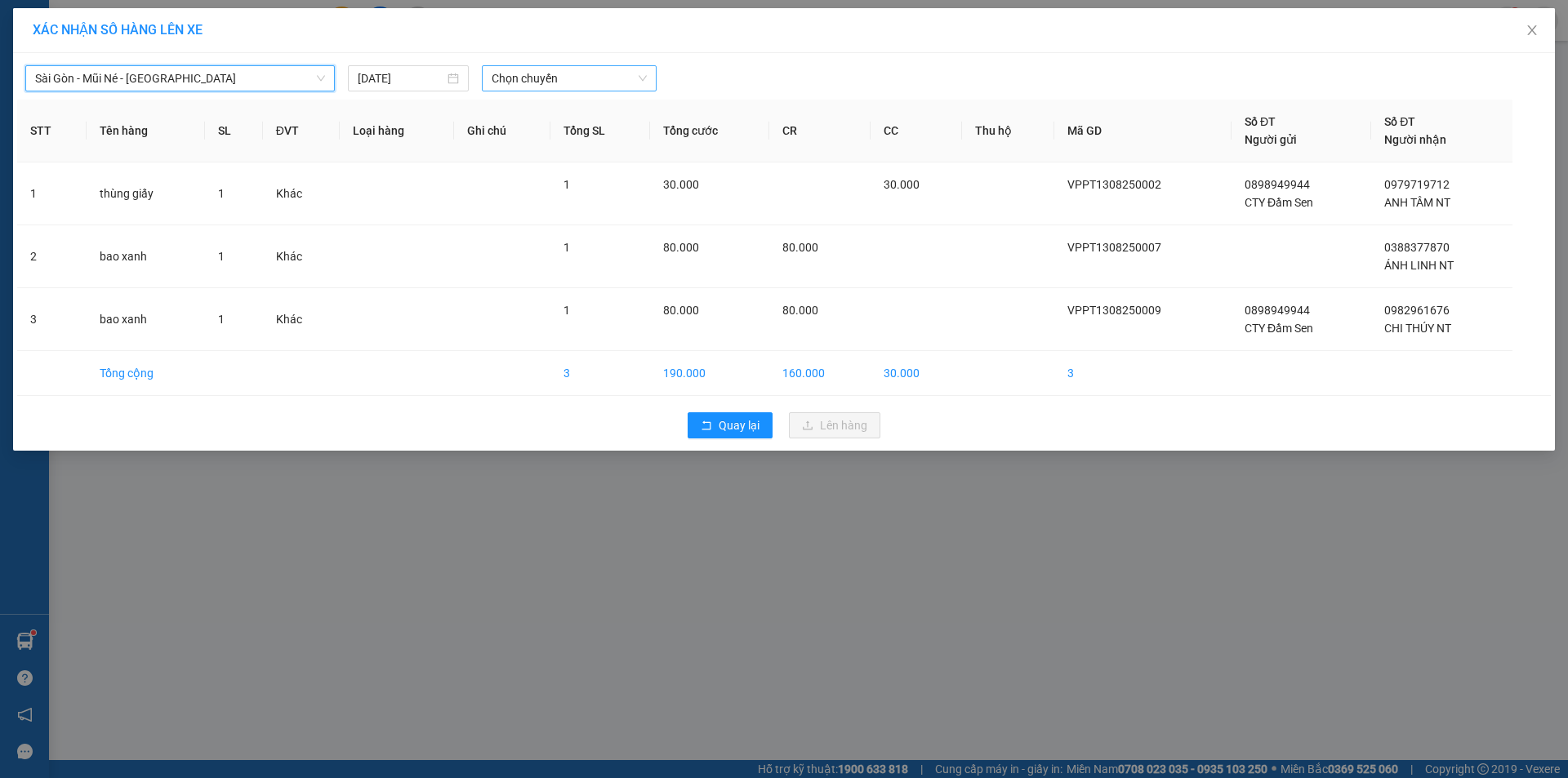
click at [615, 74] on span "Chọn chuyến" at bounding box center [569, 78] width 155 height 25
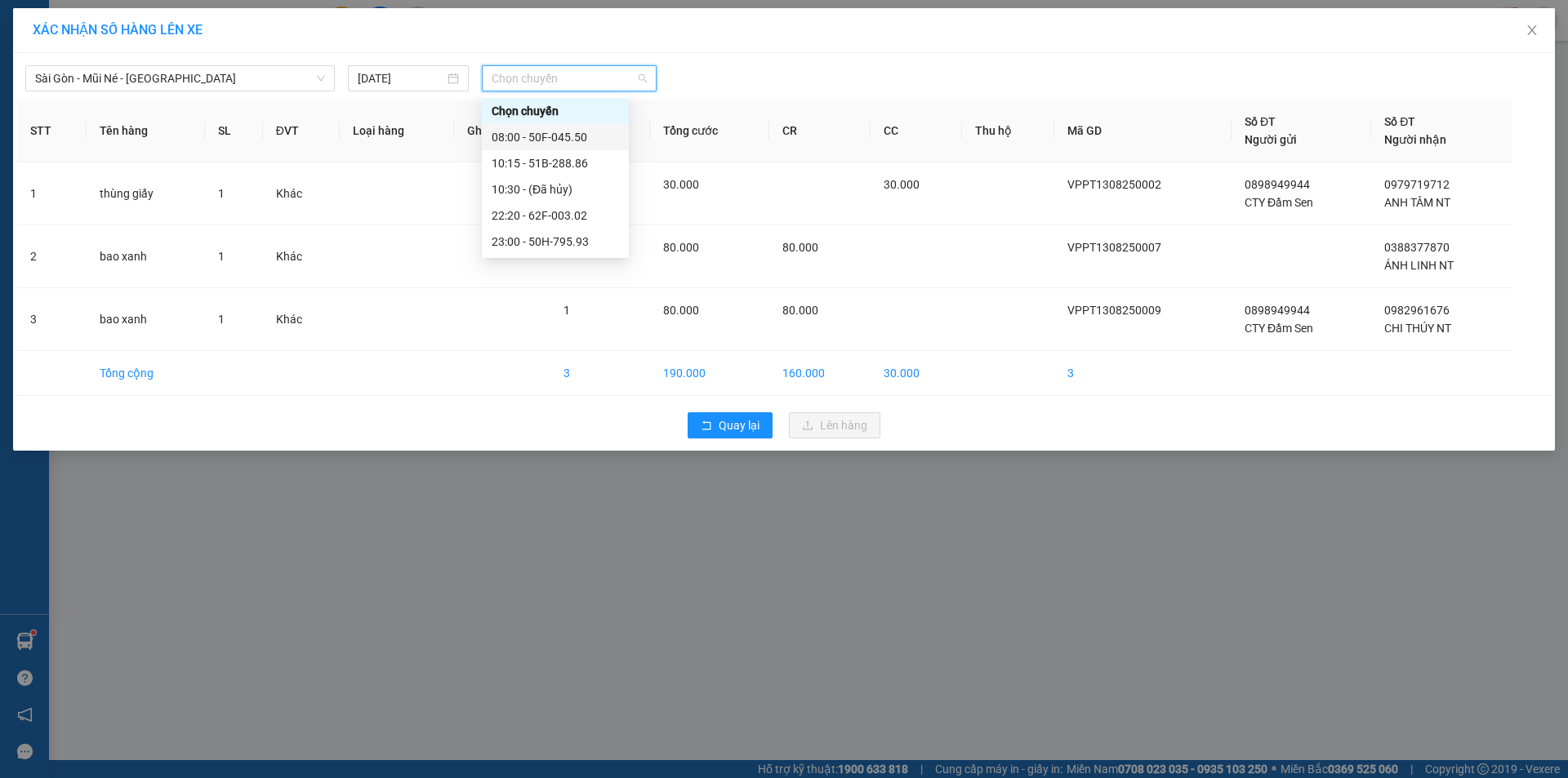
click at [582, 137] on div "08:00 - 50F-045.50" at bounding box center [555, 137] width 127 height 18
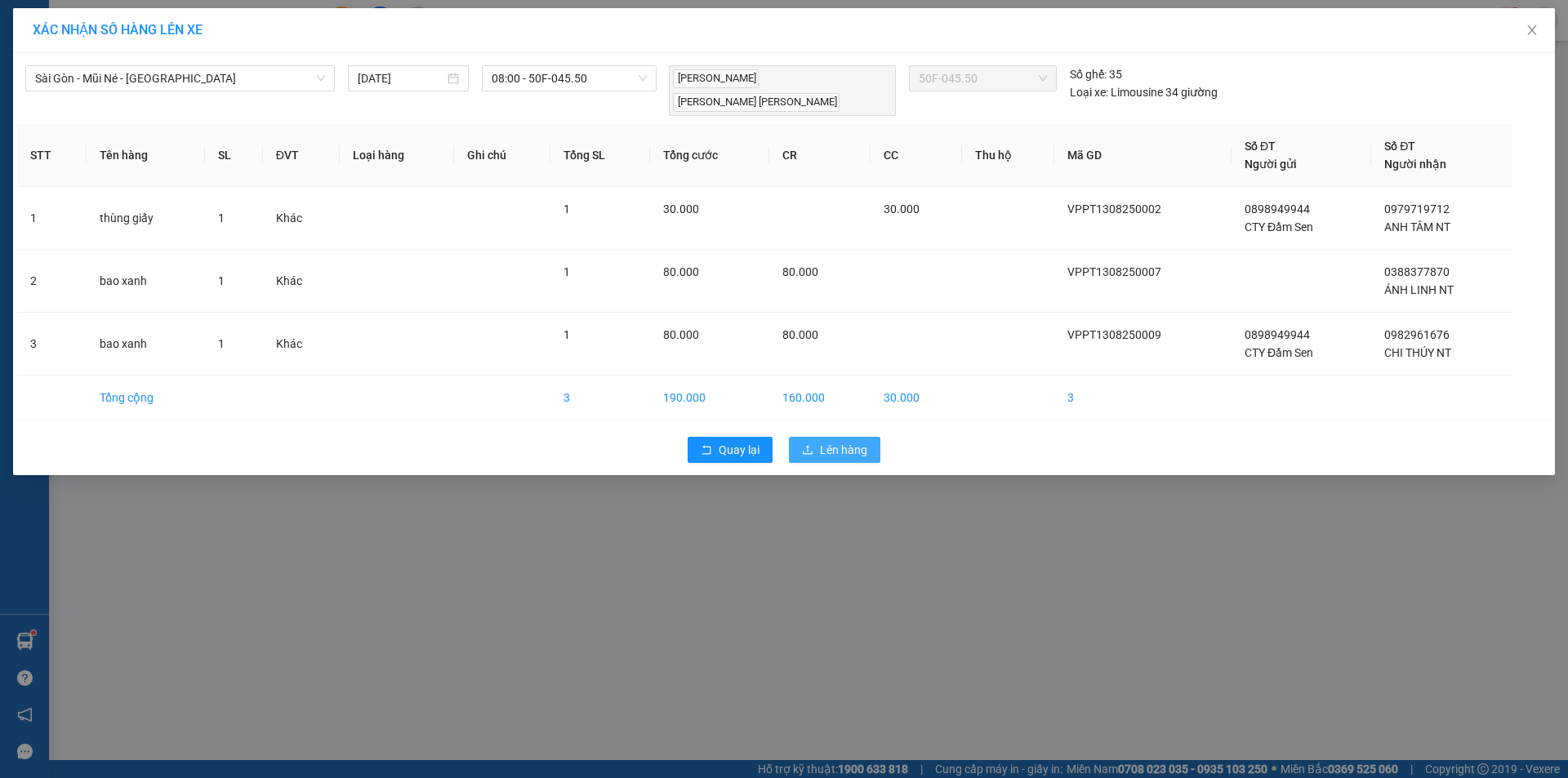
click at [853, 441] on span "Lên hàng" at bounding box center [844, 450] width 48 height 18
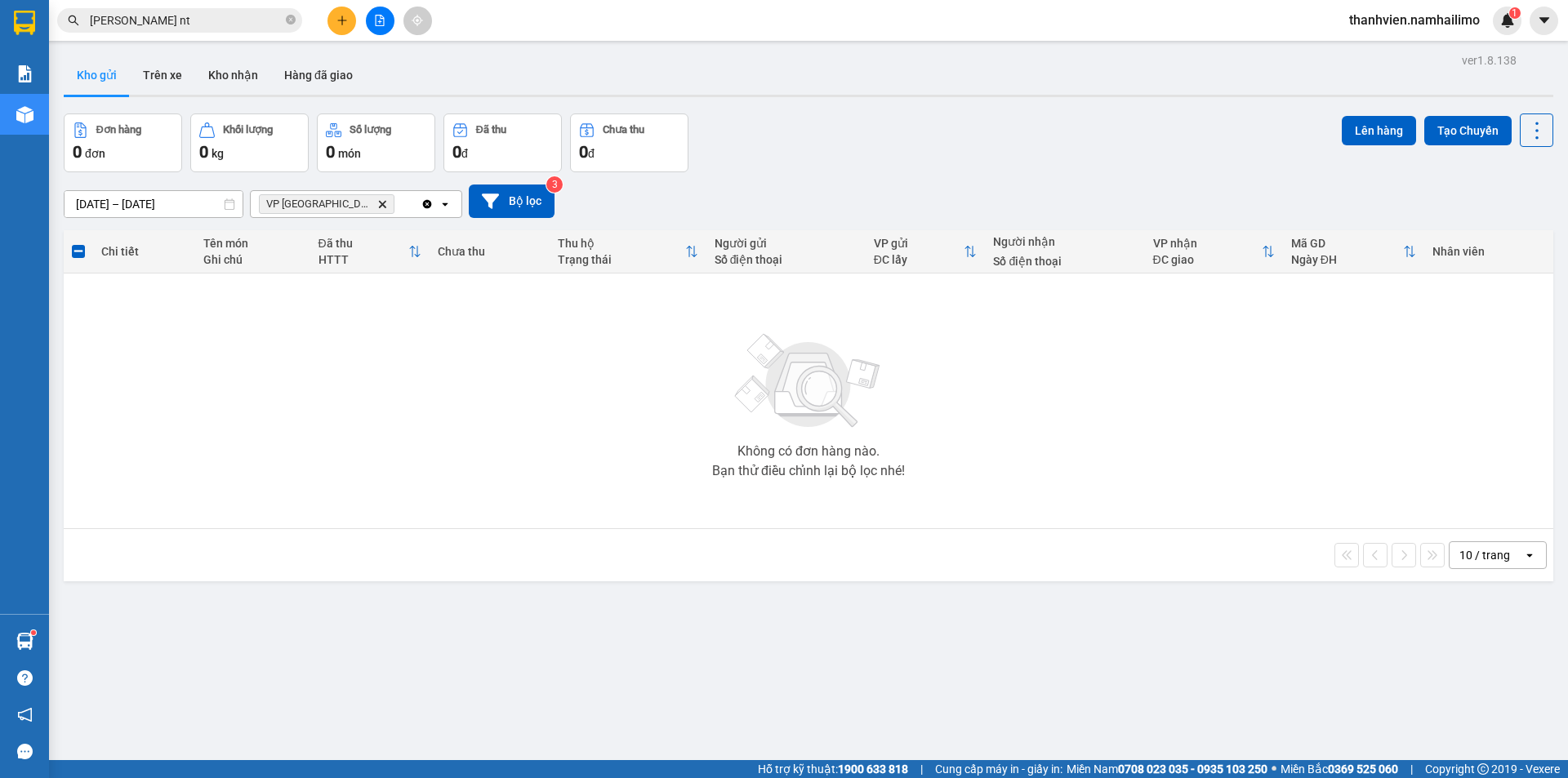
click at [344, 31] on button at bounding box center [342, 21] width 29 height 29
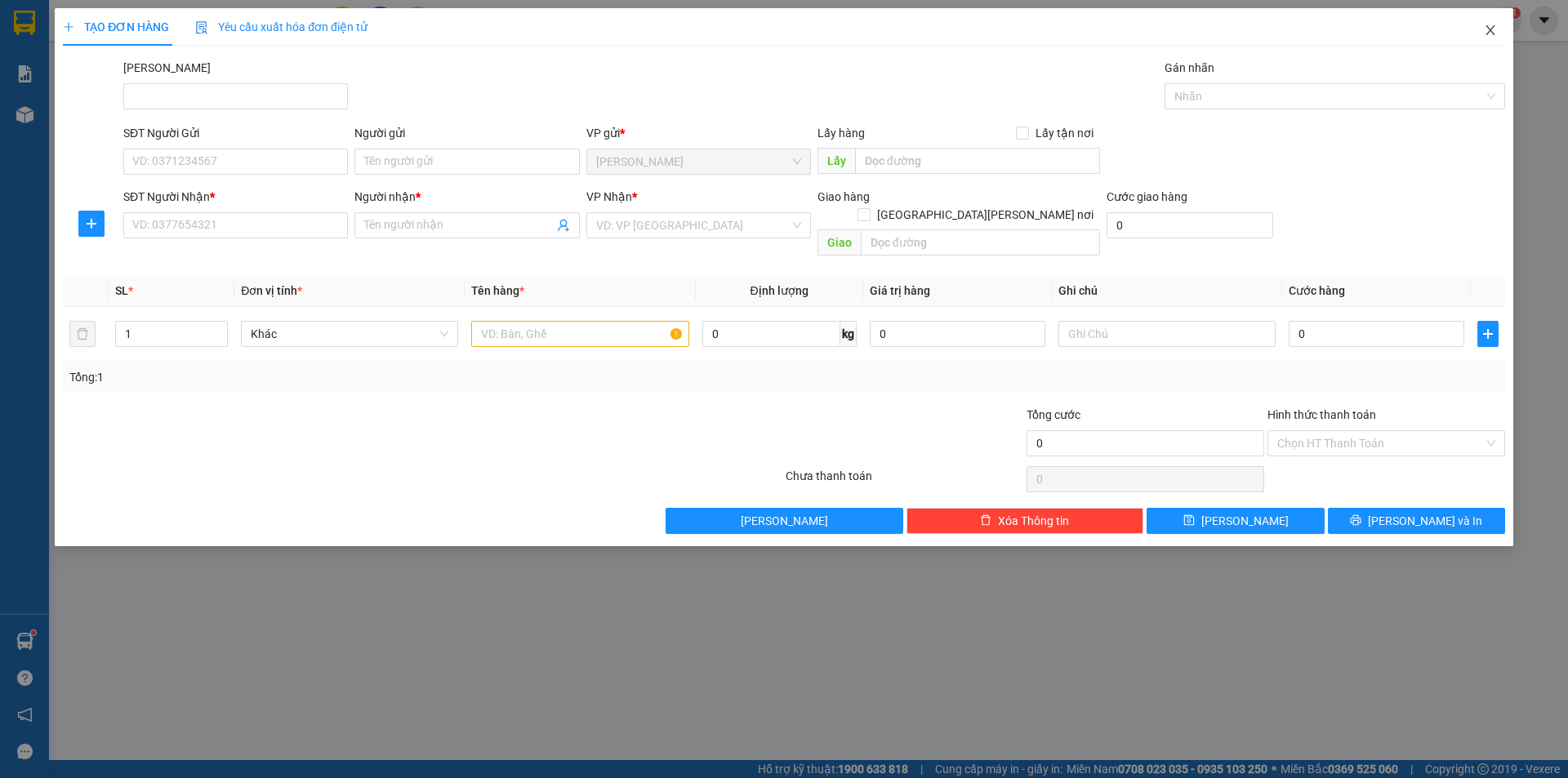
click at [1490, 32] on icon "close" at bounding box center [1490, 31] width 9 height 10
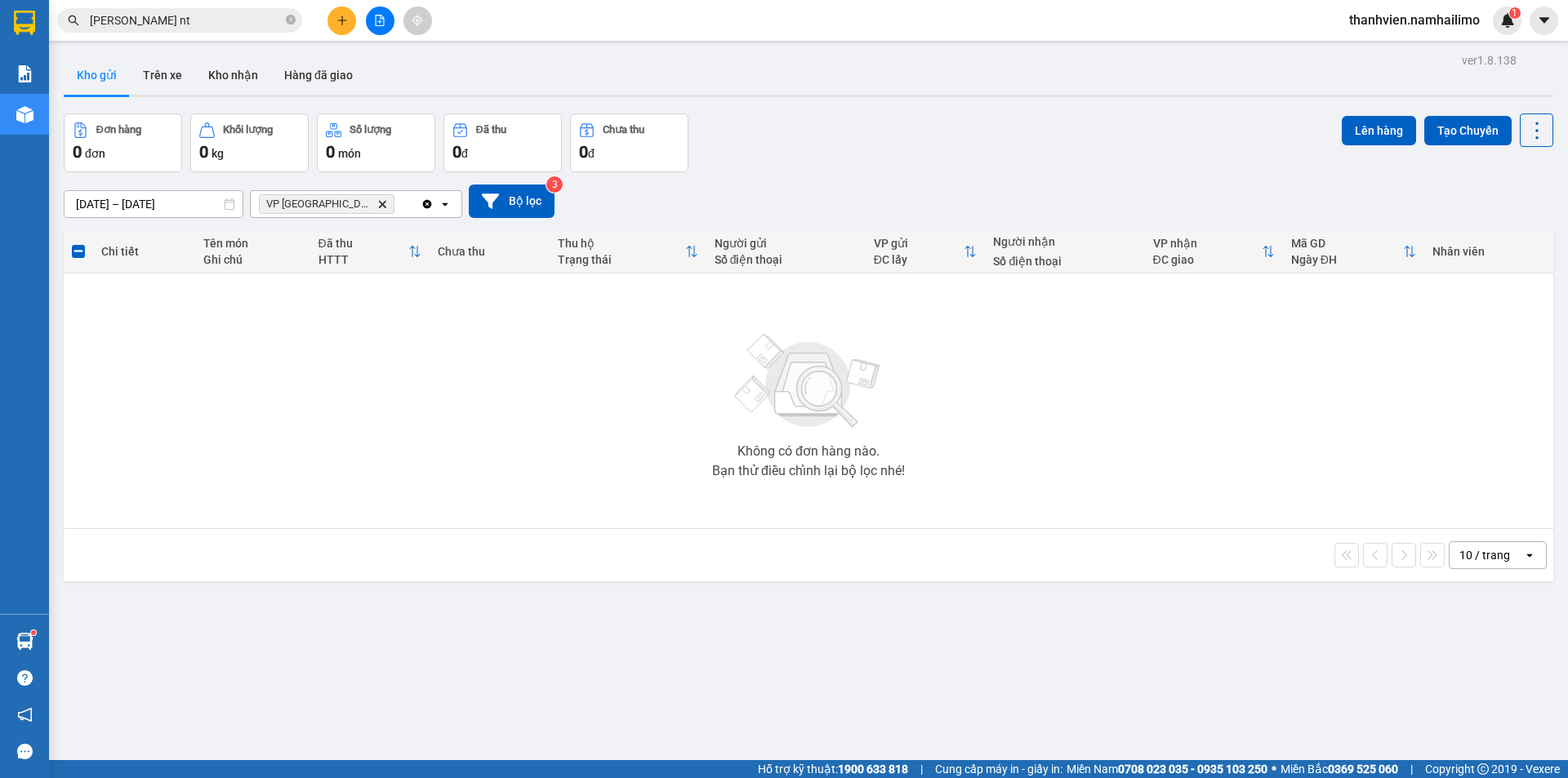
click at [263, 19] on input "[PERSON_NAME] nt" at bounding box center [186, 20] width 193 height 18
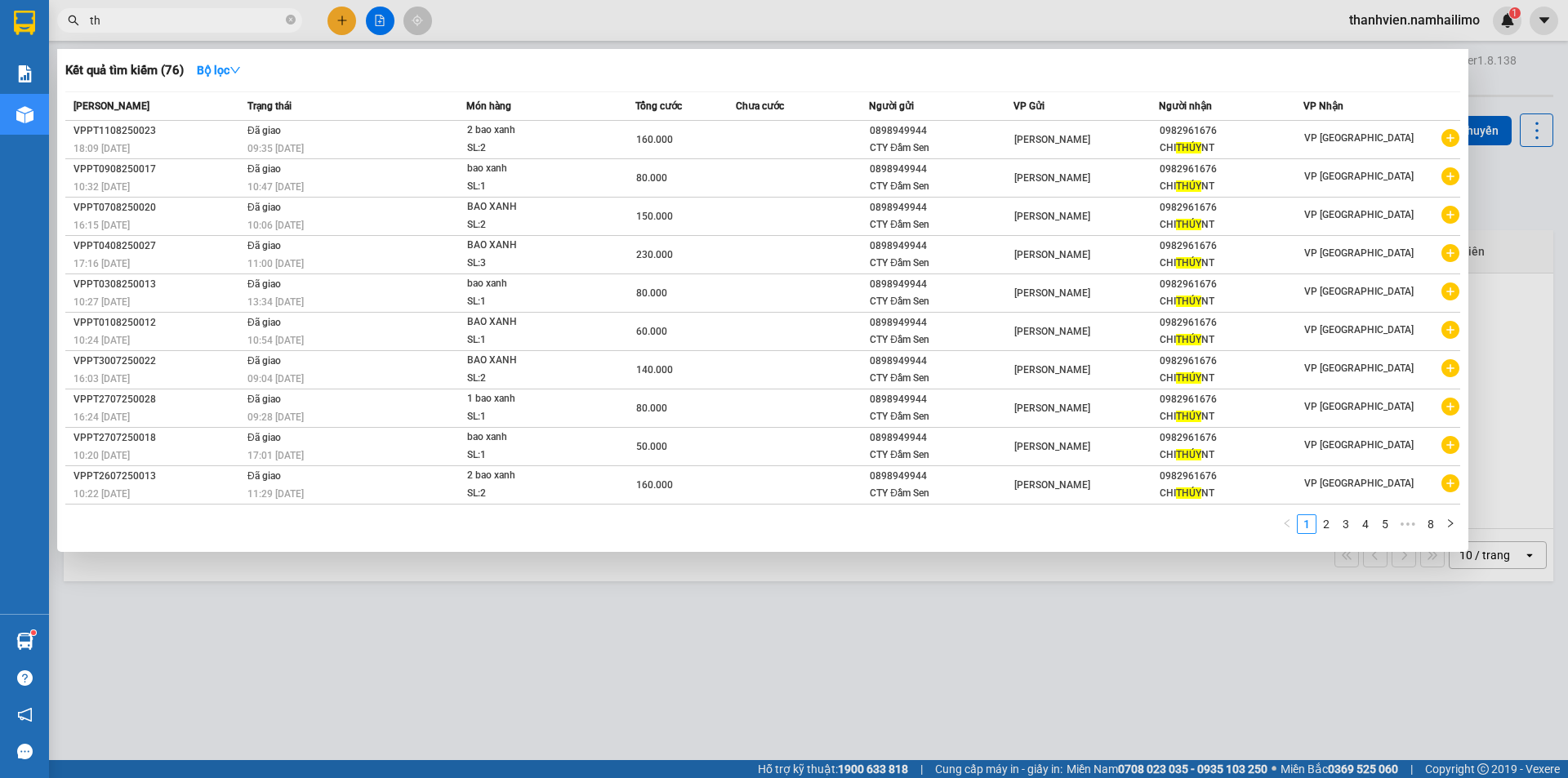
type input "t"
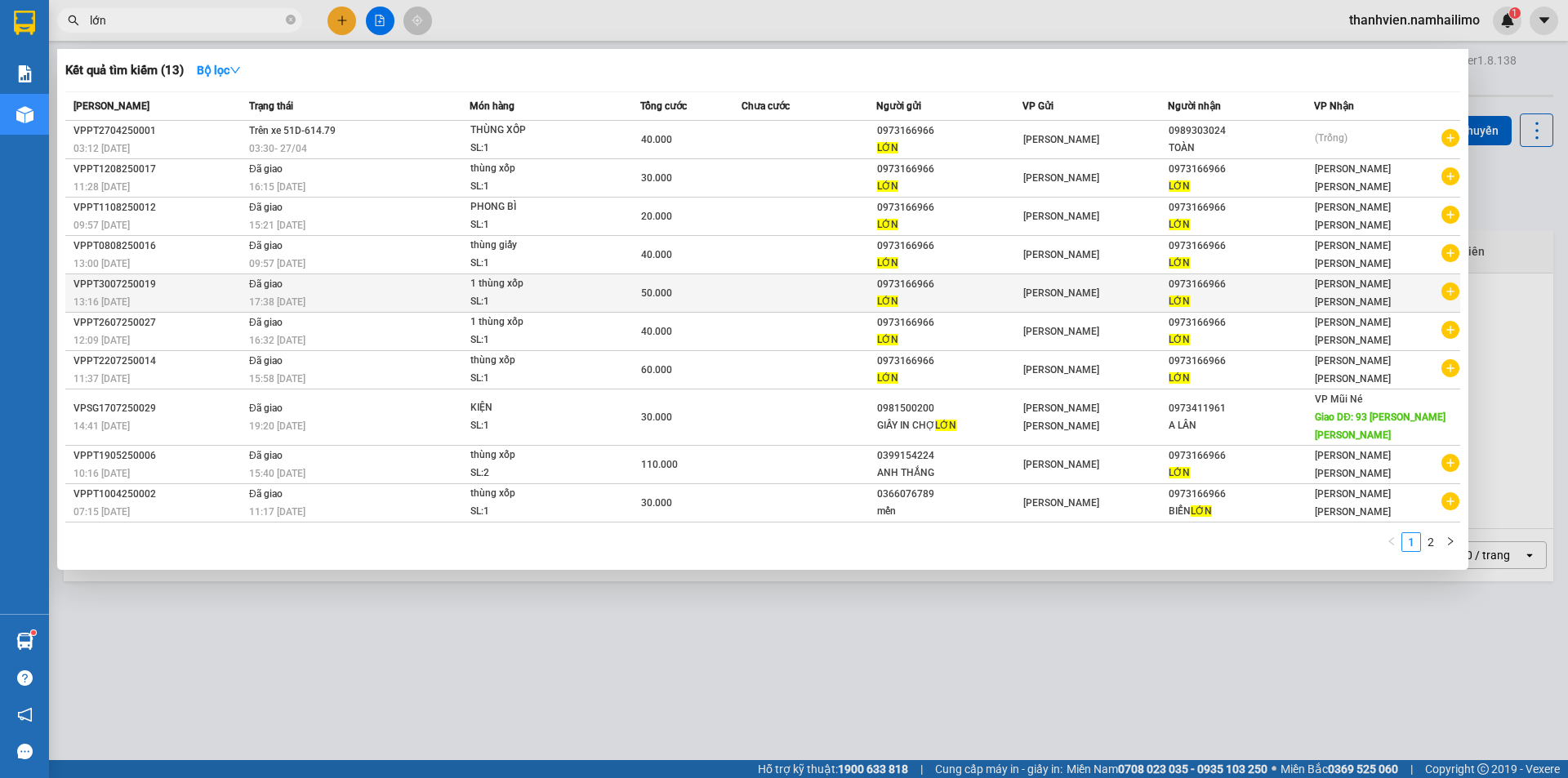
type input "lớn"
click at [1444, 292] on icon "plus-circle" at bounding box center [1450, 291] width 18 height 18
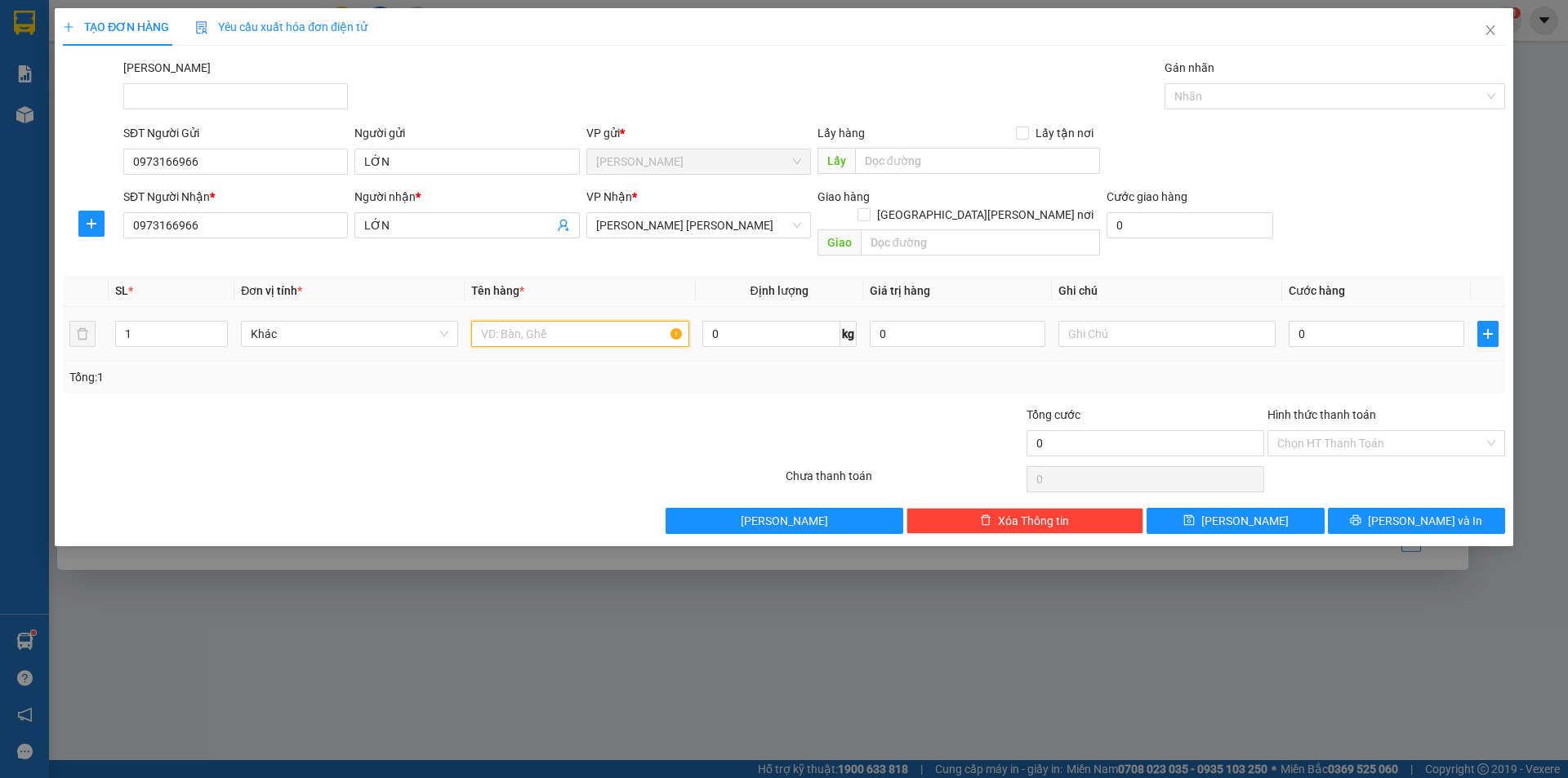
click at [529, 321] on input "text" at bounding box center [580, 333] width 217 height 26
type input "thùng xốp vàng"
click at [1323, 321] on input "0" at bounding box center [1376, 333] width 176 height 26
type input "6"
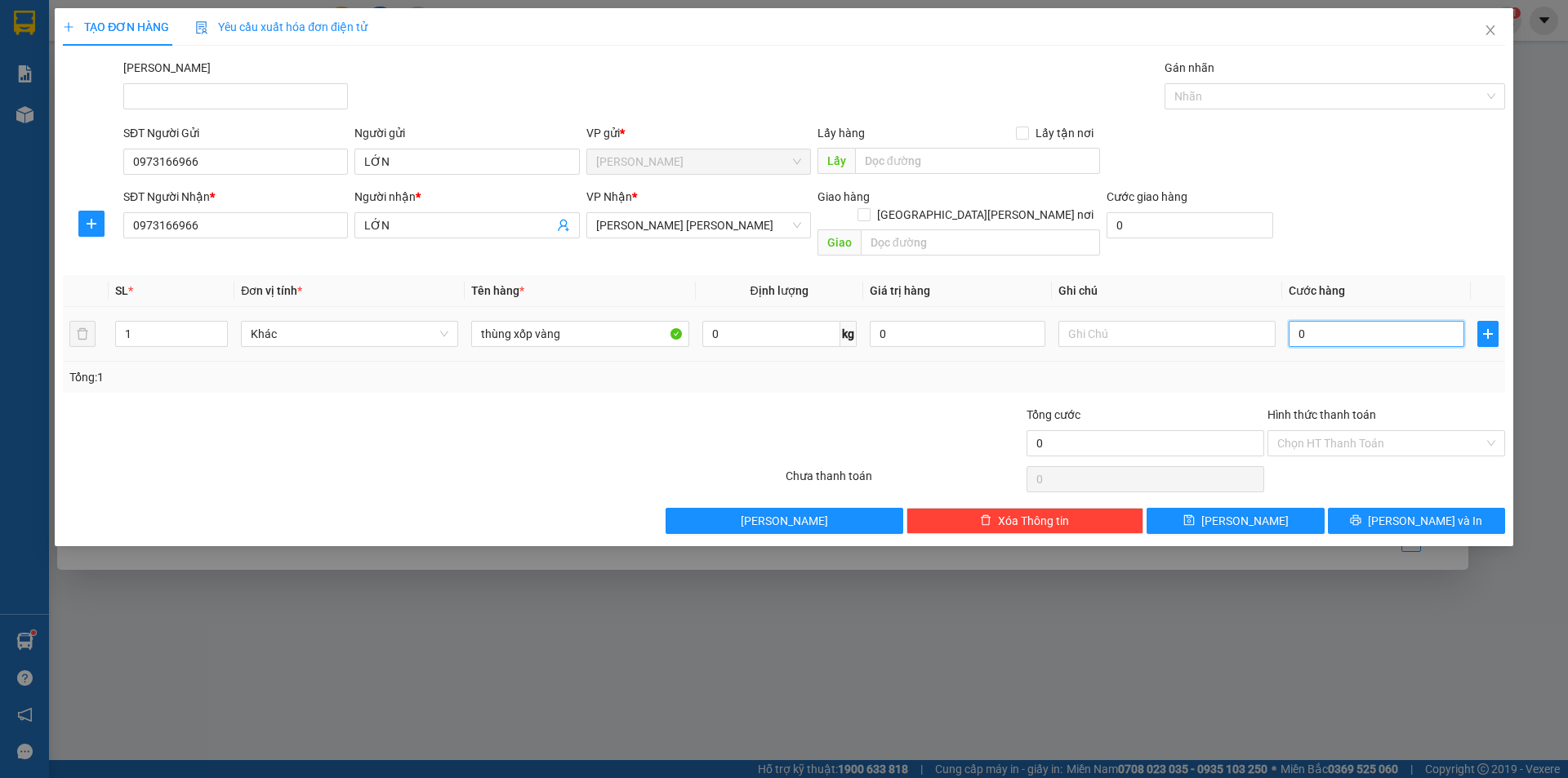
type input "6"
type input "60"
type input "60.000"
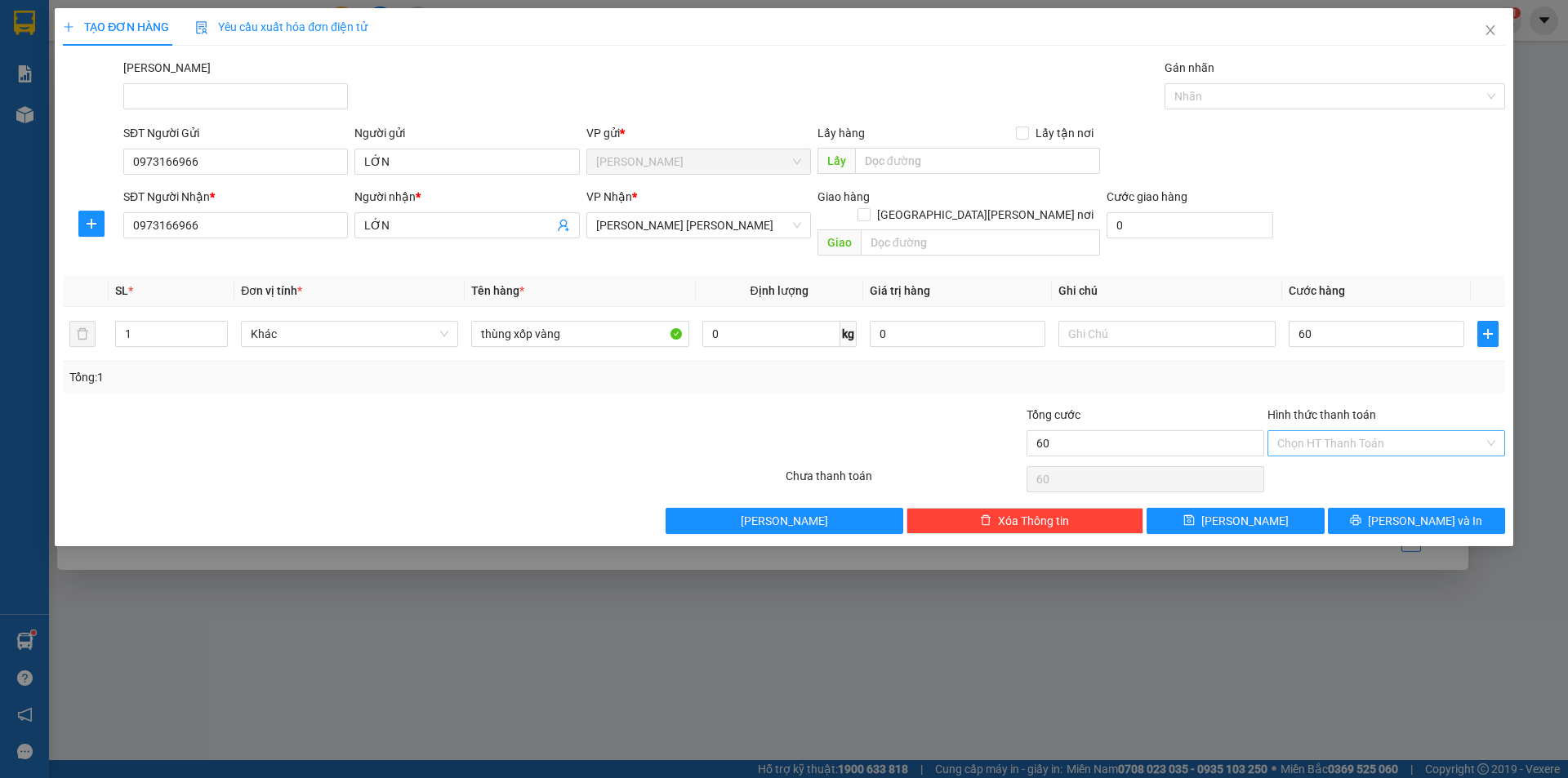
type input "60.000"
click at [1356, 431] on input "Hình thức thanh toán" at bounding box center [1380, 443] width 206 height 25
click at [1349, 456] on div "Tại văn phòng" at bounding box center [1386, 457] width 218 height 18
type input "0"
click at [1430, 512] on span "[PERSON_NAME] và In" at bounding box center [1425, 520] width 115 height 18
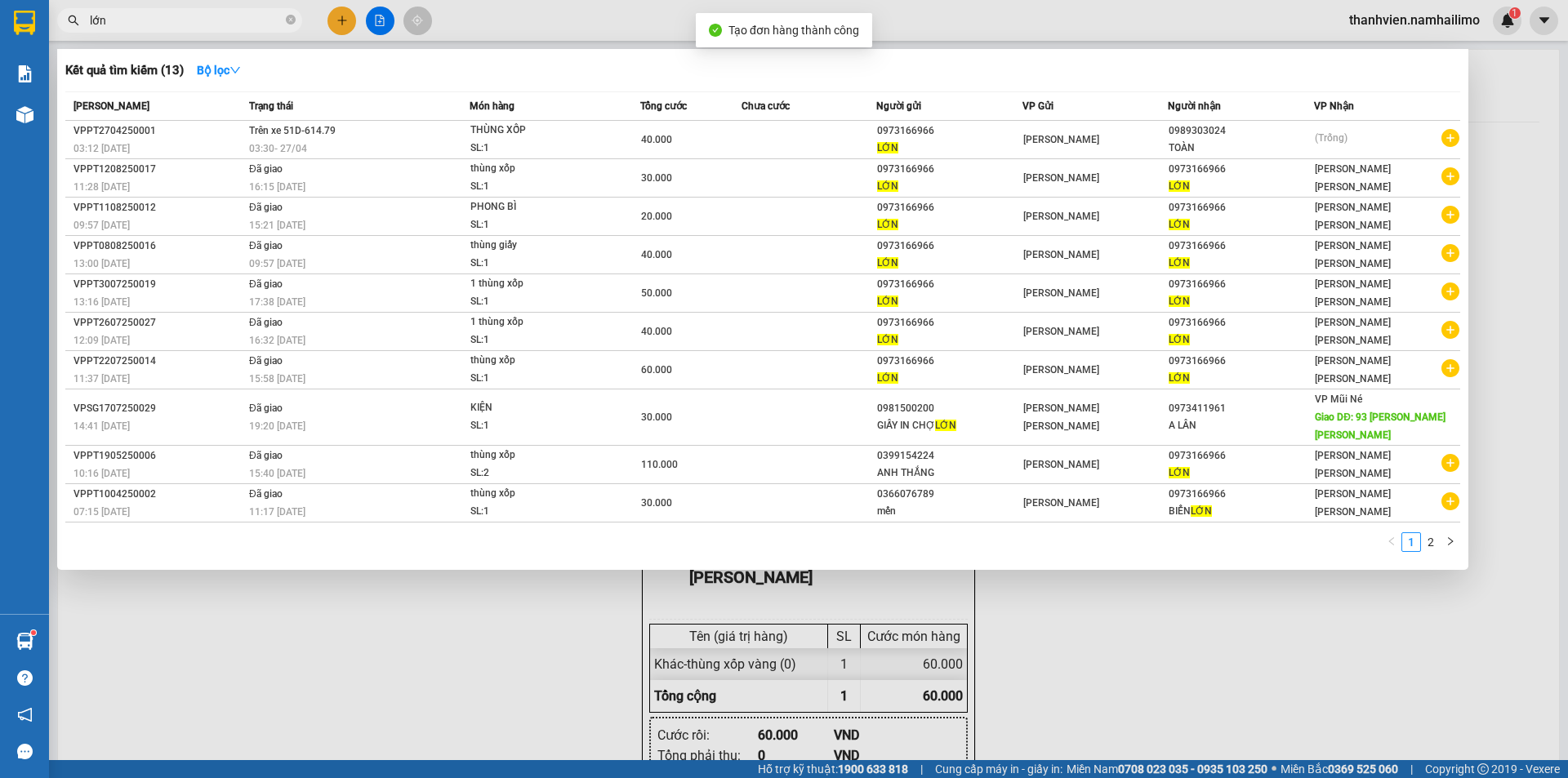
drag, startPoint x: 1177, startPoint y: 643, endPoint x: 1200, endPoint y: 611, distance: 39.4
click at [1184, 634] on div at bounding box center [784, 389] width 1568 height 778
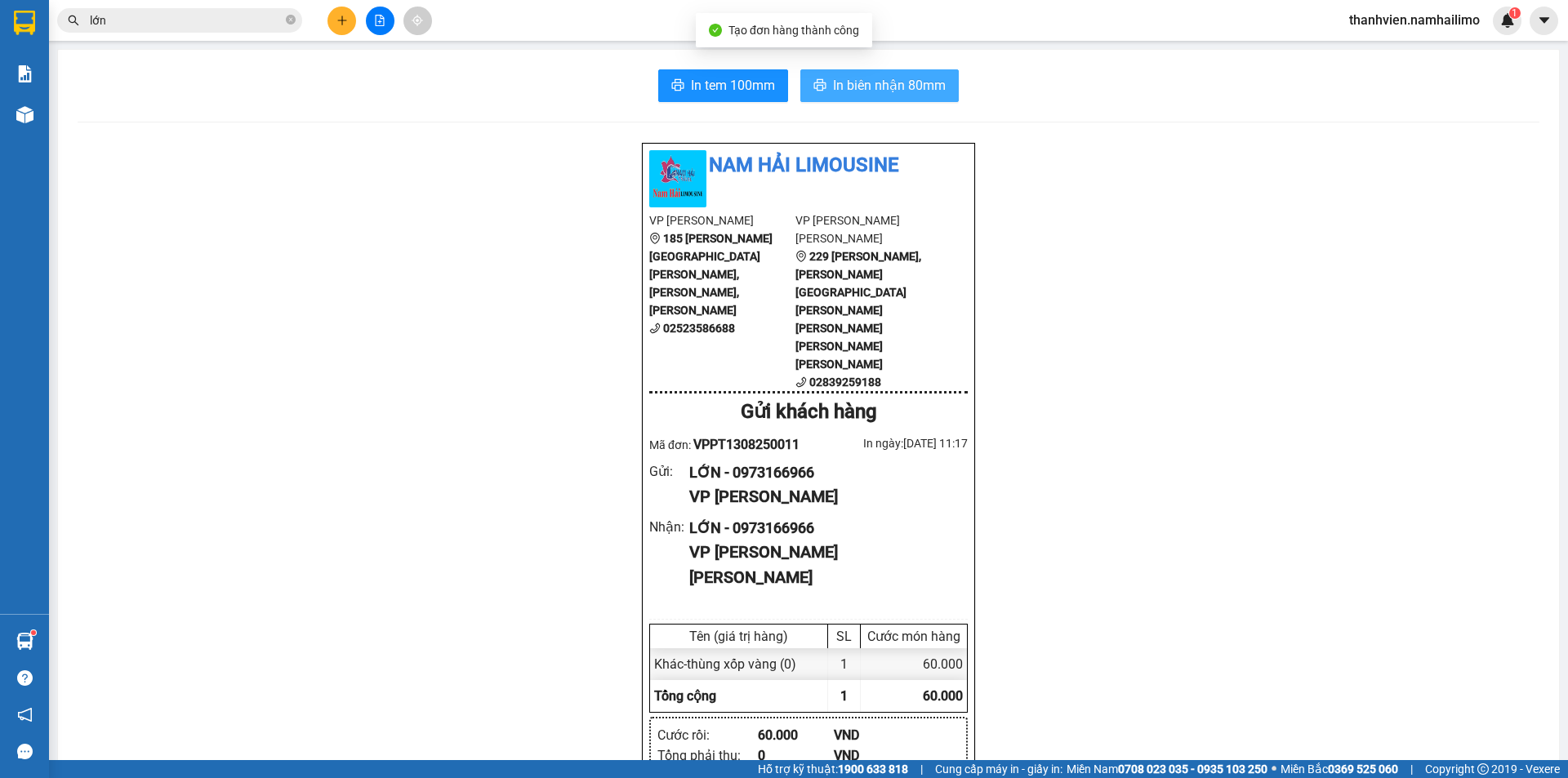
click at [905, 80] on span "In biên nhận 80mm" at bounding box center [889, 86] width 113 height 20
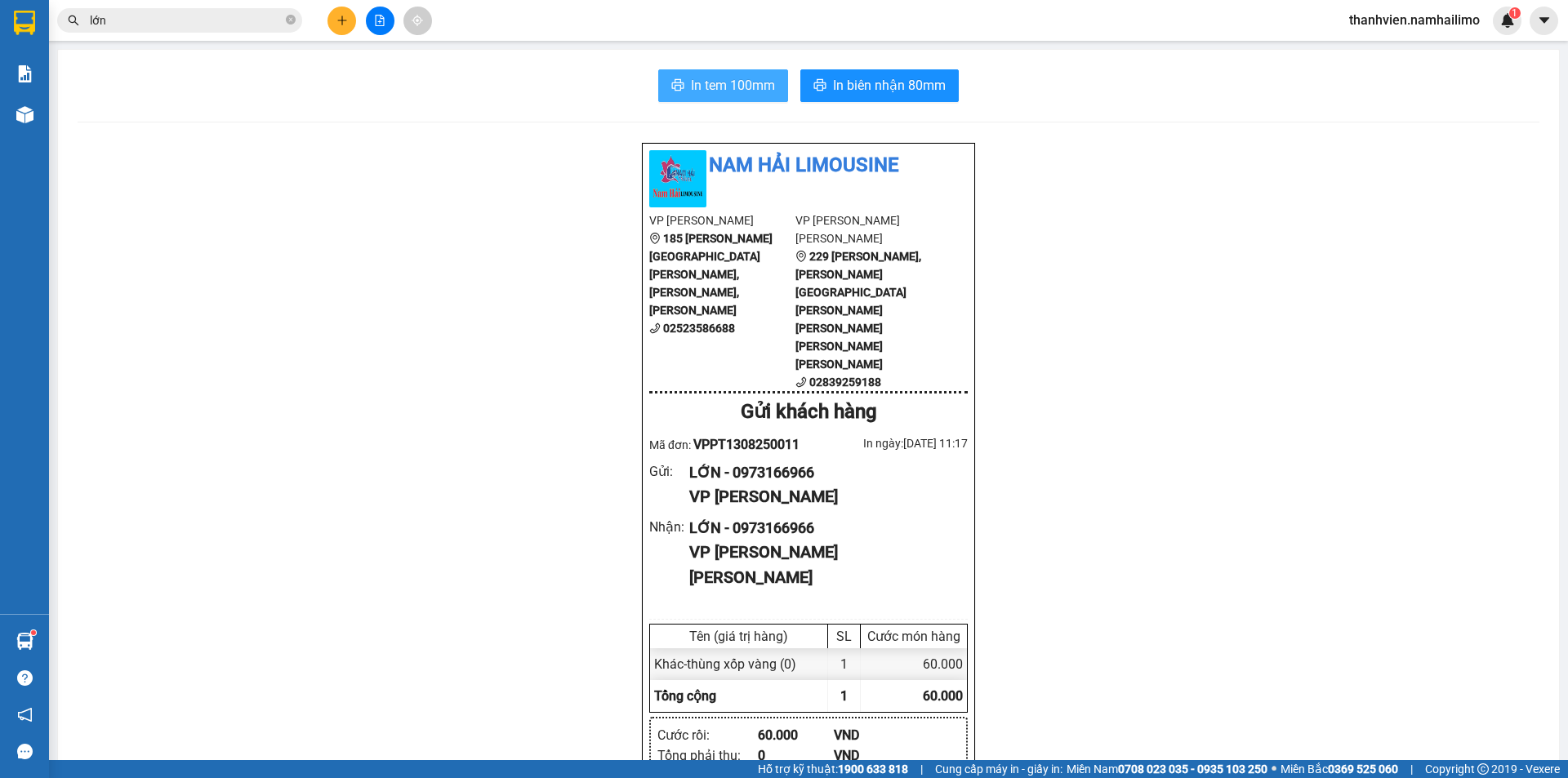
click at [764, 84] on span "In tem 100mm" at bounding box center [733, 86] width 84 height 20
click at [191, 27] on input "lớn" at bounding box center [186, 20] width 193 height 18
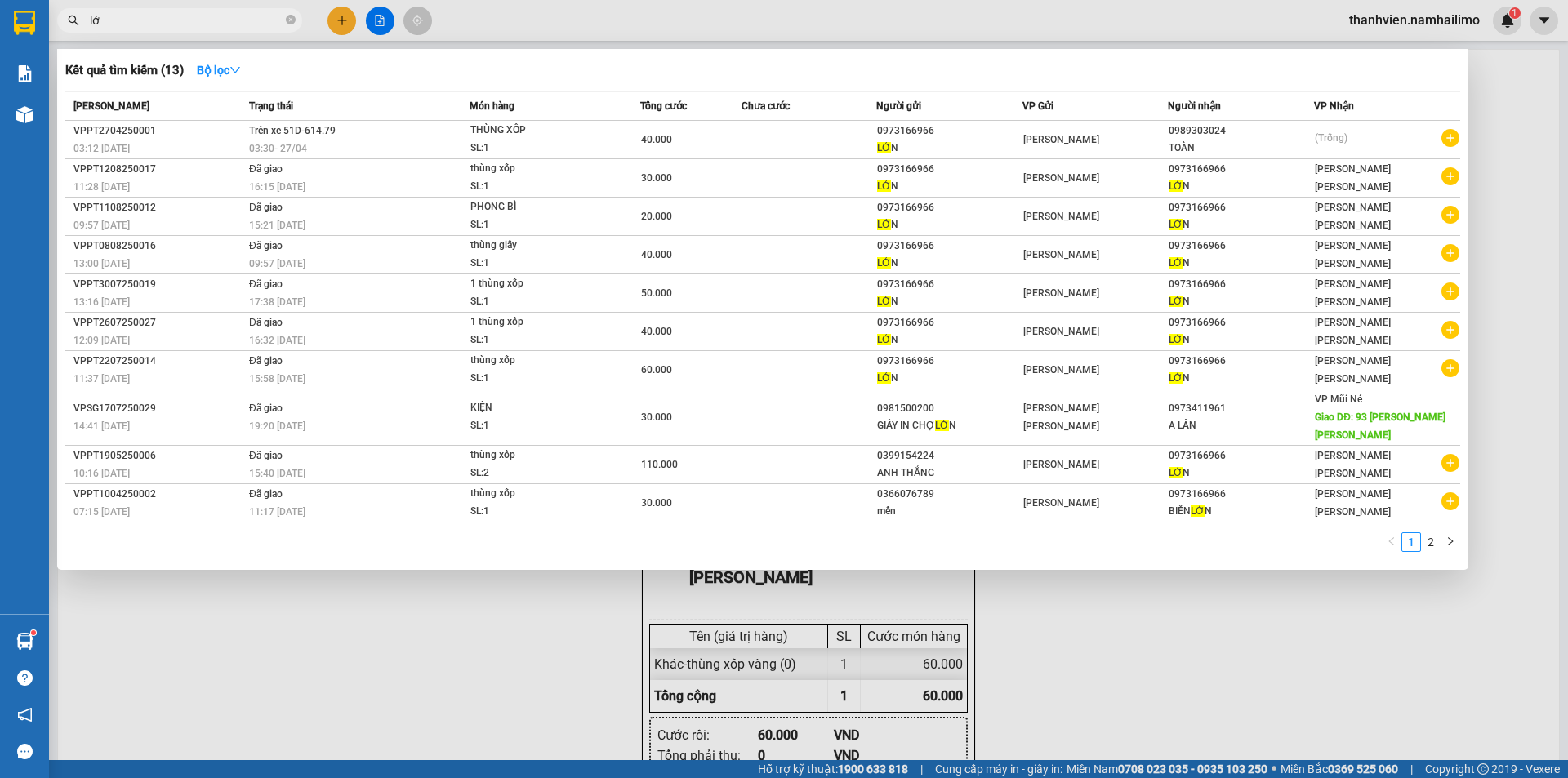
type input "l"
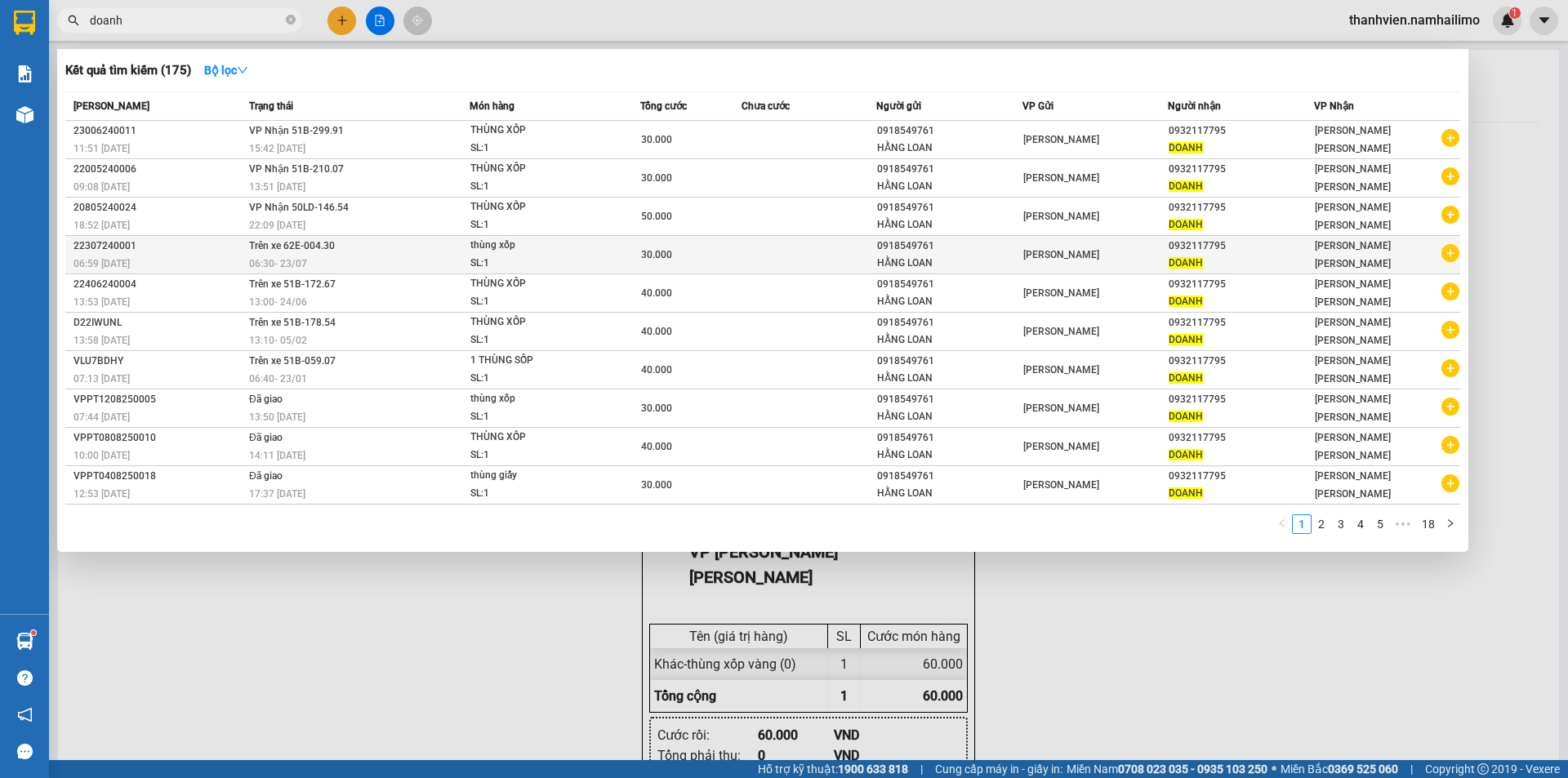
type input "doanh"
click at [1457, 258] on icon "plus-circle" at bounding box center [1450, 253] width 18 height 18
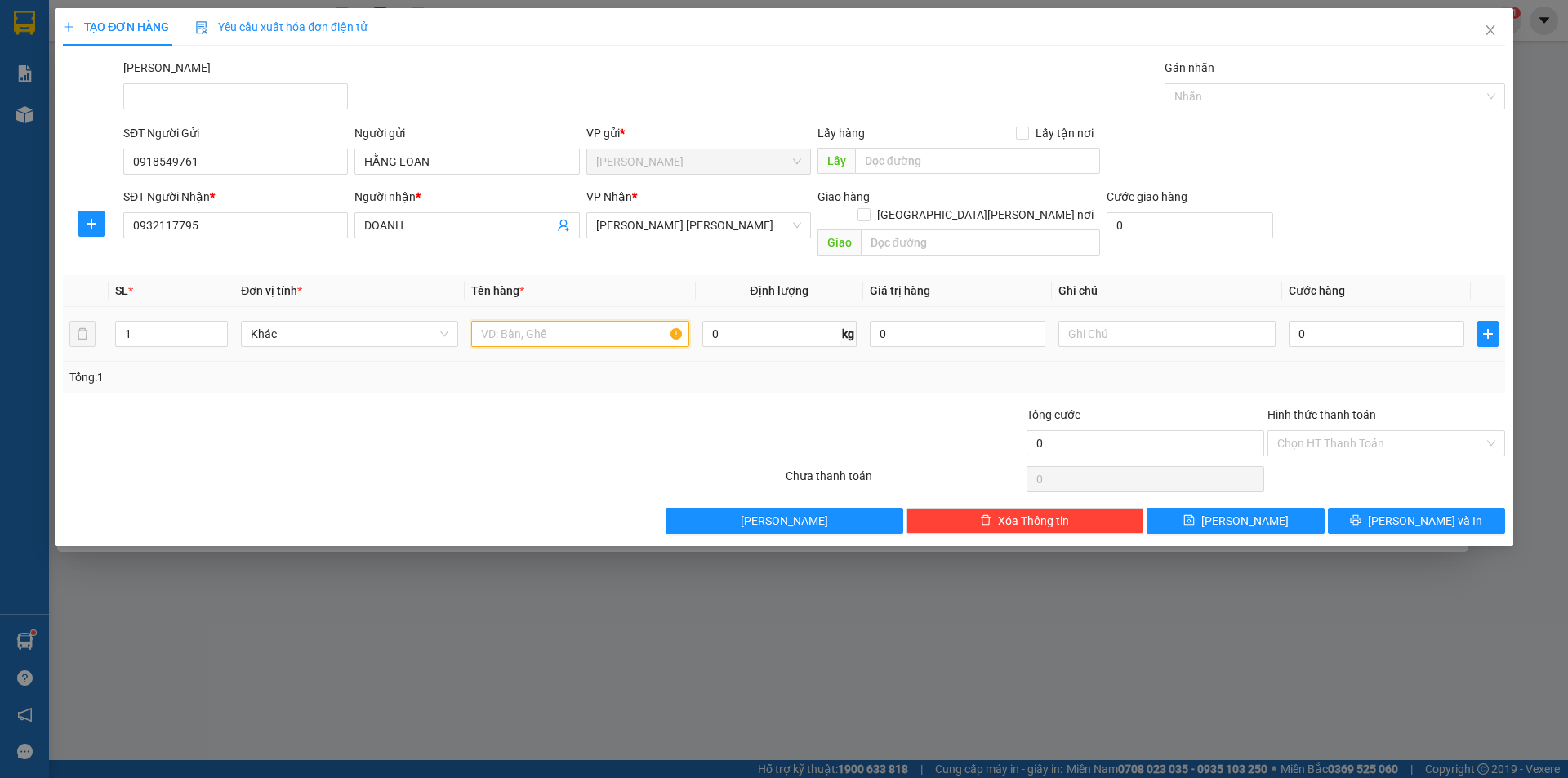
click at [576, 321] on input "text" at bounding box center [580, 333] width 217 height 26
type input "thùng xốp trắng"
click at [1321, 321] on input "0" at bounding box center [1376, 333] width 176 height 26
type input "4"
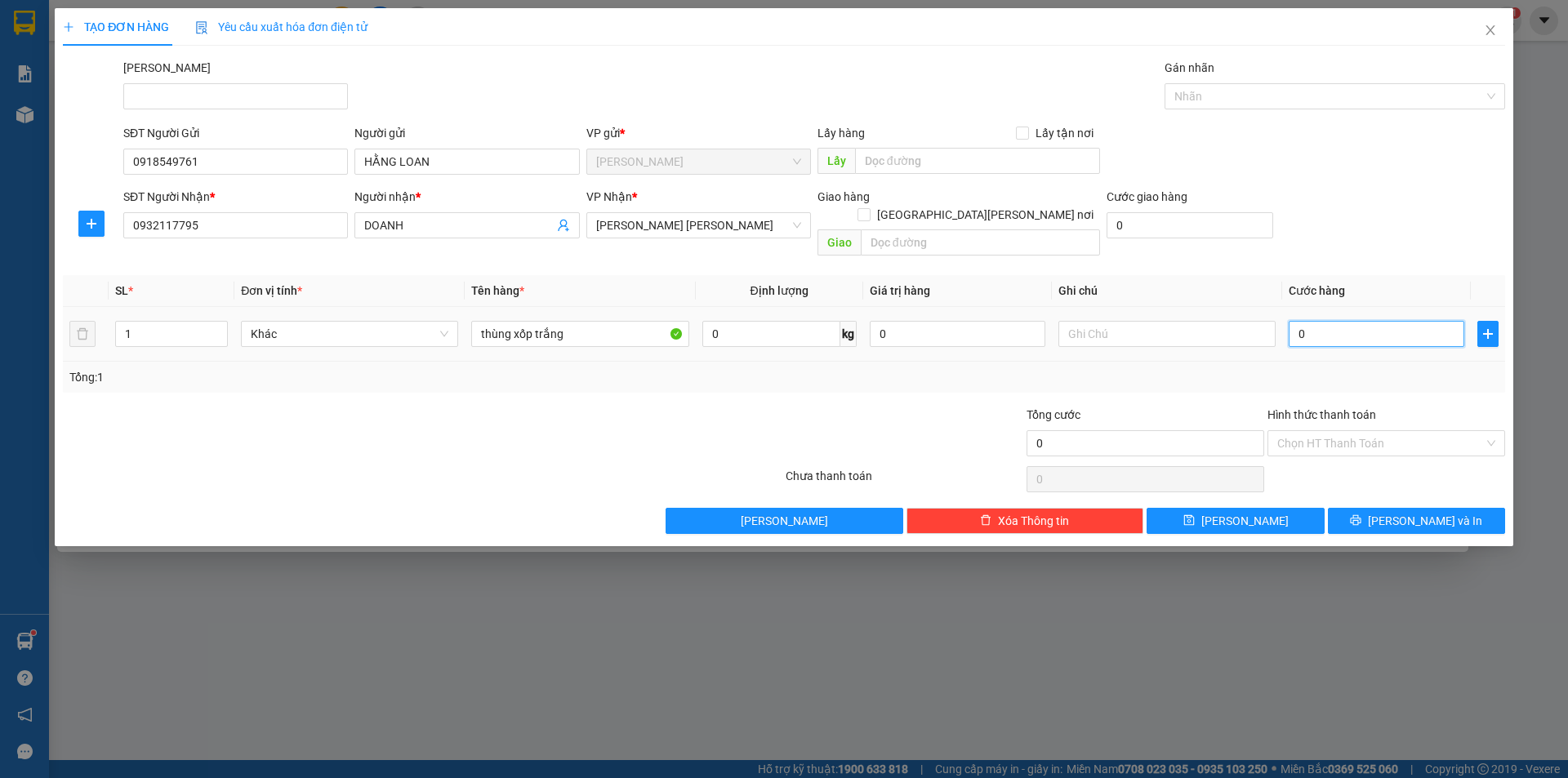
type input "4"
type input "40"
type input "40.000"
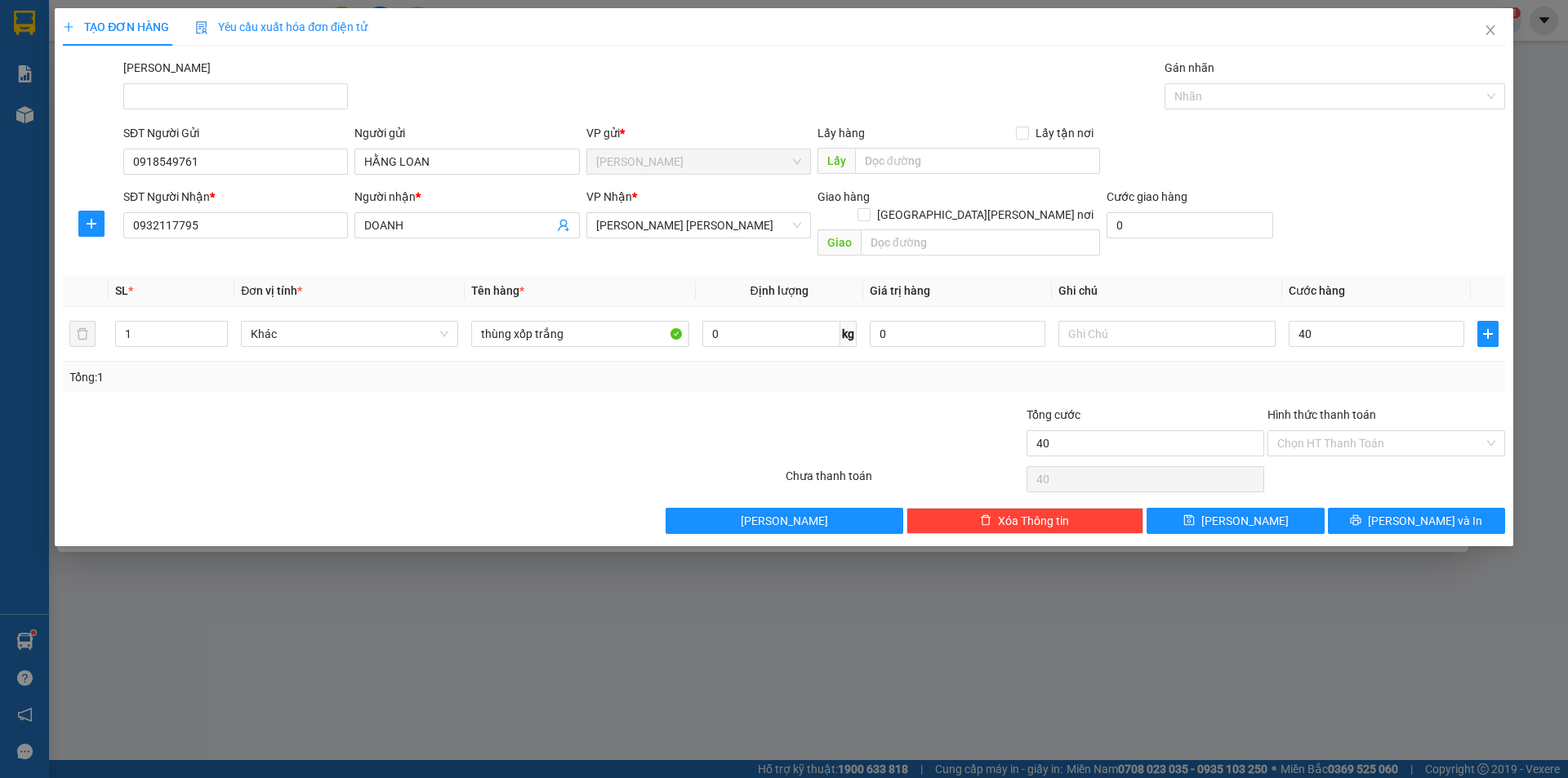
type input "40.000"
click at [1397, 411] on div "Hình thức thanh toán" at bounding box center [1386, 417] width 238 height 25
click at [1391, 431] on input "Hình thức thanh toán" at bounding box center [1380, 443] width 206 height 25
click at [1380, 457] on div "Tại văn phòng" at bounding box center [1386, 457] width 218 height 18
type input "0"
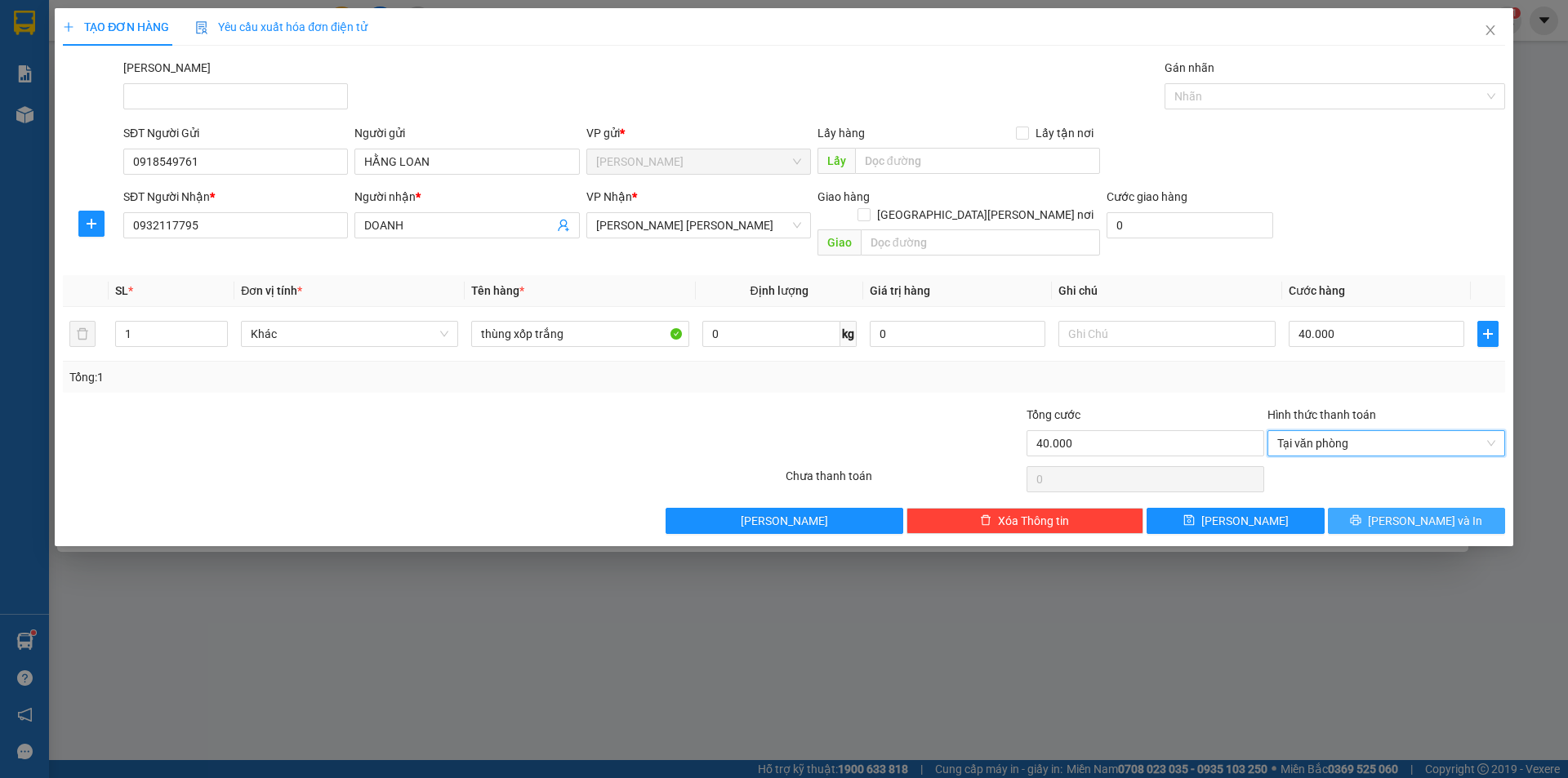
click at [1362, 514] on icon "printer" at bounding box center [1355, 519] width 11 height 11
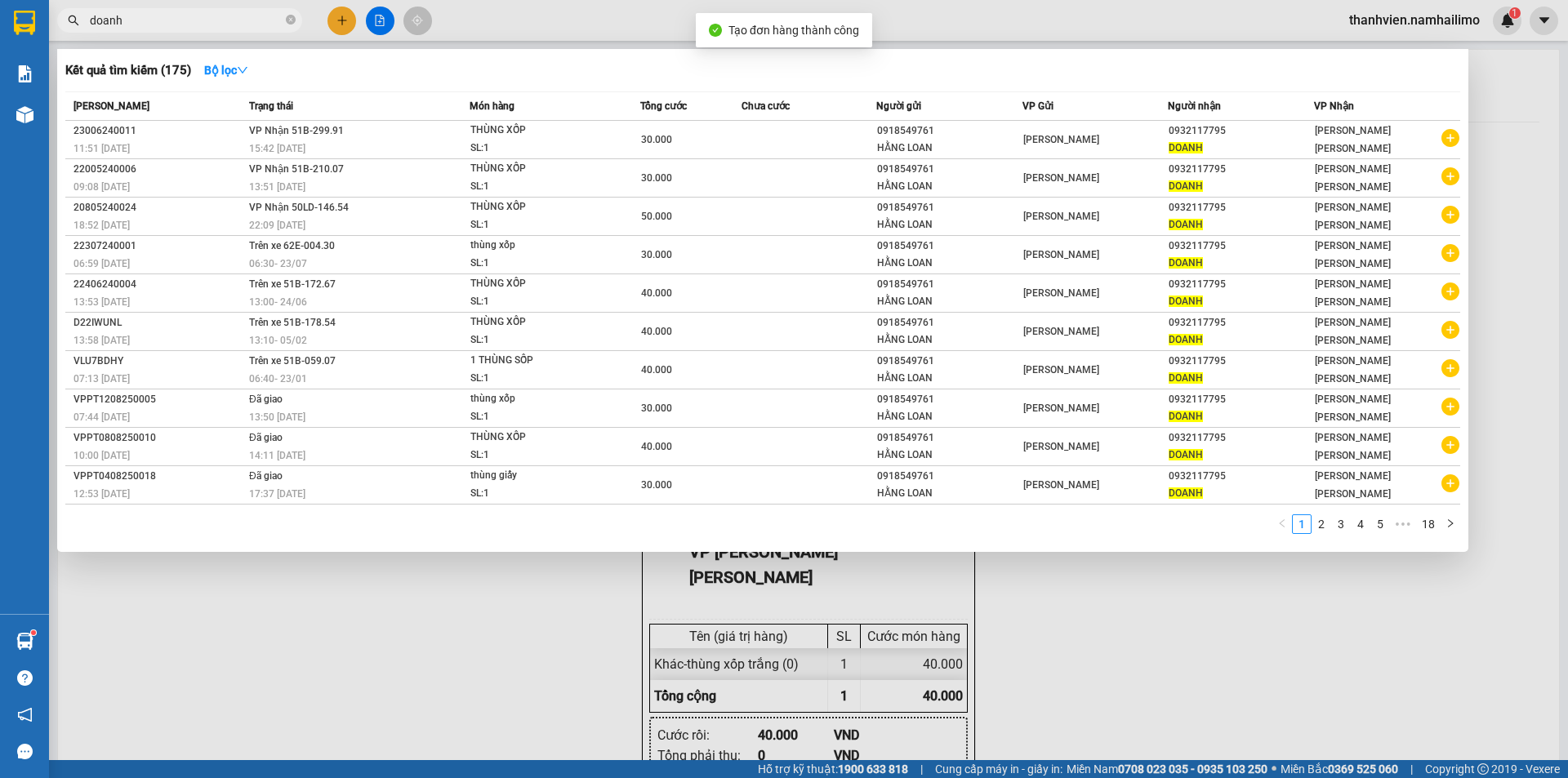
drag, startPoint x: 1137, startPoint y: 643, endPoint x: 1164, endPoint y: 608, distance: 44.2
click at [1137, 641] on div at bounding box center [784, 389] width 1568 height 778
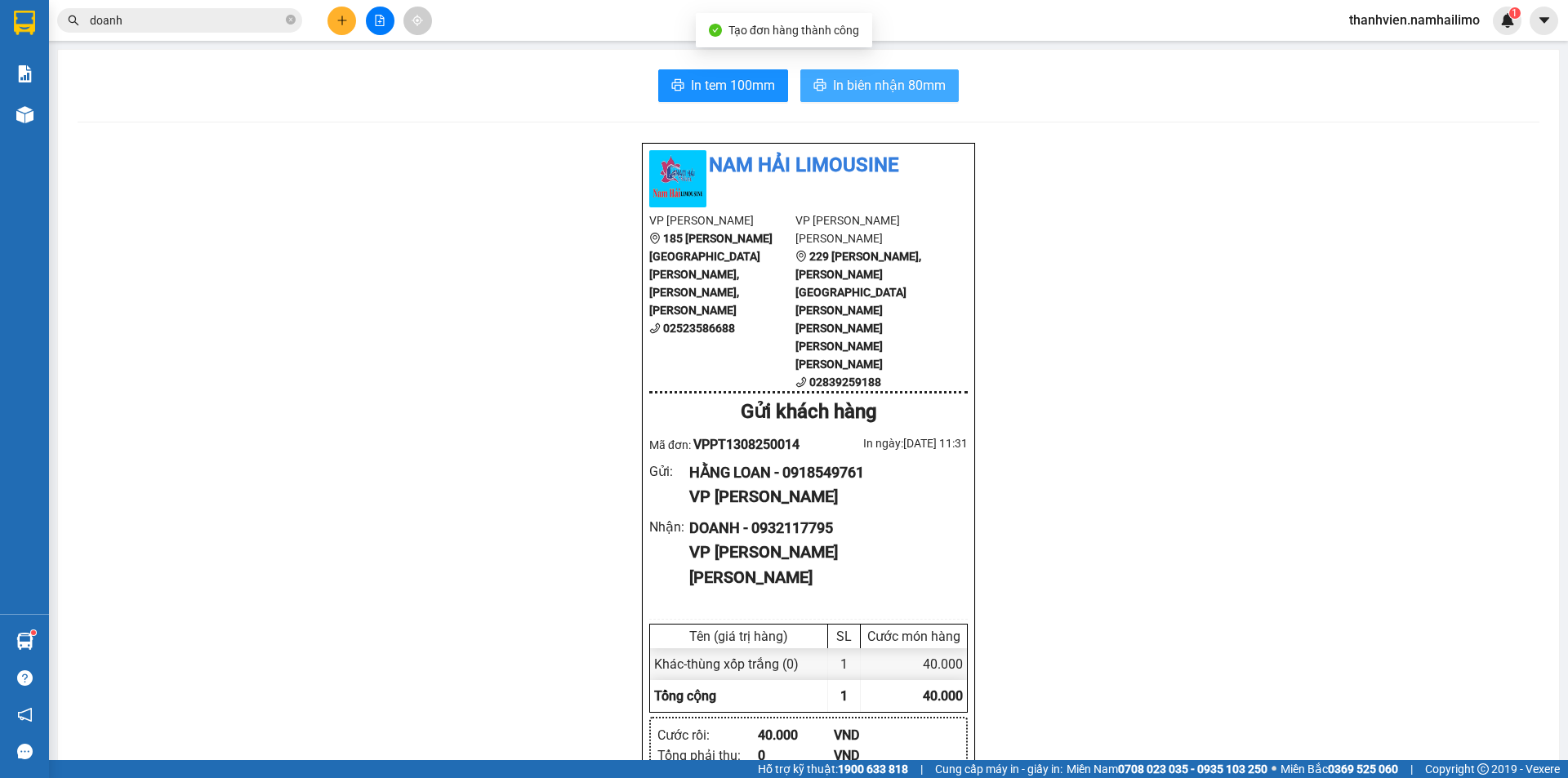
click at [863, 90] on span "In biên nhận 80mm" at bounding box center [889, 86] width 113 height 20
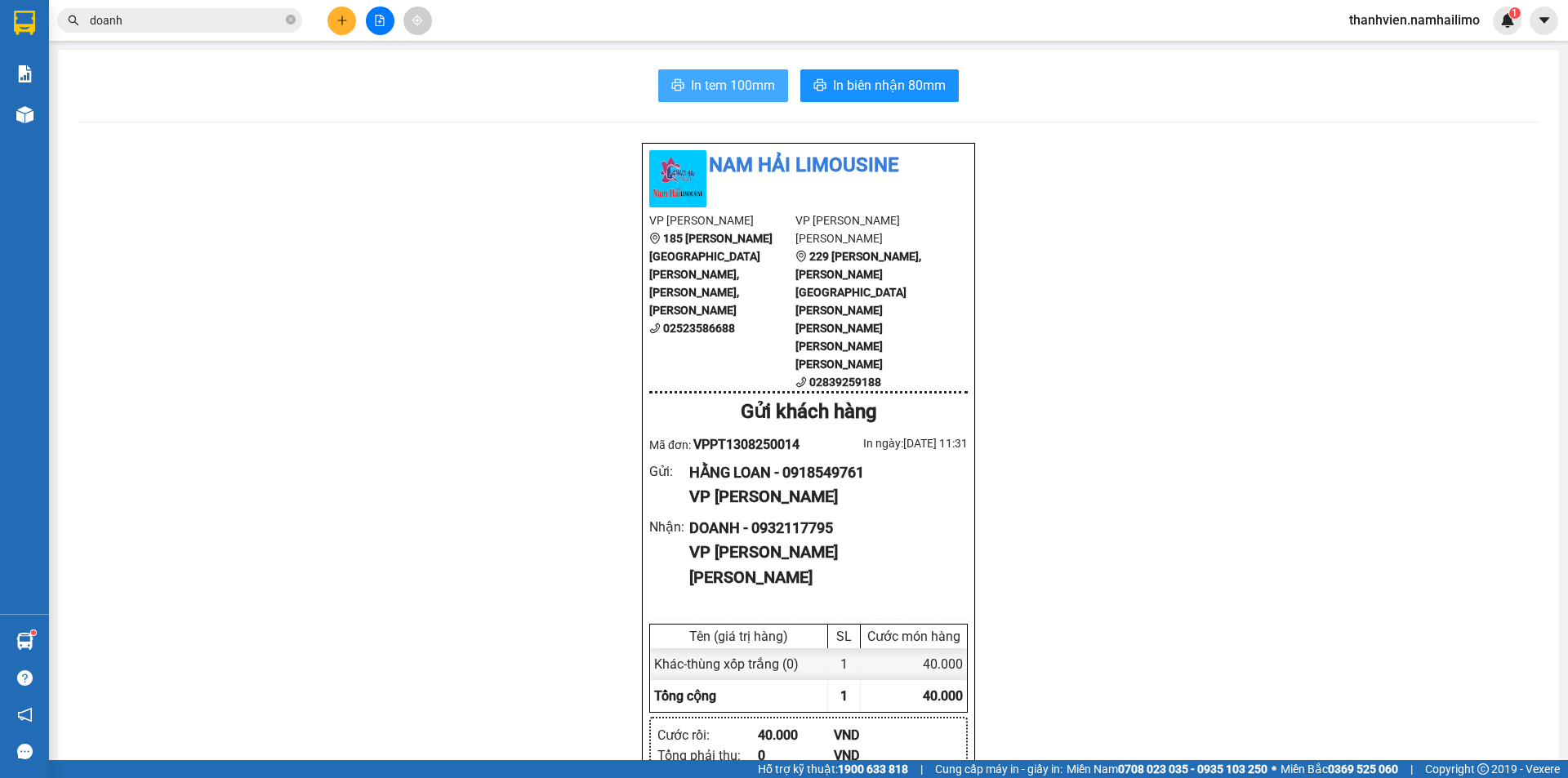
click at [757, 84] on span "In tem 100mm" at bounding box center [733, 86] width 84 height 20
click at [921, 99] on button "In biên nhận 80mm" at bounding box center [880, 86] width 159 height 32
